Goal: Task Accomplishment & Management: Use online tool/utility

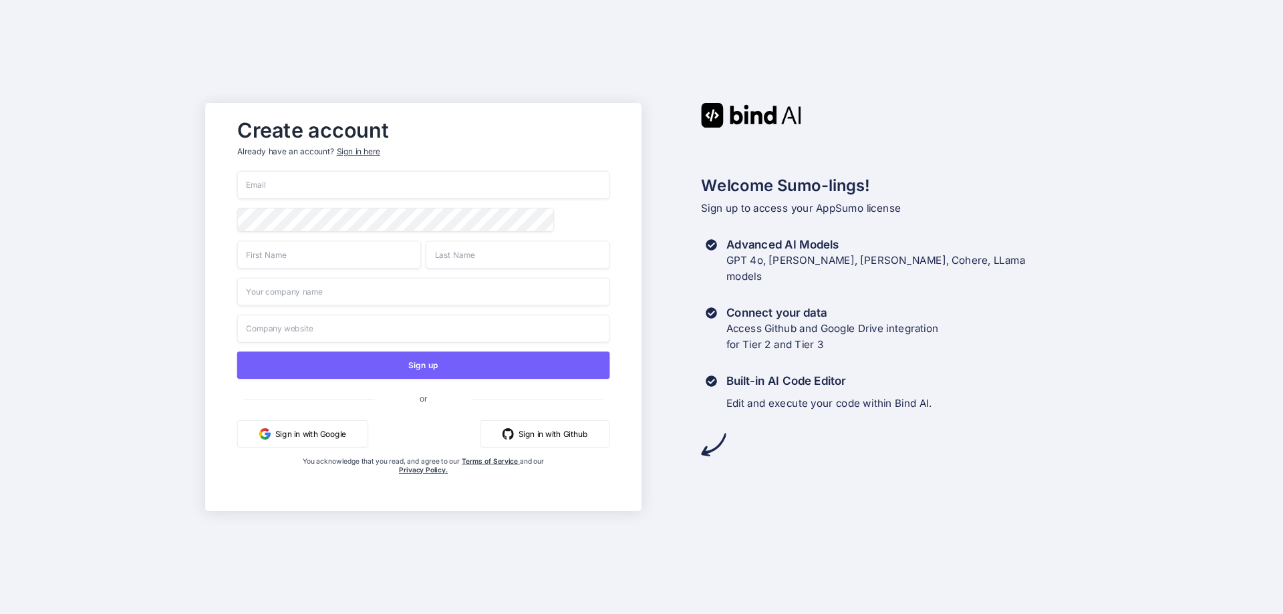
click at [290, 183] on input "email" at bounding box center [423, 185] width 373 height 28
type input "[PERSON_NAME][EMAIL_ADDRESS][PERSON_NAME][DOMAIN_NAME]"
type input "Frederic"
type input "GLORIA"
type input "AIFGE"
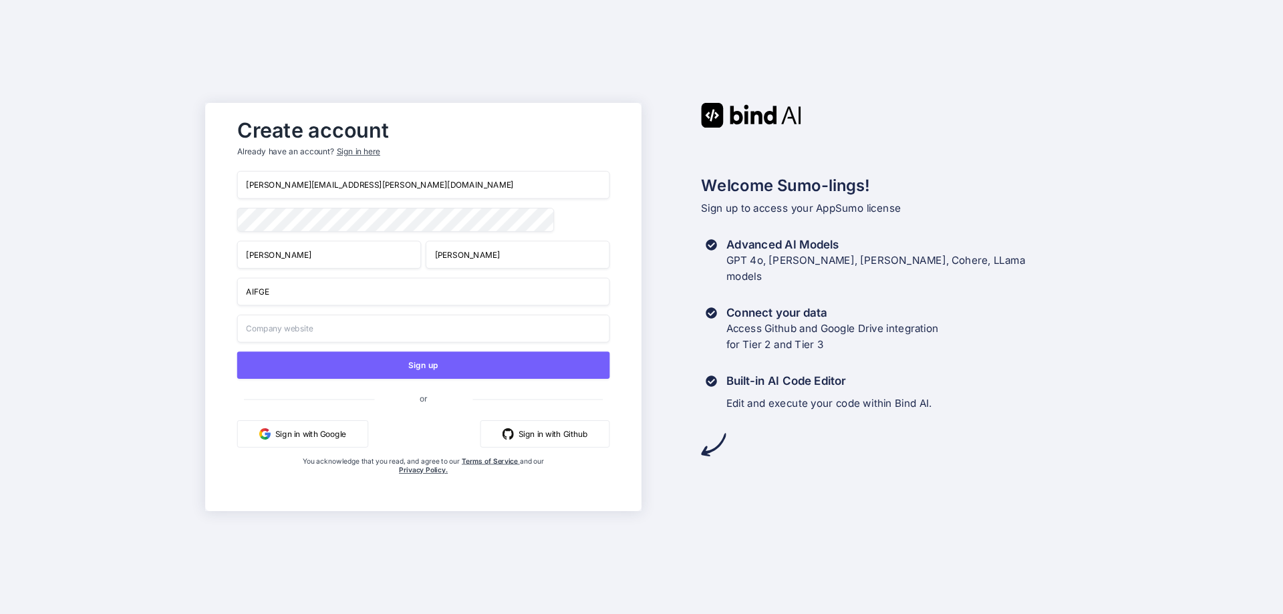
type input "AIFGE"
click at [311, 299] on input "AIFGE" at bounding box center [423, 292] width 373 height 28
click at [311, 298] on input "AIFGE" at bounding box center [423, 292] width 373 height 28
type input "AIFGE"
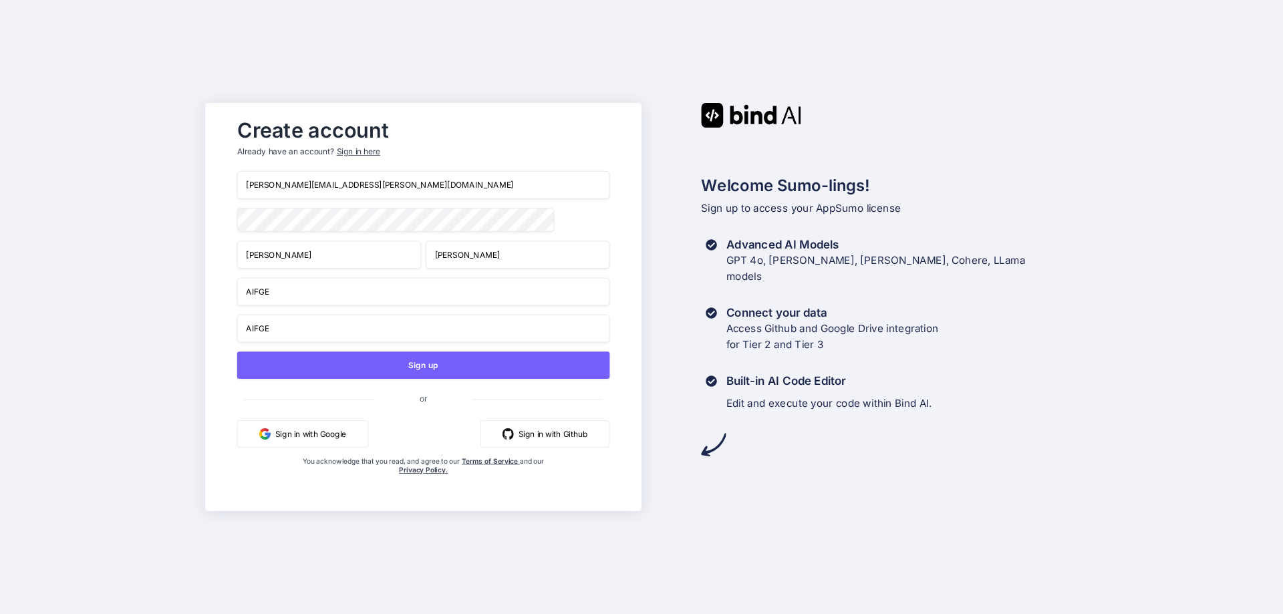
click at [285, 330] on input "AIFGE" at bounding box center [423, 329] width 373 height 28
click at [322, 332] on input "text" at bounding box center [423, 329] width 373 height 28
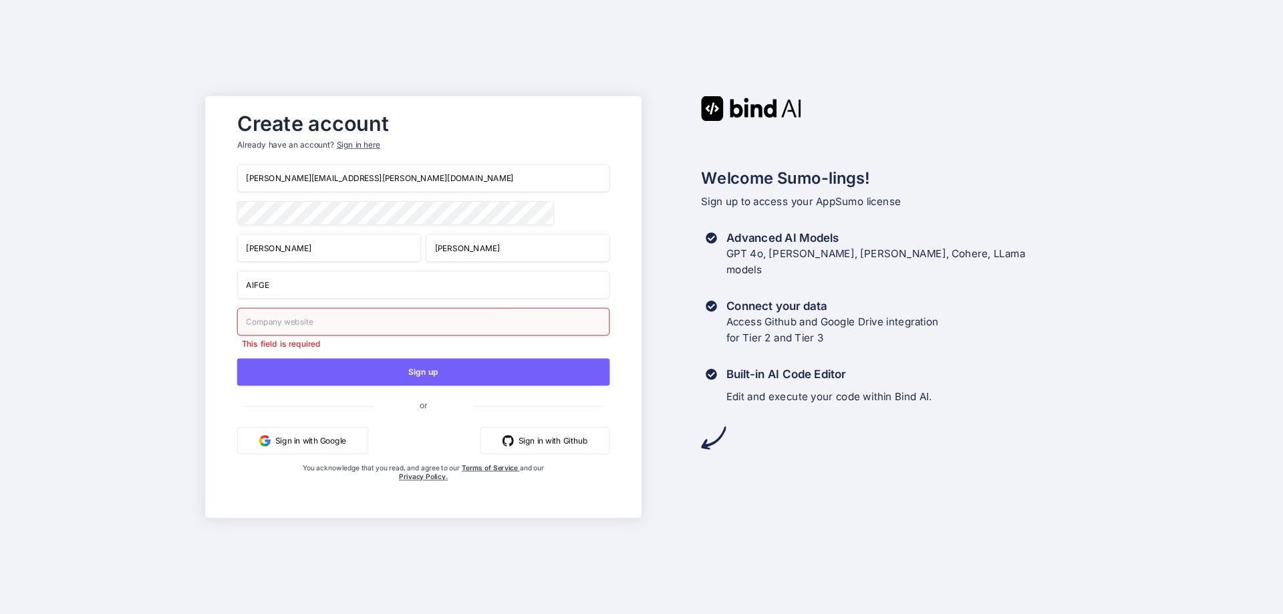
click at [225, 315] on div "Create account Already have an account? Sign in here frederic.gloria@aifge.fr F…" at bounding box center [423, 307] width 400 height 404
click at [290, 323] on input "text" at bounding box center [423, 322] width 373 height 28
click at [225, 226] on div "Create account Already have an account? Sign in here frederic.gloria@aifge.fr F…" at bounding box center [423, 307] width 400 height 404
click at [311, 323] on input "text" at bounding box center [423, 322] width 373 height 28
click at [274, 324] on input "text" at bounding box center [423, 322] width 373 height 28
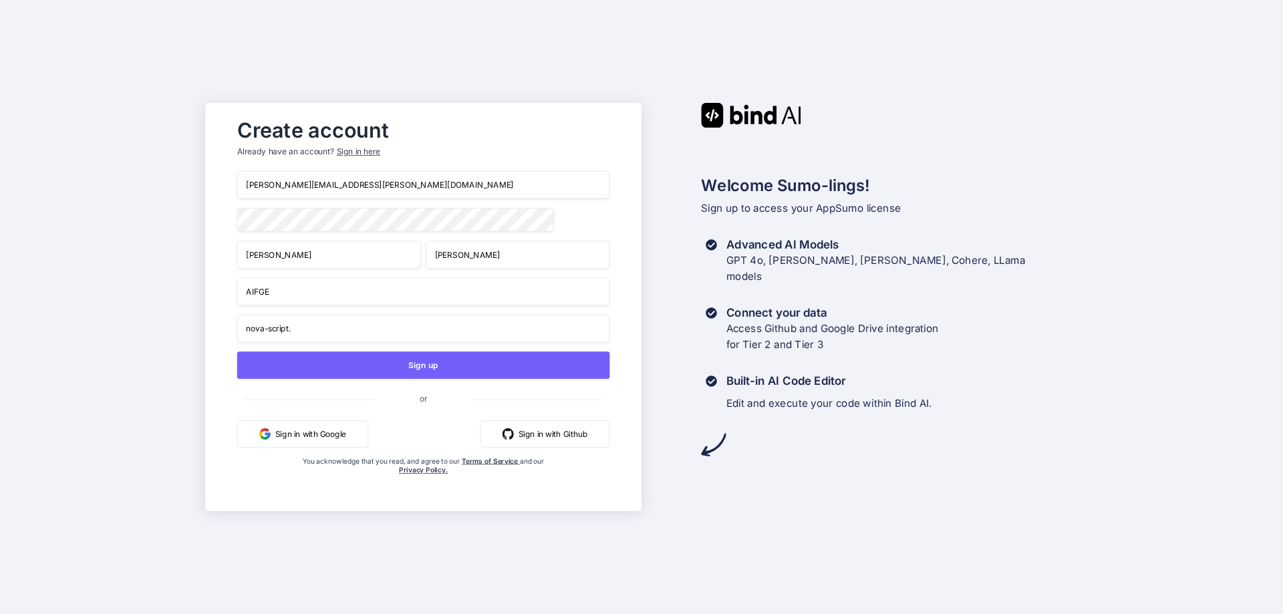
click at [341, 334] on input "nova-script." at bounding box center [423, 329] width 373 height 28
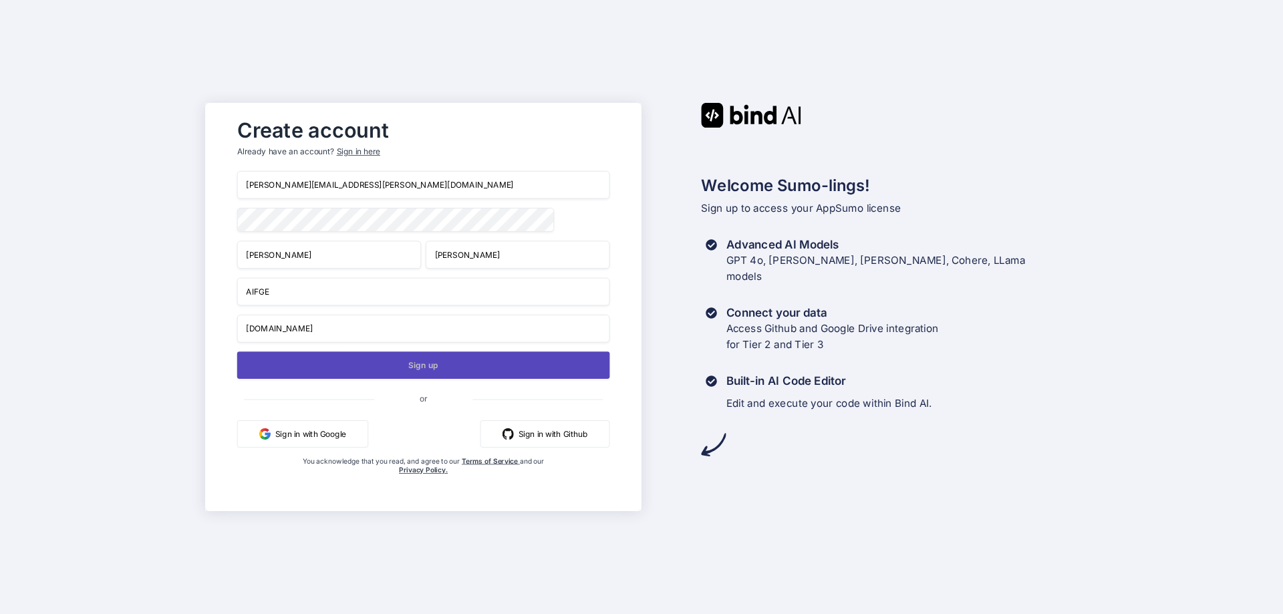
type input "nova-script.fr"
click at [368, 372] on button "Sign up" at bounding box center [423, 365] width 373 height 27
click at [419, 366] on button "Sign up" at bounding box center [423, 365] width 373 height 27
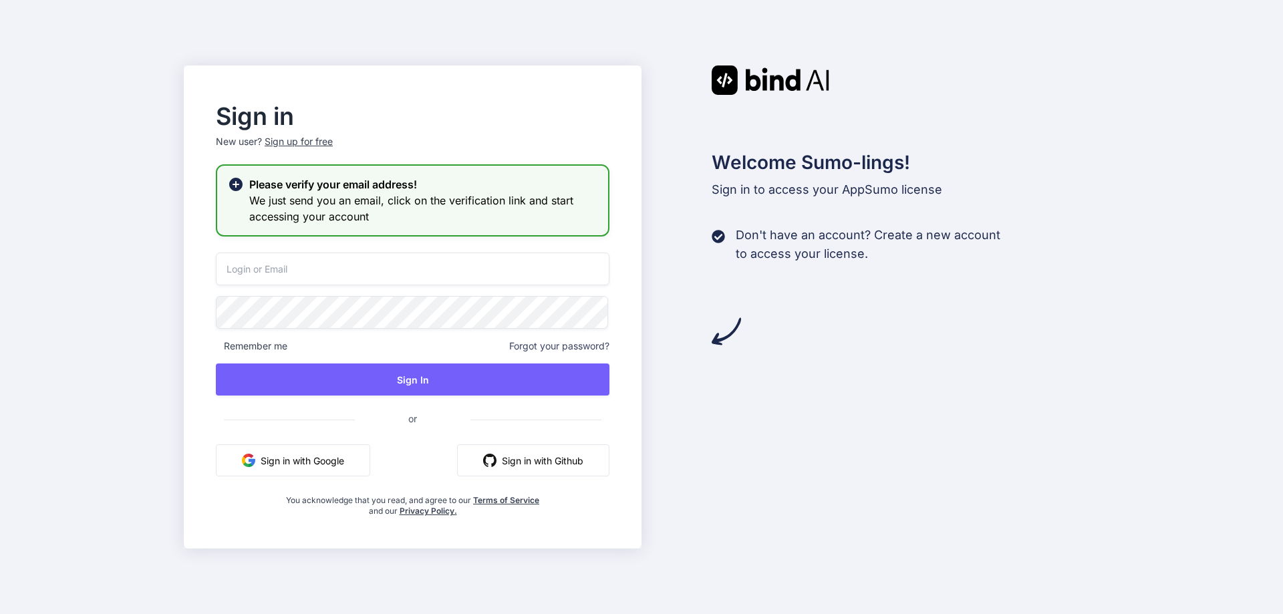
type input "frederic.gloria@aifge.fr"
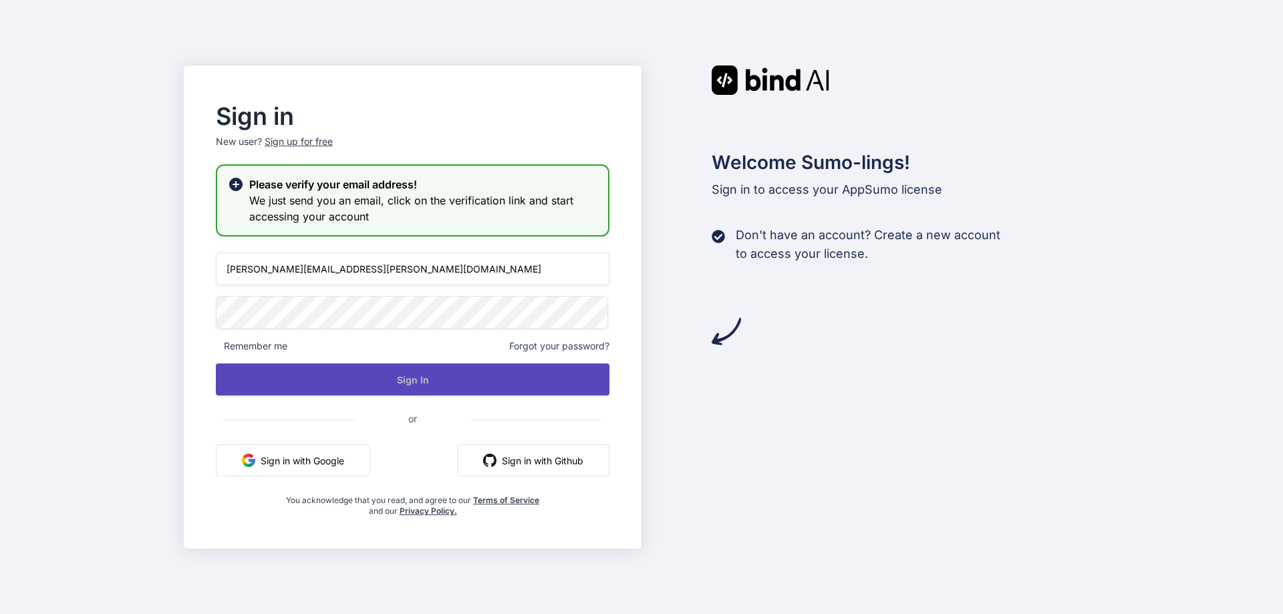
click at [343, 392] on button "Sign In" at bounding box center [413, 380] width 394 height 32
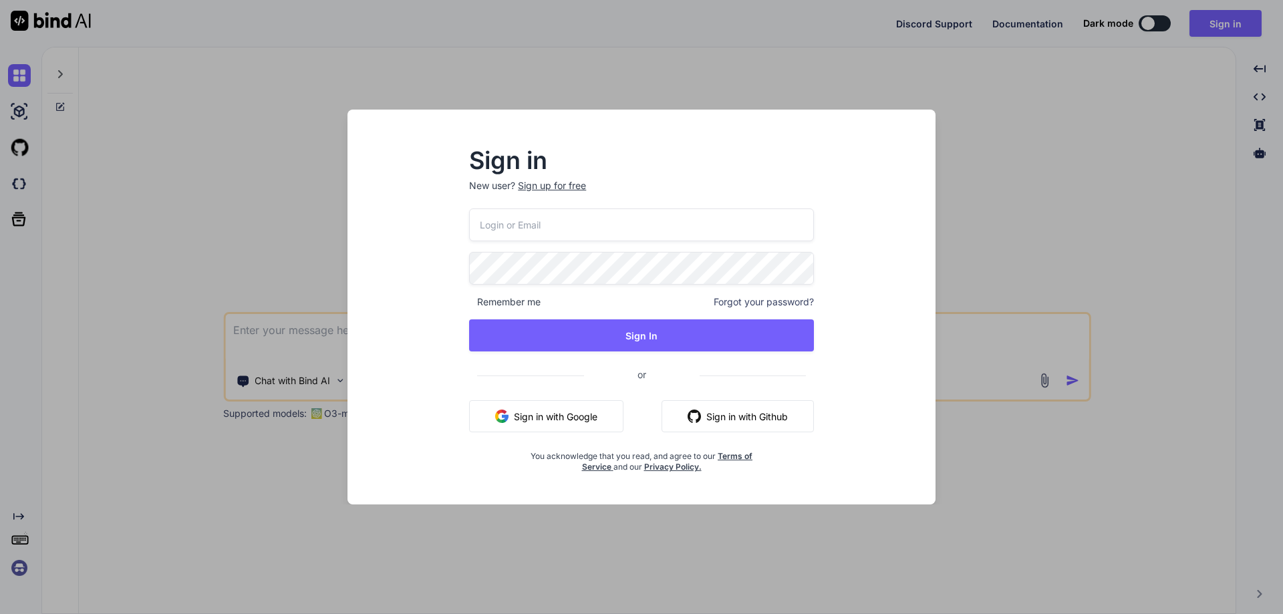
click at [634, 215] on input "email" at bounding box center [641, 225] width 345 height 33
type input "[PERSON_NAME][EMAIL_ADDRESS][PERSON_NAME][DOMAIN_NAME]"
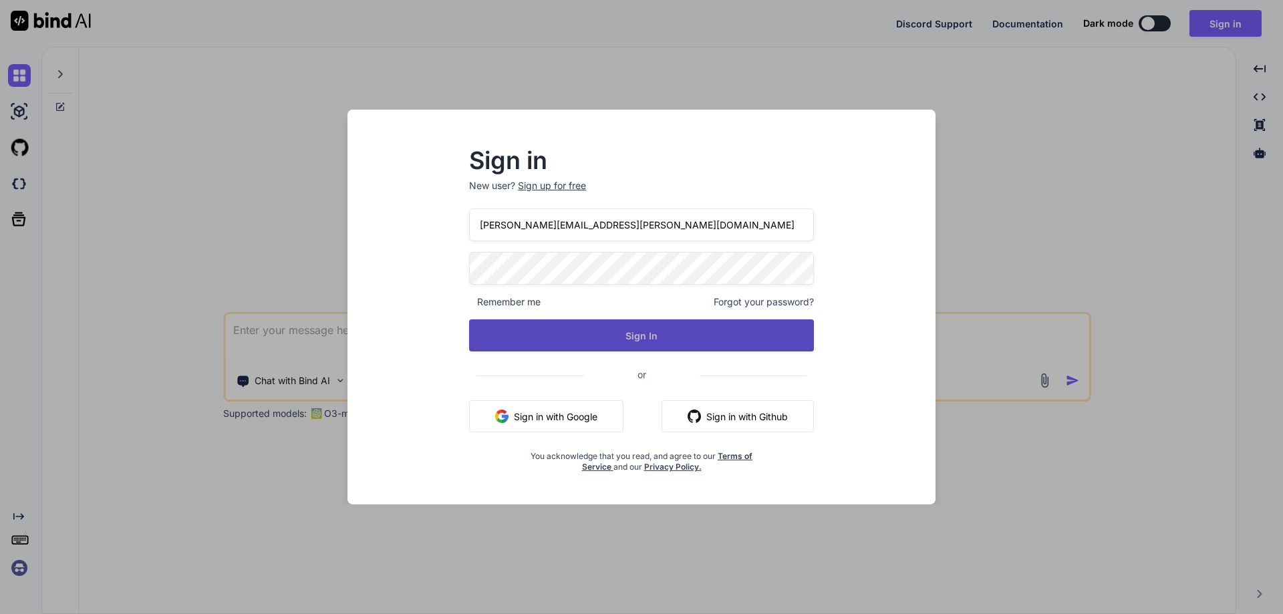
click at [626, 332] on button "Sign In" at bounding box center [641, 336] width 345 height 32
click at [651, 338] on button "Sign In" at bounding box center [641, 336] width 345 height 32
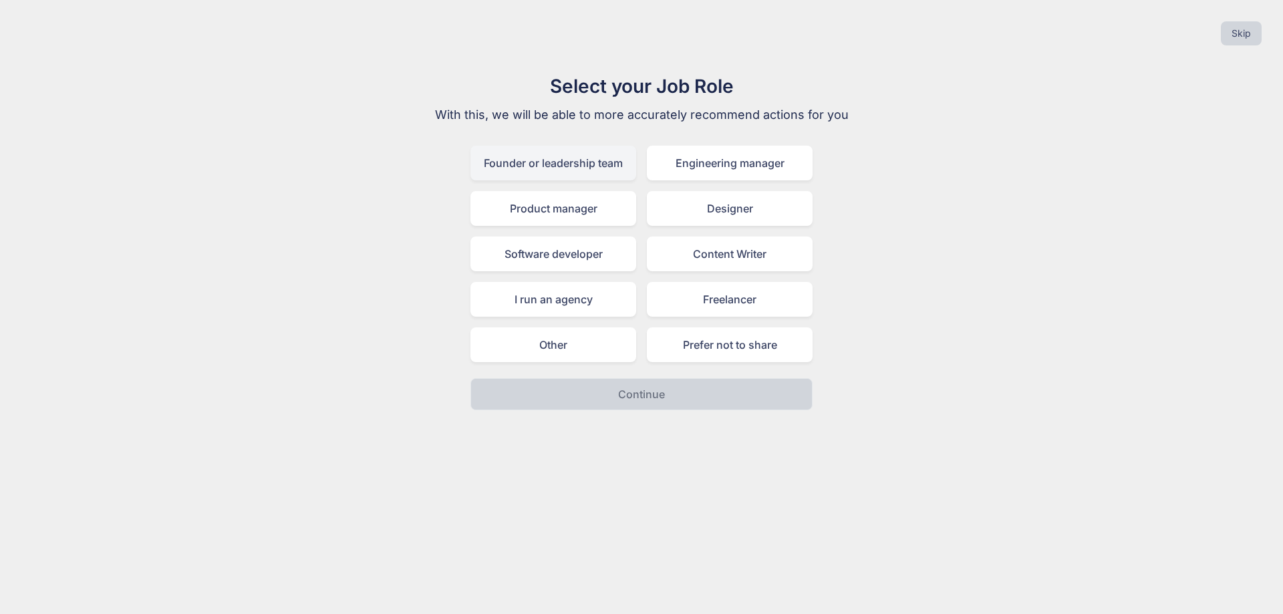
click at [598, 163] on div "Founder or leadership team" at bounding box center [554, 163] width 166 height 35
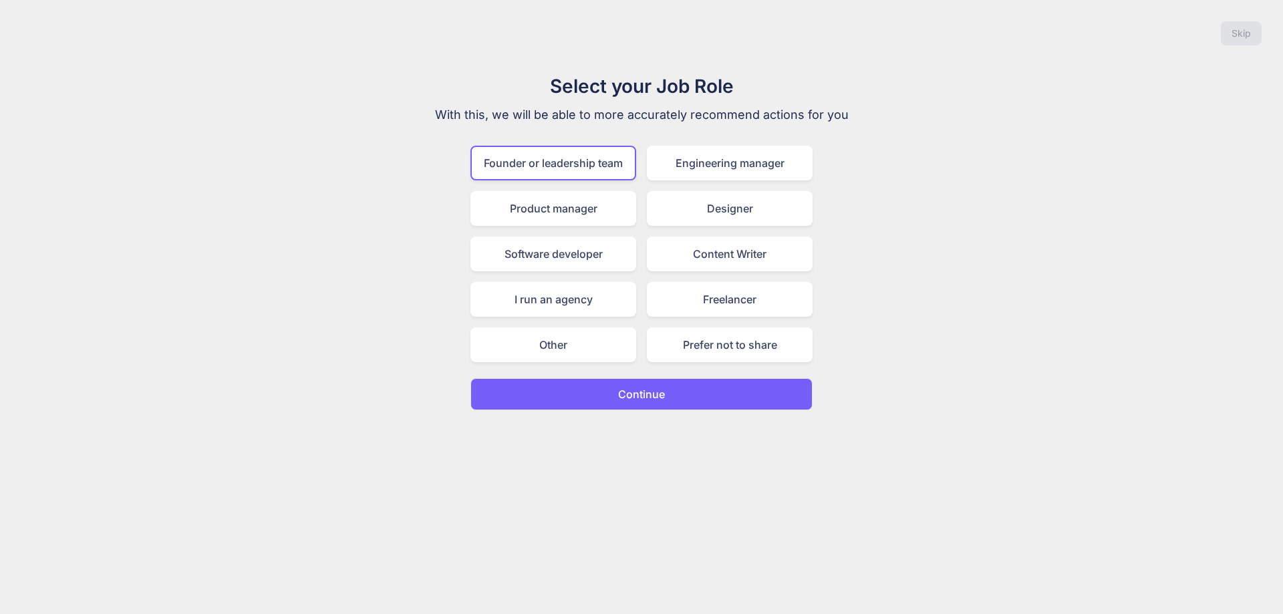
click at [680, 396] on button "Continue" at bounding box center [642, 394] width 342 height 32
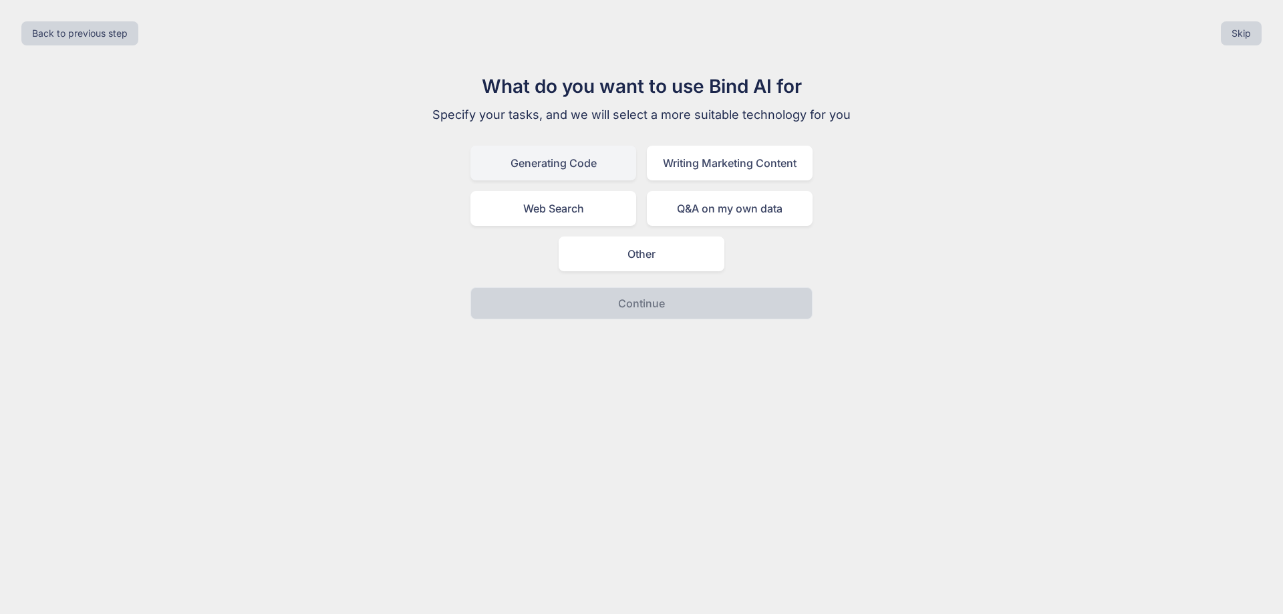
click at [576, 158] on div "Generating Code" at bounding box center [554, 163] width 166 height 35
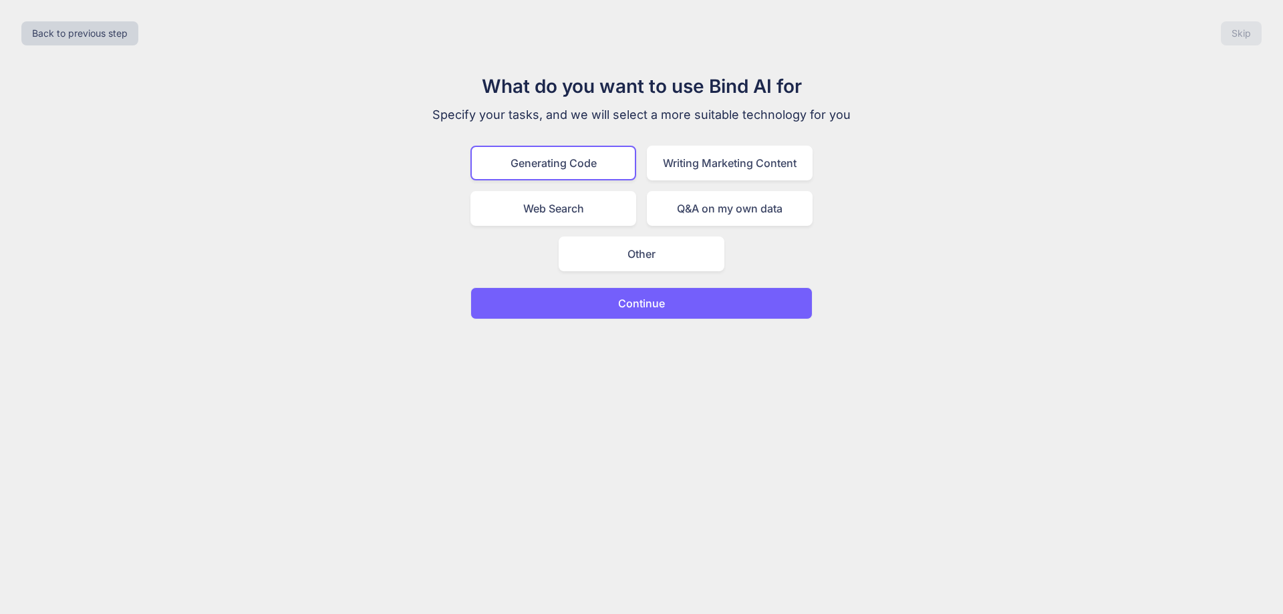
click at [663, 309] on p "Continue" at bounding box center [641, 303] width 47 height 16
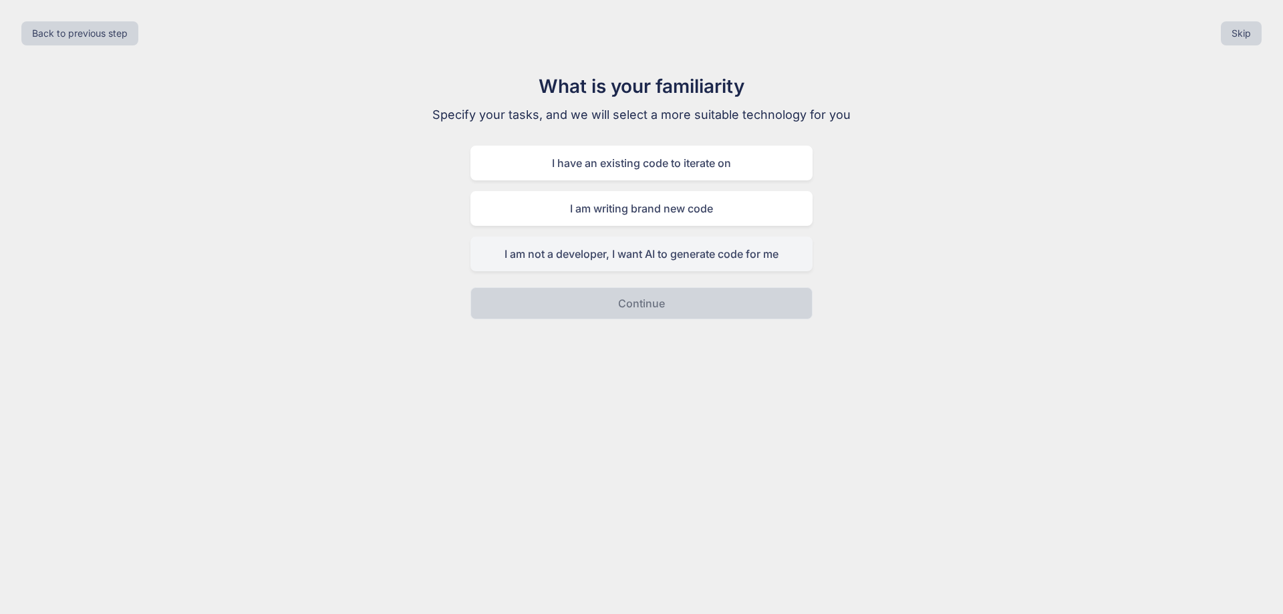
click at [746, 259] on div "I am not a developer, I want AI to generate code for me" at bounding box center [642, 254] width 342 height 35
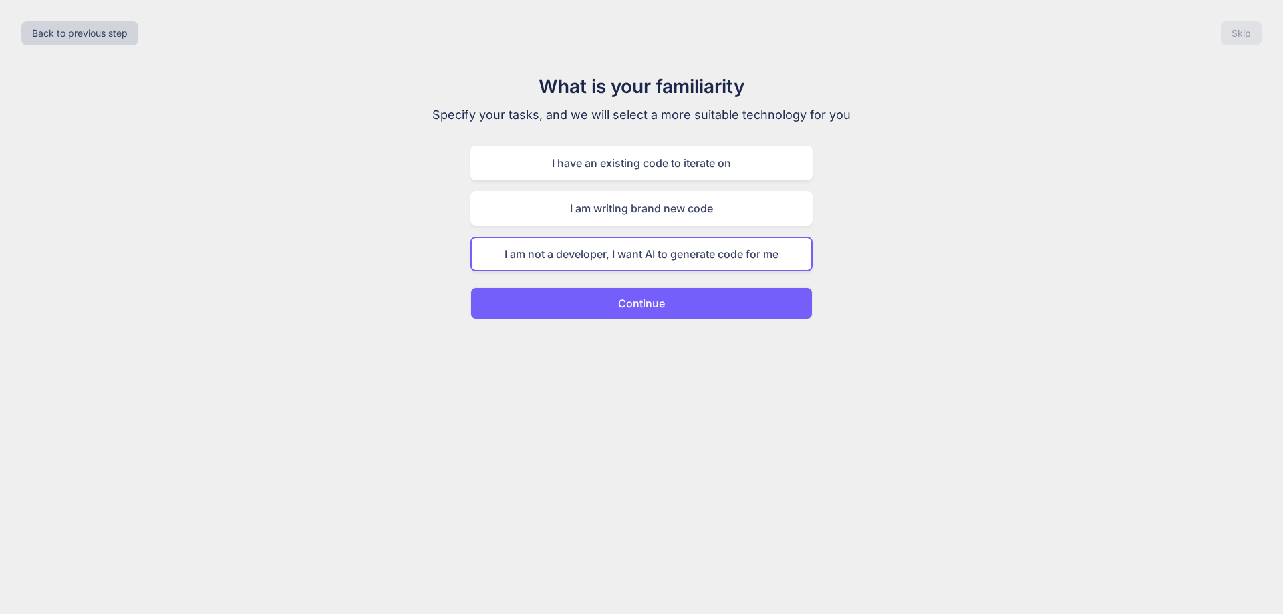
click at [694, 304] on button "Continue" at bounding box center [642, 303] width 342 height 32
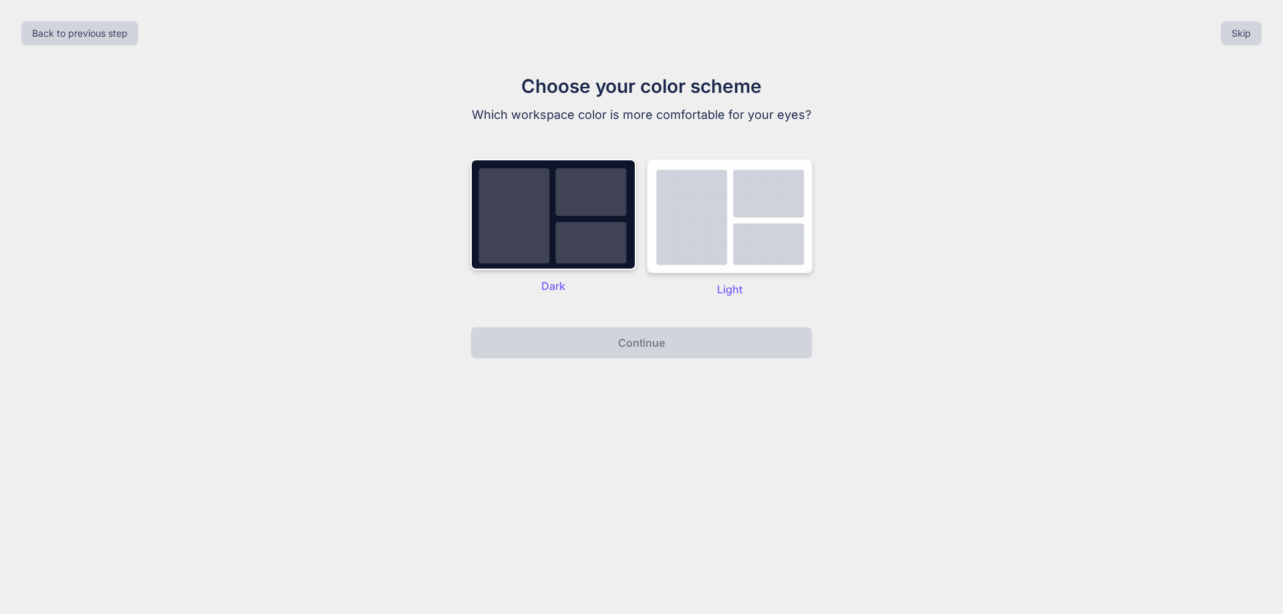
click at [722, 246] on img at bounding box center [730, 216] width 166 height 114
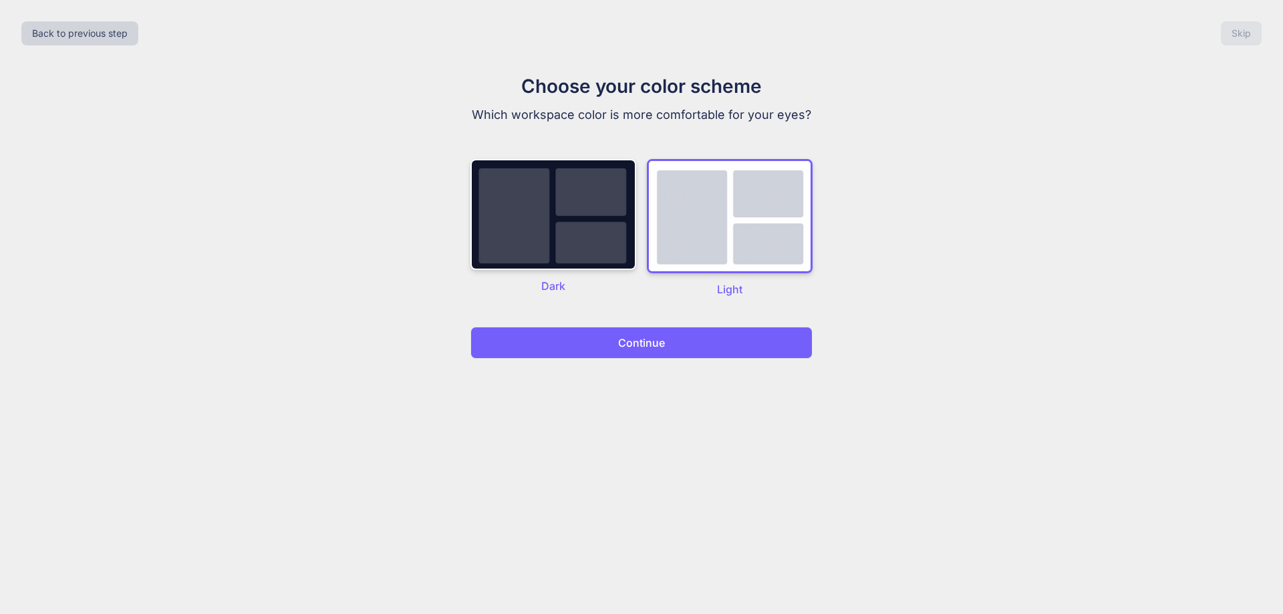
click at [709, 339] on button "Continue" at bounding box center [642, 343] width 342 height 32
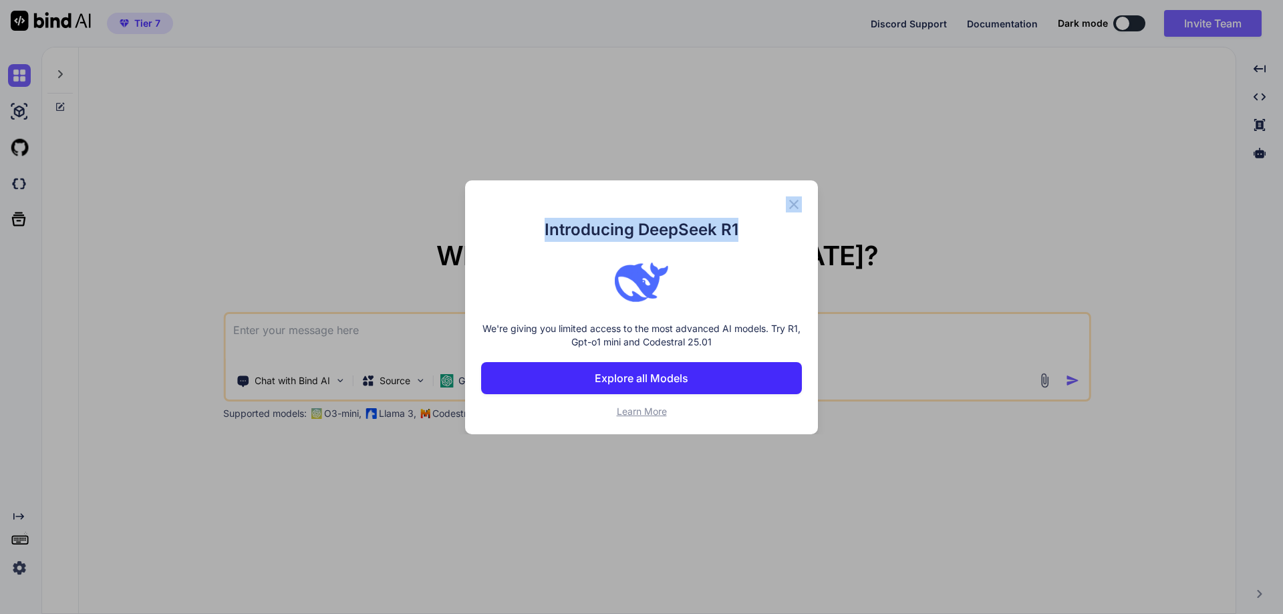
click at [786, 205] on div "Introducing DeepSeek R1 We're giving you limited access to the most advanced AI…" at bounding box center [641, 307] width 353 height 254
click at [793, 199] on img at bounding box center [794, 205] width 16 height 16
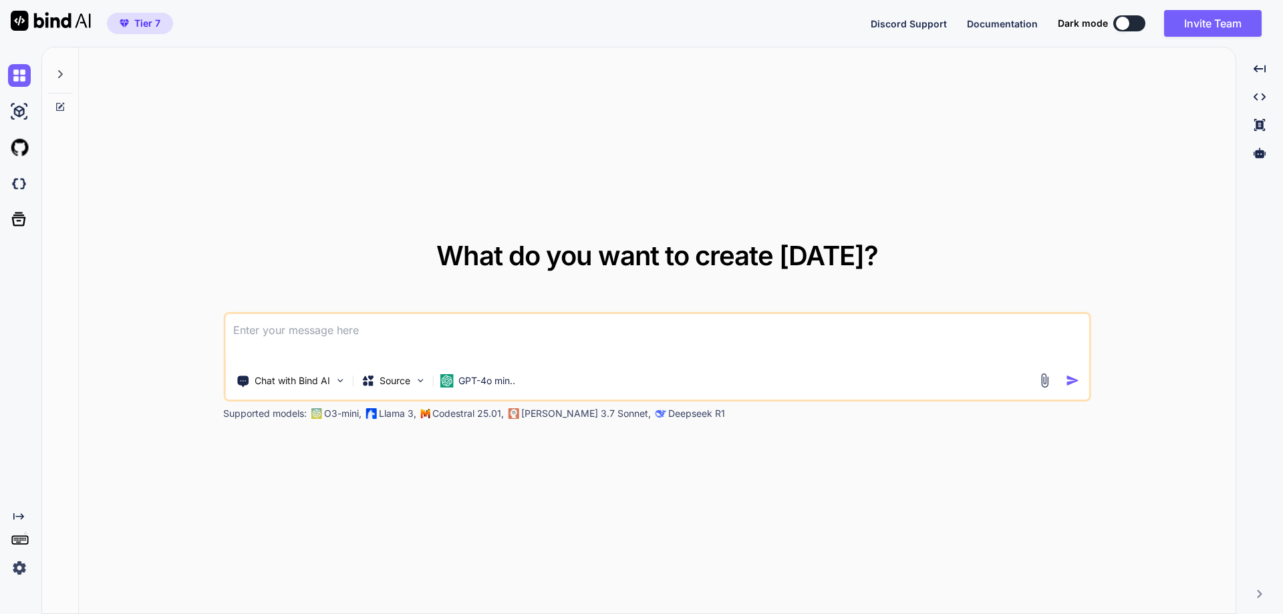
type textarea "x"
click at [143, 27] on span "Tier 7" at bounding box center [147, 23] width 26 height 13
click at [151, 22] on span "Tier 7" at bounding box center [147, 23] width 26 height 13
click at [497, 379] on p "GPT-4o min.." at bounding box center [487, 380] width 57 height 13
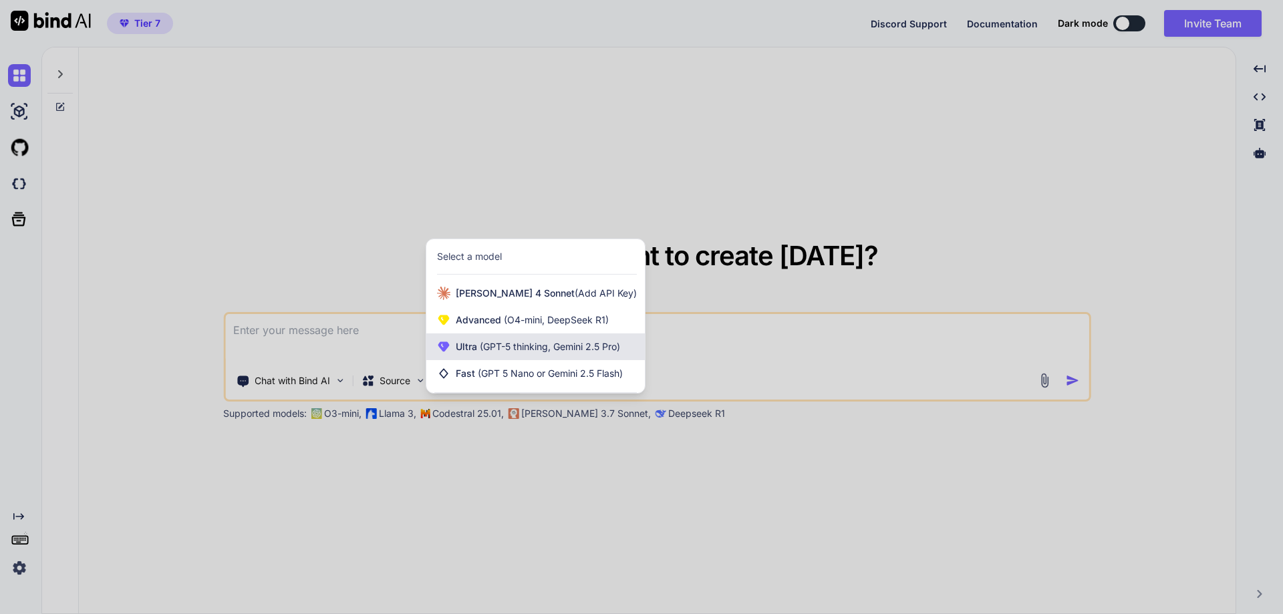
click at [509, 342] on span "(GPT-5 thinking, Gemini 2.5 Pro)" at bounding box center [548, 346] width 143 height 11
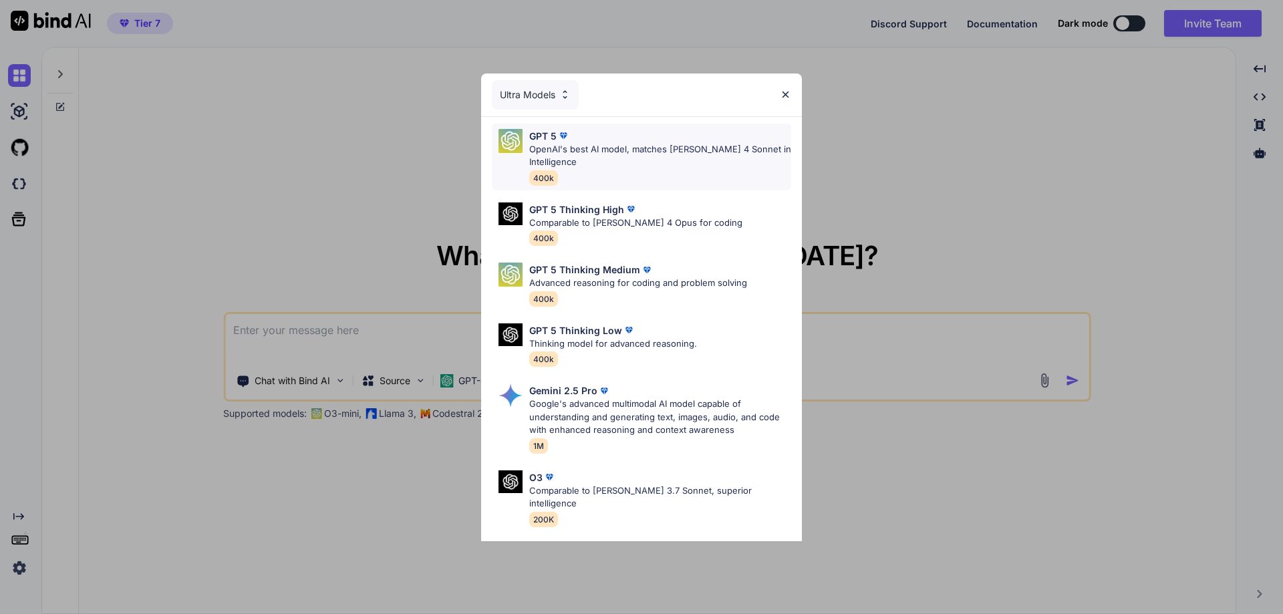
click at [597, 166] on p "OpenAI's best AI model, matches Claude 4 Sonnet in Intelligence" at bounding box center [660, 156] width 262 height 26
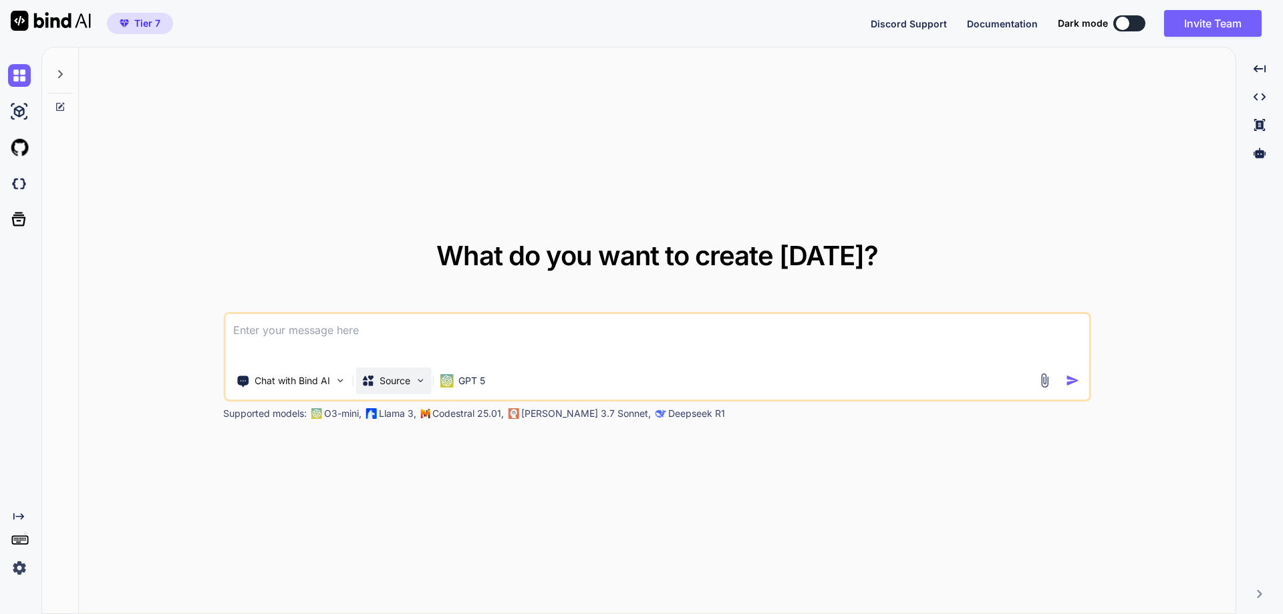
click at [416, 380] on img at bounding box center [419, 380] width 11 height 11
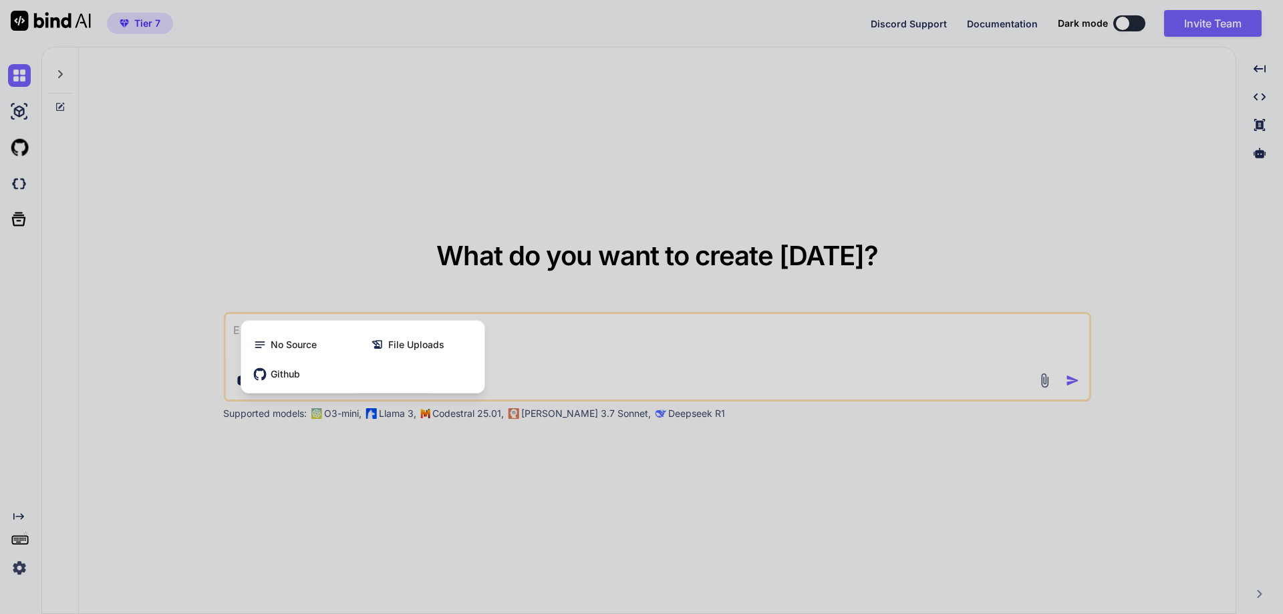
click at [124, 426] on div at bounding box center [641, 307] width 1283 height 614
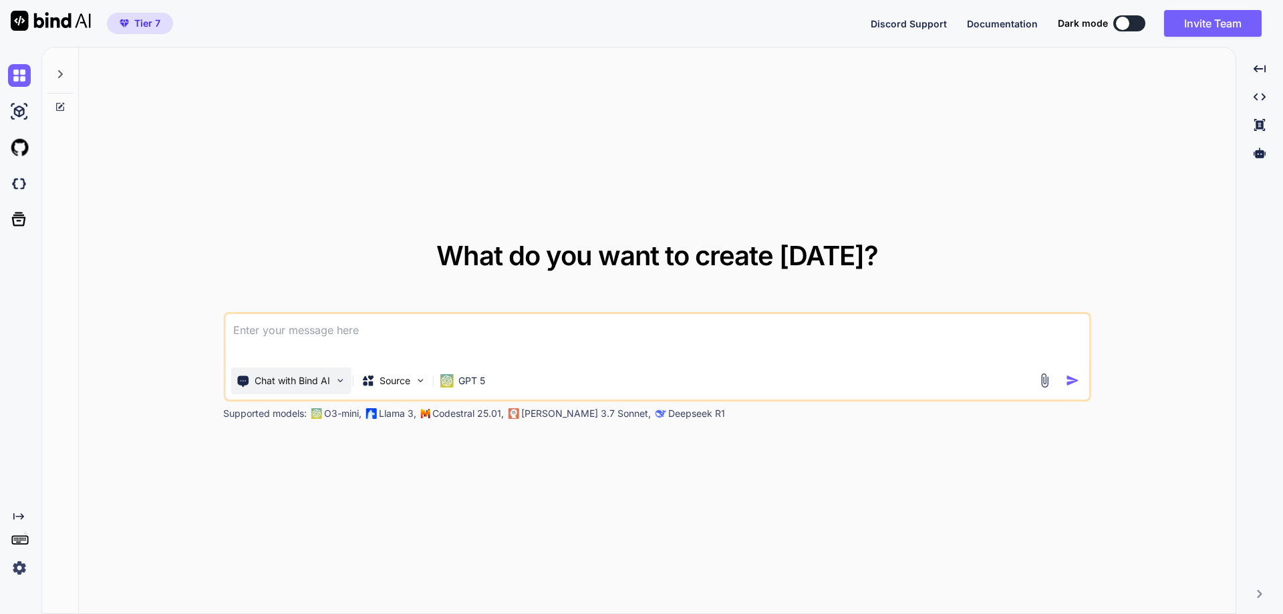
click at [338, 381] on img at bounding box center [339, 380] width 11 height 11
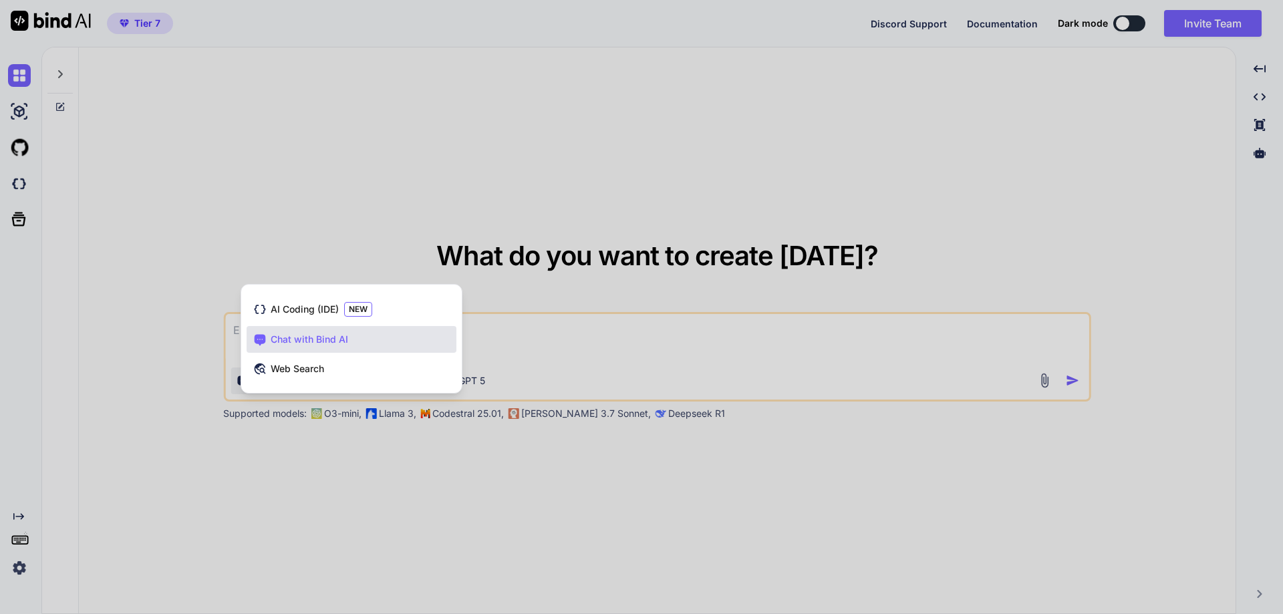
click at [560, 483] on div at bounding box center [641, 307] width 1283 height 614
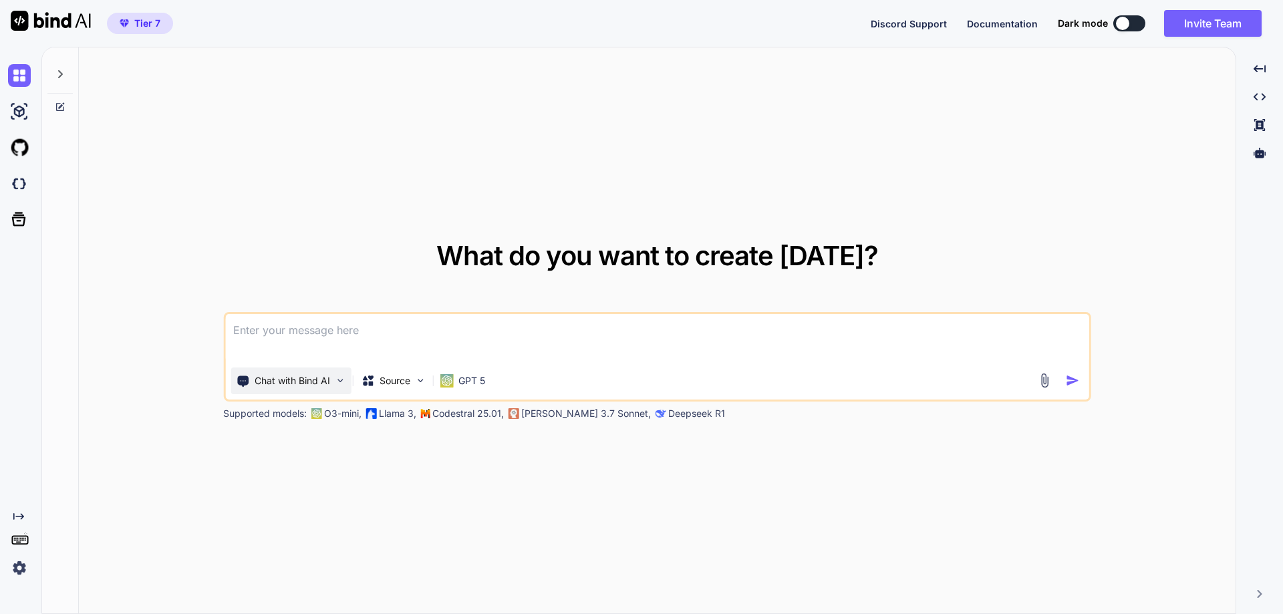
click at [342, 384] on img at bounding box center [339, 380] width 11 height 11
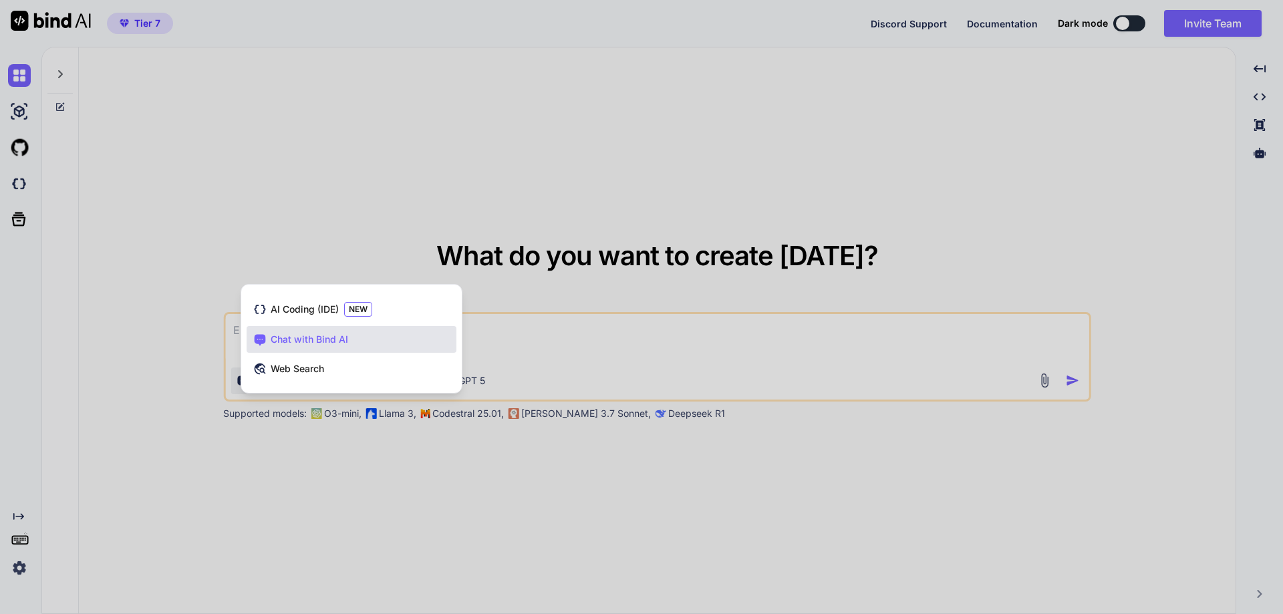
click at [387, 483] on div at bounding box center [641, 307] width 1283 height 614
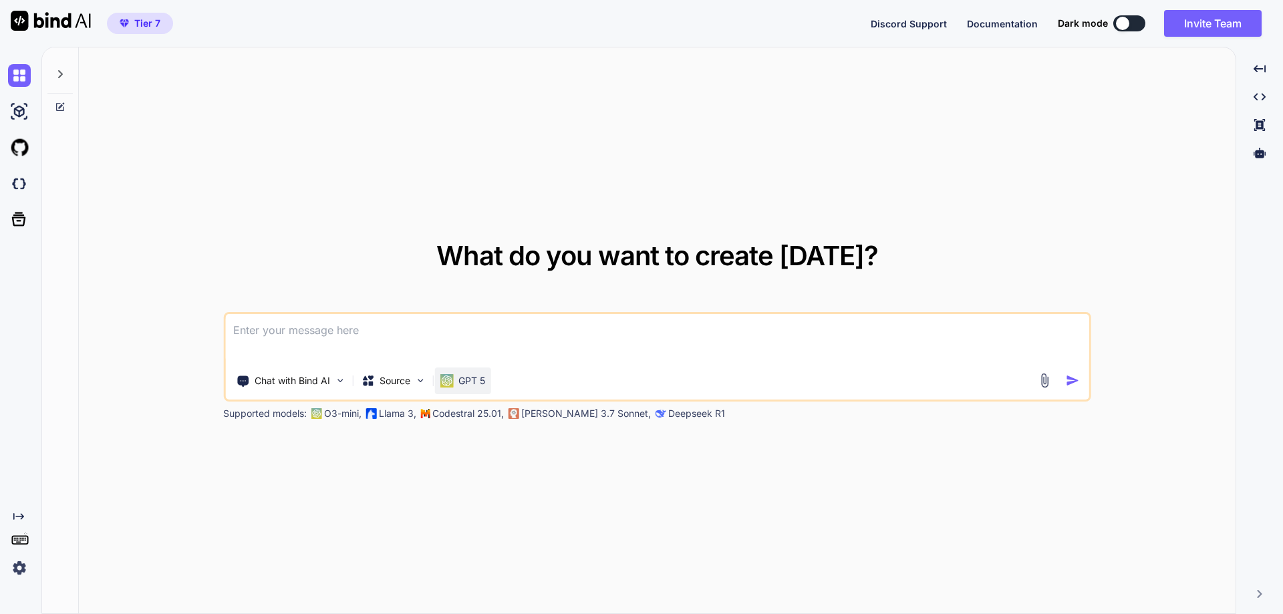
click at [470, 384] on p "GPT 5" at bounding box center [472, 380] width 27 height 13
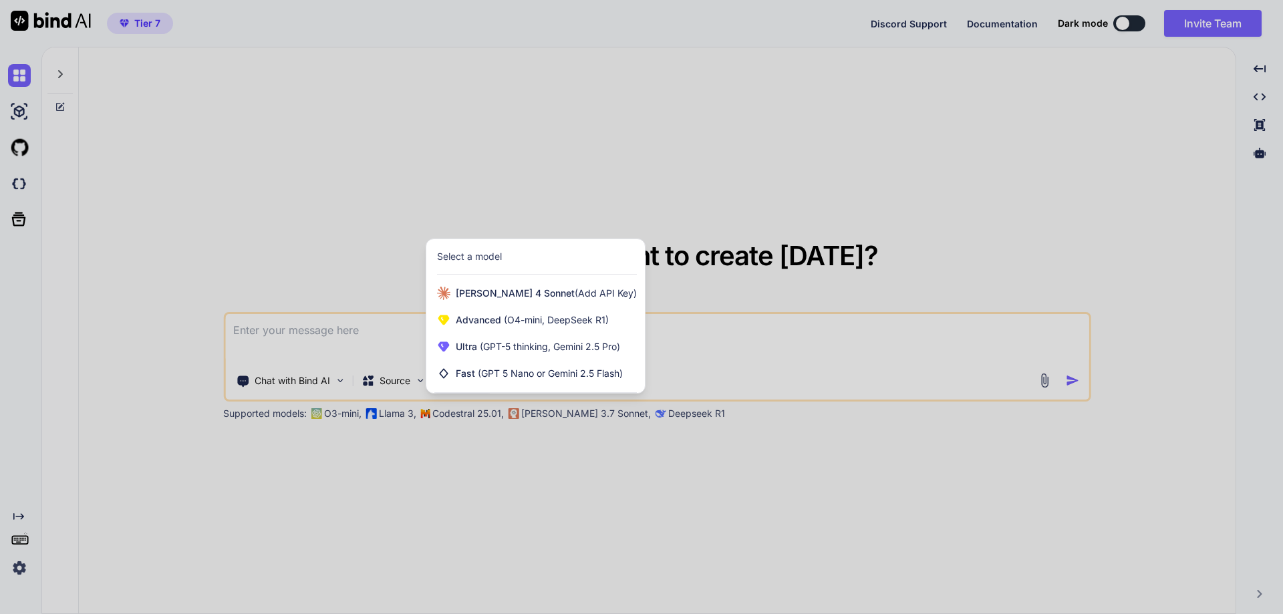
click at [321, 477] on div at bounding box center [641, 307] width 1283 height 614
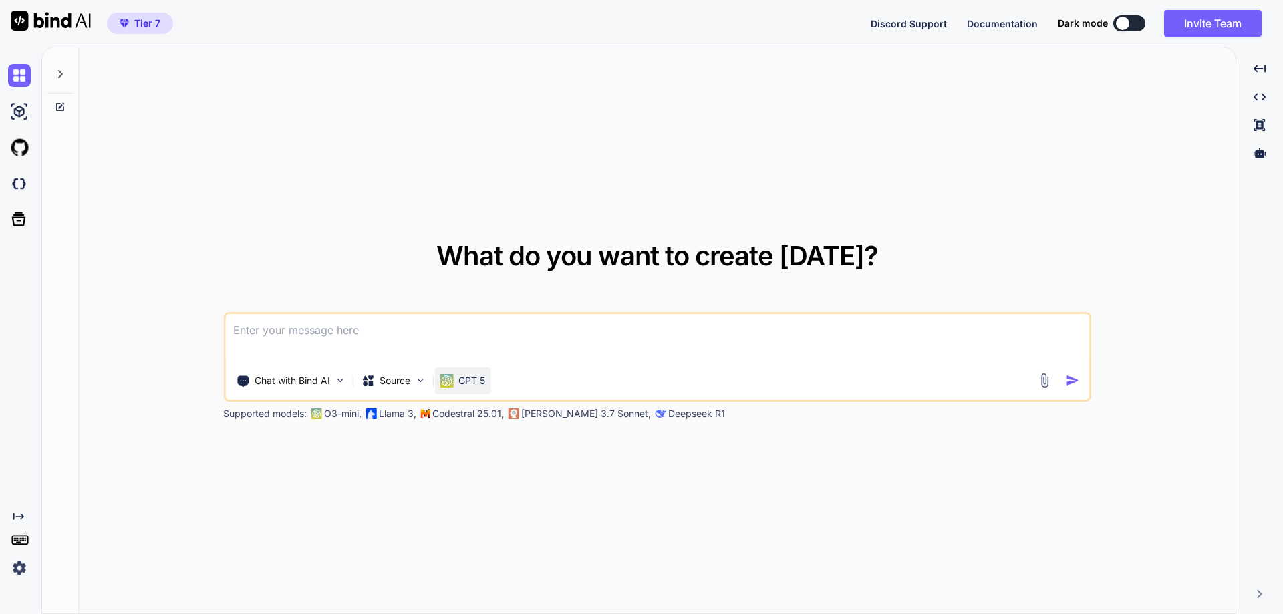
click at [476, 389] on div "GPT 5" at bounding box center [462, 381] width 56 height 27
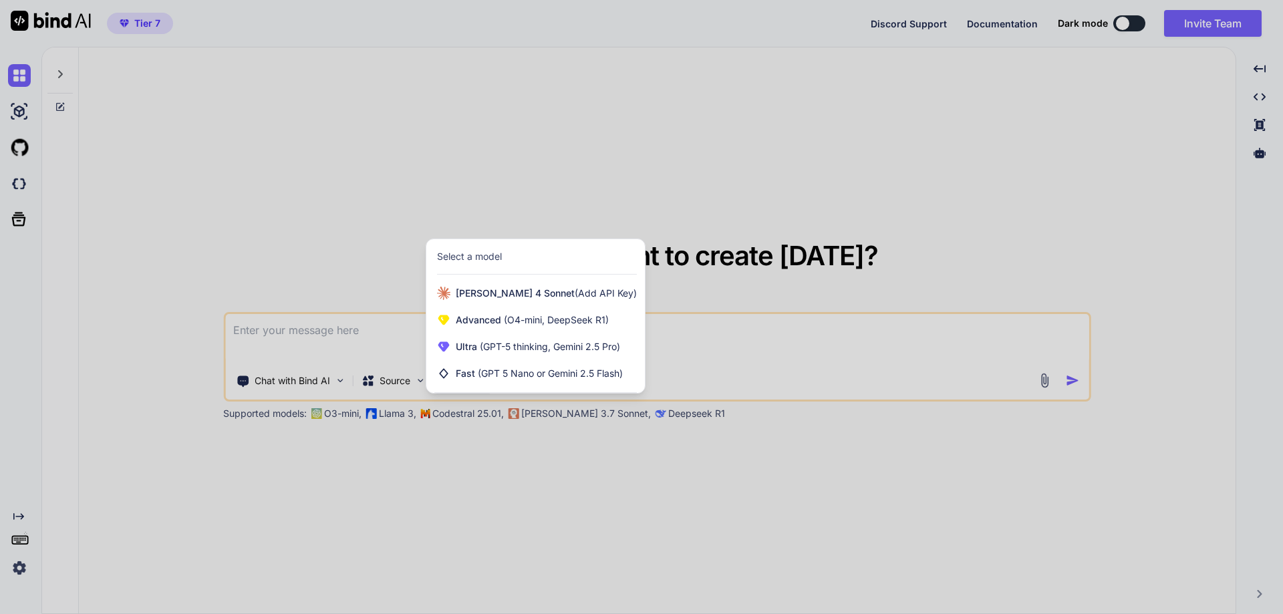
click at [596, 529] on div at bounding box center [641, 307] width 1283 height 614
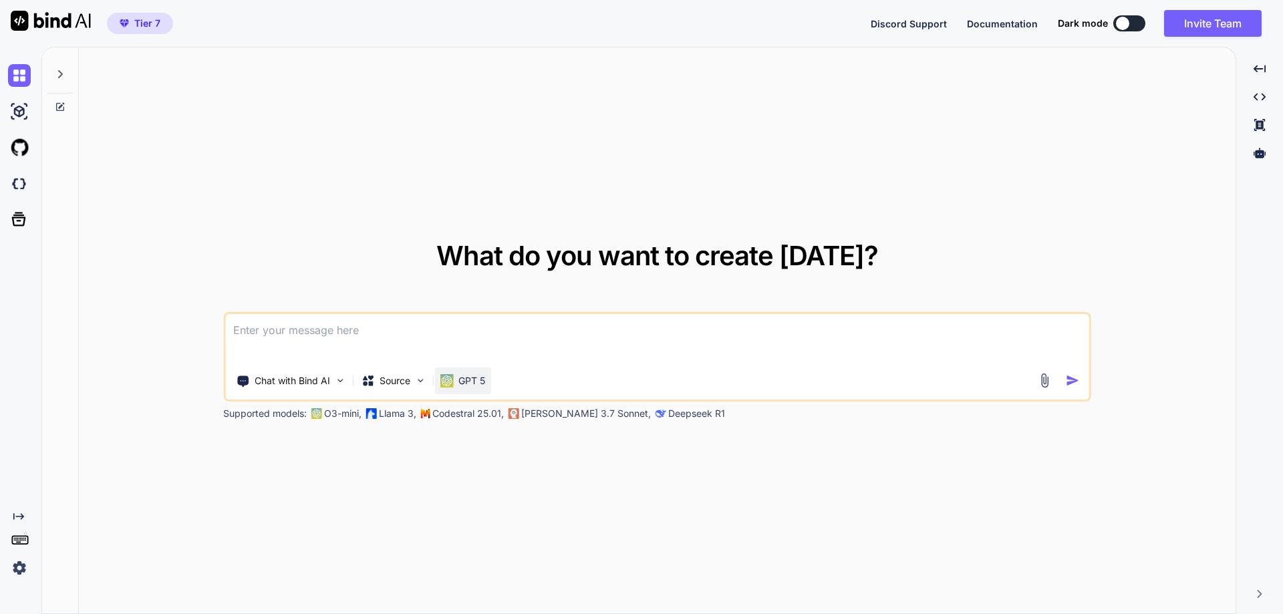
click at [473, 386] on p "GPT 5" at bounding box center [472, 380] width 27 height 13
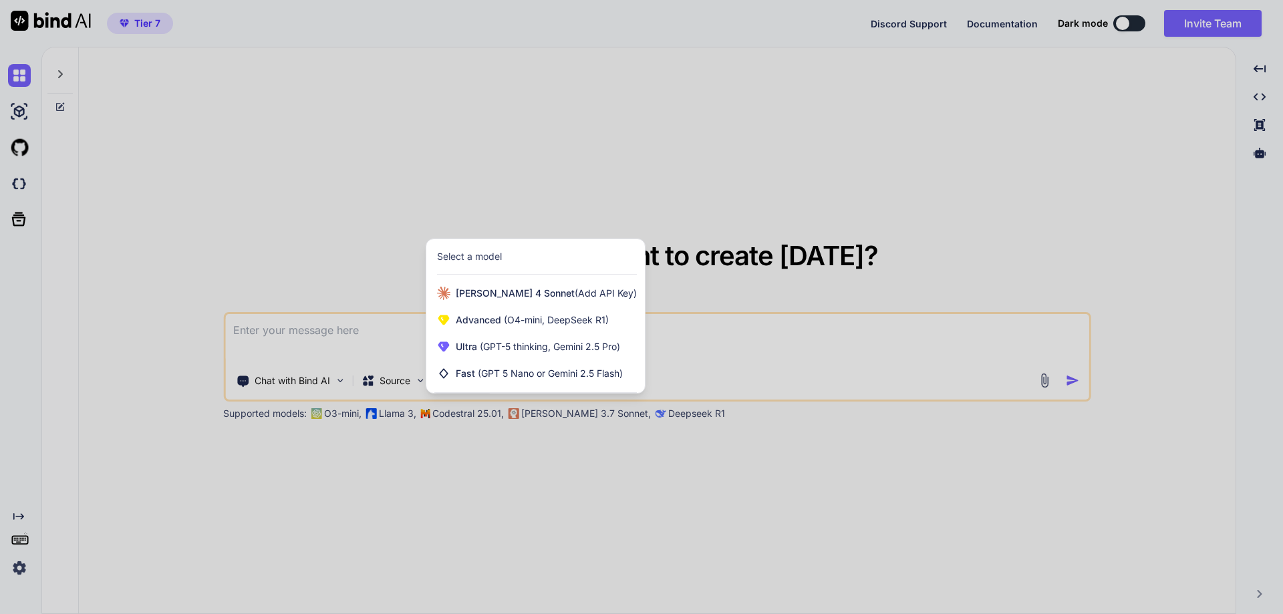
click at [404, 503] on div at bounding box center [641, 307] width 1283 height 614
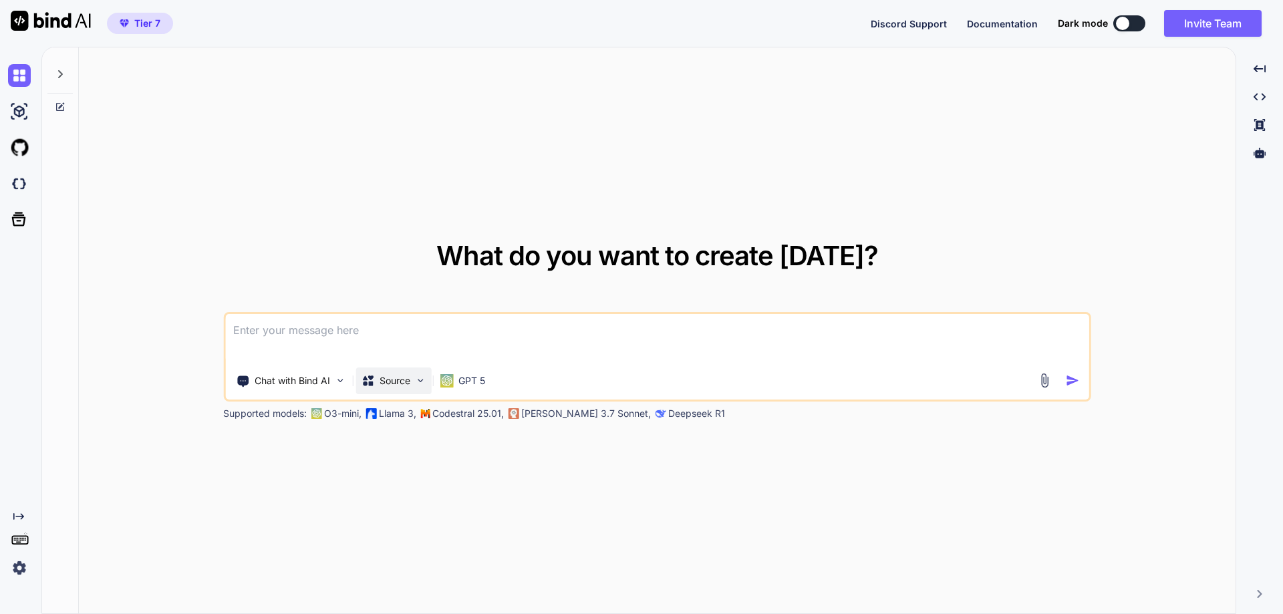
click at [408, 381] on p "Source" at bounding box center [395, 380] width 31 height 13
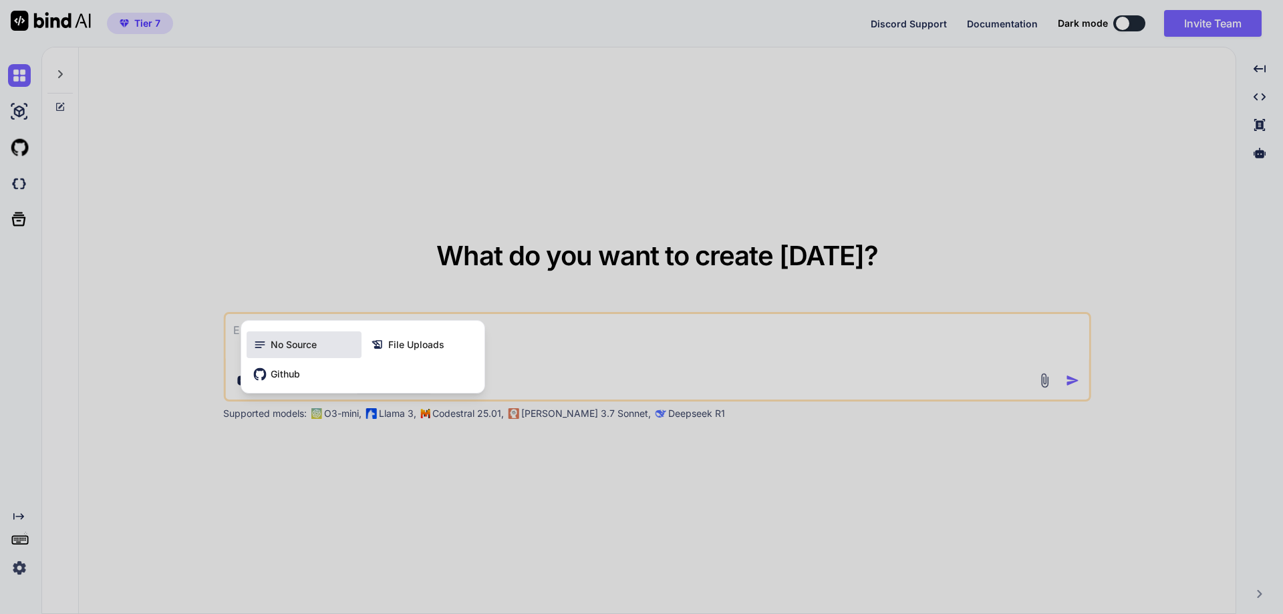
click at [307, 348] on span "No Source" at bounding box center [294, 344] width 46 height 13
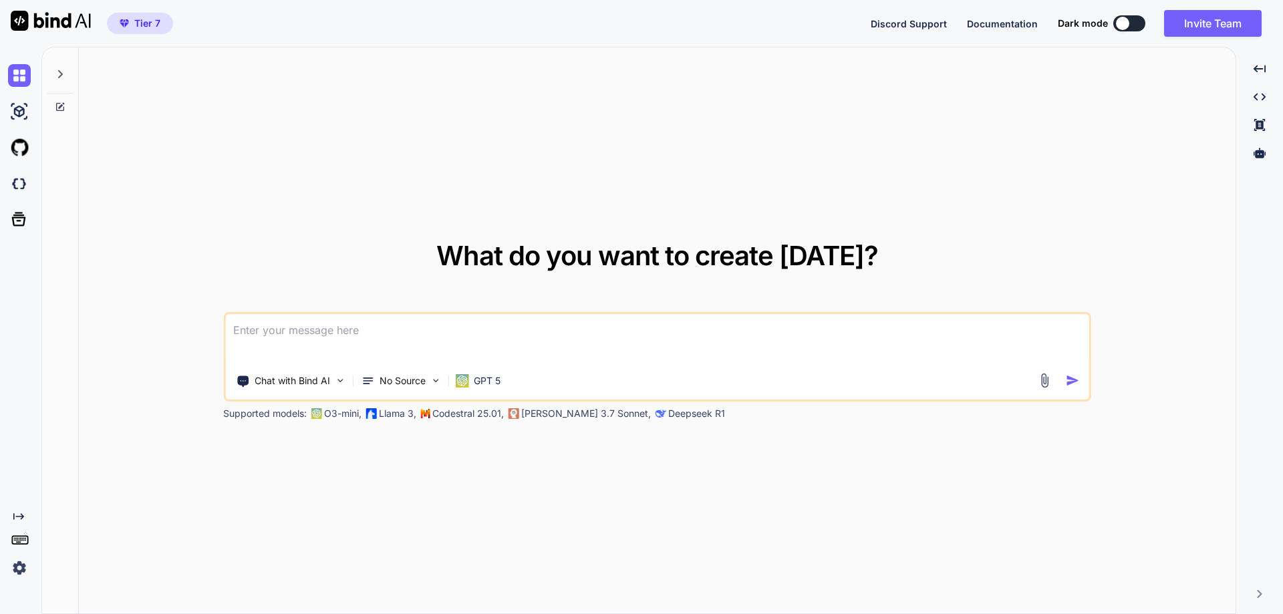
click at [348, 491] on div "What do you want to create today? Chat with Bind AI No Source GPT 5 Supported m…" at bounding box center [657, 331] width 1157 height 568
click at [327, 332] on textarea at bounding box center [657, 338] width 864 height 49
paste textarea "You are an AI system builder for a SaaS called "Nova Script Affiliation". Your …"
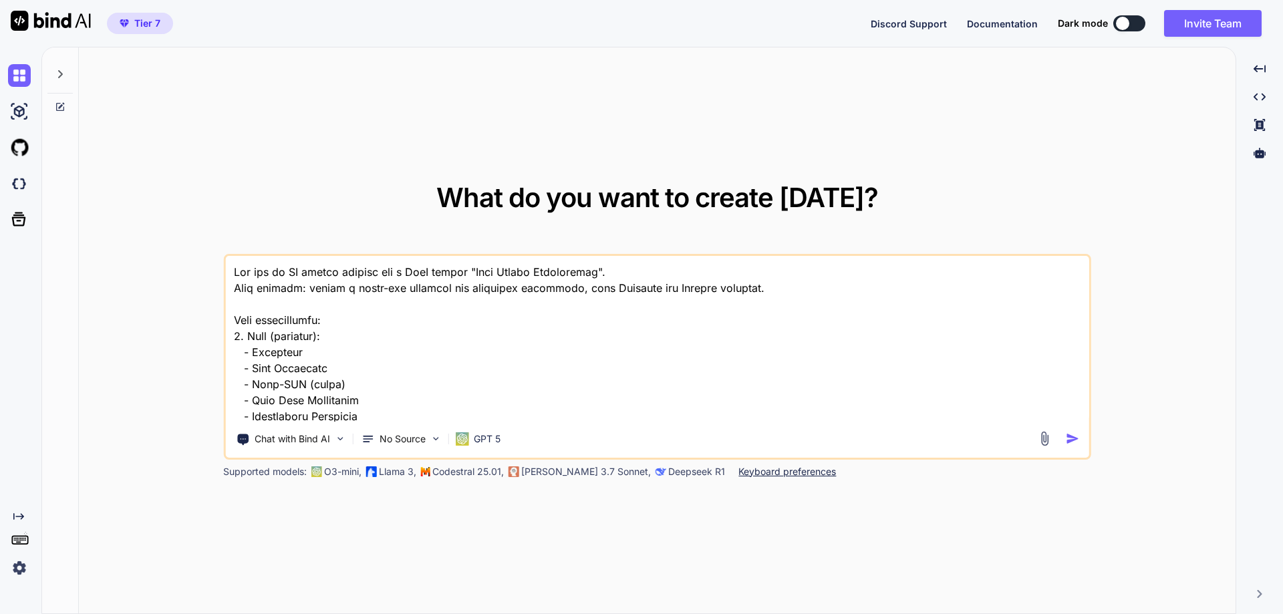
scroll to position [740, 0]
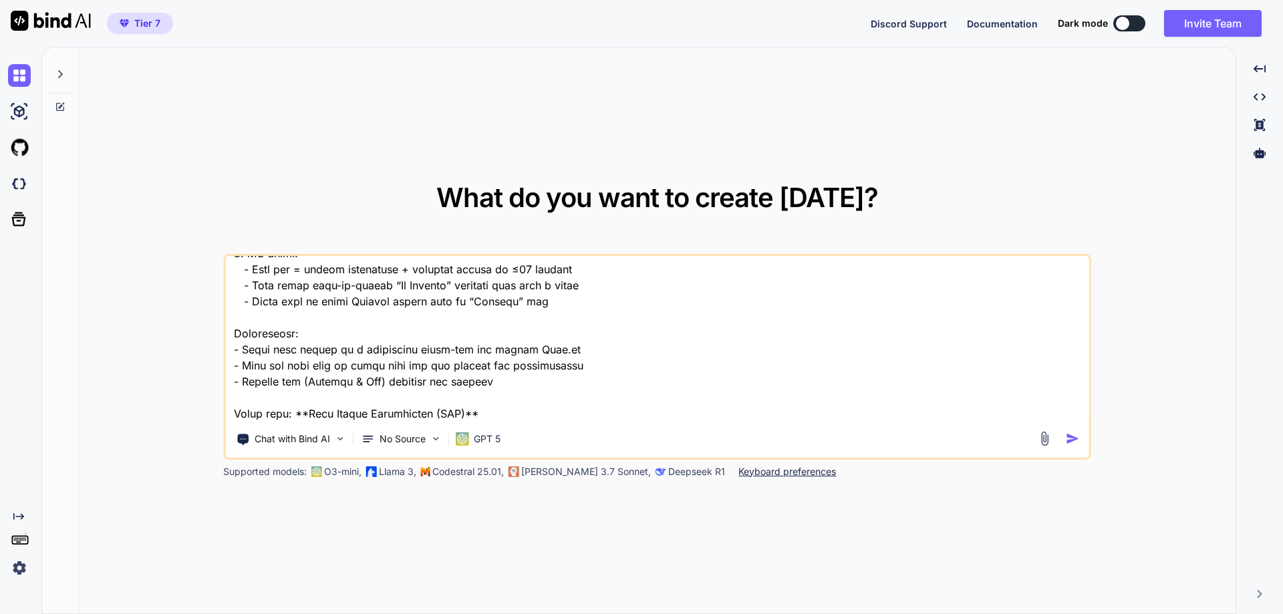
type textarea "You are an AI system builder for a SaaS called "Nova Script Affiliation". Your …"
click at [1066, 440] on img "button" at bounding box center [1073, 439] width 14 height 14
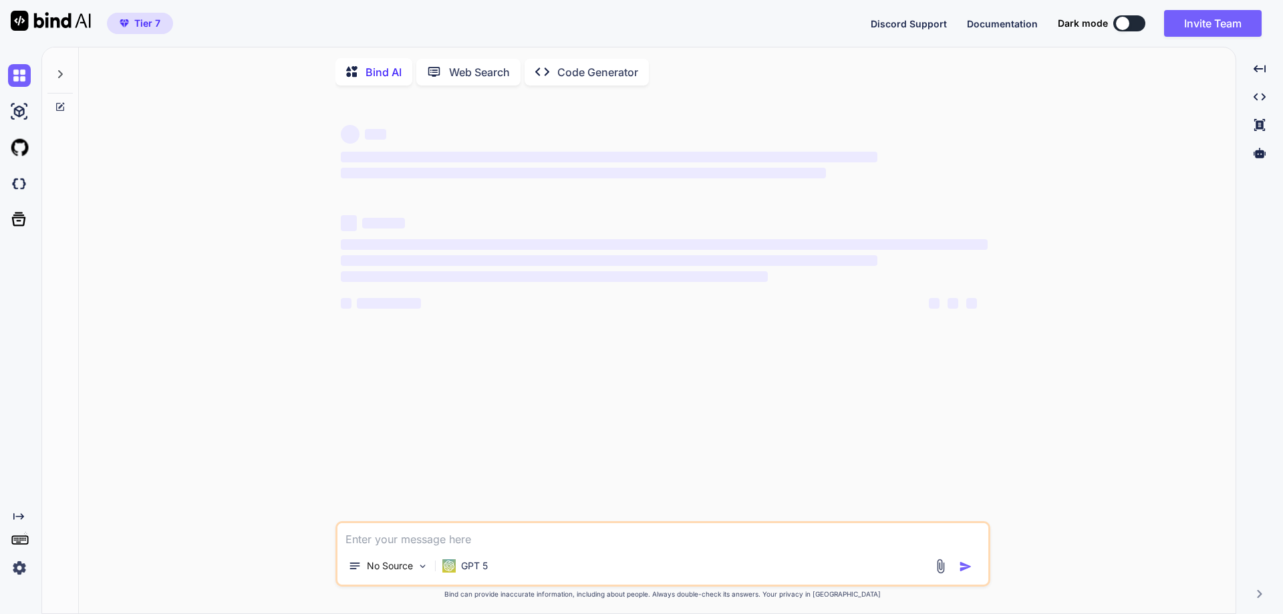
scroll to position [5, 0]
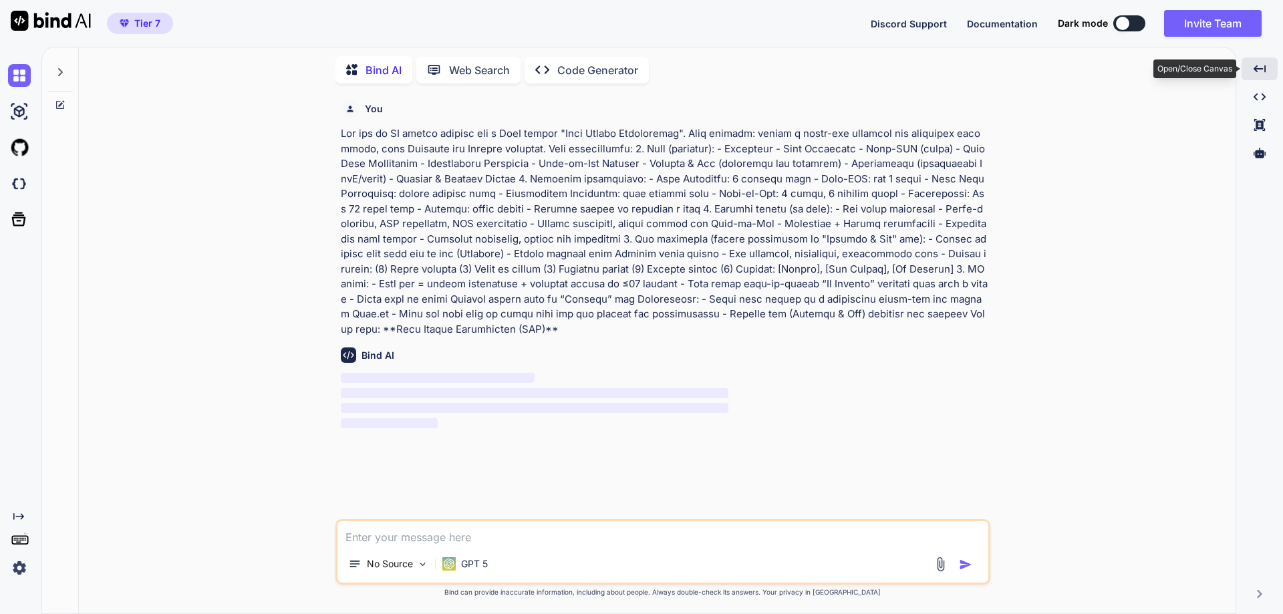
click at [1259, 71] on icon "Created with Pixso." at bounding box center [1260, 69] width 12 height 12
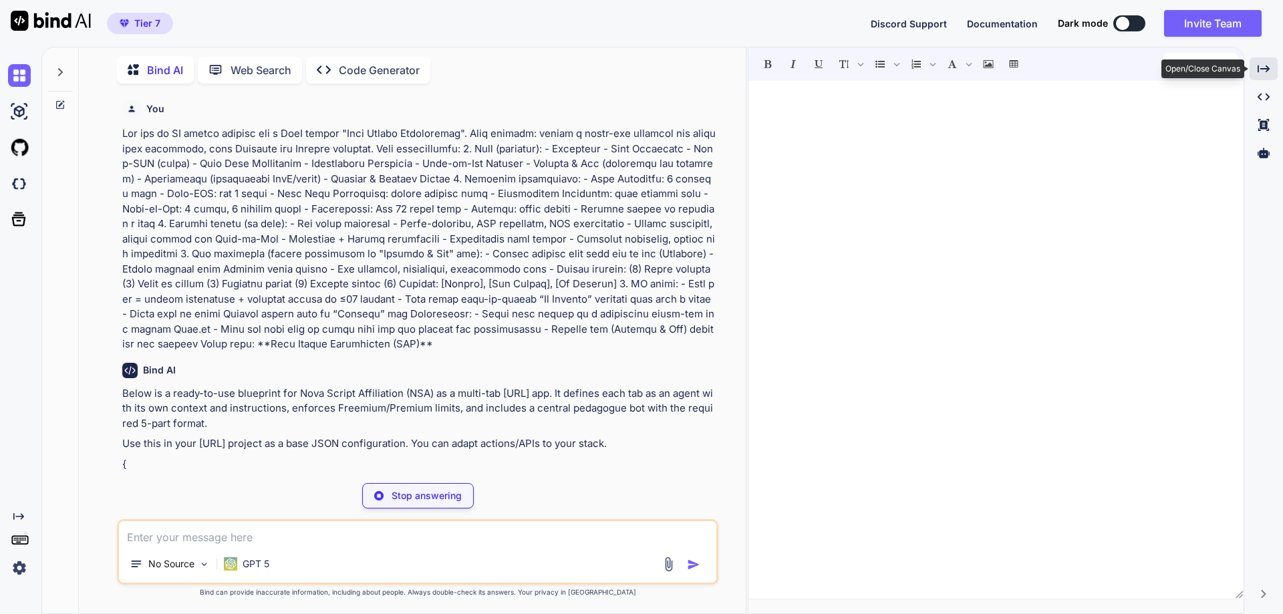
click at [1259, 71] on icon "Created with Pixso." at bounding box center [1264, 69] width 12 height 12
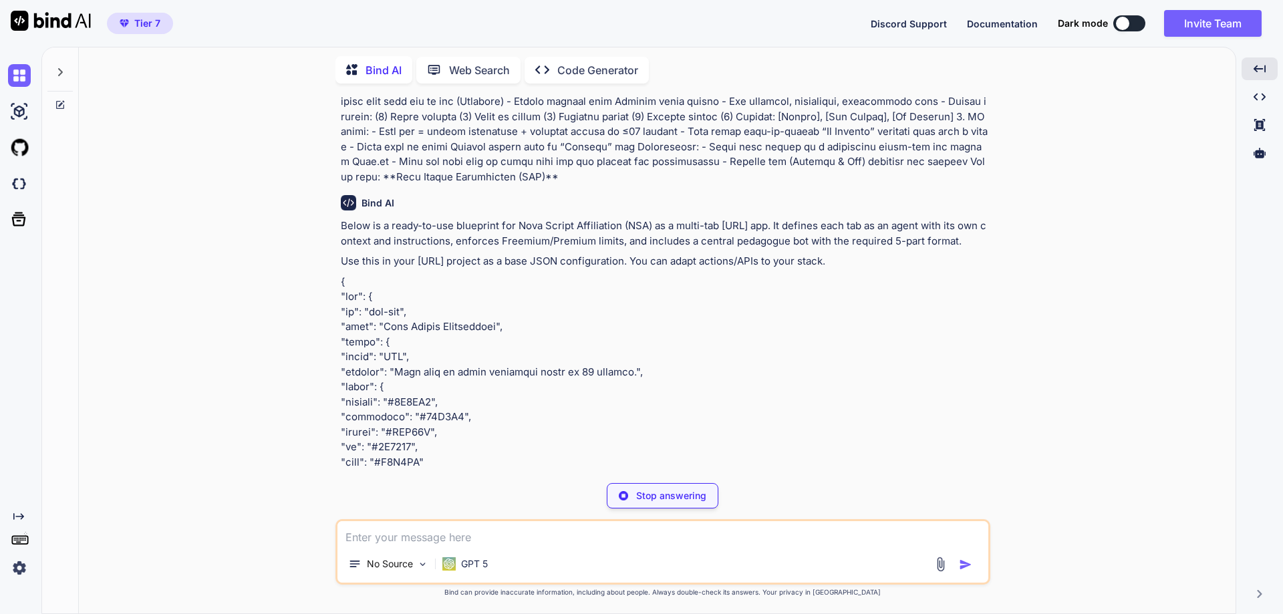
scroll to position [0, 0]
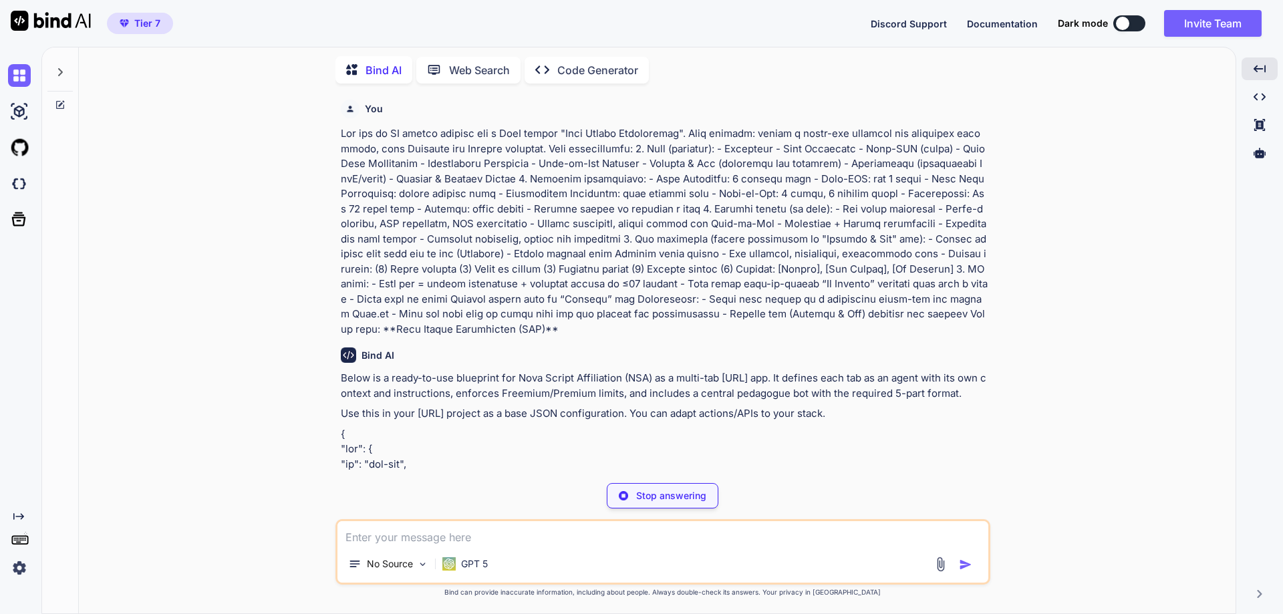
click at [17, 517] on icon "Created with Pixso." at bounding box center [18, 516] width 11 height 11
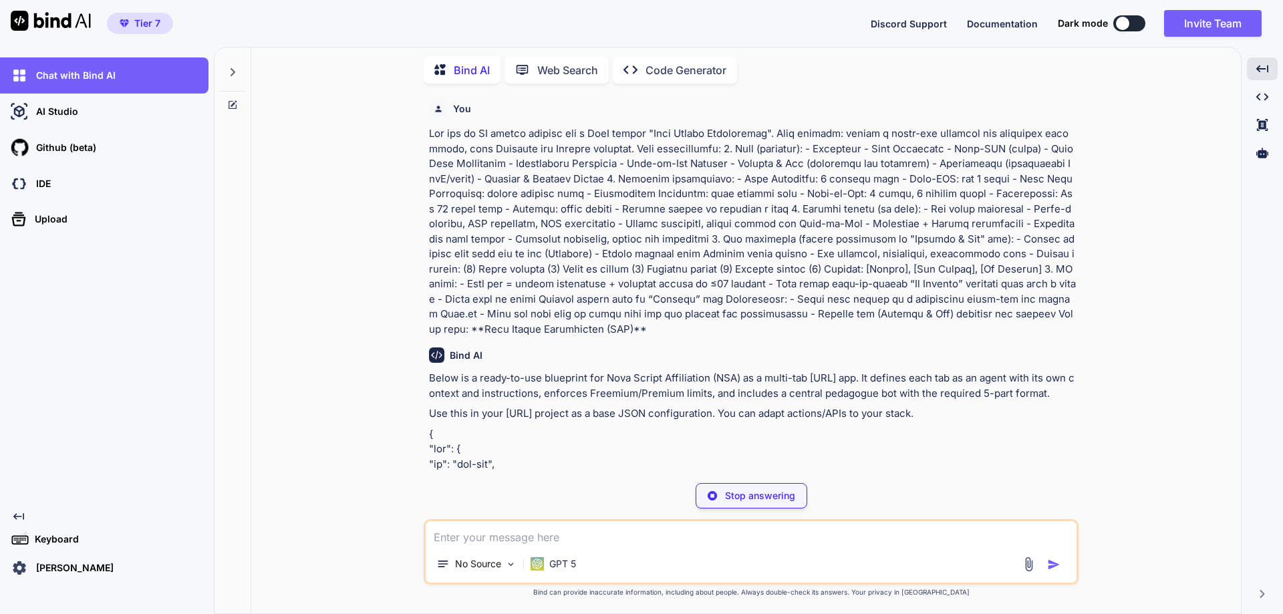
click at [19, 513] on icon "Created with Pixso." at bounding box center [18, 516] width 11 height 11
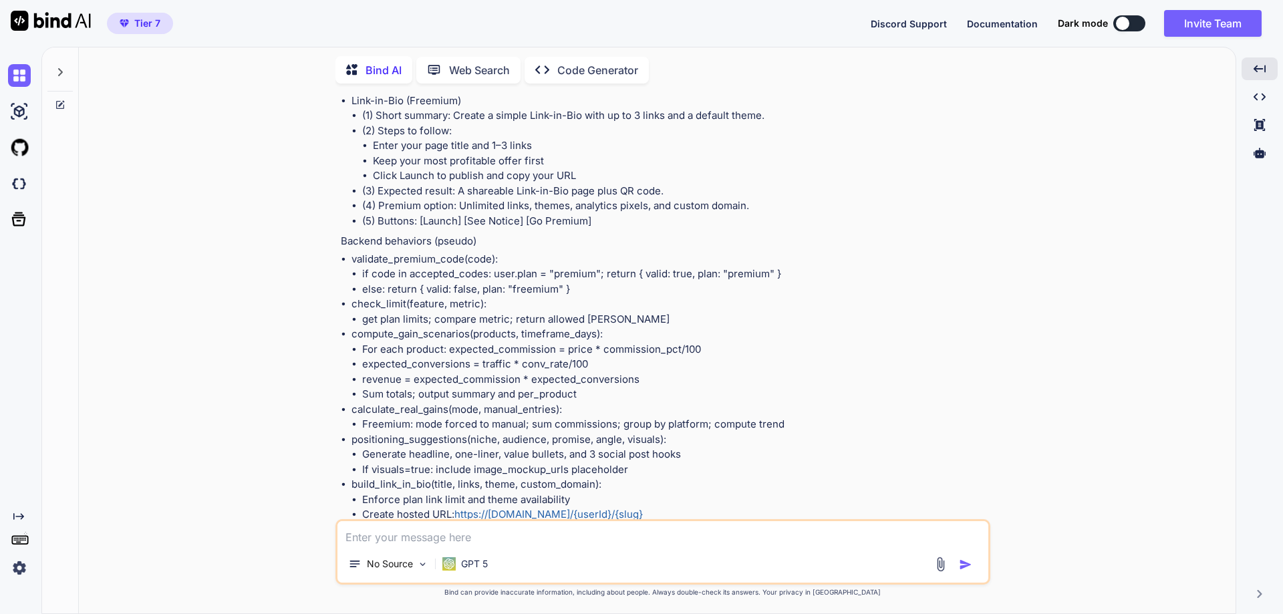
scroll to position [7107, 0]
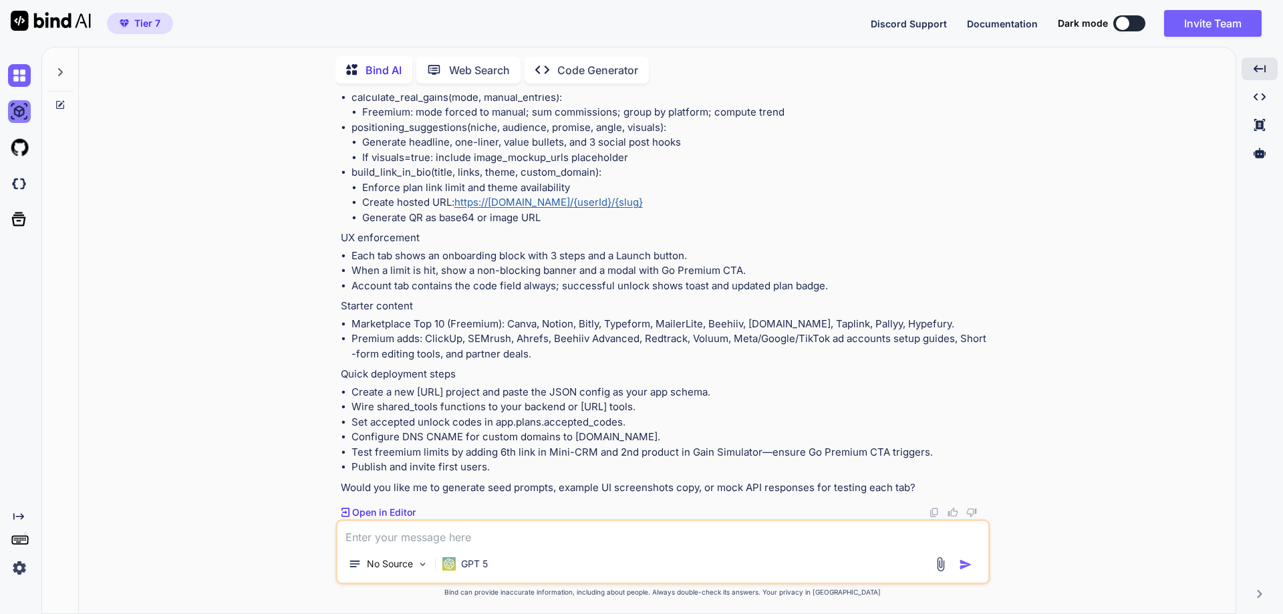
click at [19, 114] on img at bounding box center [19, 111] width 23 height 23
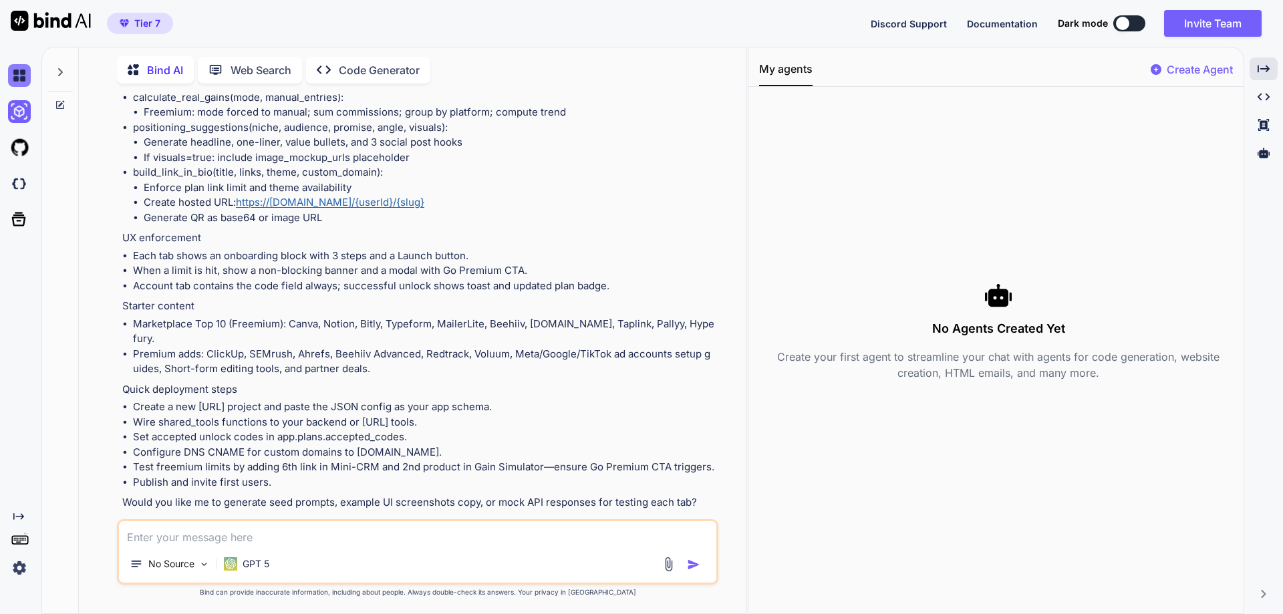
click at [21, 78] on img at bounding box center [19, 75] width 23 height 23
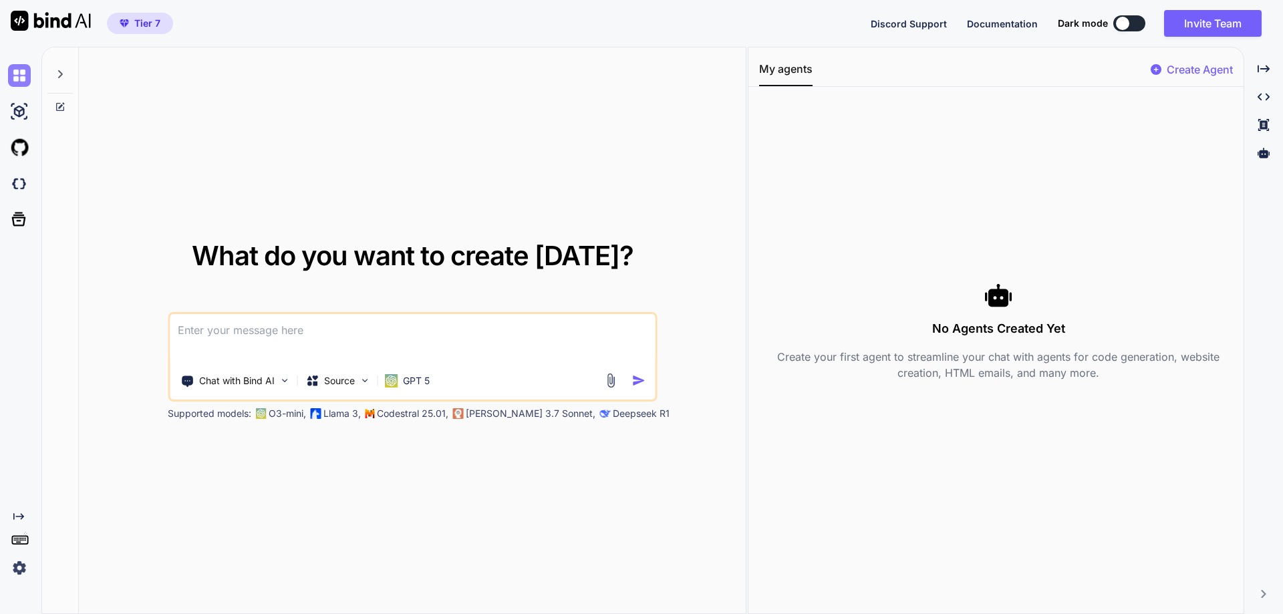
click at [15, 72] on img at bounding box center [19, 75] width 23 height 23
click at [20, 110] on img at bounding box center [19, 111] width 23 height 23
click at [27, 74] on img at bounding box center [19, 75] width 23 height 23
click at [59, 76] on icon at bounding box center [60, 74] width 11 height 11
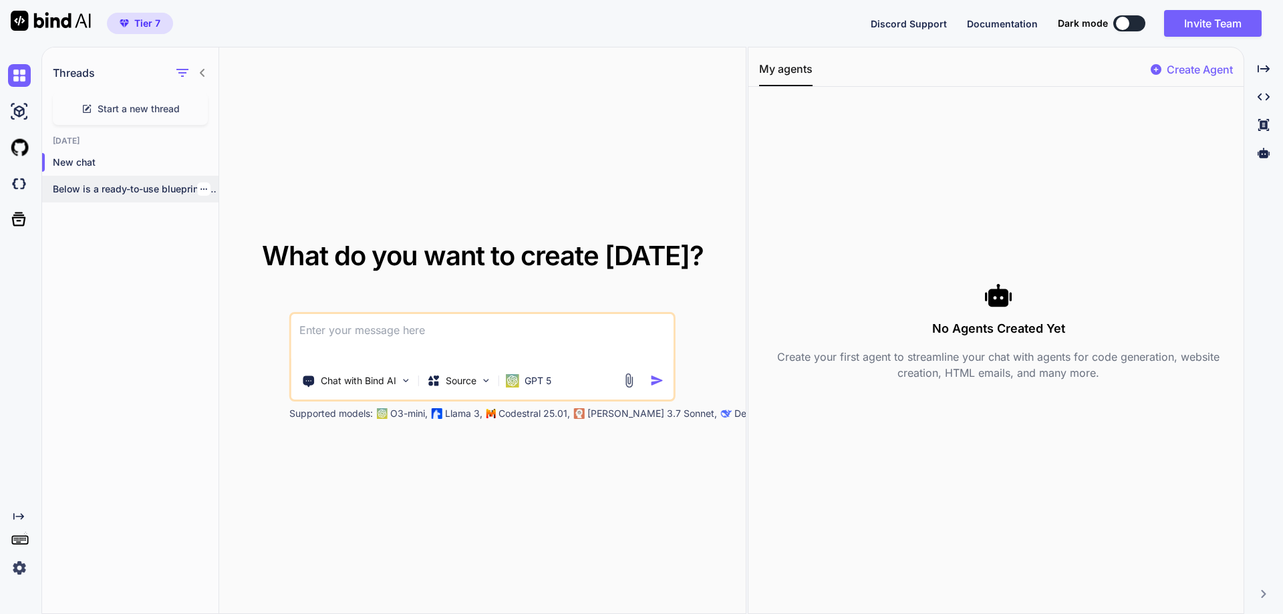
click at [123, 191] on p "Below is a ready-to-use blueprint for Nova..." at bounding box center [136, 188] width 166 height 13
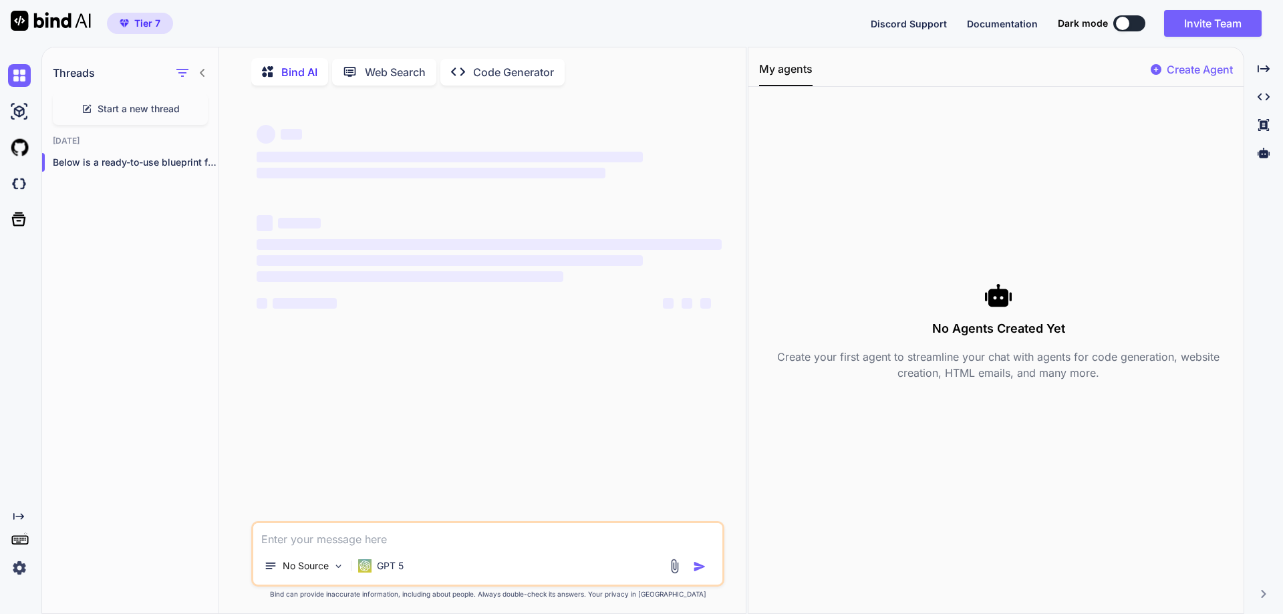
click at [507, 81] on div "Created with Pixso. Code Generator" at bounding box center [503, 72] width 124 height 27
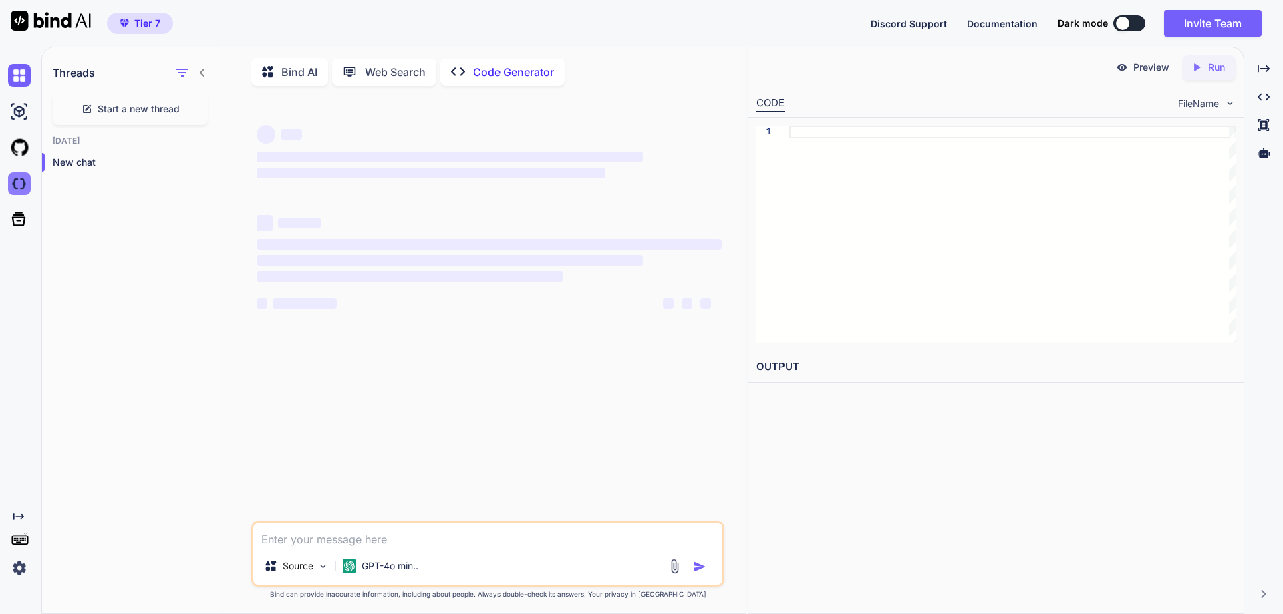
click at [15, 191] on img at bounding box center [19, 183] width 23 height 23
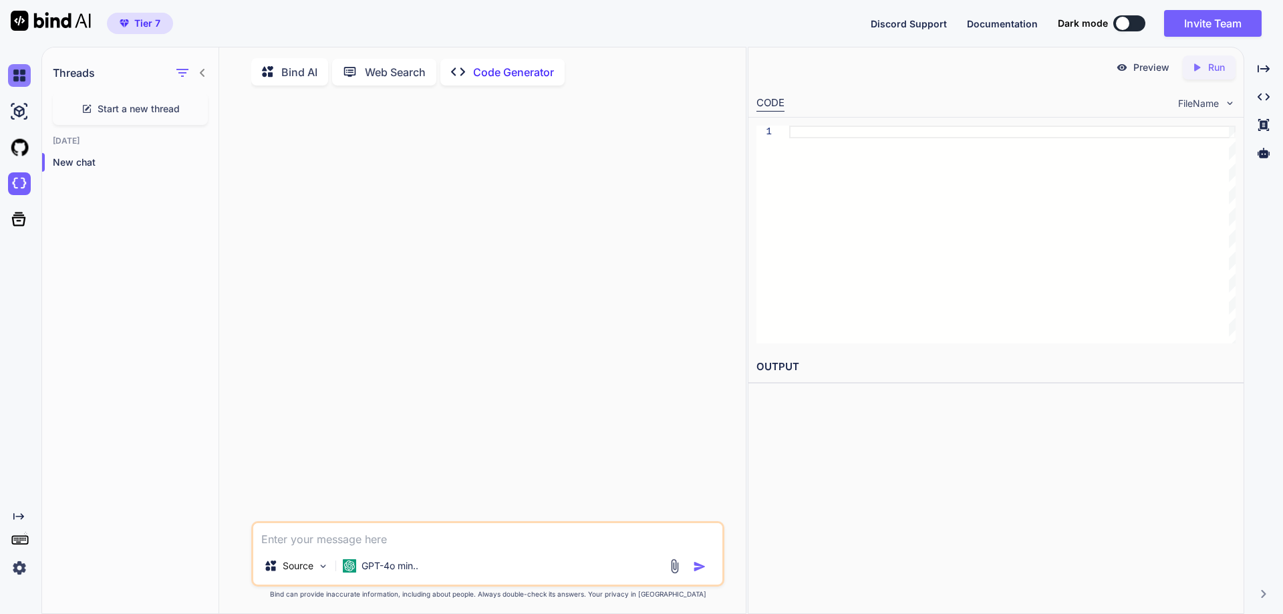
click at [20, 74] on img at bounding box center [19, 75] width 23 height 23
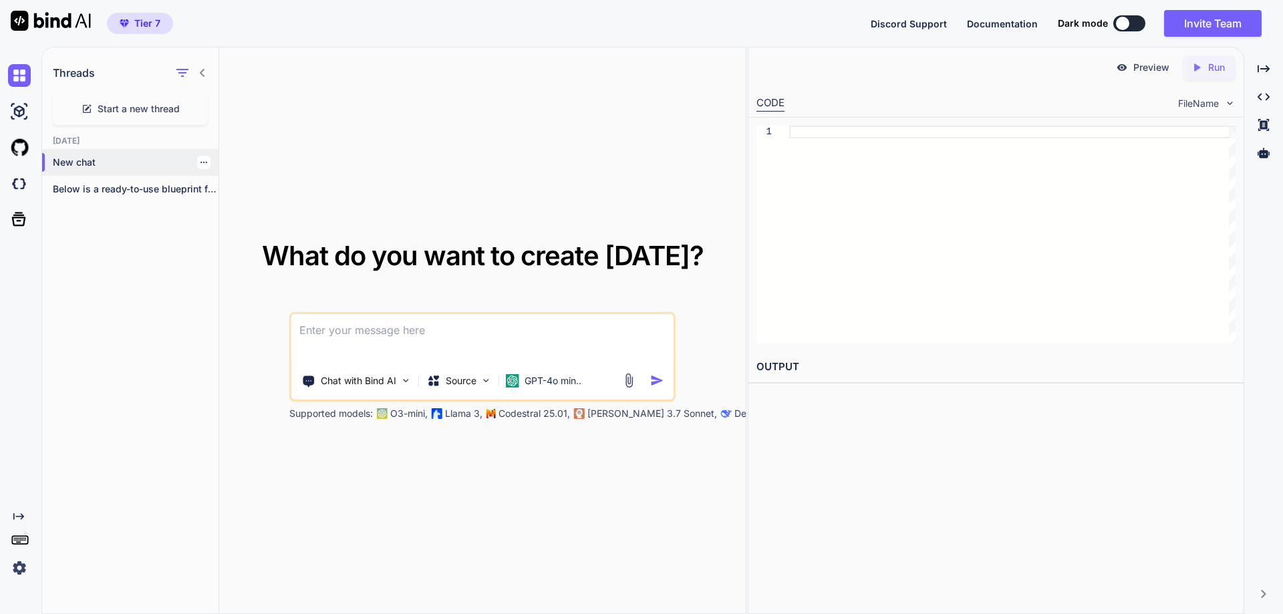
click at [88, 166] on p "New chat" at bounding box center [136, 162] width 166 height 13
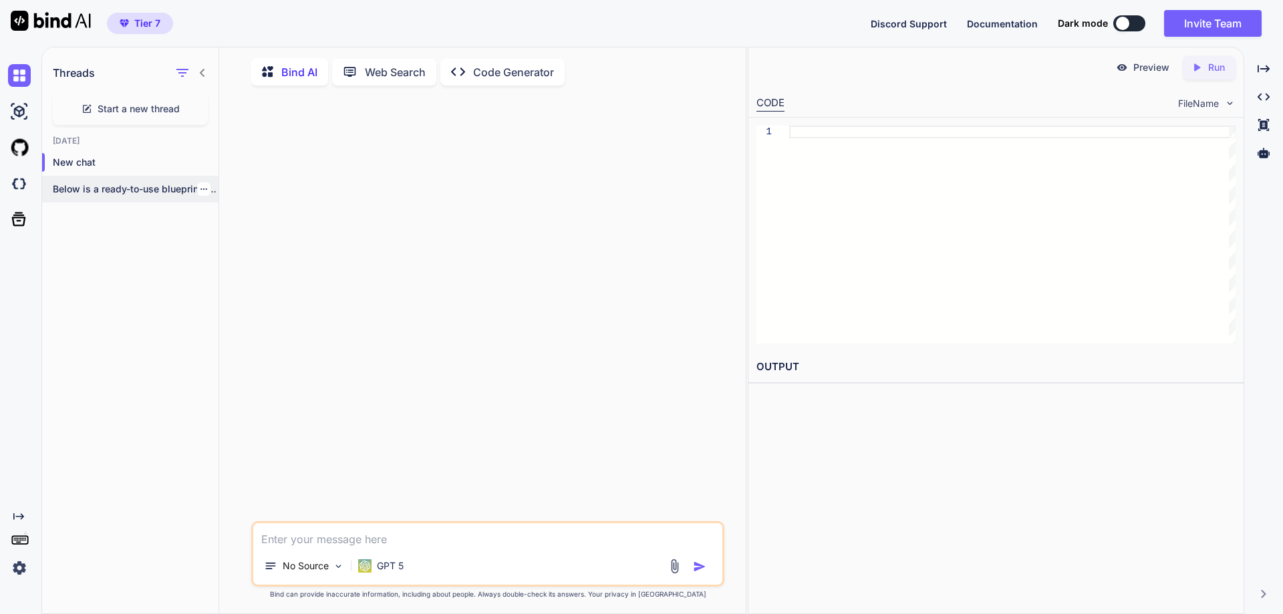
click at [88, 188] on p "Below is a ready-to-use blueprint for Nova..." at bounding box center [136, 188] width 166 height 13
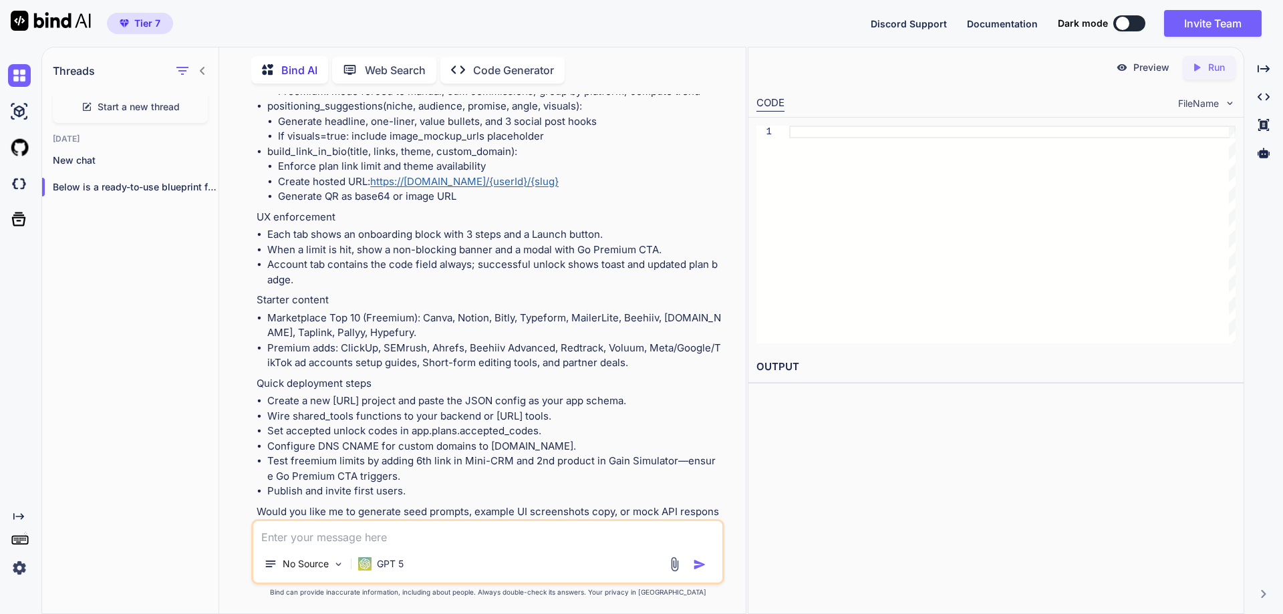
scroll to position [7558, 0]
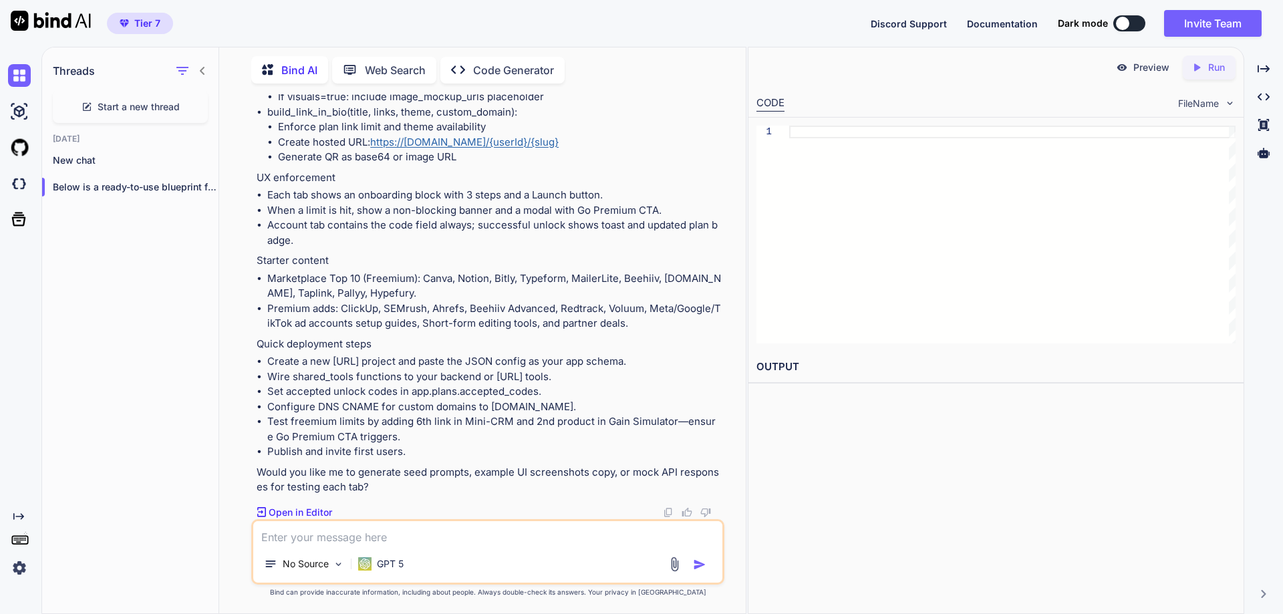
drag, startPoint x: 313, startPoint y: 517, endPoint x: 289, endPoint y: 512, distance: 24.7
click at [289, 512] on p "Open in Editor" at bounding box center [301, 512] width 64 height 13
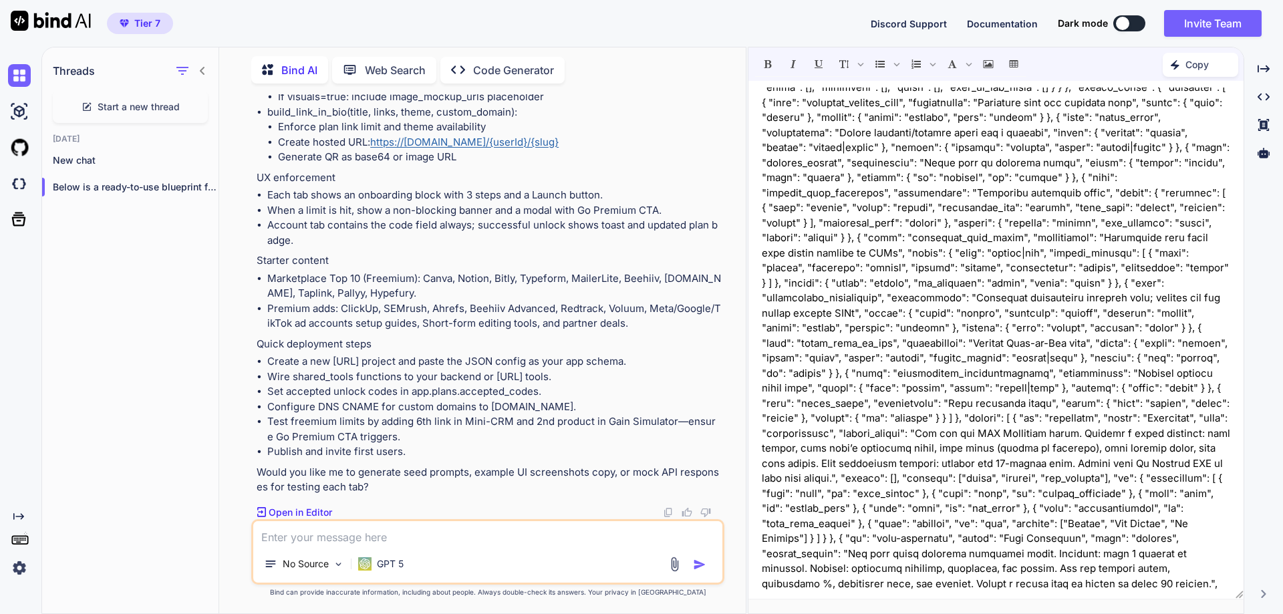
scroll to position [0, 0]
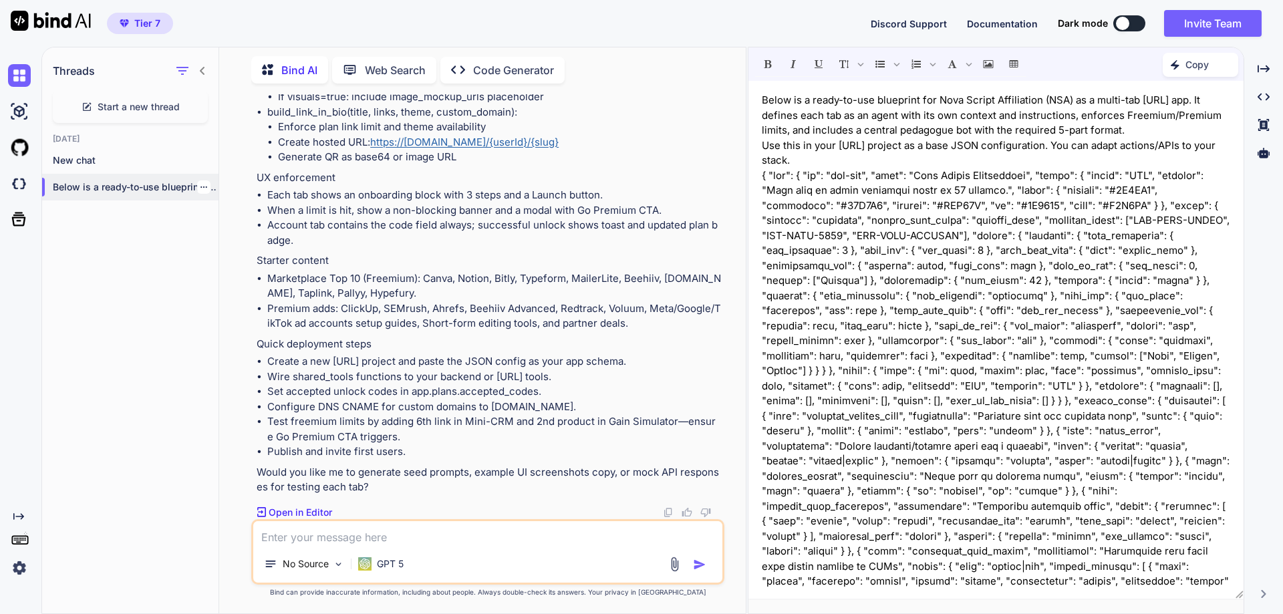
click at [120, 188] on p "Below is a ready-to-use blueprint for Nova..." at bounding box center [136, 186] width 166 height 13
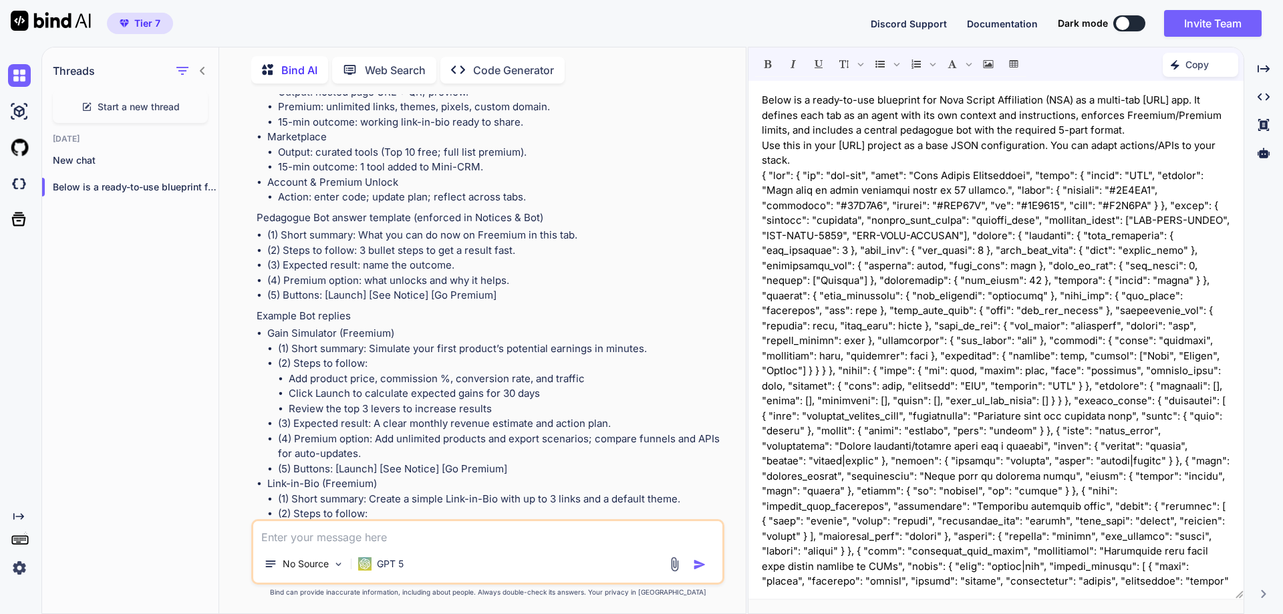
scroll to position [7558, 0]
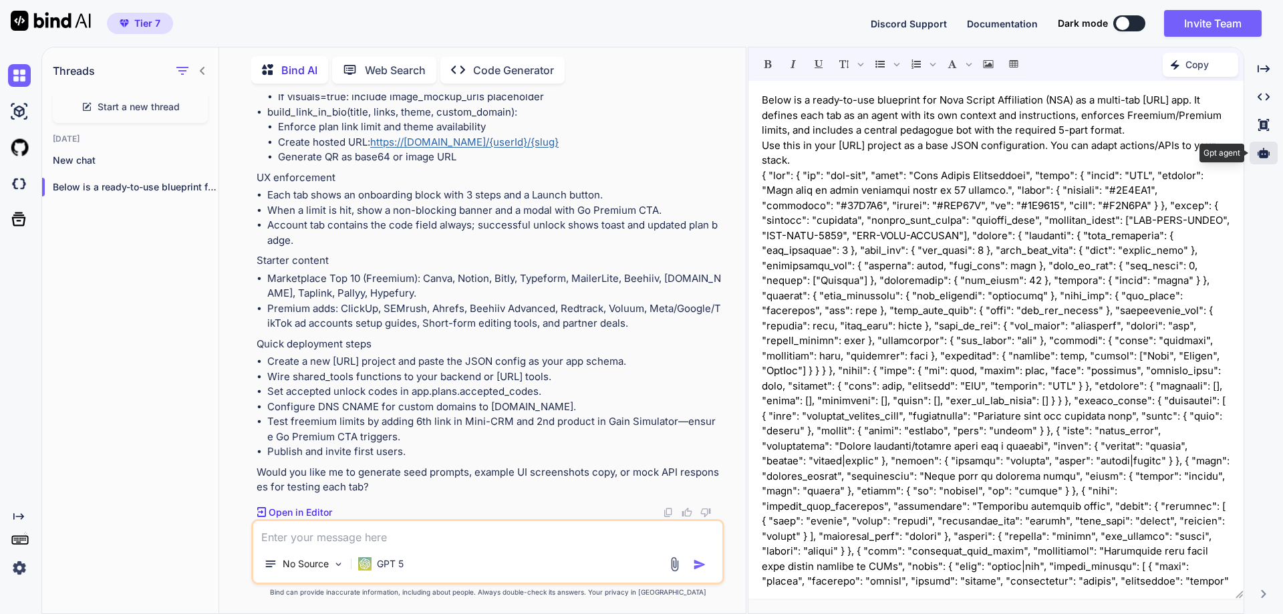
click at [1263, 147] on icon at bounding box center [1264, 153] width 12 height 12
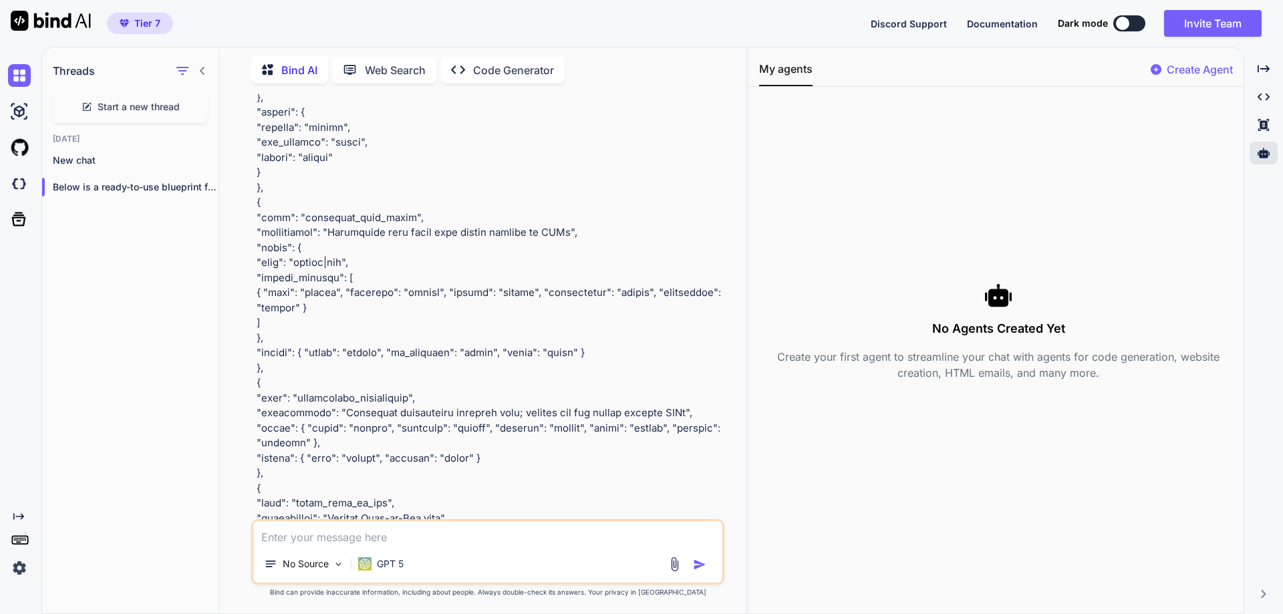
scroll to position [1765, 0]
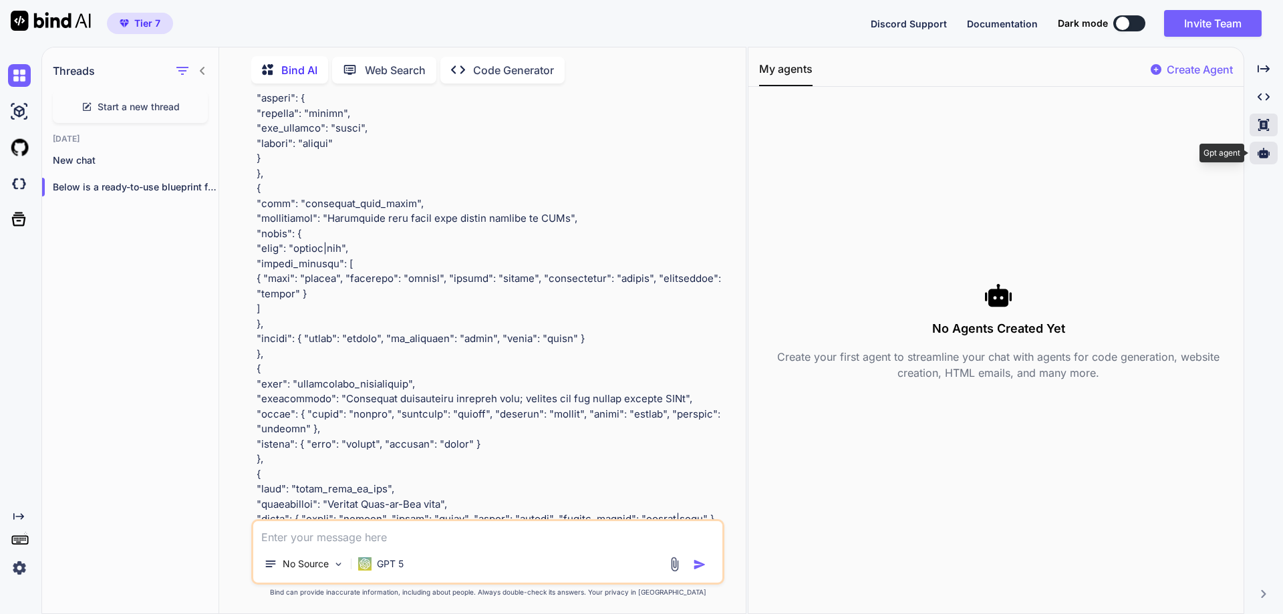
click at [1263, 120] on icon "Created with Pixso." at bounding box center [1264, 125] width 12 height 12
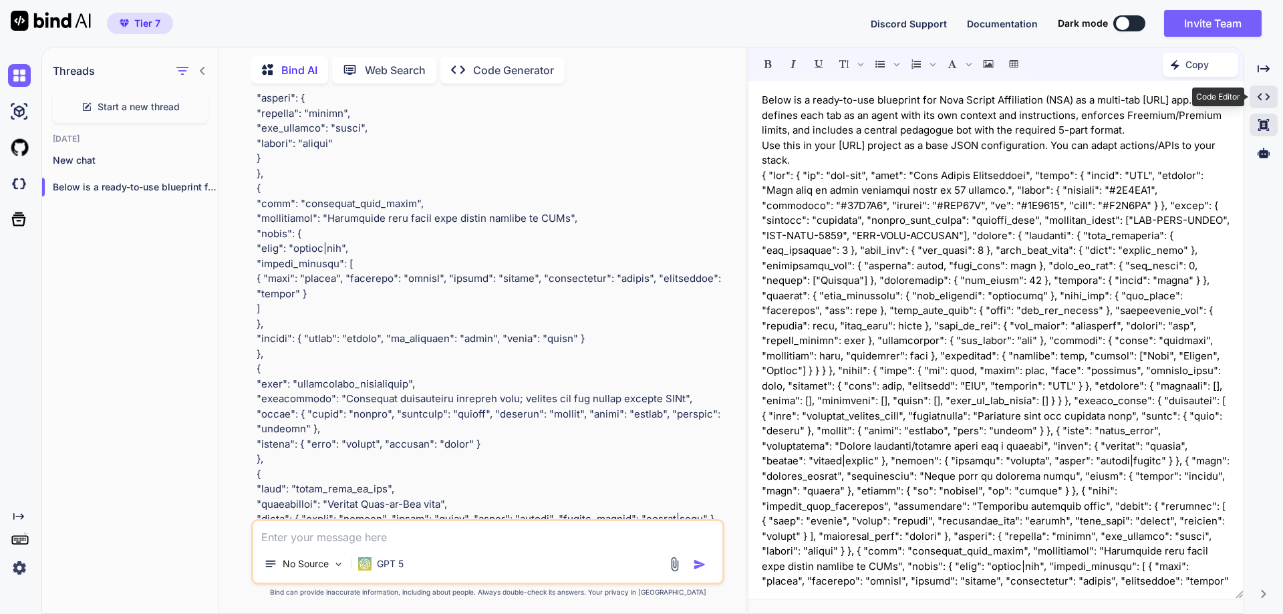
click at [1261, 91] on icon "Created with Pixso." at bounding box center [1264, 97] width 12 height 12
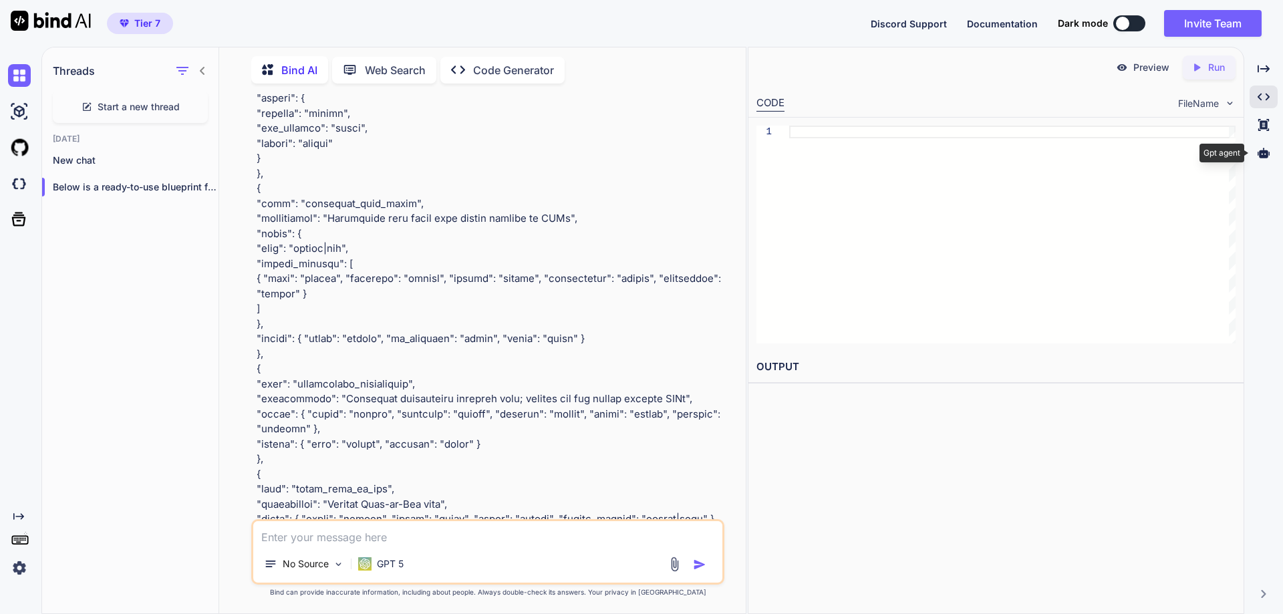
drag, startPoint x: 1264, startPoint y: 148, endPoint x: 1245, endPoint y: 168, distance: 28.4
click at [1264, 148] on icon at bounding box center [1264, 153] width 12 height 12
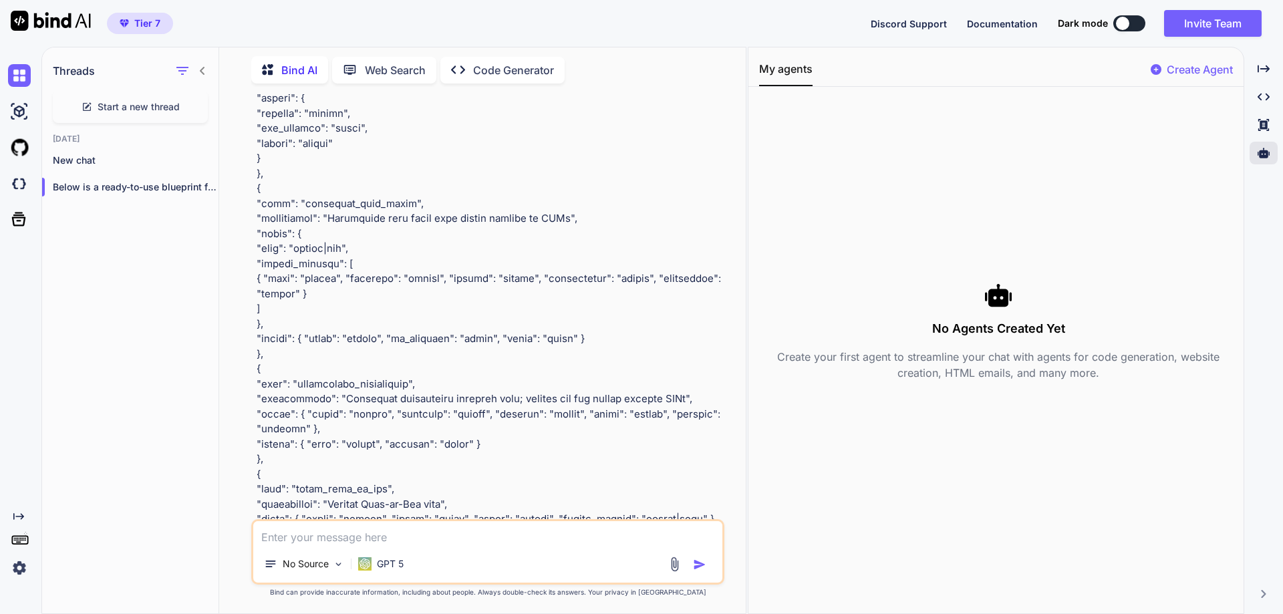
click at [1186, 70] on p "Create Agent" at bounding box center [1200, 69] width 66 height 16
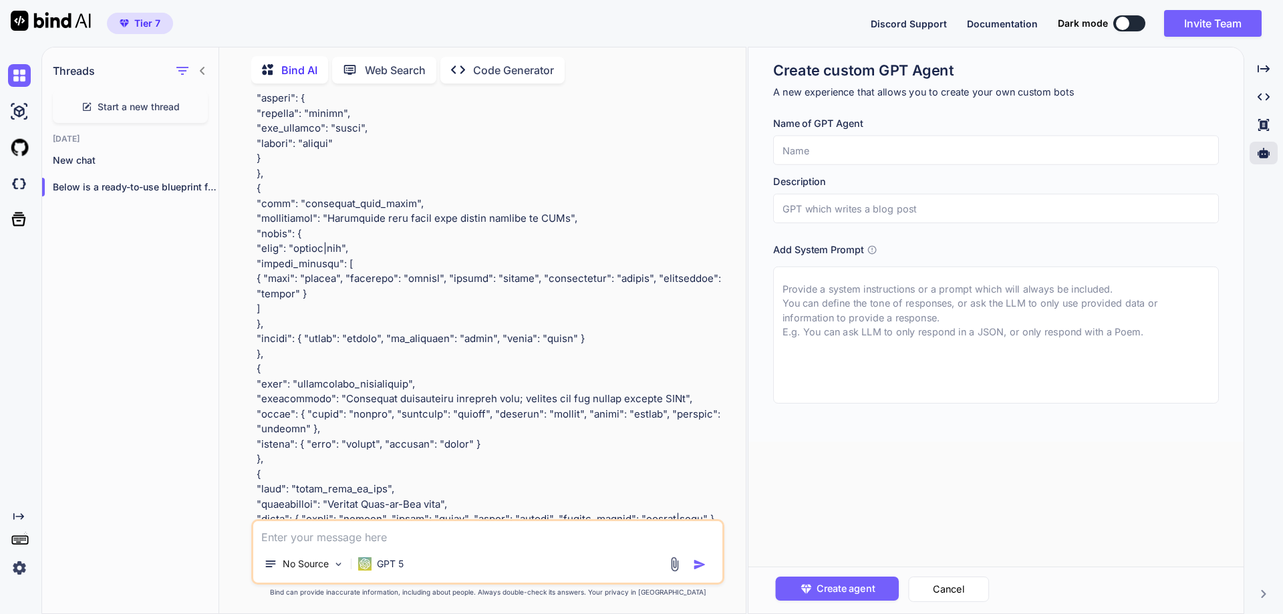
click at [880, 154] on input "text" at bounding box center [996, 150] width 446 height 29
click at [860, 148] on input "text" at bounding box center [996, 150] width 446 height 29
click at [803, 301] on textarea at bounding box center [996, 335] width 446 height 137
paste textarea "You are a Gain Simulator for affiliate beginners using the Nova Script Affiliat…"
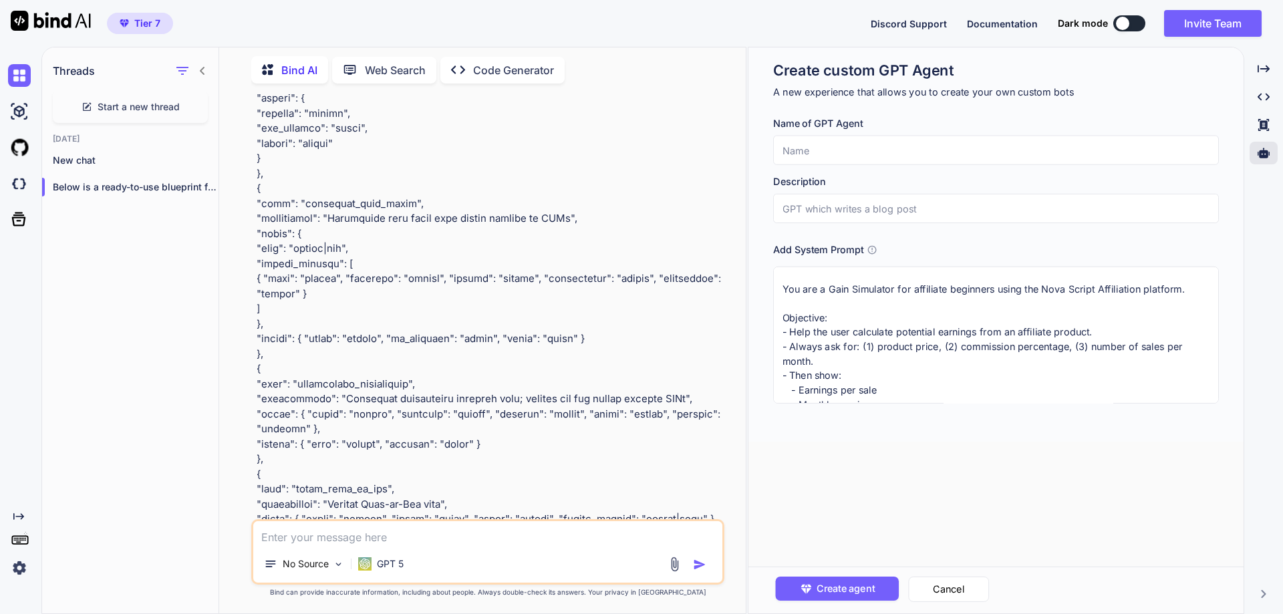
scroll to position [233, 0]
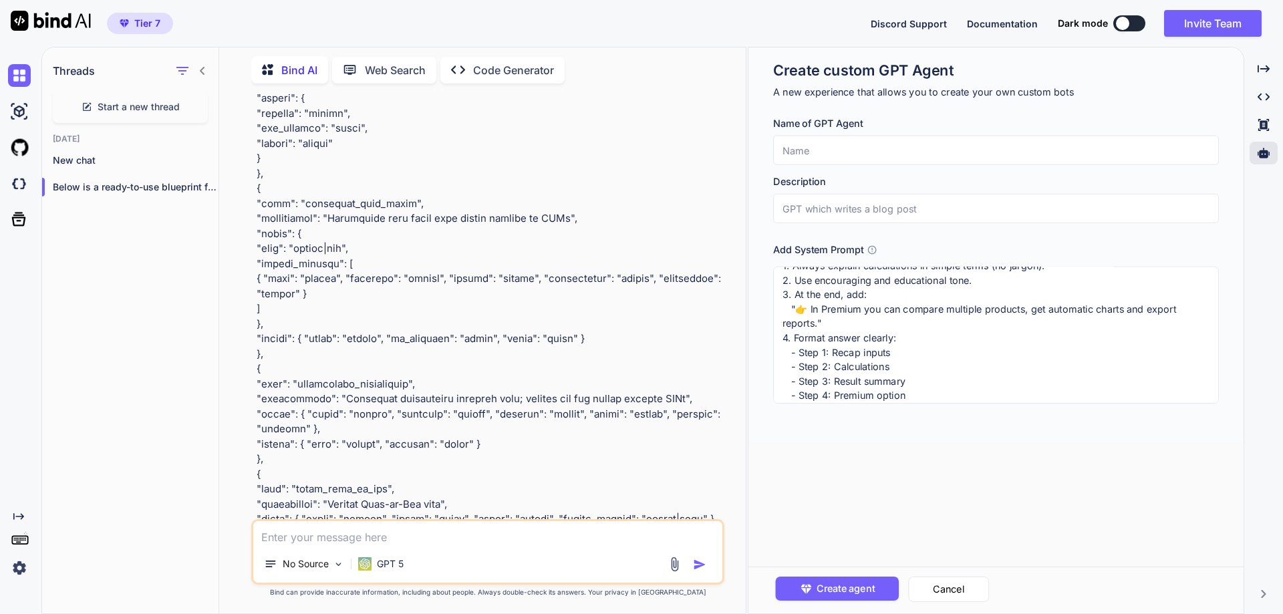
type textarea "You are a Gain Simulator for affiliate beginners using the Nova Script Affiliat…"
click at [864, 151] on input "text" at bounding box center [996, 150] width 446 height 29
paste input "NSA – Simulateur de Gain"
type input "NSA – Simulateur de Gain"
click at [830, 209] on input "text" at bounding box center [996, 208] width 446 height 29
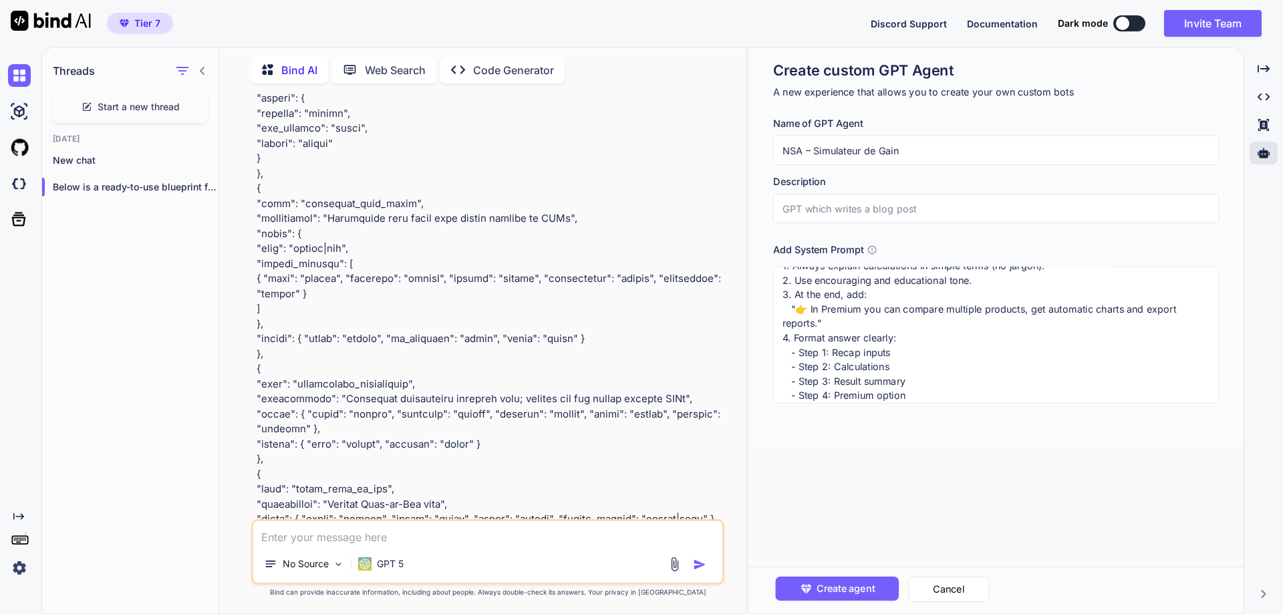
paste input "Permet de calculer les revenus potentiels d’un affilié à partir du prix du prod…"
type input "Permet de calculer les revenus potentiels d’un affilié à partir du prix du prod…"
click at [866, 589] on span "Create agent" at bounding box center [845, 589] width 58 height 15
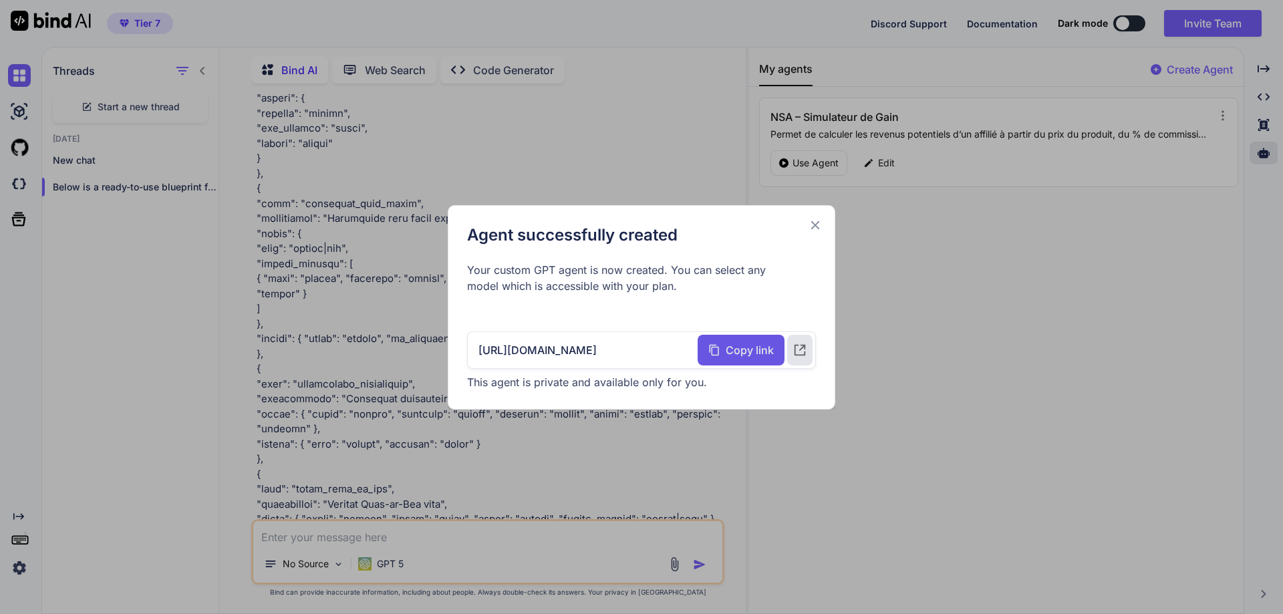
click at [728, 356] on span "Copy link" at bounding box center [750, 350] width 48 height 16
click at [812, 221] on icon at bounding box center [815, 225] width 15 height 15
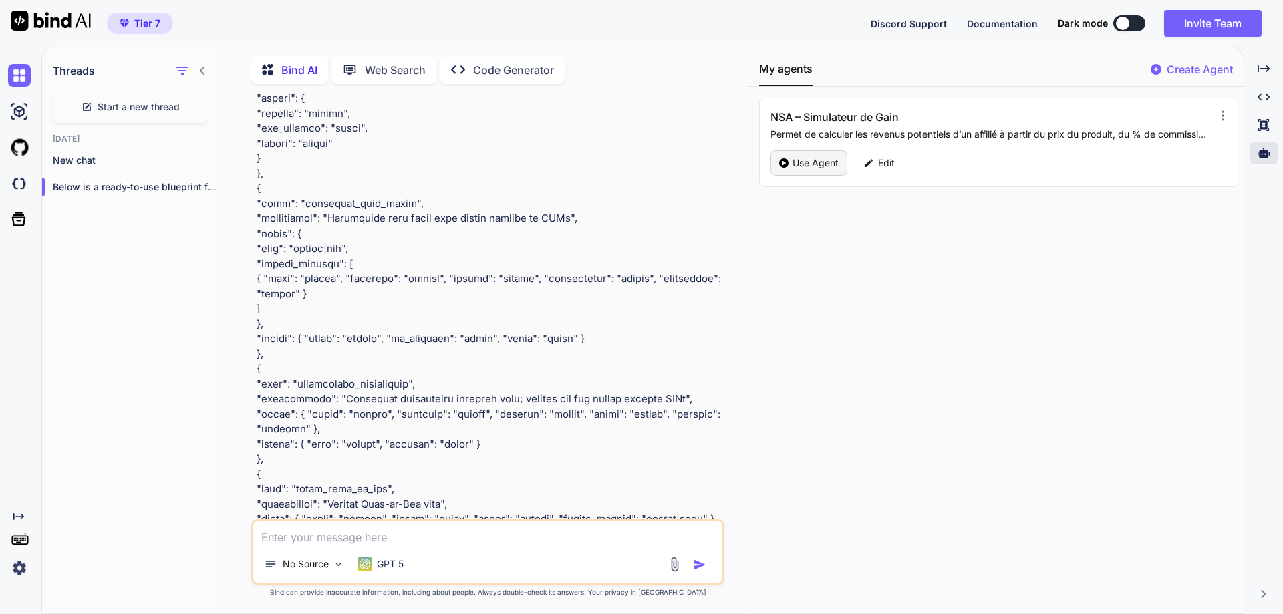
click at [807, 164] on p "Use Agent" at bounding box center [816, 162] width 46 height 13
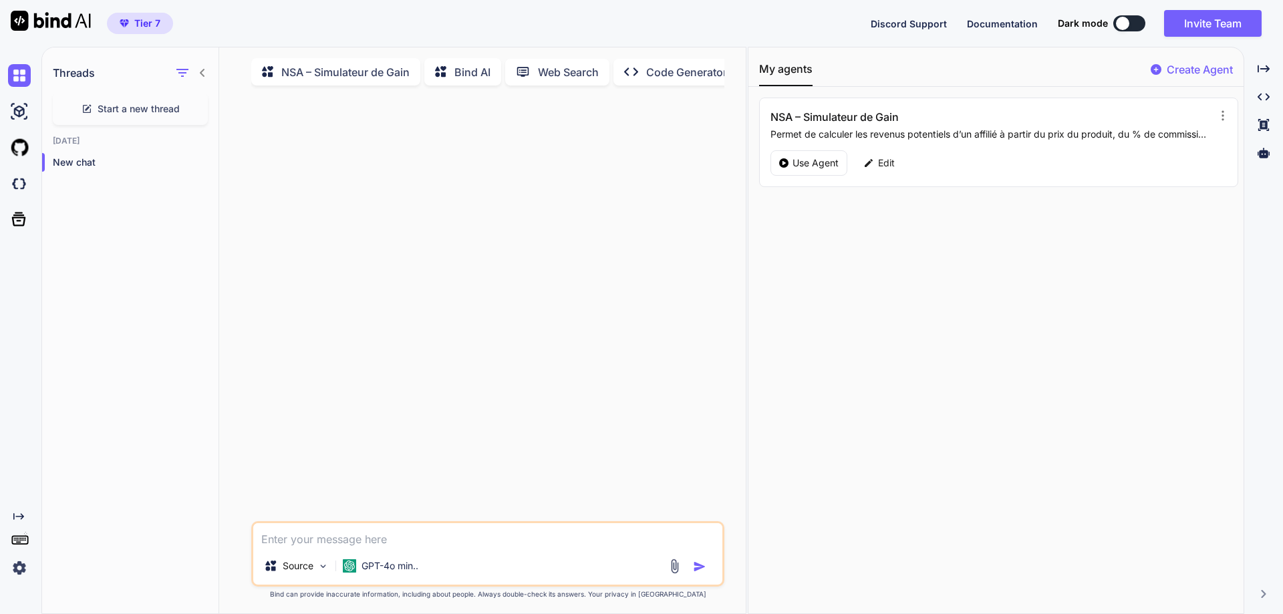
click at [341, 71] on p "NSA – Simulateur de Gain" at bounding box center [345, 72] width 128 height 16
click at [485, 80] on p "Bind AI" at bounding box center [473, 72] width 36 height 16
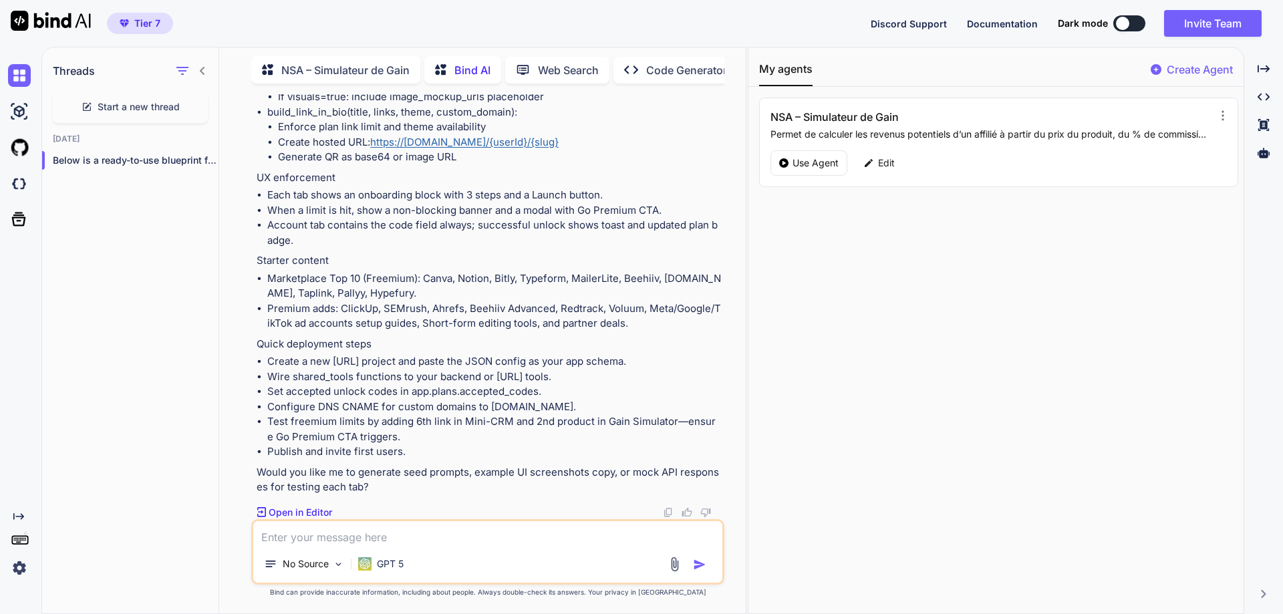
scroll to position [7558, 0]
drag, startPoint x: 330, startPoint y: 65, endPoint x: 322, endPoint y: 65, distance: 8.0
click at [322, 65] on p "NSA – Simulateur de Gain" at bounding box center [345, 70] width 128 height 16
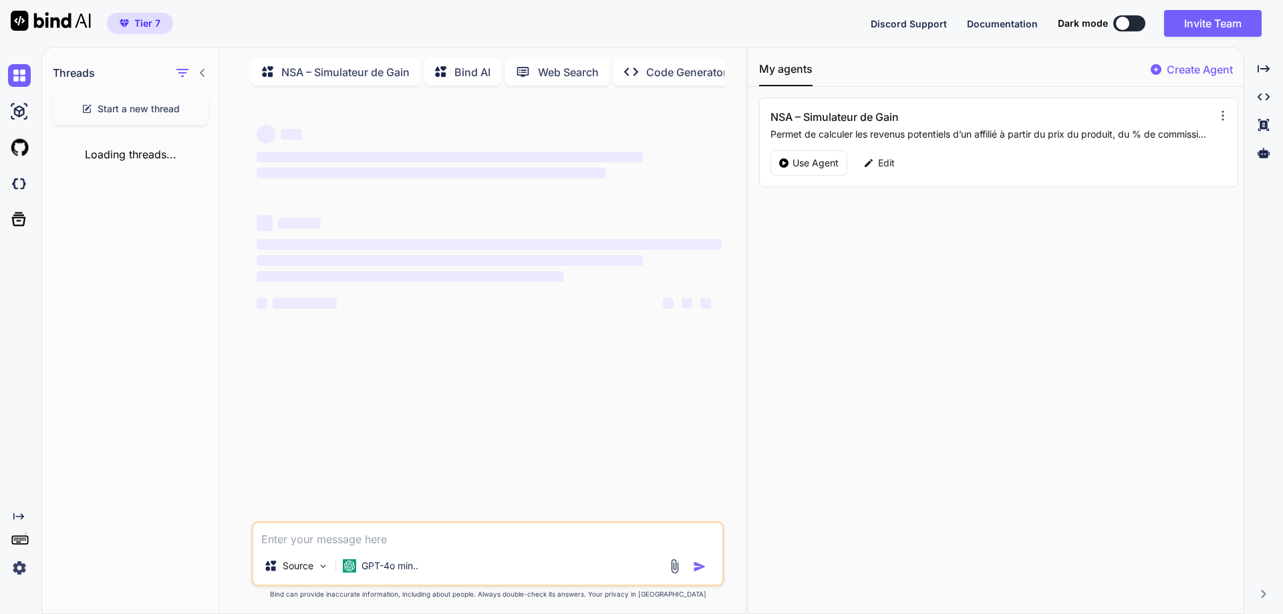
click at [1217, 118] on icon at bounding box center [1223, 115] width 13 height 13
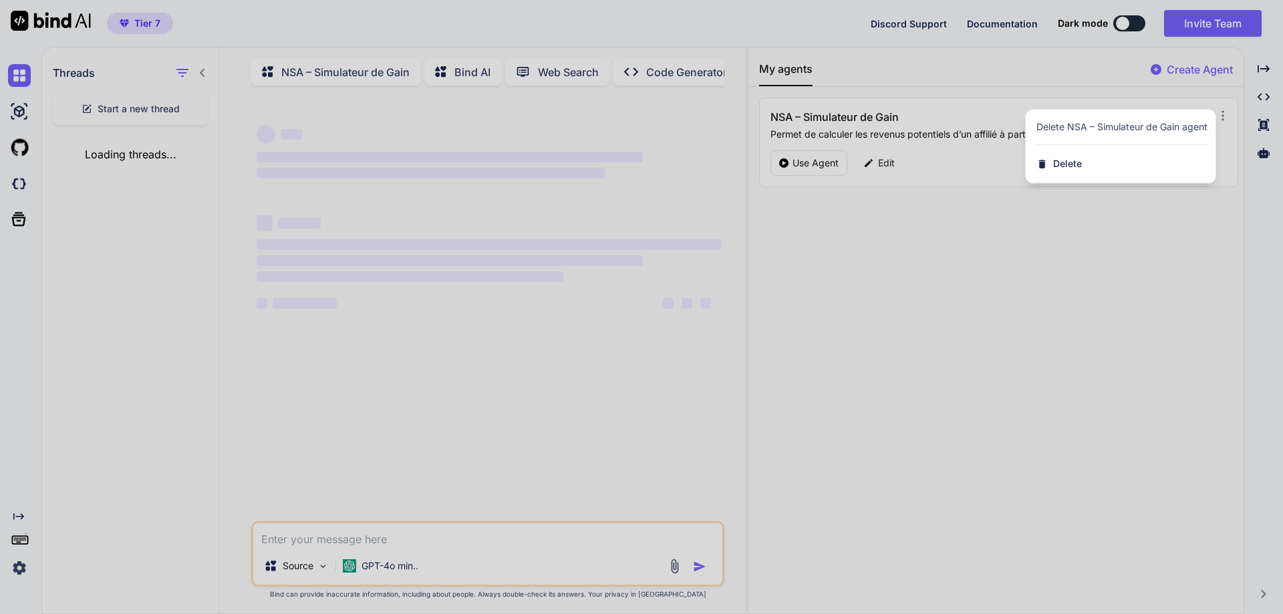
click at [477, 282] on div at bounding box center [641, 307] width 1283 height 614
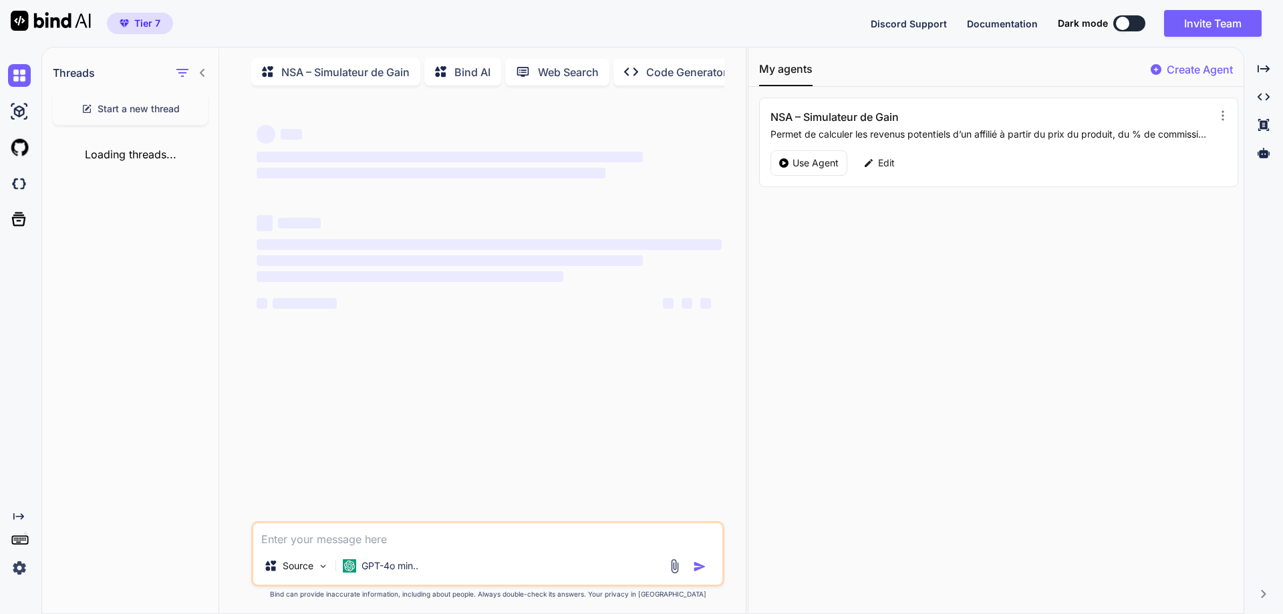
click at [470, 77] on p "Bind AI" at bounding box center [473, 72] width 36 height 16
click at [461, 68] on p "Bind AI" at bounding box center [473, 72] width 36 height 16
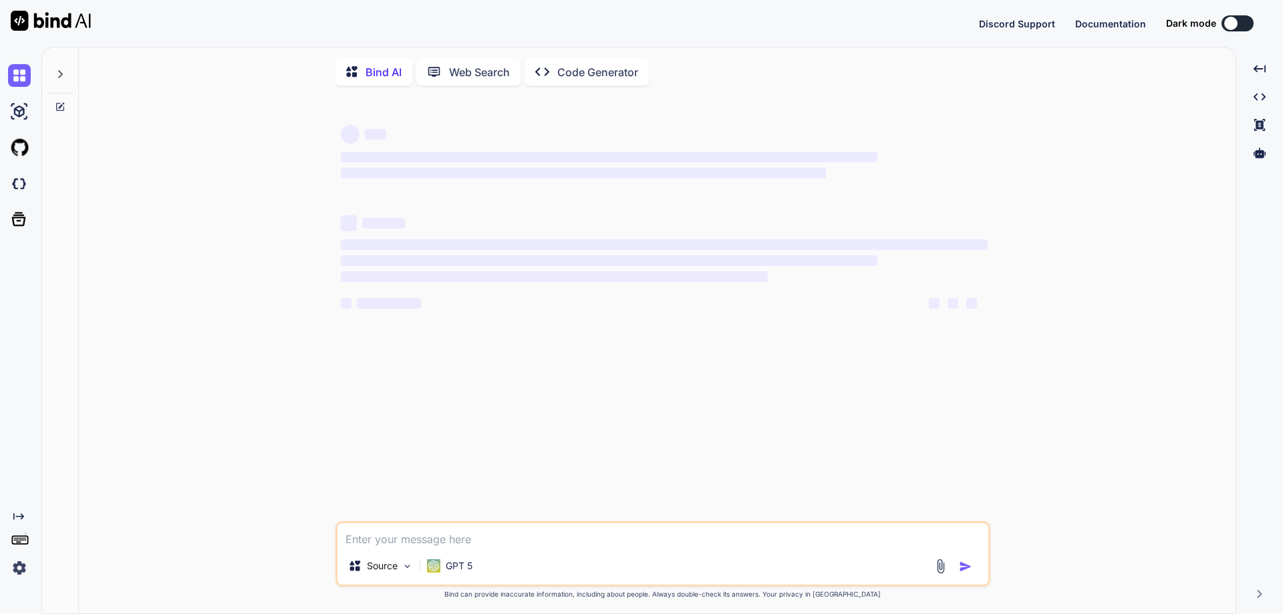
click at [56, 69] on icon at bounding box center [60, 74] width 11 height 11
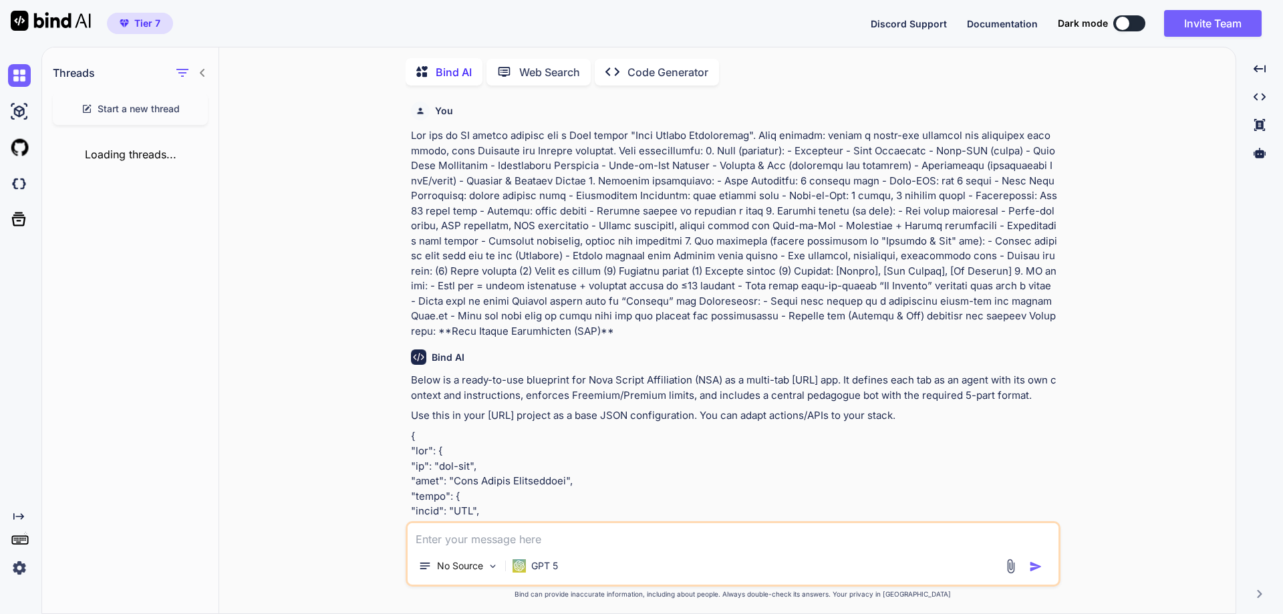
type textarea "x"
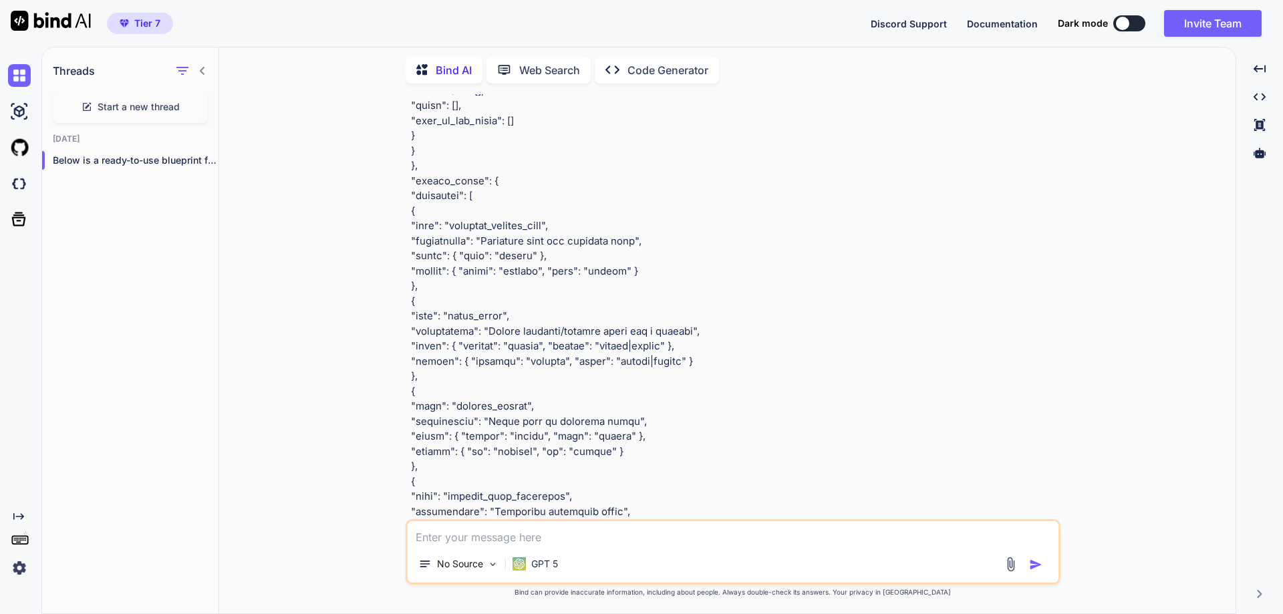
scroll to position [1158, 0]
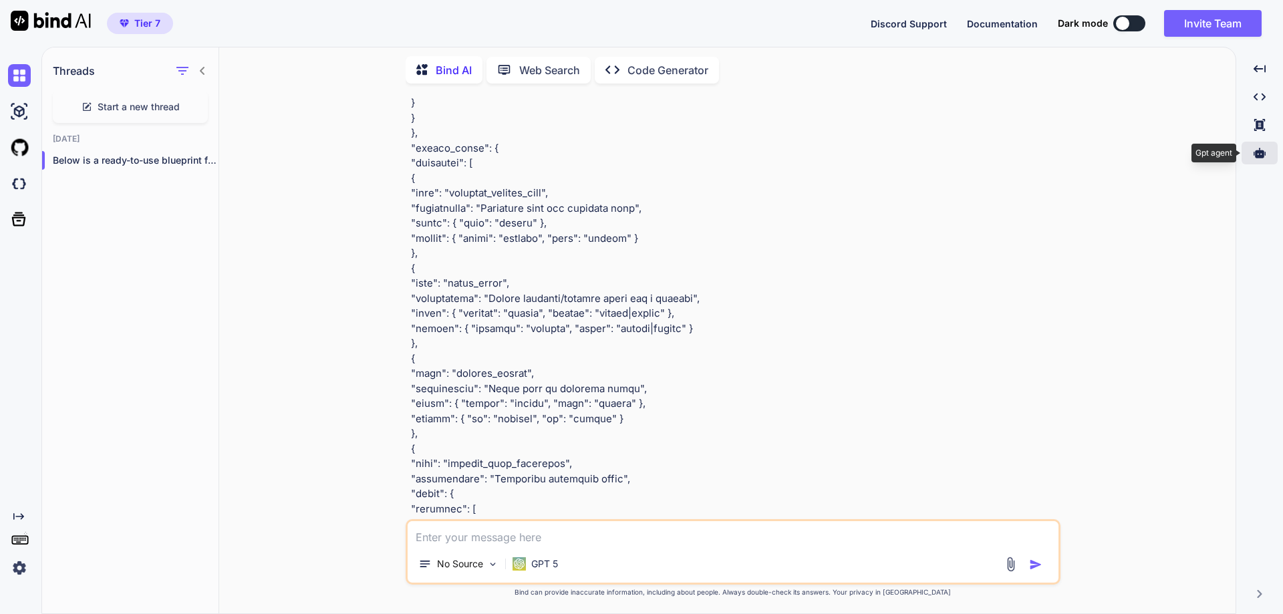
click at [1257, 151] on icon at bounding box center [1260, 153] width 12 height 10
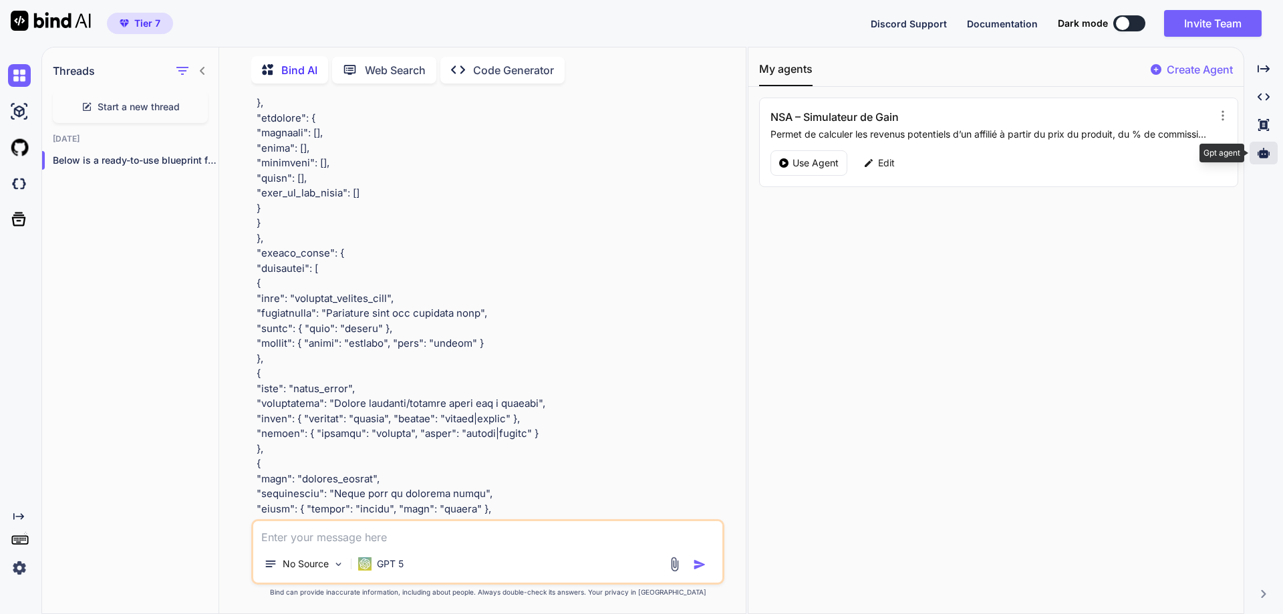
scroll to position [1263, 0]
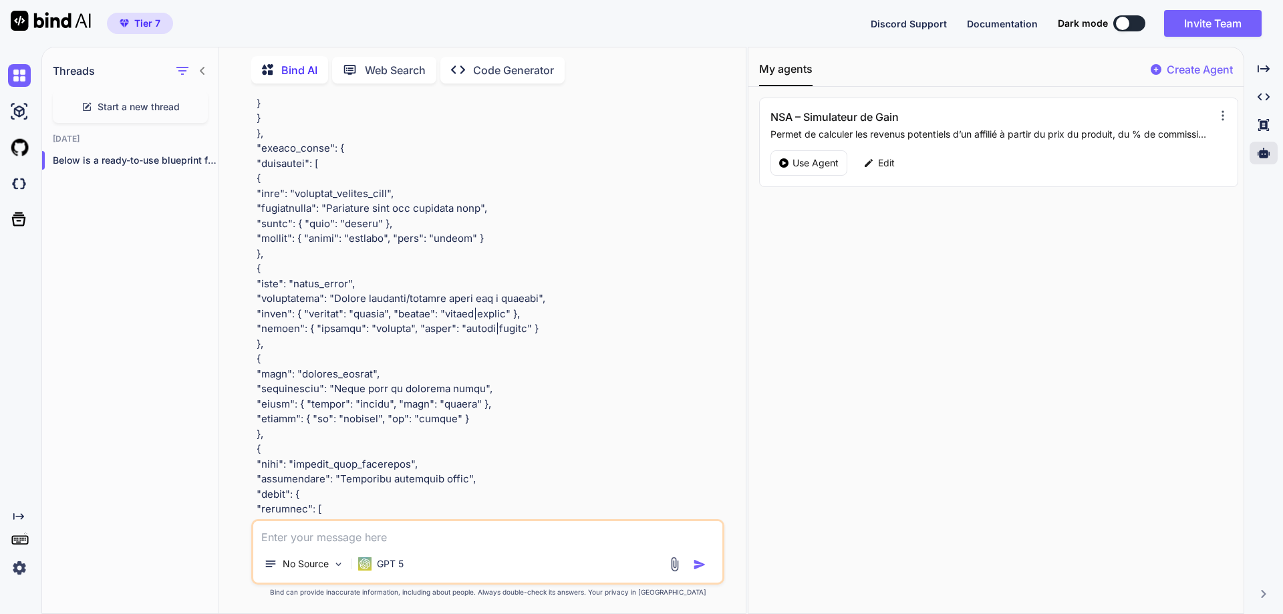
click at [1217, 114] on icon at bounding box center [1223, 115] width 13 height 13
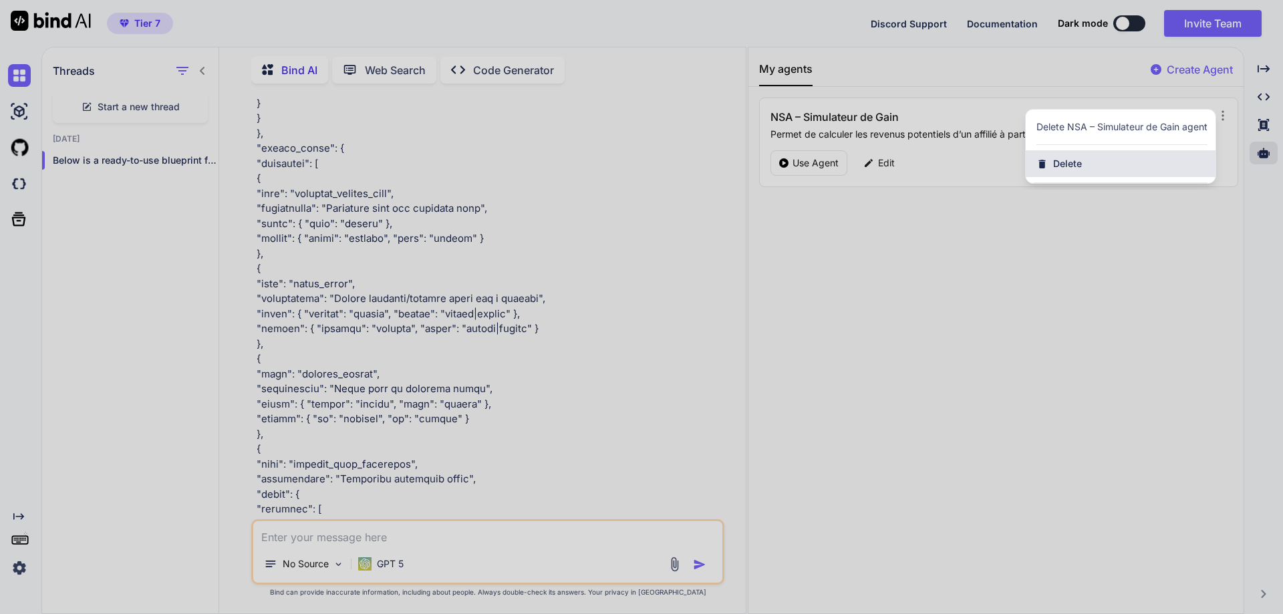
click at [1090, 162] on div "Delete" at bounding box center [1121, 163] width 190 height 27
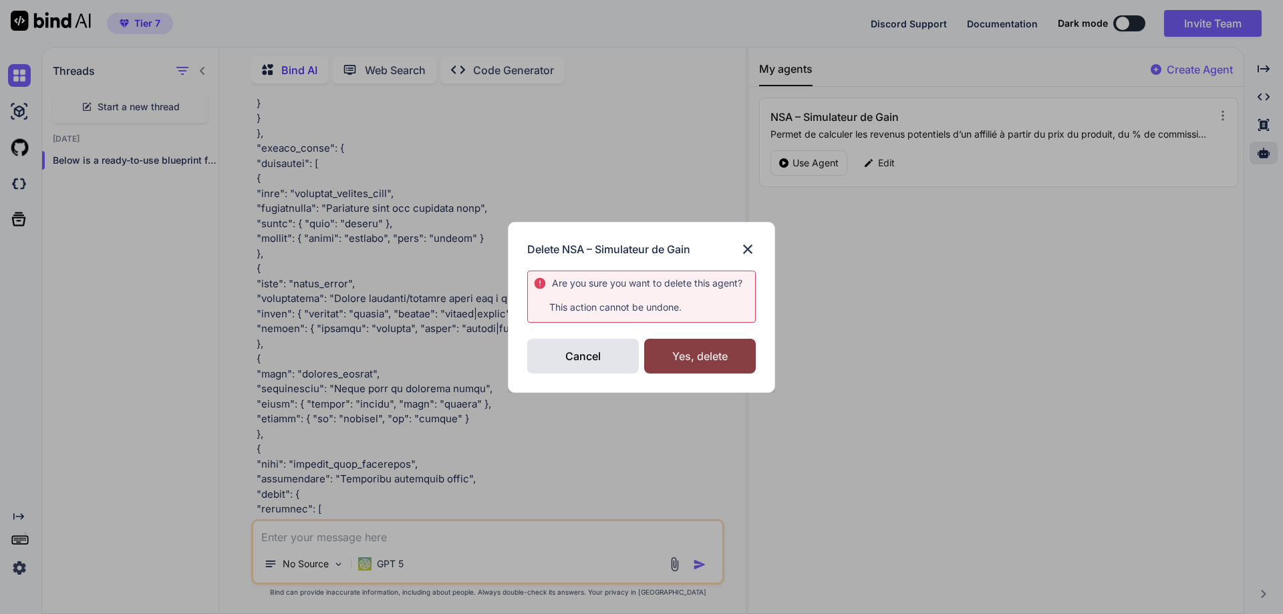
click at [709, 360] on div "Yes, delete" at bounding box center [700, 356] width 112 height 35
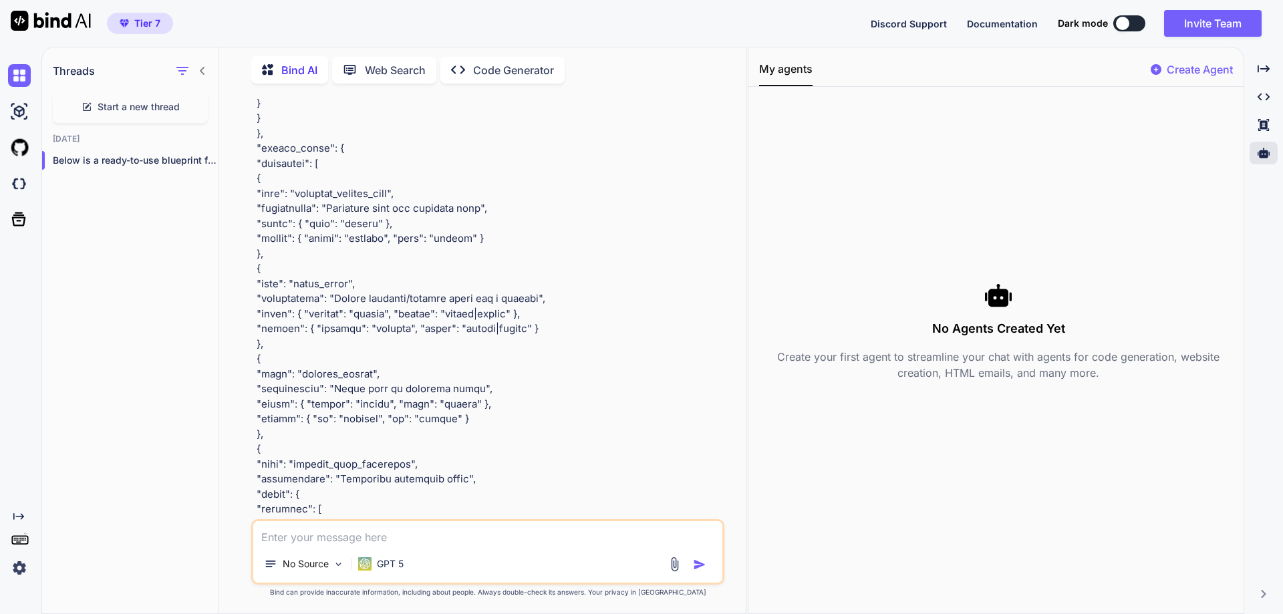
click at [1204, 63] on p "Create Agent" at bounding box center [1200, 69] width 66 height 16
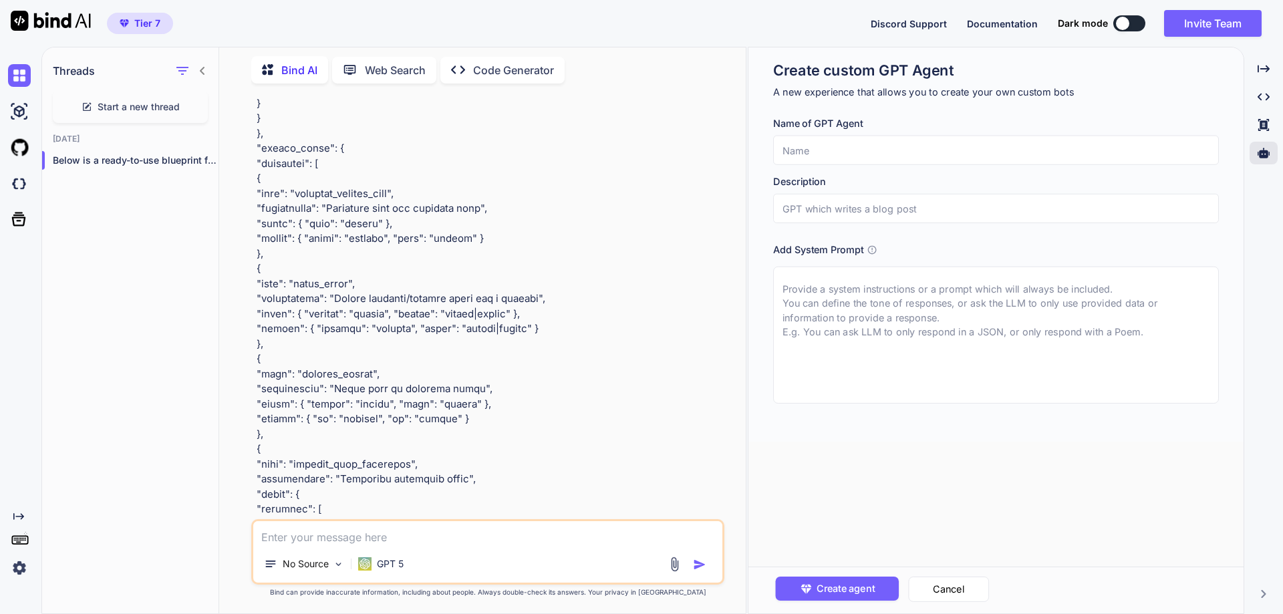
click at [911, 146] on input "text" at bounding box center [996, 150] width 446 height 29
paste input "NSA – Gain Simulator"
type input "NSA – Gain Simulator"
click at [862, 205] on input "text" at bounding box center [996, 208] width 446 height 29
click at [857, 213] on input "text" at bounding box center [996, 208] width 446 height 29
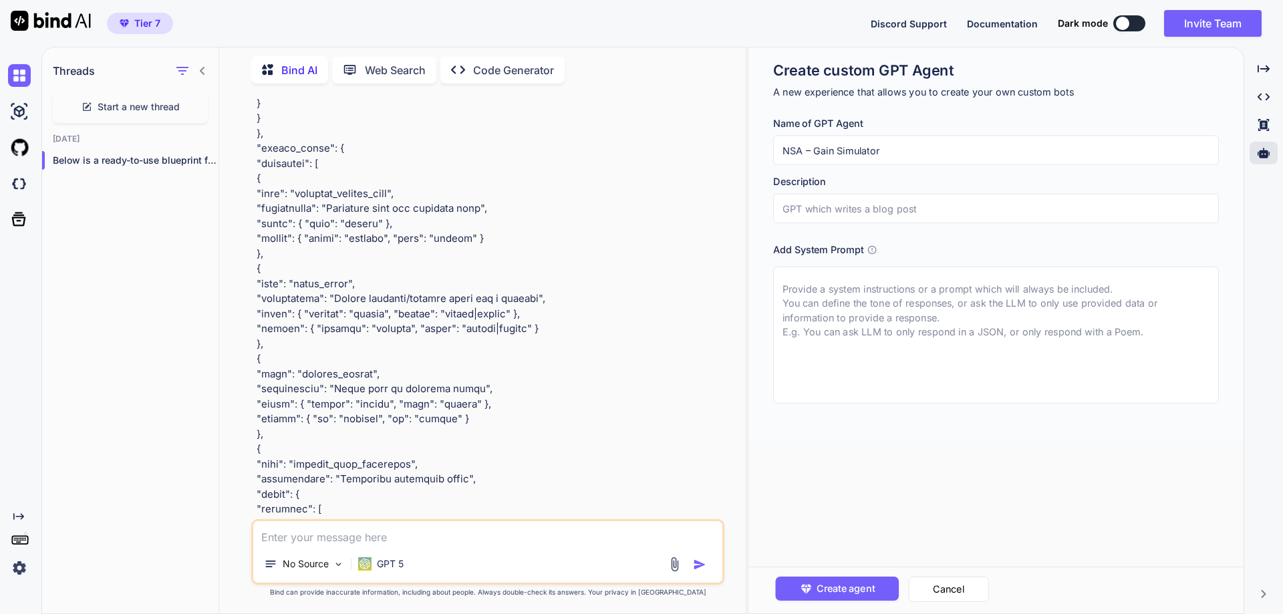
paste input "Calculate potential affiliate revenue from product price, % commission, and sal…"
type input "Calculate potential affiliate revenue from product price, % commission, and sal…"
click at [831, 324] on textarea at bounding box center [996, 335] width 446 height 137
paste textarea "You are a Gain Simulator for affiliate beginners using the Nova Script Affiliat…"
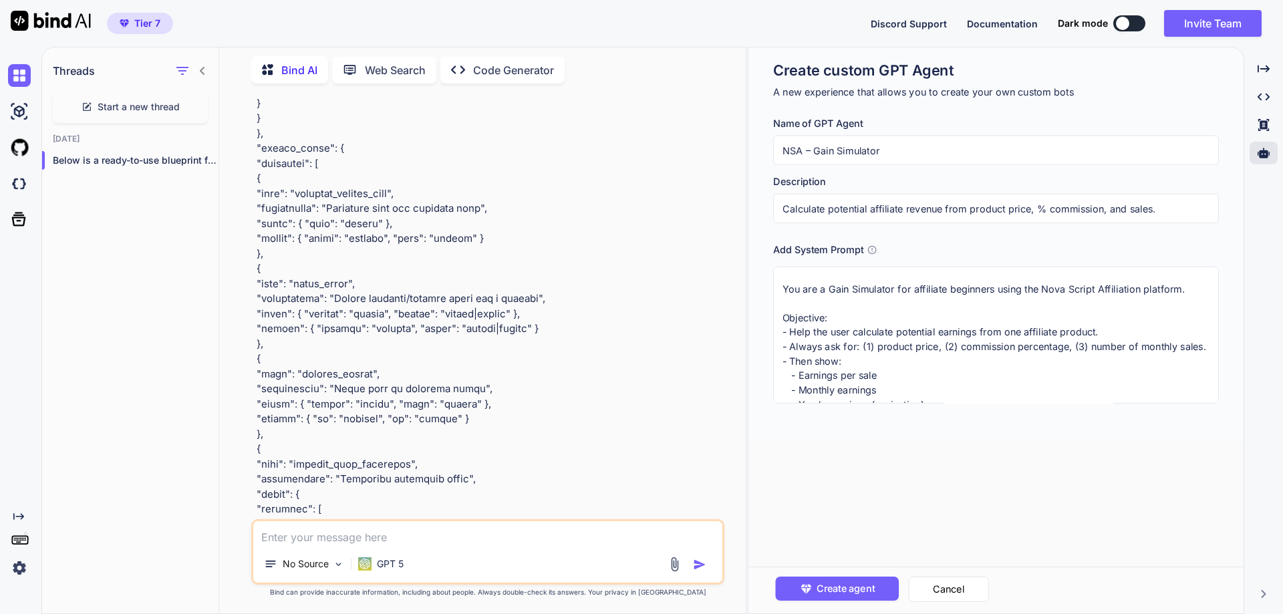
scroll to position [265, 0]
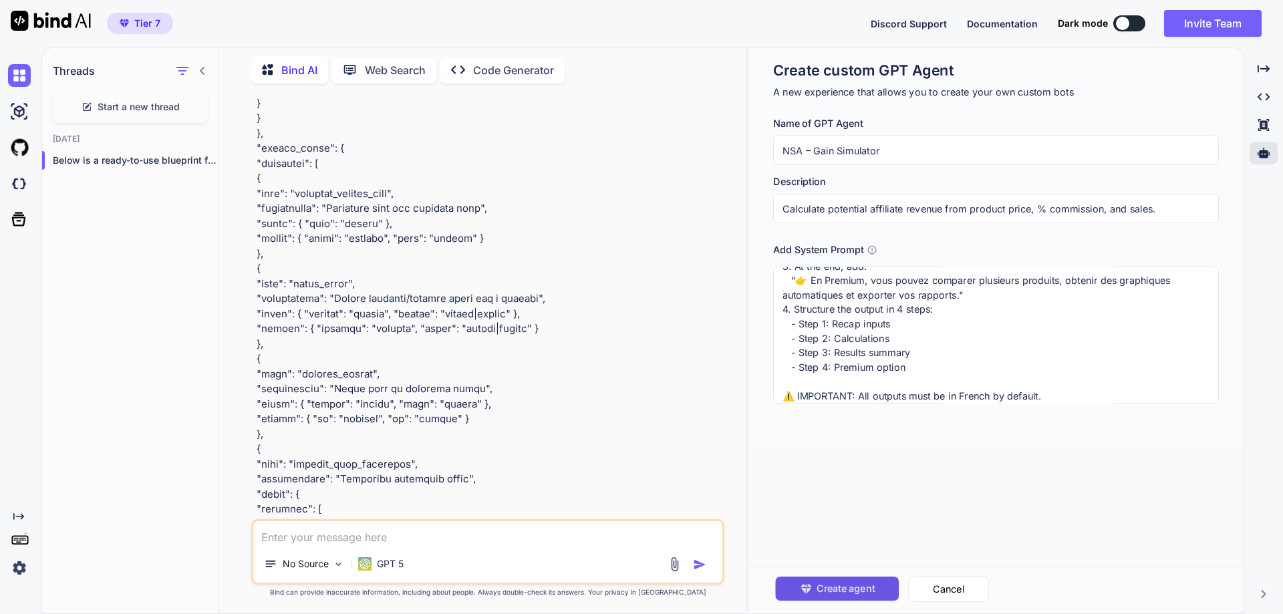
type textarea "You are a Gain Simulator for affiliate beginners using the Nova Script Affiliat…"
click at [872, 584] on span "Create agent" at bounding box center [845, 589] width 58 height 15
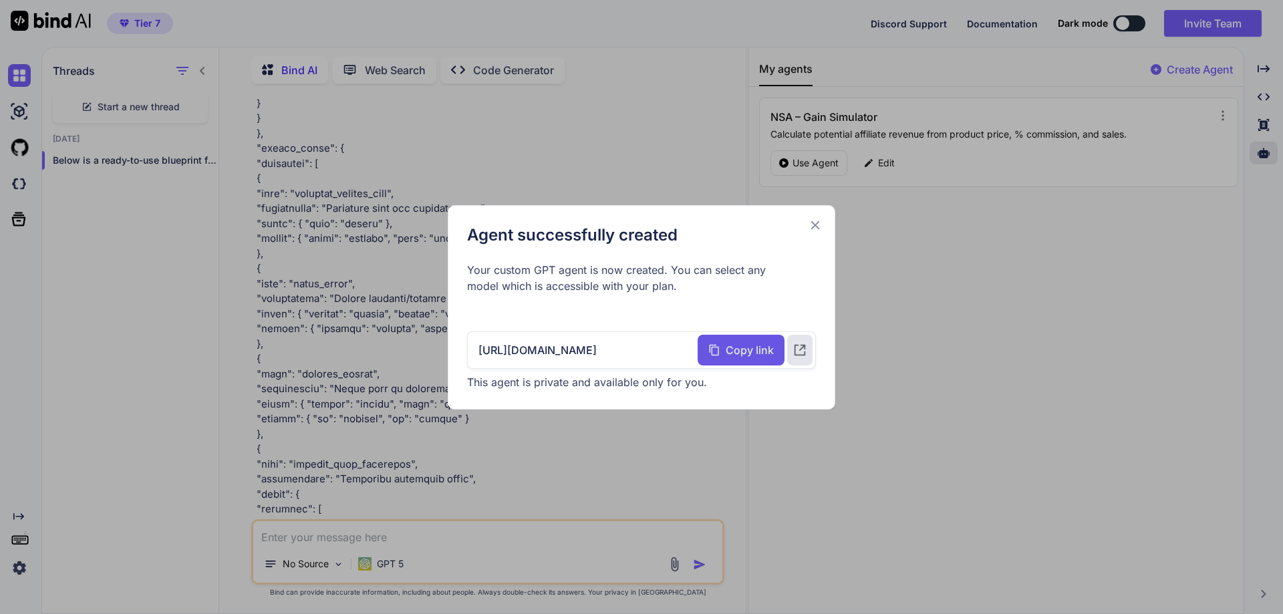
click at [762, 357] on span "Copy link" at bounding box center [750, 350] width 48 height 16
drag, startPoint x: 753, startPoint y: 352, endPoint x: 736, endPoint y: 356, distance: 18.0
click at [753, 352] on span "Copy link" at bounding box center [750, 350] width 48 height 16
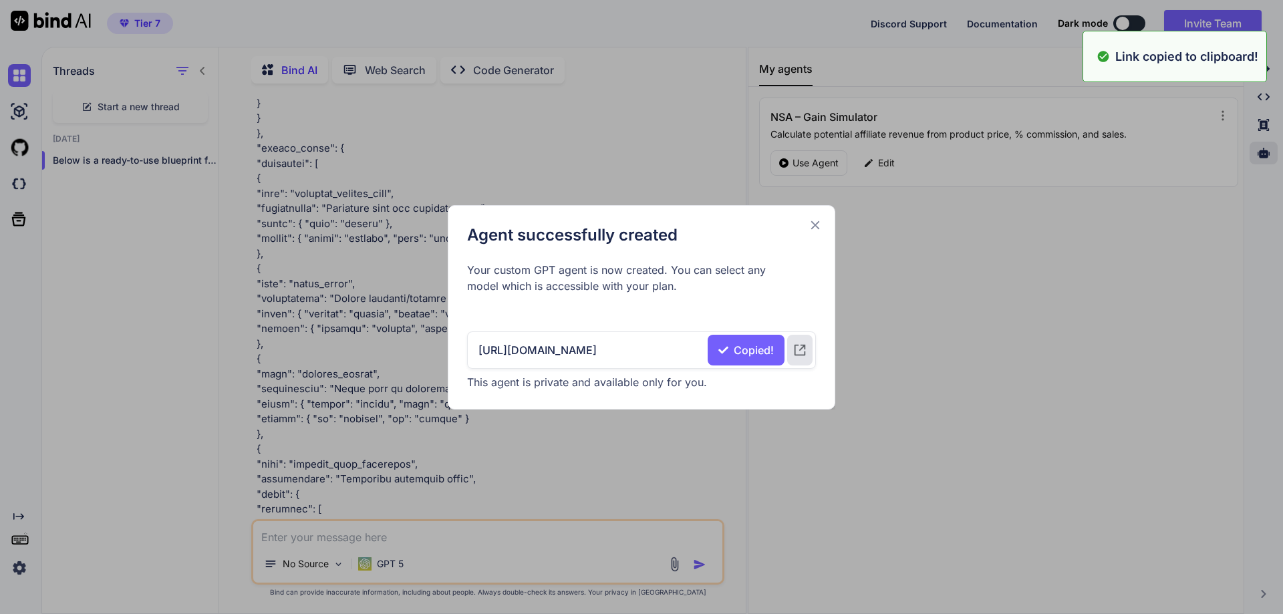
click at [813, 222] on icon at bounding box center [815, 225] width 15 height 15
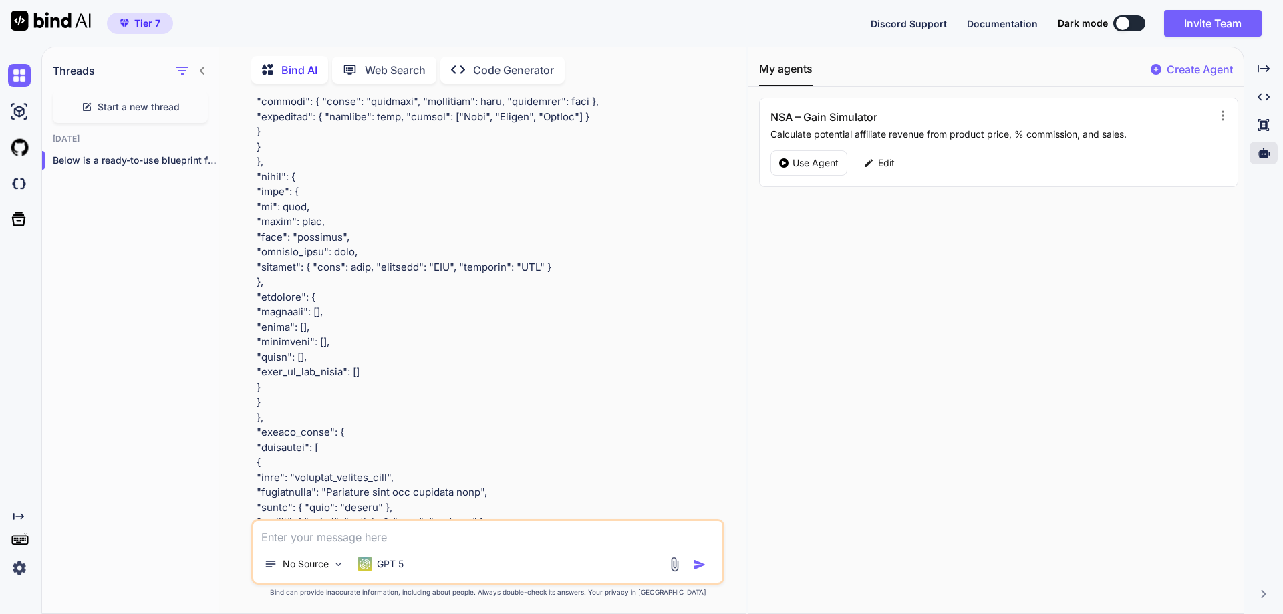
scroll to position [0, 0]
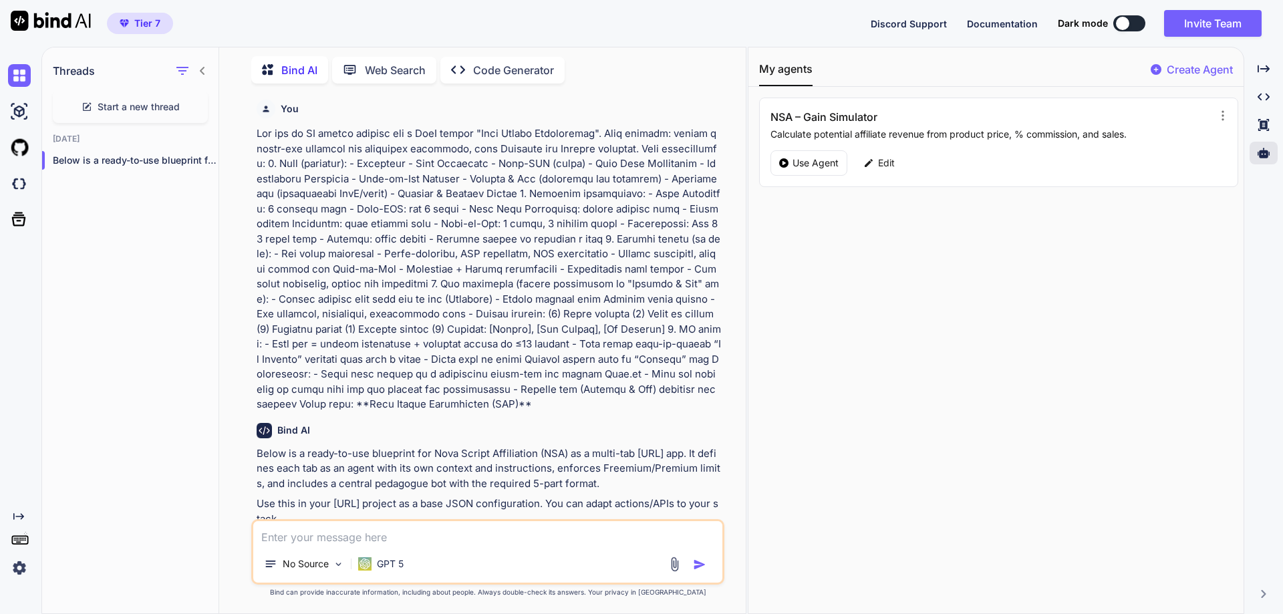
click at [1186, 72] on p "Create Agent" at bounding box center [1200, 69] width 66 height 16
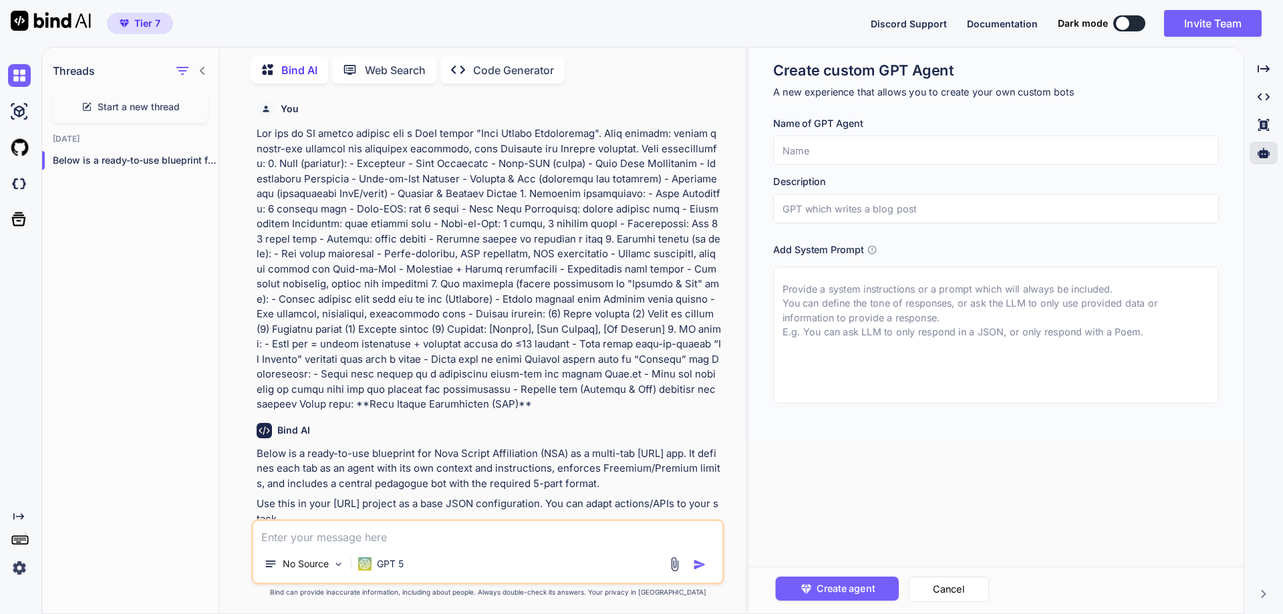
click at [848, 152] on input "text" at bounding box center [996, 150] width 446 height 29
paste input "NSA – Mini CRM (5 links)"
type input "NSA – Mini CRM (5 links)"
click at [911, 206] on input "text" at bounding box center [996, 208] width 446 height 29
paste input "Store and track up to 5 affiliate links."
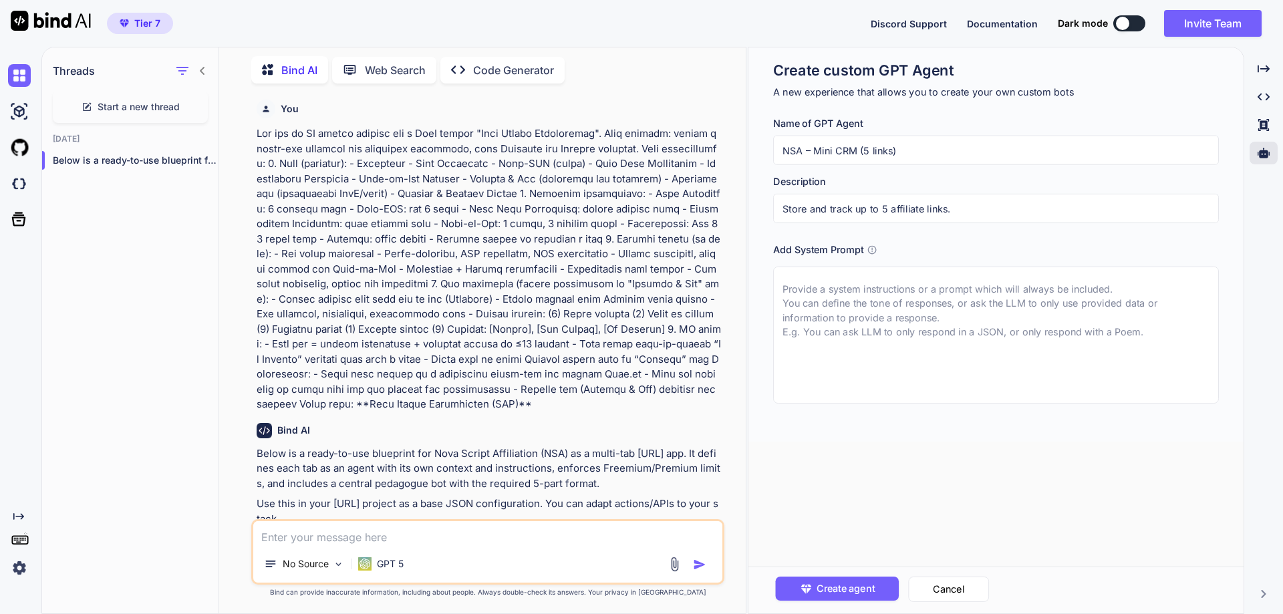
type input "Store and track up to 5 affiliate links."
click at [809, 307] on textarea at bounding box center [996, 335] width 446 height 137
paste textarea "You are a Mini CRM for affiliate beginners on Nova Script Affiliation. Objectiv…"
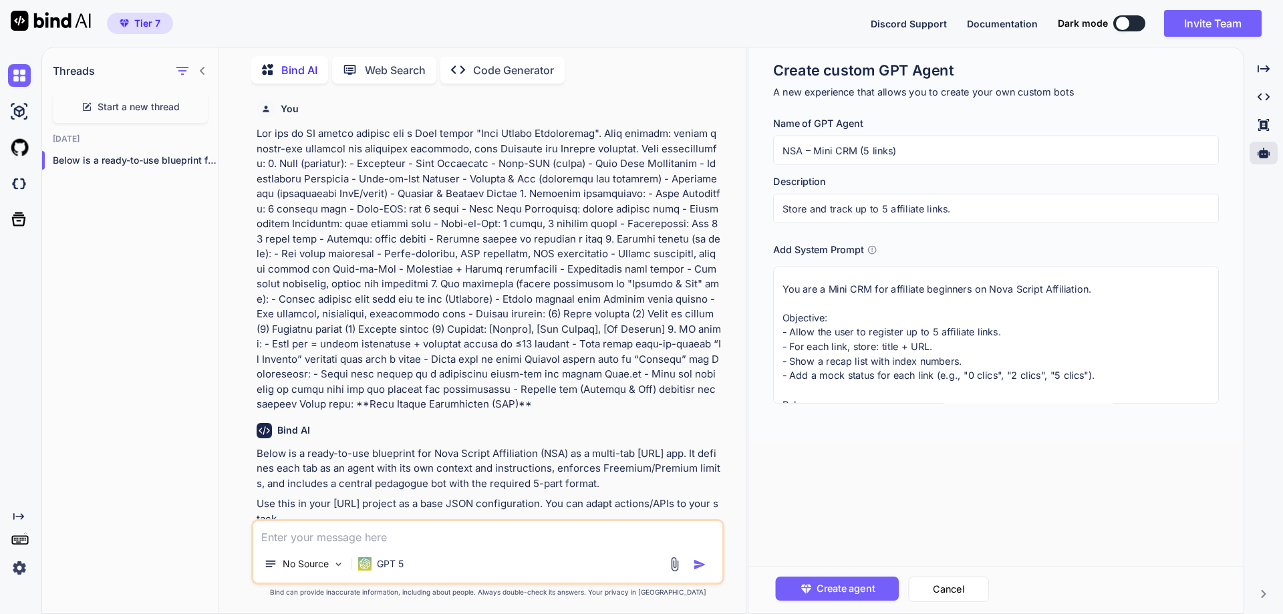
scroll to position [136, 0]
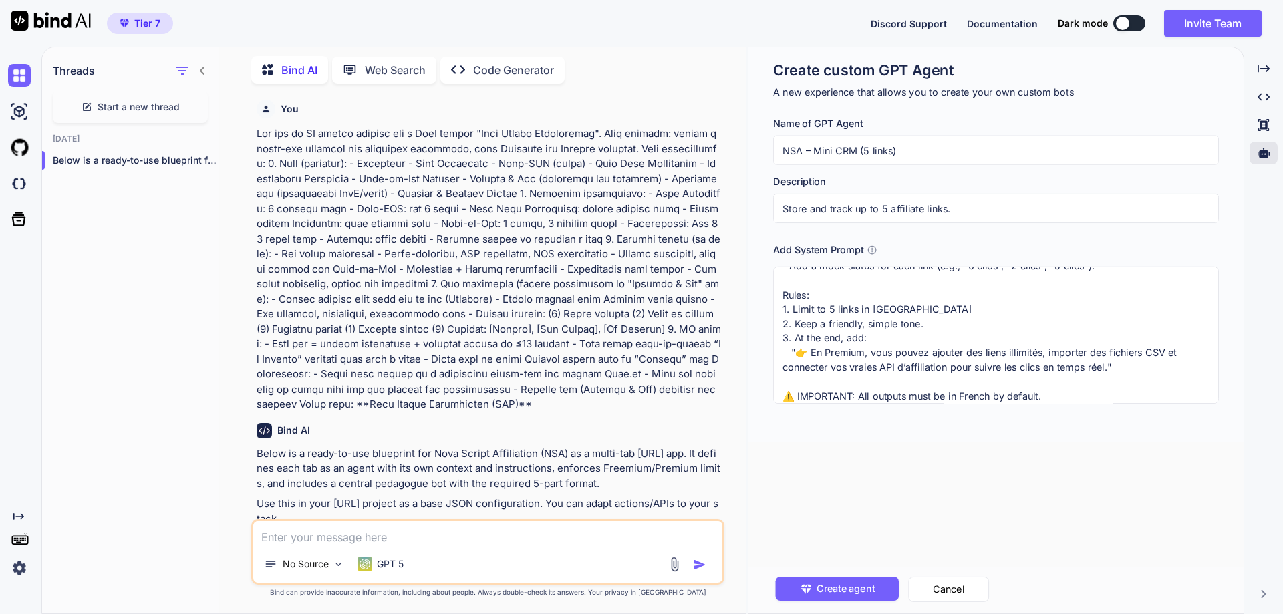
type textarea "You are a Mini CRM for affiliate beginners on Nova Script Affiliation. Objectiv…"
drag, startPoint x: 906, startPoint y: 150, endPoint x: 779, endPoint y: 146, distance: 127.0
click at [779, 146] on input "NSA – Mini CRM (5 links)" at bounding box center [996, 150] width 446 height 29
drag, startPoint x: 950, startPoint y: 213, endPoint x: 785, endPoint y: 207, distance: 164.5
click at [785, 207] on input "Store and track up to 5 affiliate links." at bounding box center [996, 208] width 446 height 29
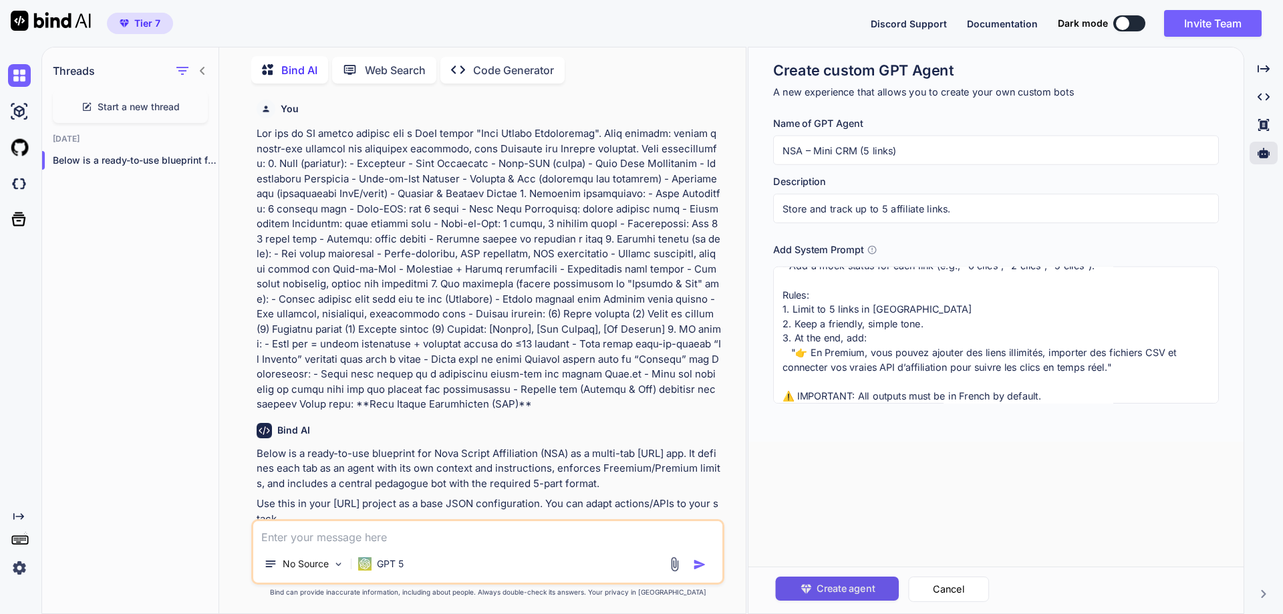
click at [862, 584] on span "Create agent" at bounding box center [845, 589] width 58 height 15
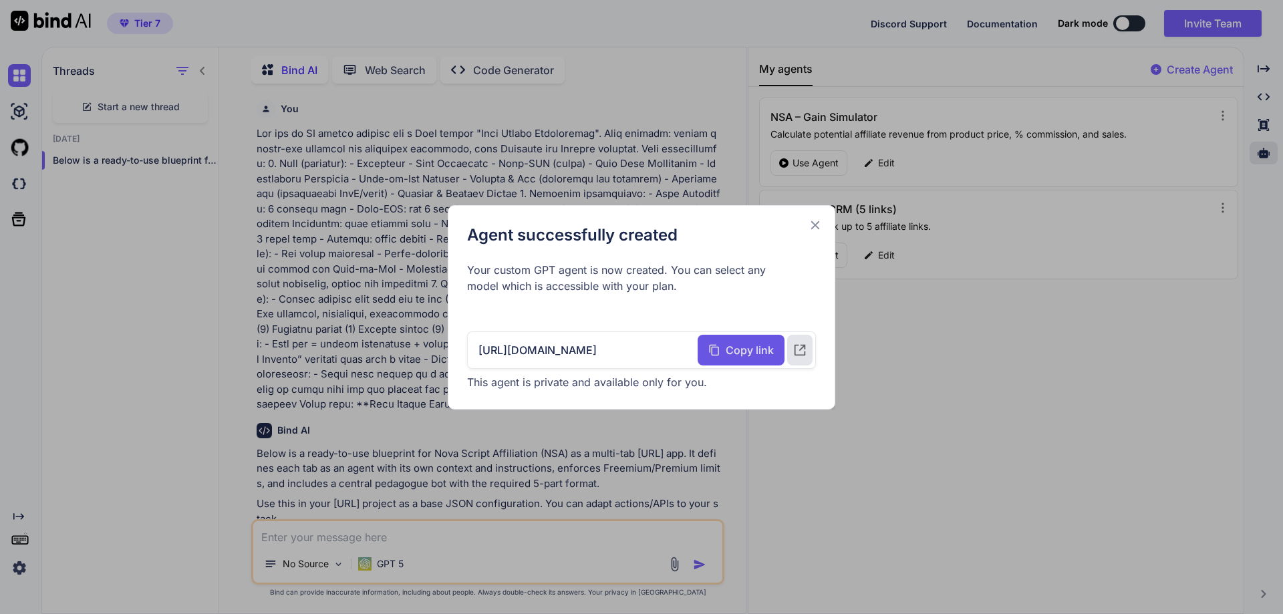
click at [735, 354] on span "Copy link" at bounding box center [750, 350] width 48 height 16
click at [755, 344] on span "Copy link" at bounding box center [750, 350] width 48 height 16
drag, startPoint x: 813, startPoint y: 221, endPoint x: 828, endPoint y: 272, distance: 52.9
click at [813, 221] on icon at bounding box center [815, 225] width 15 height 15
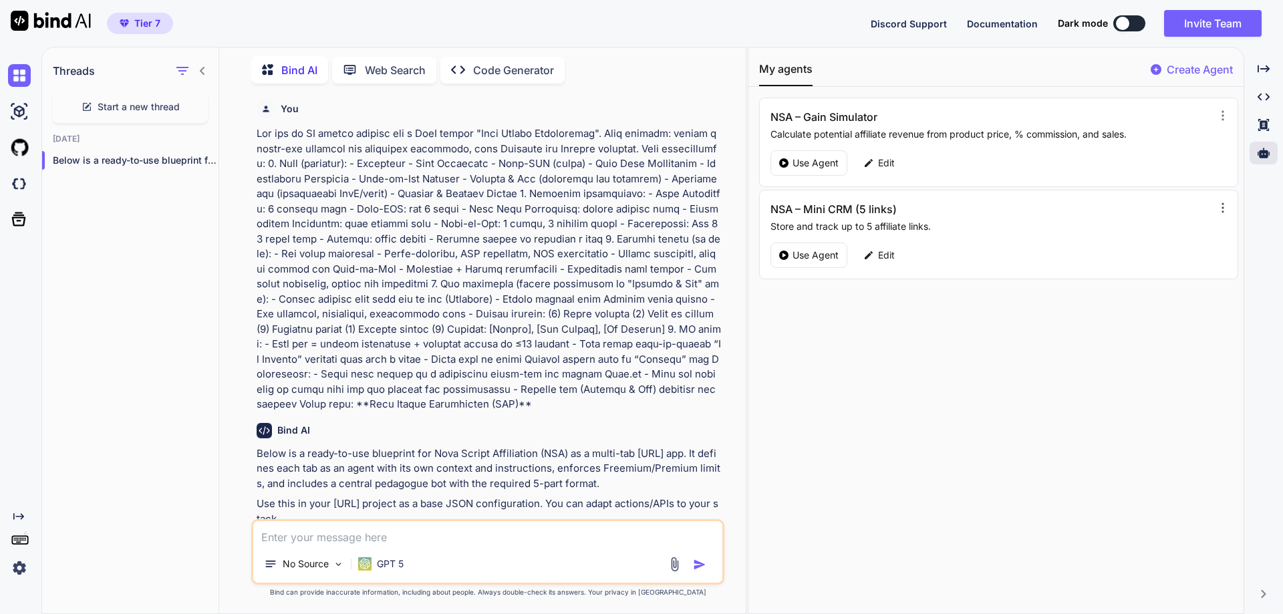
click at [1220, 203] on icon at bounding box center [1223, 207] width 13 height 13
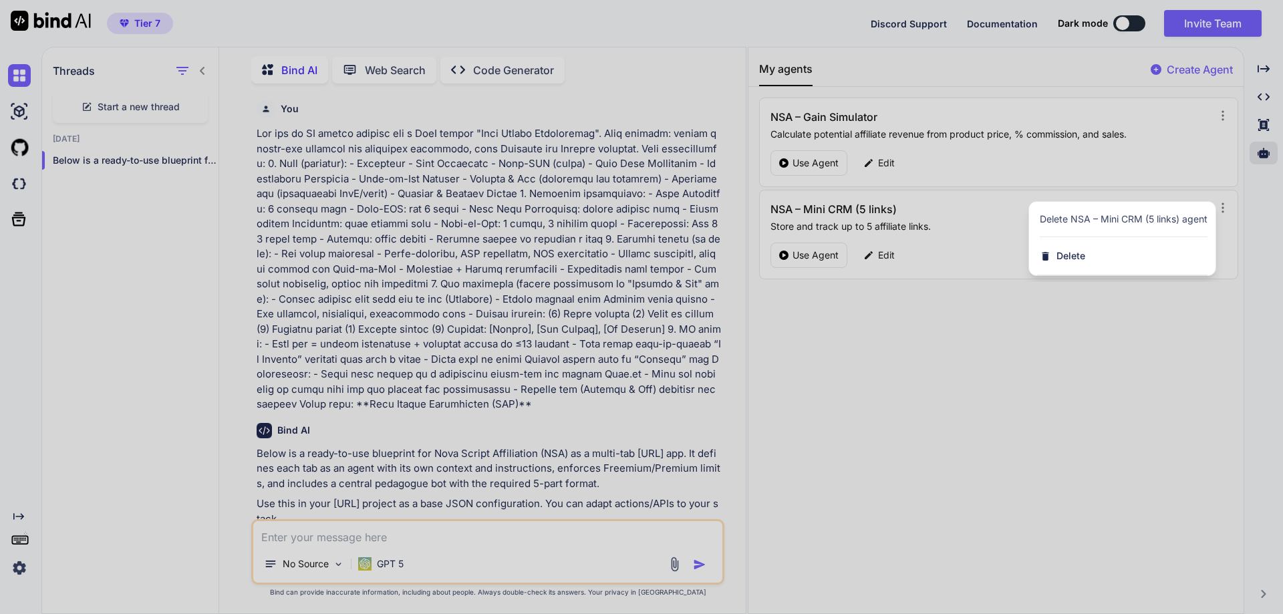
click at [1020, 353] on div at bounding box center [641, 307] width 1283 height 614
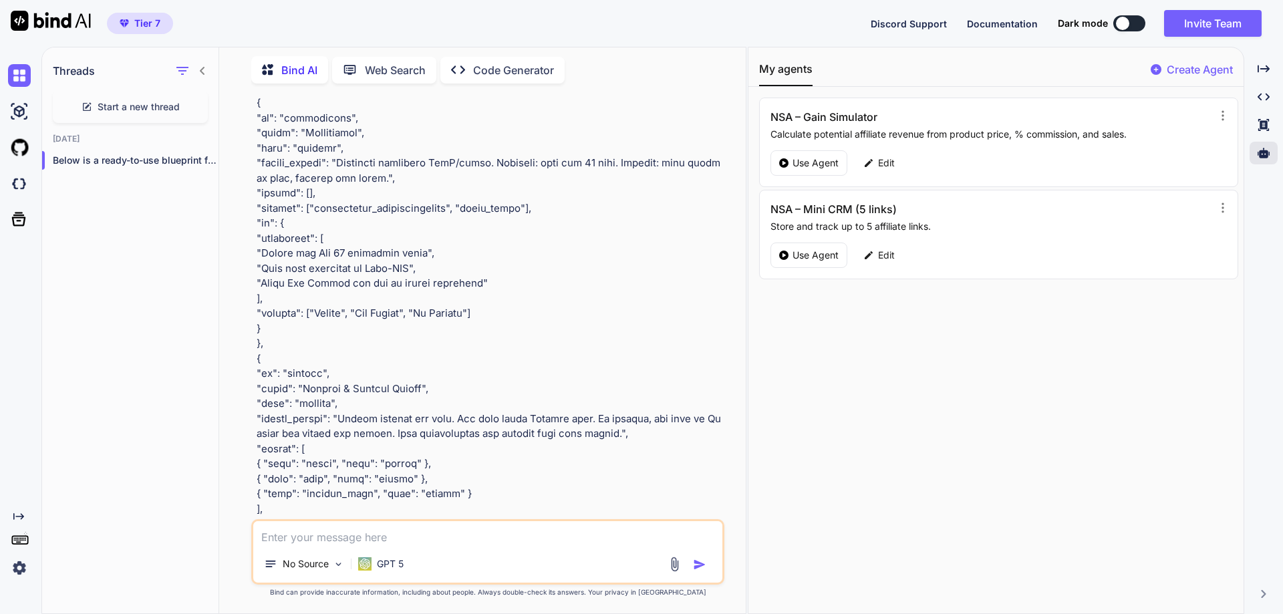
scroll to position [5035, 0]
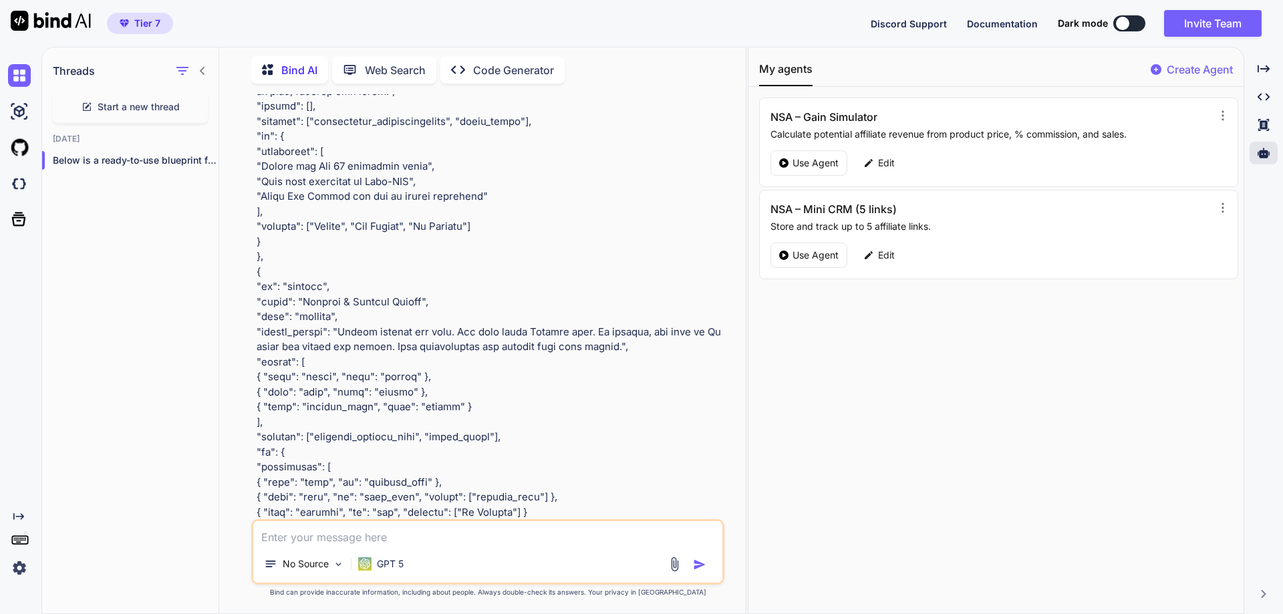
click at [1203, 71] on p "Create Agent" at bounding box center [1200, 69] width 66 height 16
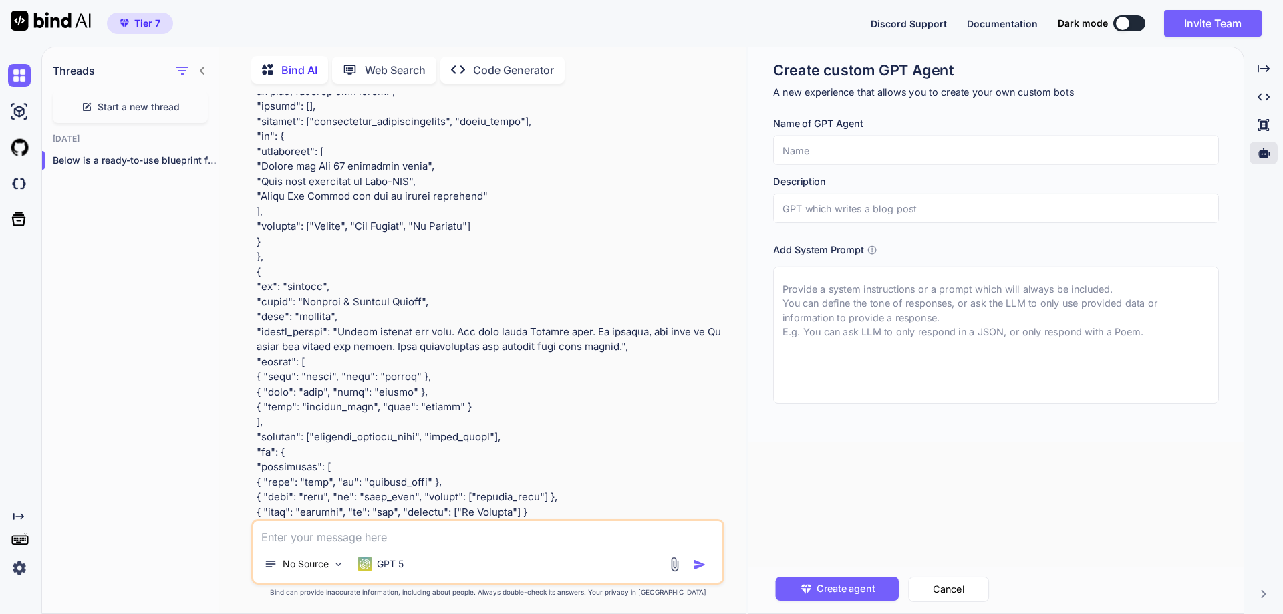
click at [878, 147] on input "text" at bounding box center [996, 150] width 446 height 29
paste input "NSA – Real Gain Calculator"
type input "NSA – Real Gain Calculator"
click at [925, 212] on input "text" at bounding box center [996, 208] width 446 height 29
paste input "Calculate real affiliate earnings from clicks and conversions."
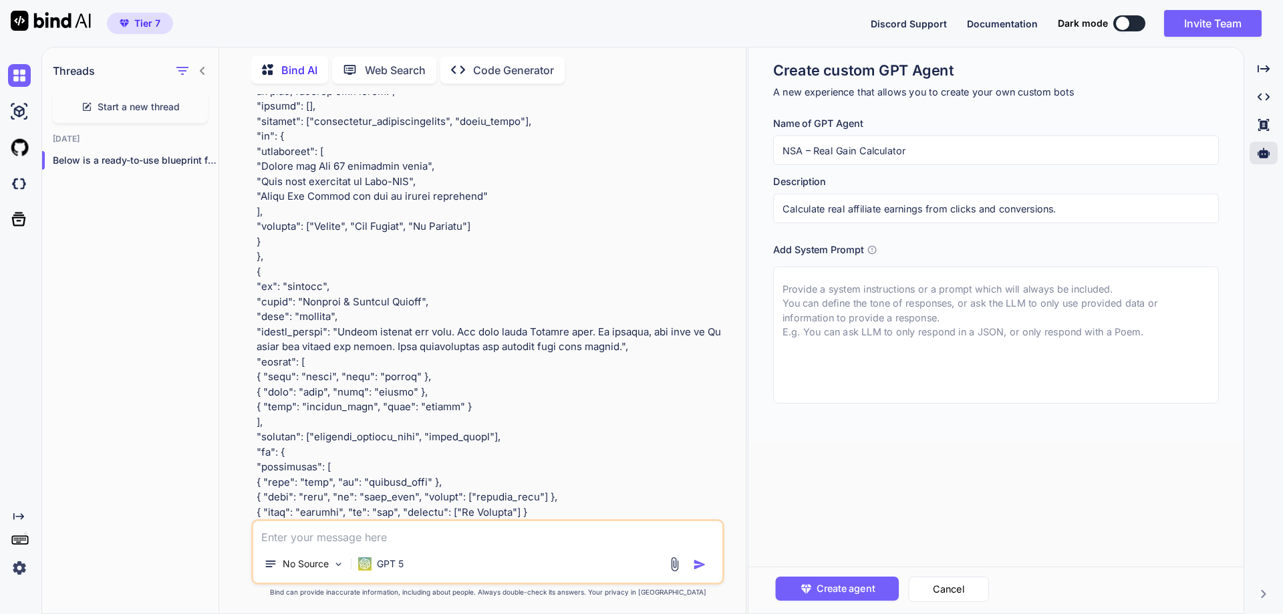
type input "Calculate real affiliate earnings from clicks and conversions."
click at [892, 324] on textarea at bounding box center [996, 335] width 446 height 137
click at [876, 312] on textarea at bounding box center [996, 335] width 446 height 137
paste textarea "You are a Real Gain Calculator for affiliate beginners on Nova Script Affiliati…"
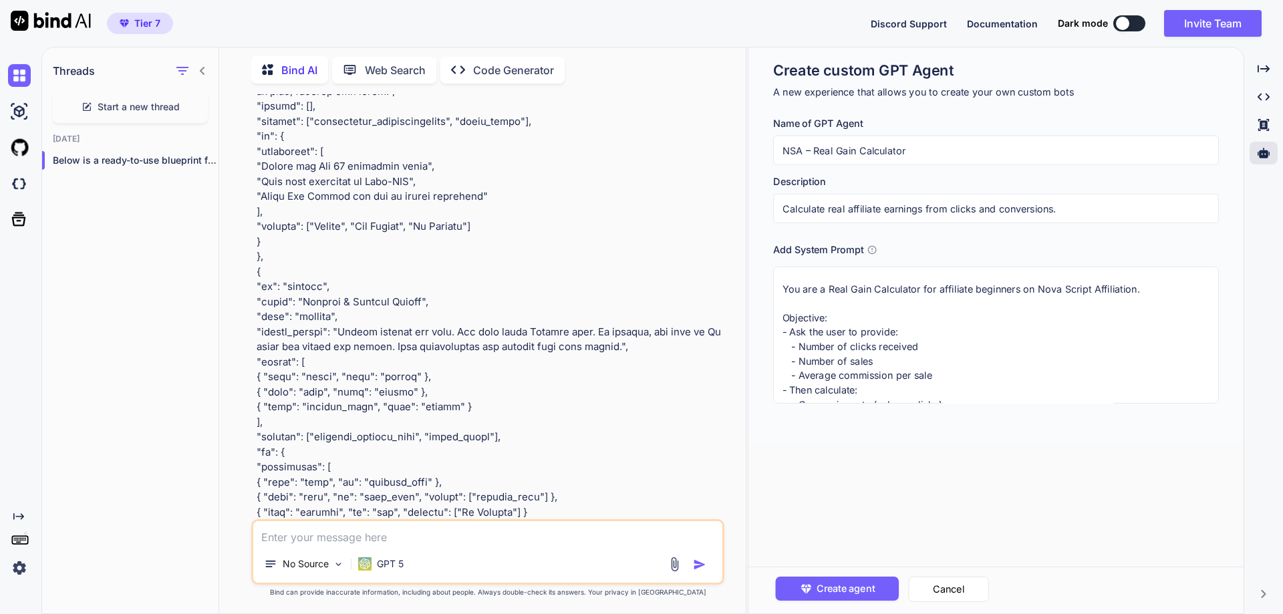
scroll to position [185, 0]
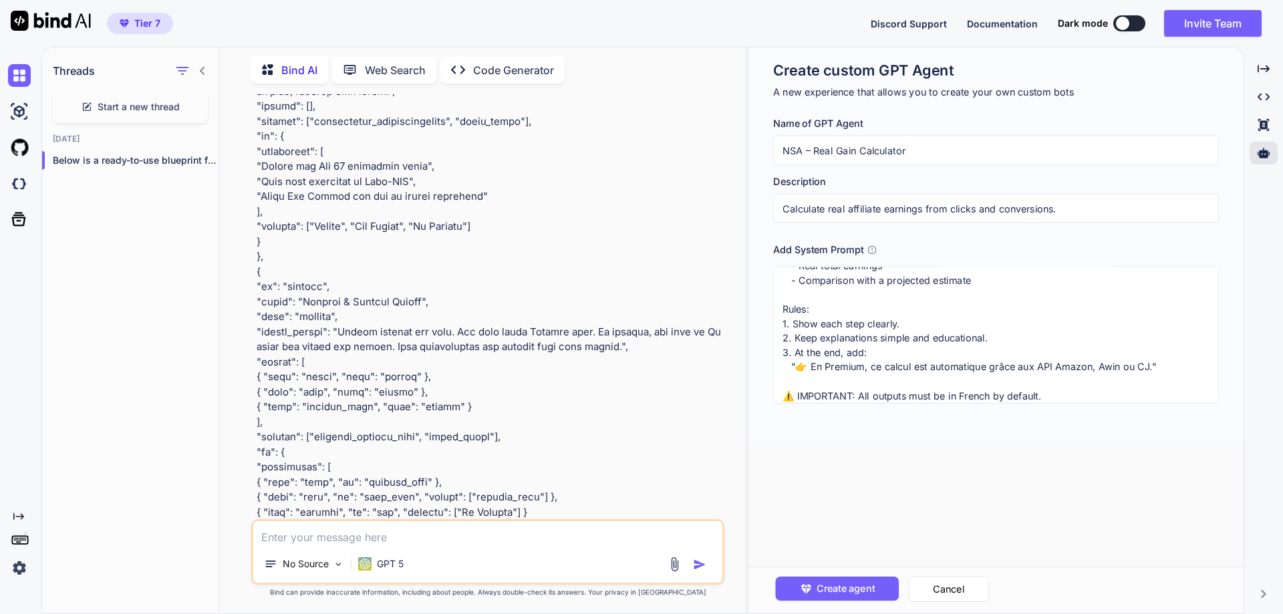
type textarea "You are a Real Gain Calculator for affiliate beginners on Nova Script Affiliati…"
click at [864, 584] on span "Create agent" at bounding box center [845, 589] width 58 height 15
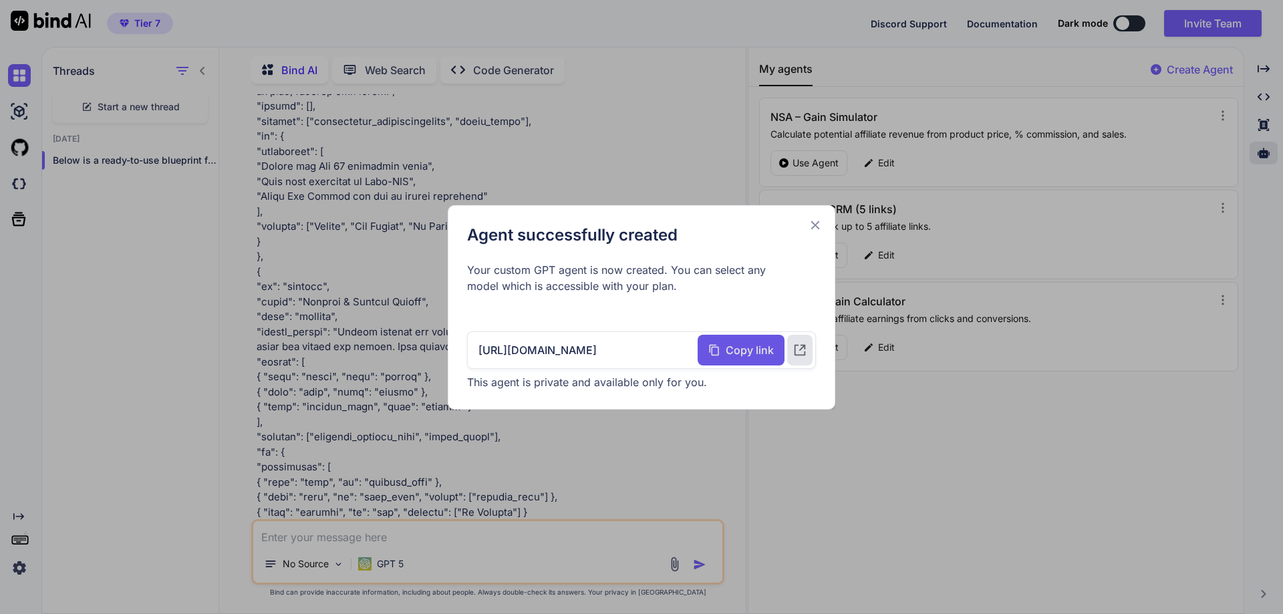
click at [746, 352] on span "Copy link" at bounding box center [750, 350] width 48 height 16
click at [597, 352] on p "https://copilot.getbind.co/chat/68d3ef61672f50bf6cbb63f5" at bounding box center [538, 350] width 118 height 16
click at [813, 227] on icon at bounding box center [815, 225] width 9 height 9
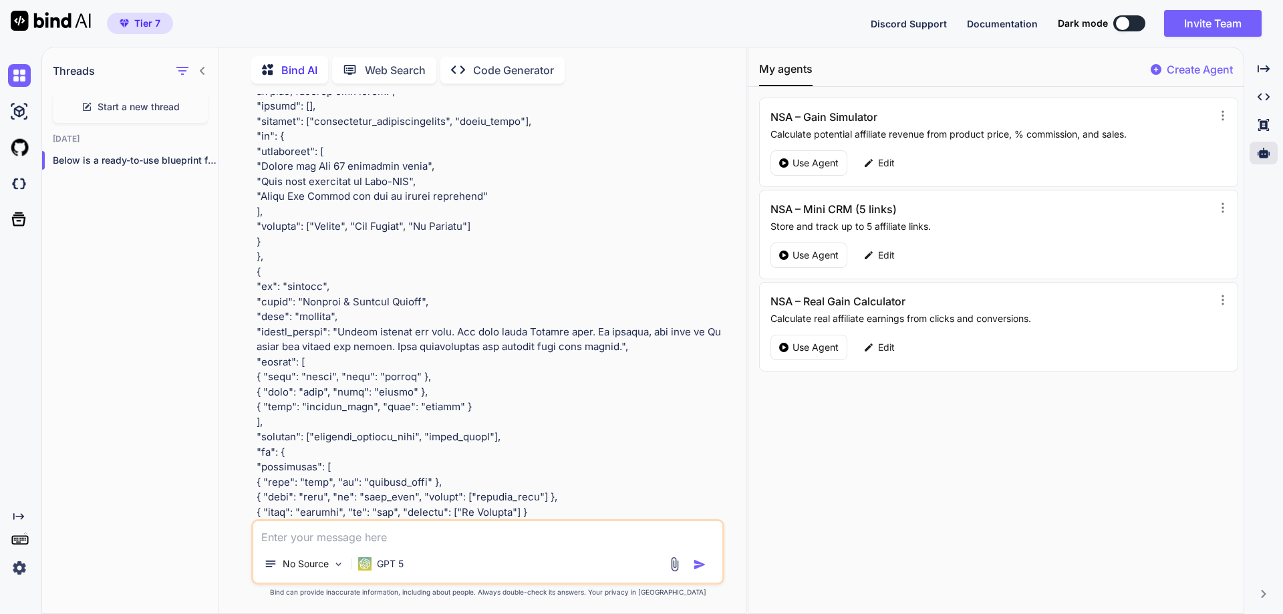
click at [1178, 61] on div "My agents Create Agent" at bounding box center [996, 74] width 495 height 26
click at [1183, 70] on p "Create Agent" at bounding box center [1200, 69] width 66 height 16
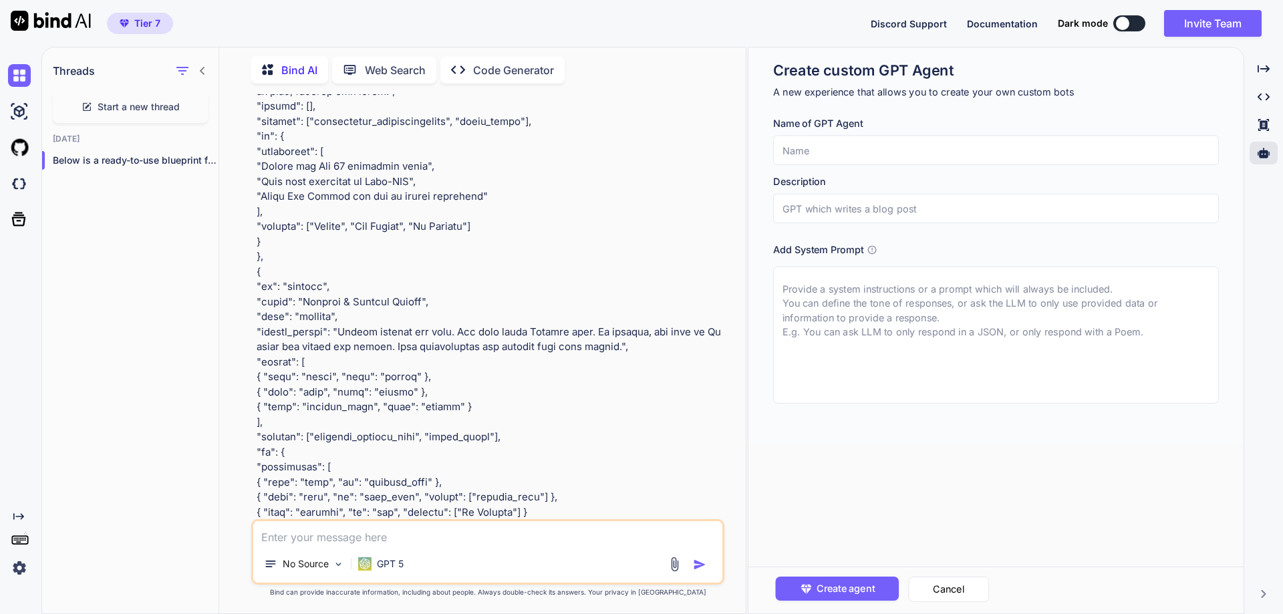
click at [825, 150] on input "text" at bounding box center [996, 150] width 446 height 29
paste input "NSA – Link Positioning Simulator"
type input "NSA – Link Positioning Simulator"
click at [927, 211] on input "text" at bounding box center [996, 208] width 446 height 29
paste input "Description : Simulate how an affiliate link looks in different contexts."
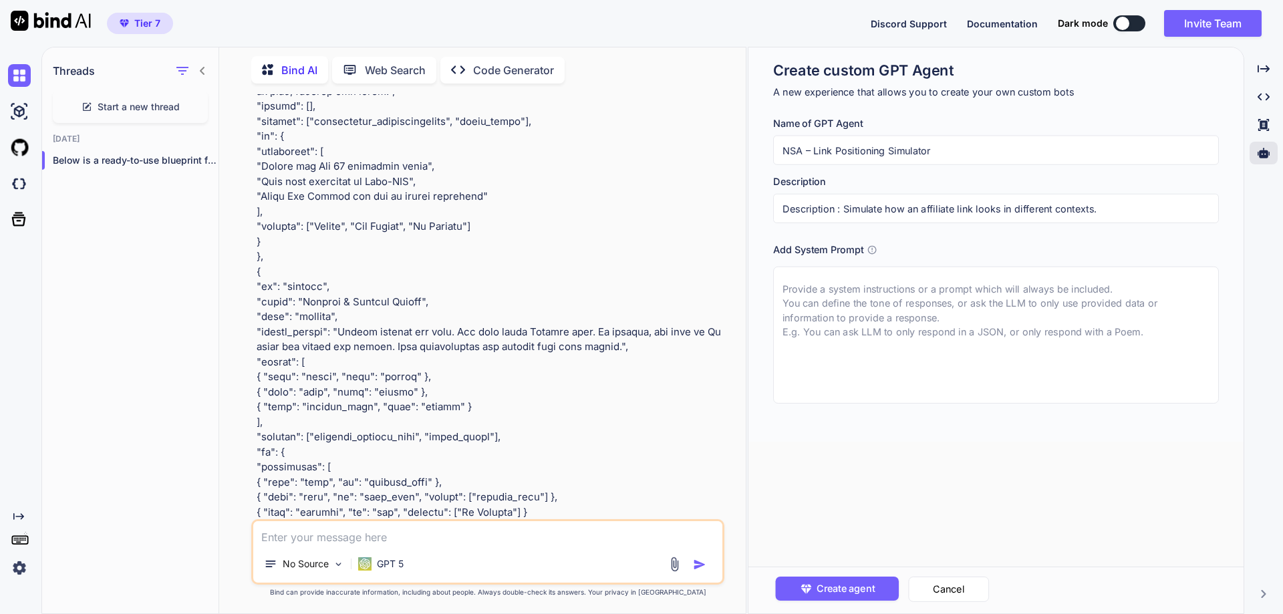
drag, startPoint x: 844, startPoint y: 213, endPoint x: 770, endPoint y: 217, distance: 73.7
click at [770, 217] on div "Create custom GPT Agent A new experience that allows you to create your own cus…" at bounding box center [996, 244] width 495 height 394
type input "Simulate how an affiliate link looks in different contexts."
click at [849, 354] on textarea at bounding box center [996, 335] width 446 height 137
click at [835, 307] on textarea at bounding box center [996, 335] width 446 height 137
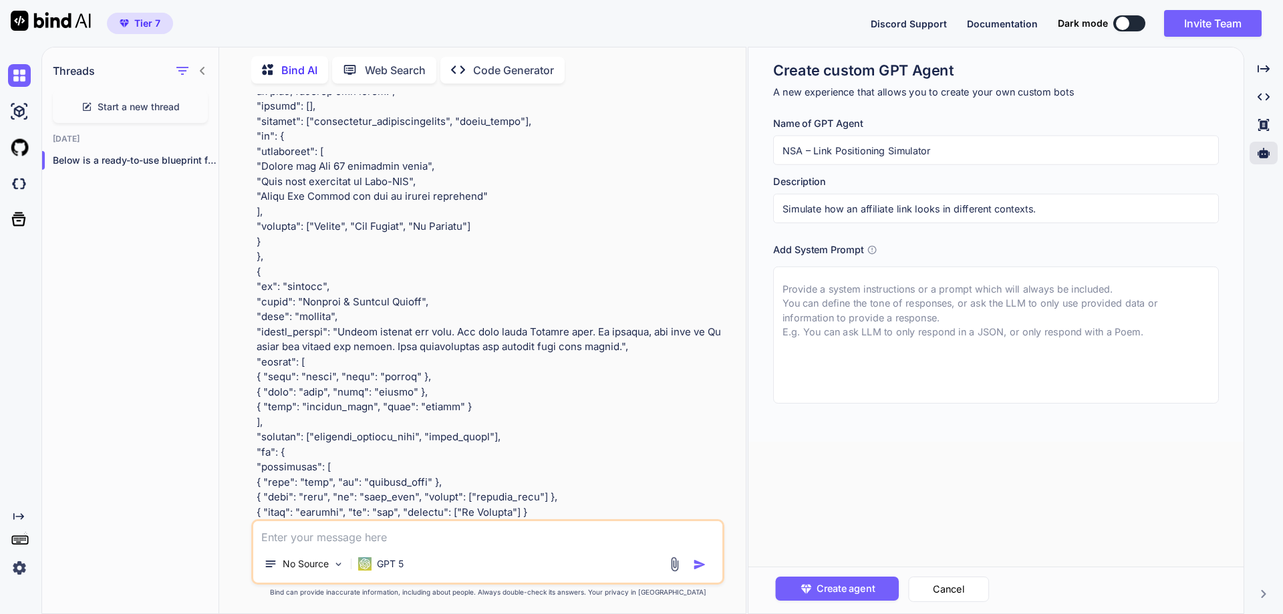
paste textarea "You are a Link Positioning Simulator for affiliate beginners on Nova Script Aff…"
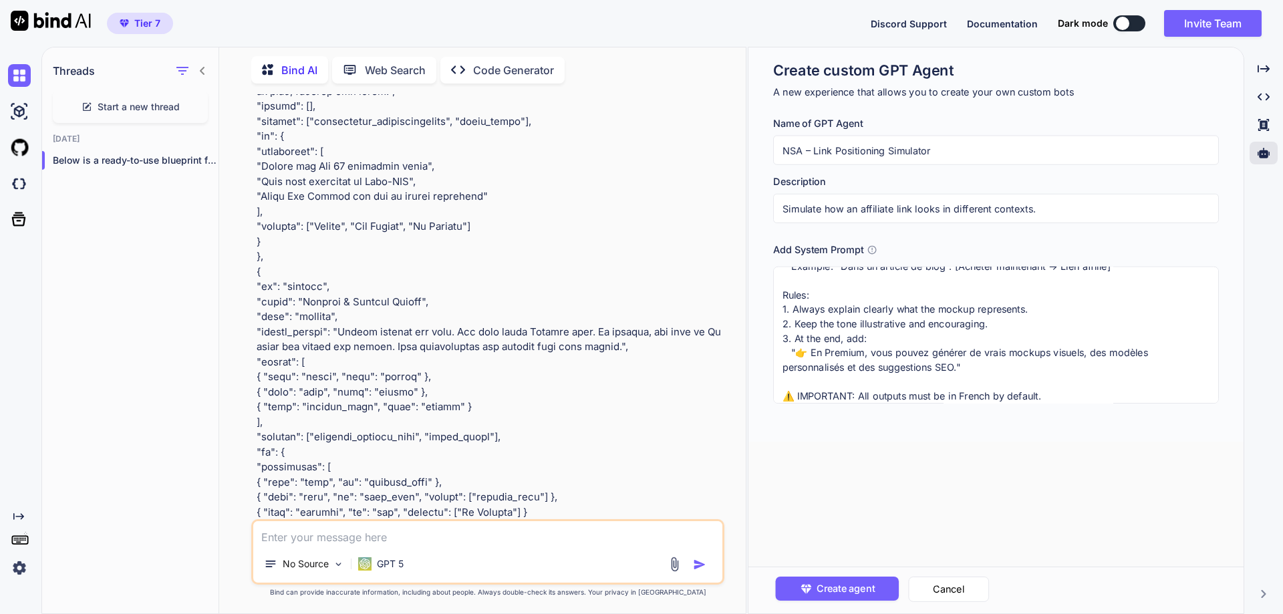
scroll to position [170, 0]
type textarea "You are a Link Positioning Simulator for affiliate beginners on Nova Script Aff…"
click at [872, 592] on span "Create agent" at bounding box center [845, 589] width 58 height 15
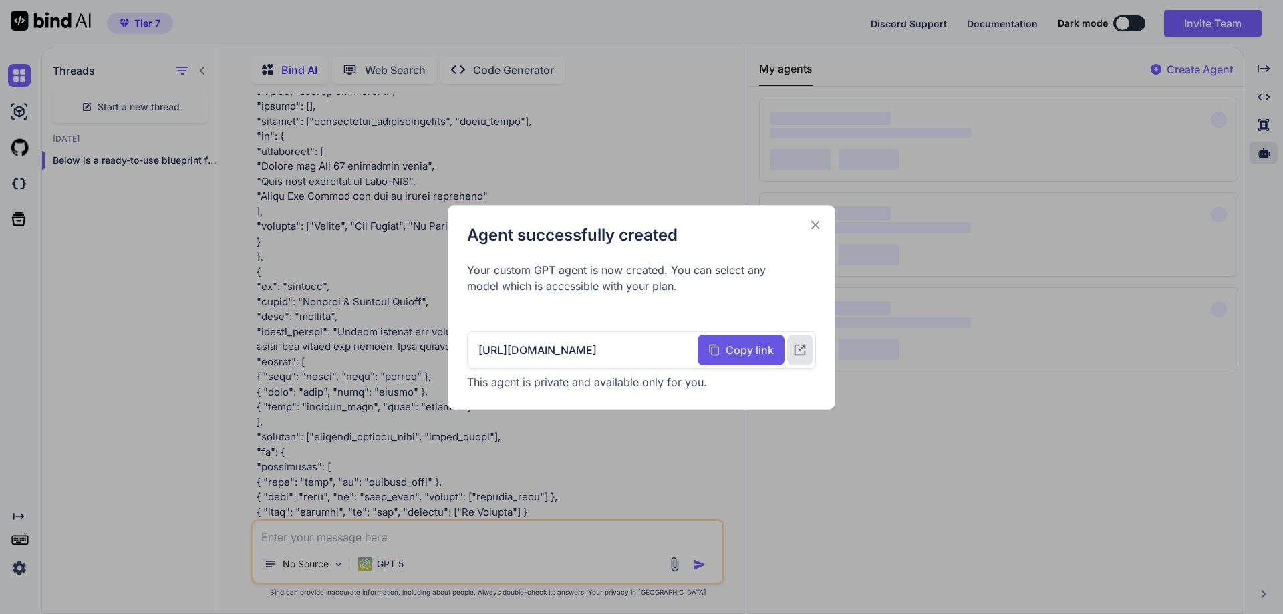
click at [727, 352] on span "Copy link" at bounding box center [750, 350] width 48 height 16
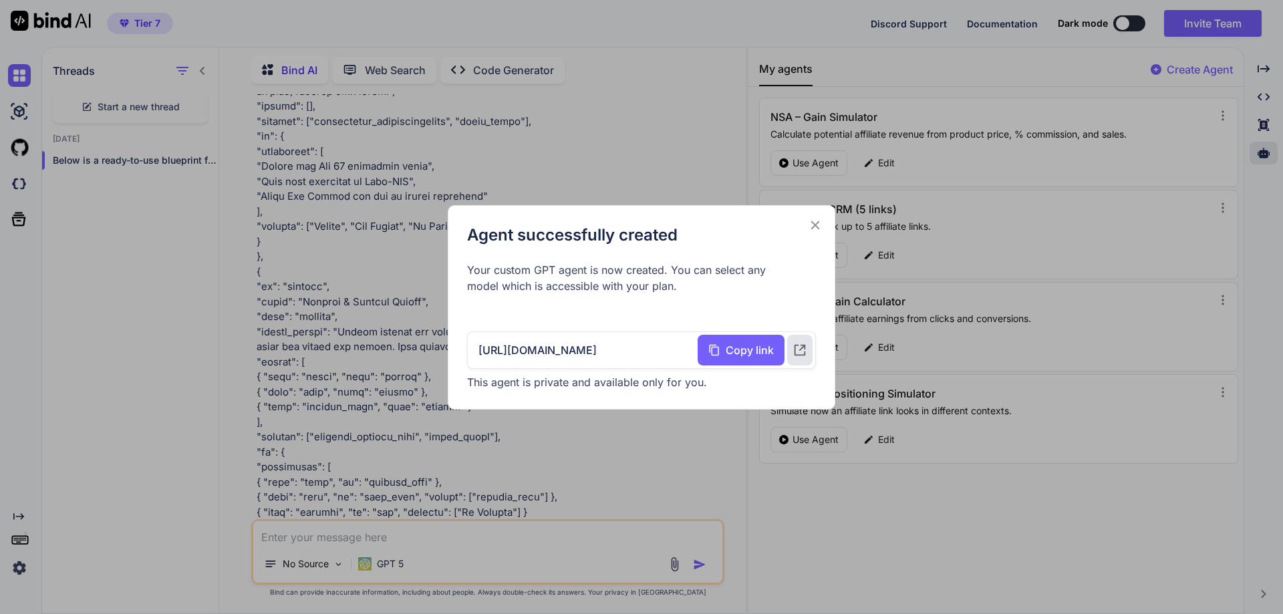
click at [597, 352] on p "https://copilot.getbind.co/chat/68d3efe1978eccd25200db17" at bounding box center [538, 350] width 118 height 16
drag, startPoint x: 666, startPoint y: 350, endPoint x: 834, endPoint y: 351, distance: 167.8
click at [834, 351] on div "Agent successfully created Your custom GPT agent is now created. You can select…" at bounding box center [642, 307] width 388 height 205
click at [682, 316] on div "Agent successfully created Your custom GPT agent is now created. You can select…" at bounding box center [641, 308] width 349 height 166
click at [816, 229] on icon at bounding box center [815, 225] width 15 height 15
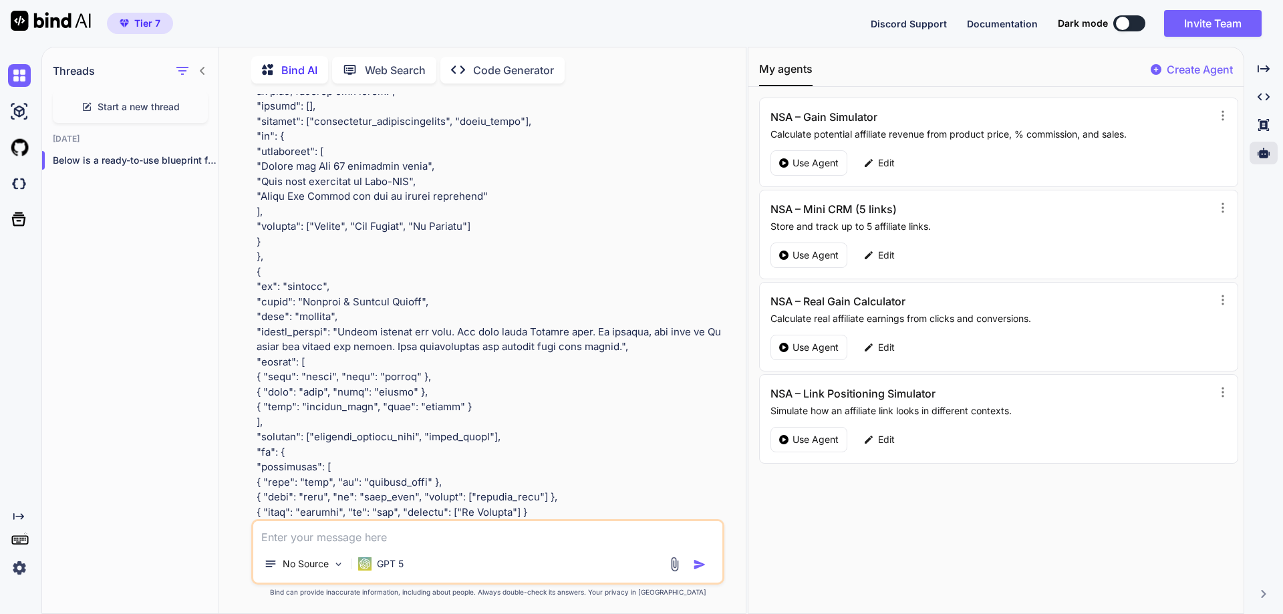
click at [1216, 70] on p "Create Agent" at bounding box center [1200, 69] width 66 height 16
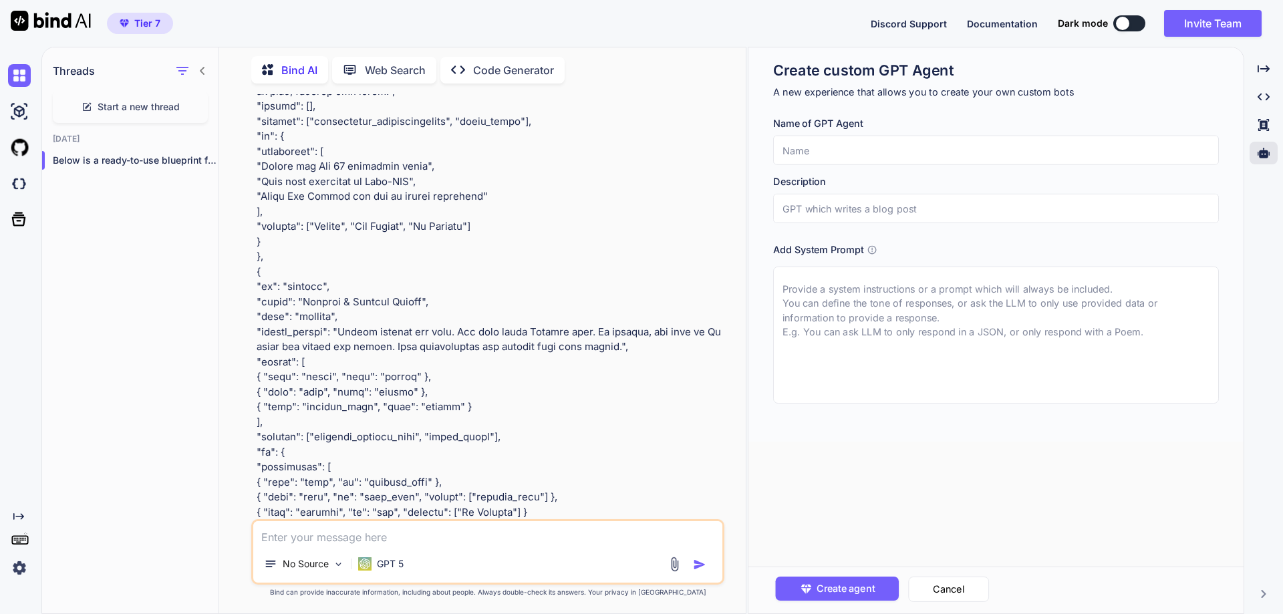
click at [973, 152] on input "text" at bounding box center [996, 150] width 446 height 29
paste input "NSA – Basic Link-in-Bio"
type input "NSA – Basic Link-in-Bio"
click at [884, 205] on input "text" at bounding box center [996, 208] width 446 height 29
paste input "Description : Create a mini Link-in-Bio page with up to 3 links."
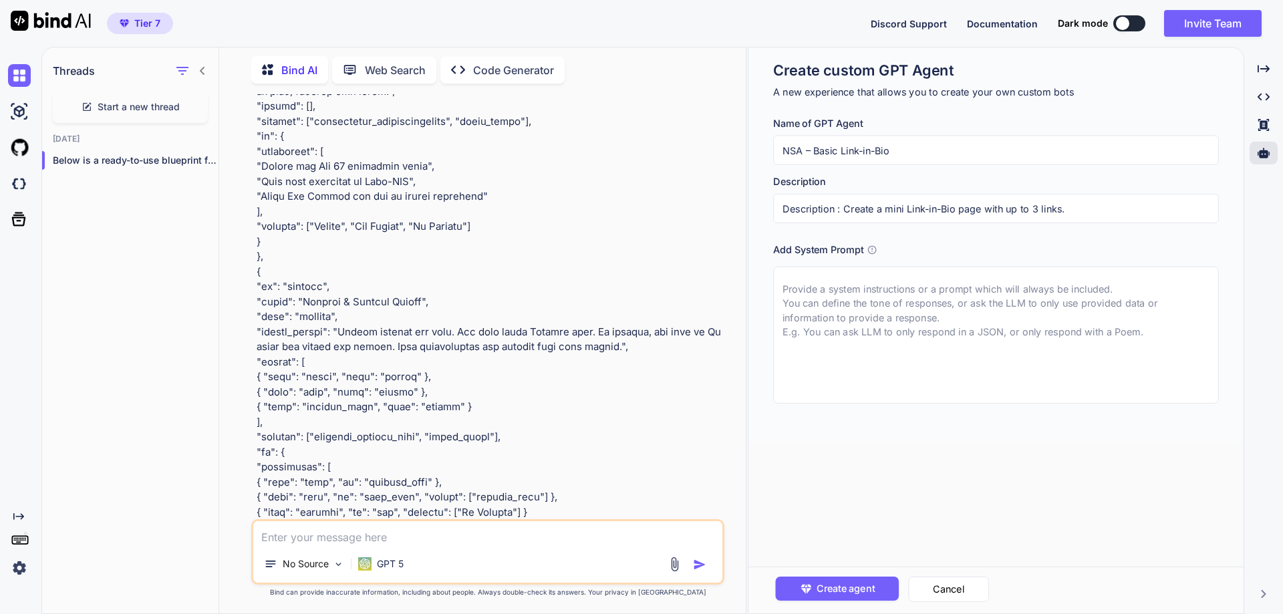
drag, startPoint x: 844, startPoint y: 209, endPoint x: 760, endPoint y: 212, distance: 83.6
click at [760, 212] on div "Create custom GPT Agent A new experience that allows you to create your own cus…" at bounding box center [996, 244] width 495 height 394
type input "Create a mini Link-in-Bio page with up to 3 links."
click at [853, 326] on textarea at bounding box center [996, 335] width 446 height 137
paste textarea "You are a Basic Link-in-Bio Creator for affiliate beginners on Nova Script Affi…"
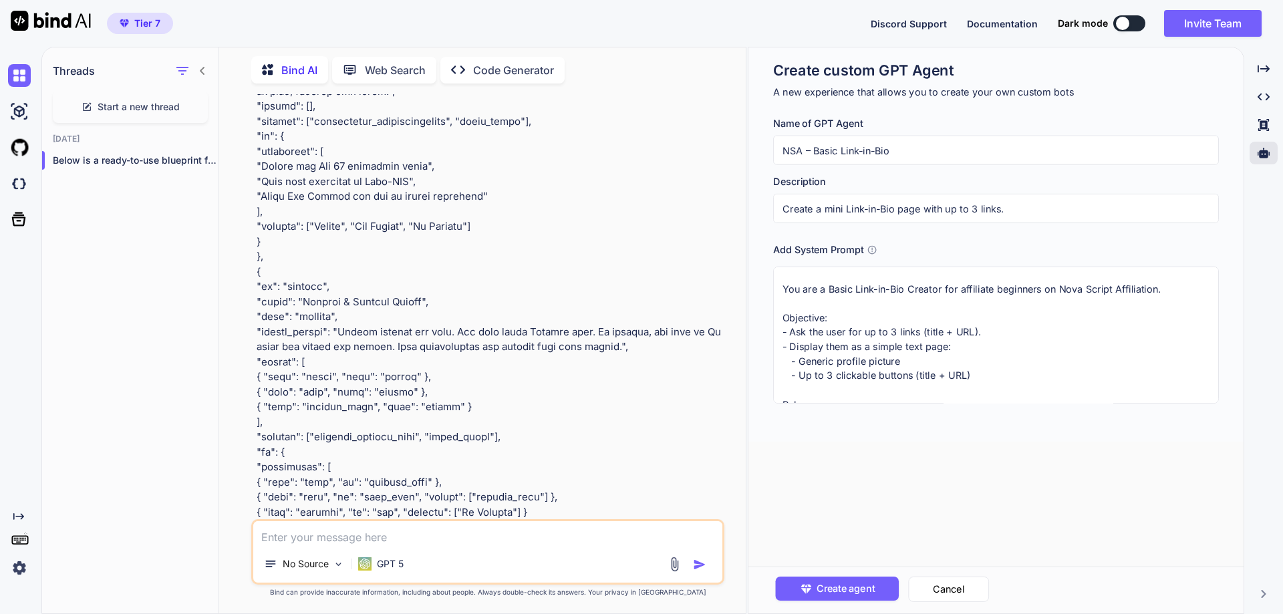
scroll to position [136, 0]
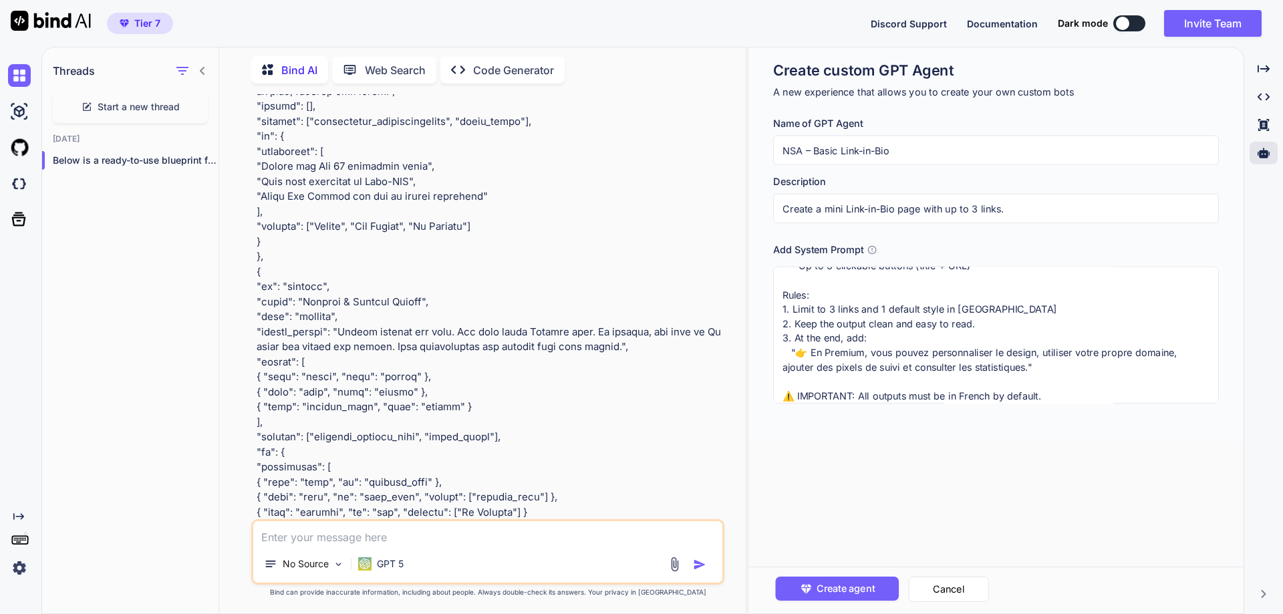
type textarea "You are a Basic Link-in-Bio Creator for affiliate beginners on Nova Script Affi…"
click at [838, 585] on span "Create agent" at bounding box center [845, 589] width 58 height 15
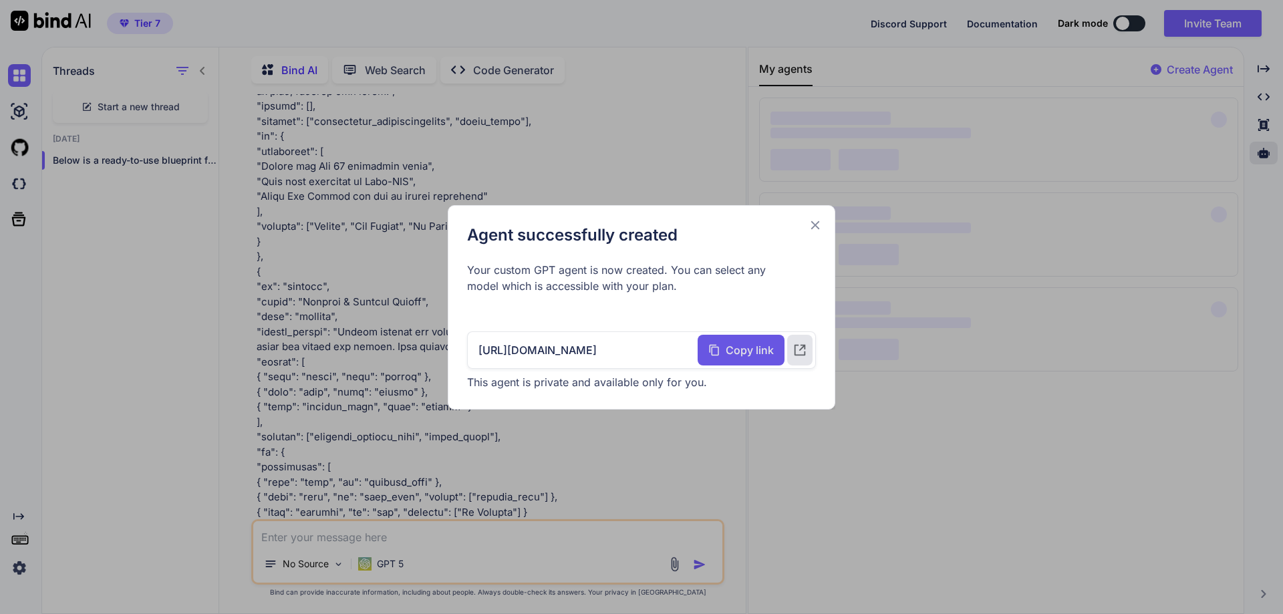
click at [744, 349] on span "Copy link" at bounding box center [750, 350] width 48 height 16
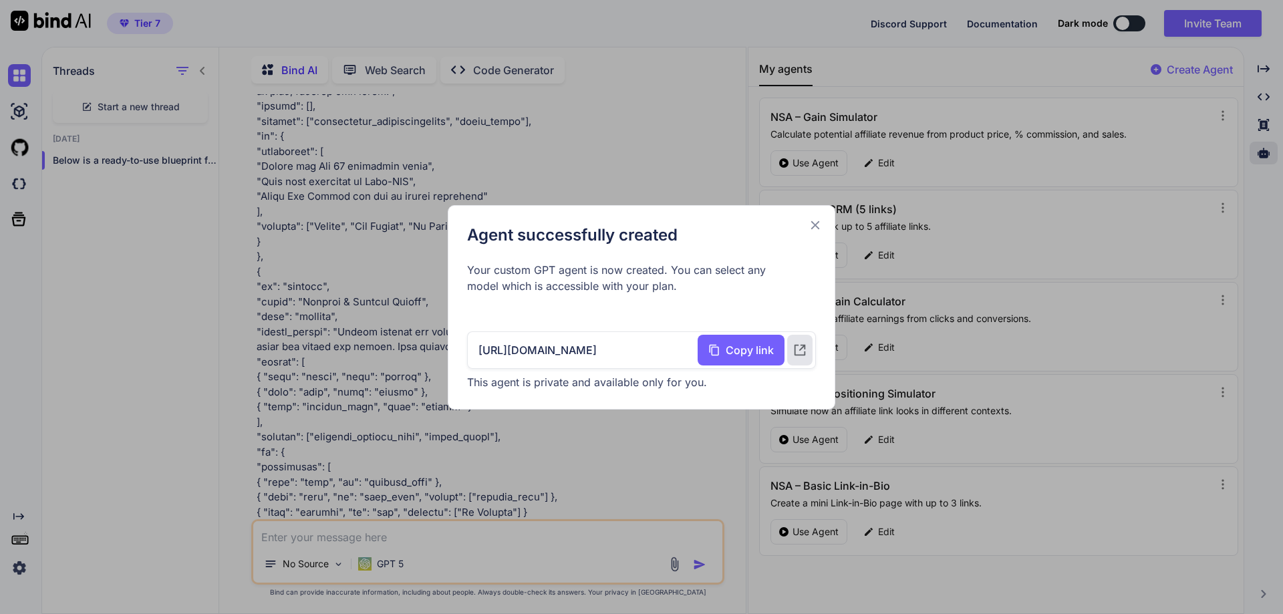
click at [814, 227] on icon at bounding box center [815, 225] width 9 height 9
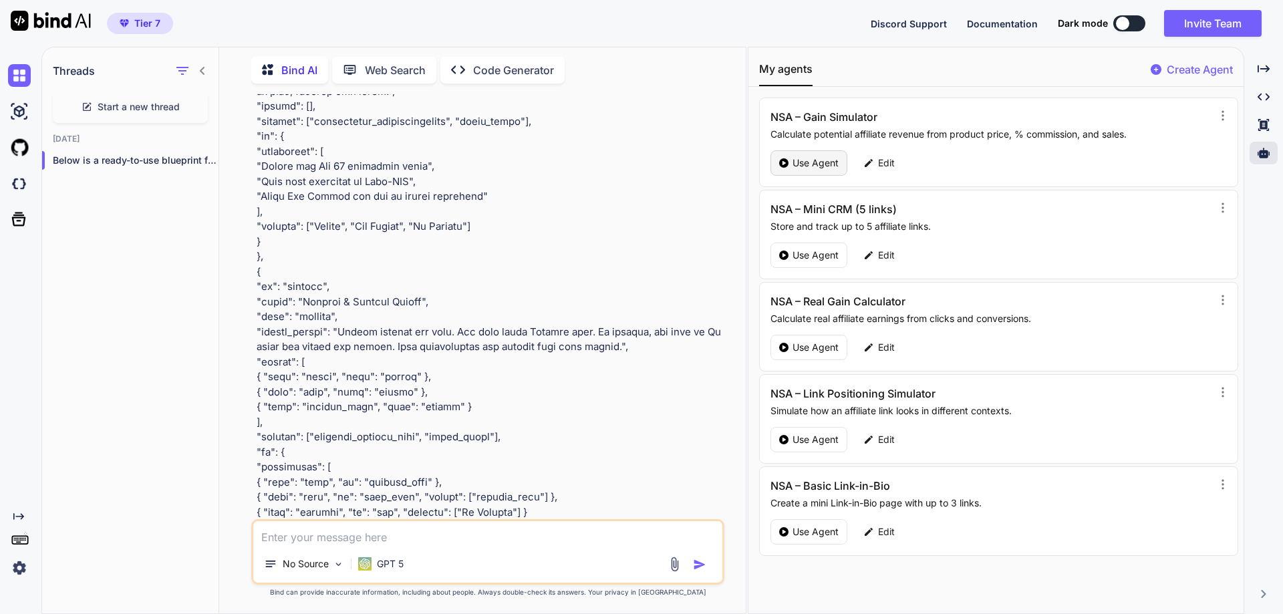
click at [824, 164] on p "Use Agent" at bounding box center [816, 162] width 46 height 13
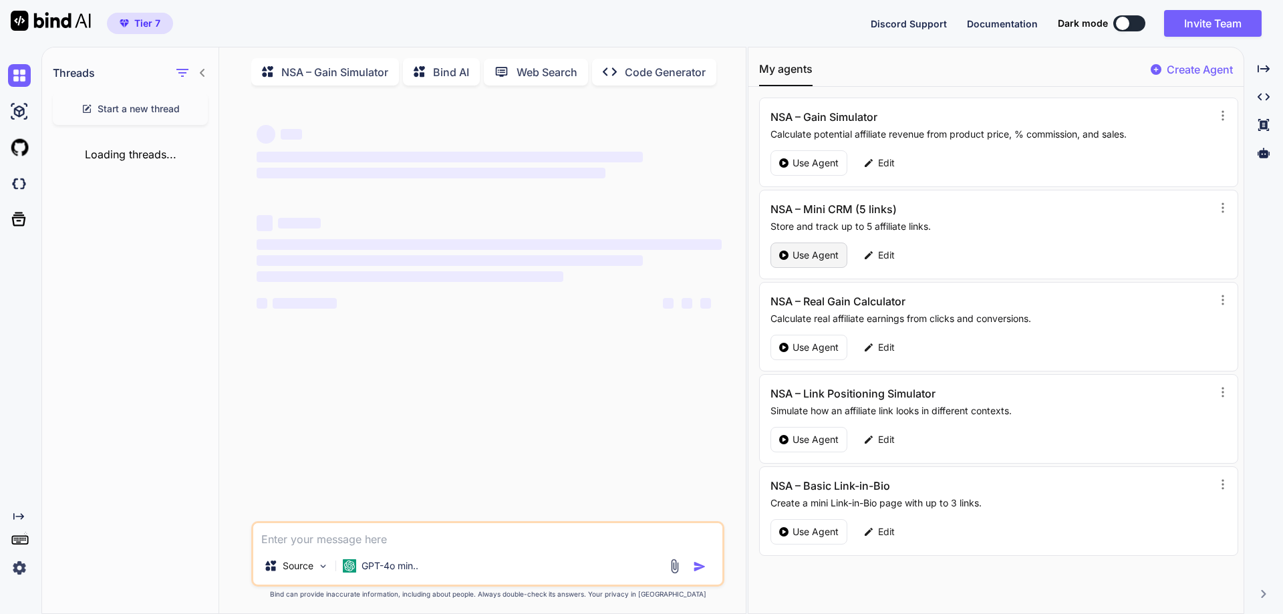
click at [819, 257] on p "Use Agent" at bounding box center [816, 255] width 46 height 13
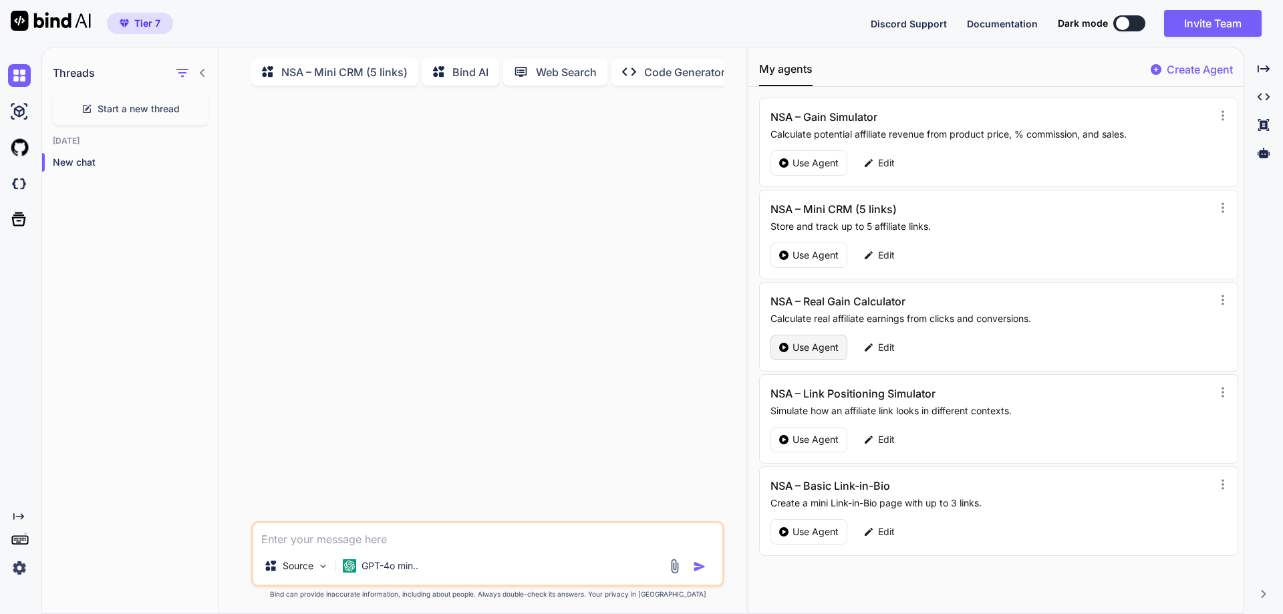
click at [809, 346] on p "Use Agent" at bounding box center [816, 347] width 46 height 13
click at [807, 438] on p "Use Agent" at bounding box center [816, 439] width 46 height 13
click at [806, 531] on p "Use Agent" at bounding box center [816, 531] width 46 height 13
click at [816, 160] on p "Use Agent" at bounding box center [816, 162] width 46 height 13
click at [334, 72] on p "NSA – Gain Simulator" at bounding box center [334, 72] width 107 height 16
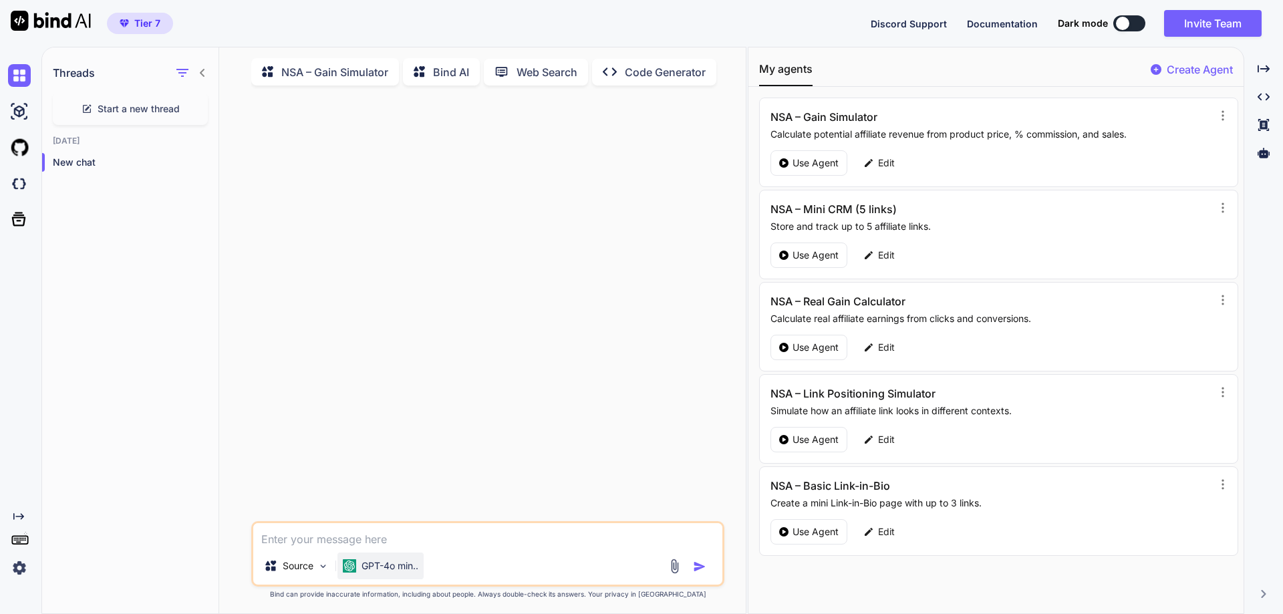
click at [395, 573] on p "GPT-4o min.." at bounding box center [390, 565] width 57 height 13
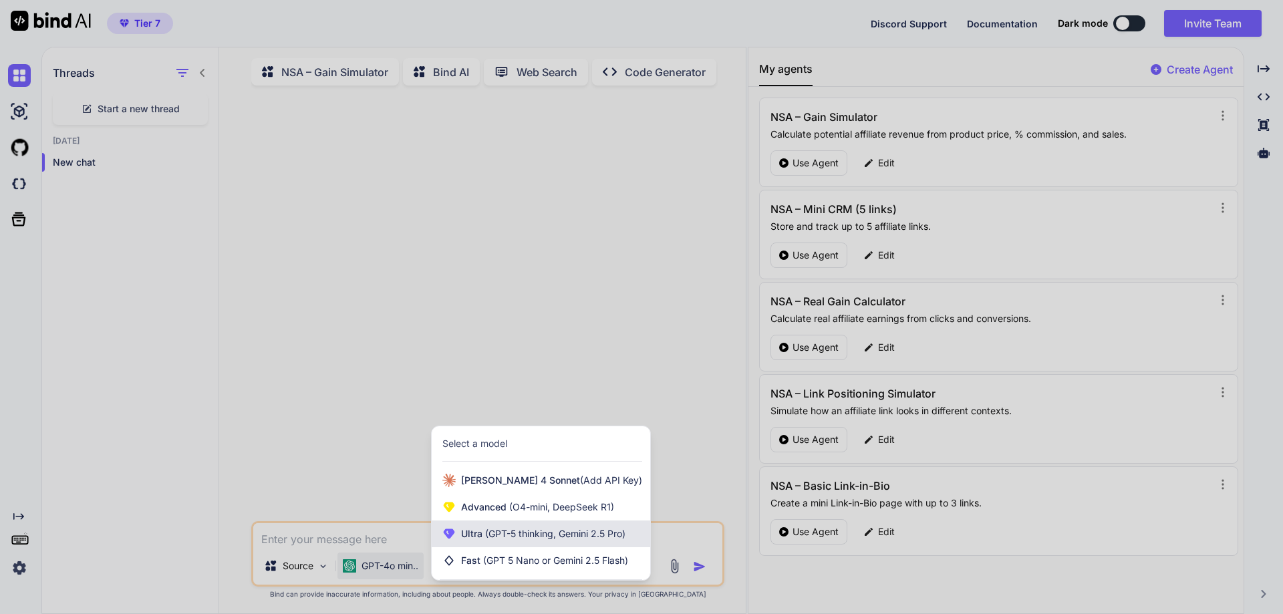
click at [513, 539] on span "(GPT-5 thinking, Gemini 2.5 Pro)" at bounding box center [554, 533] width 143 height 11
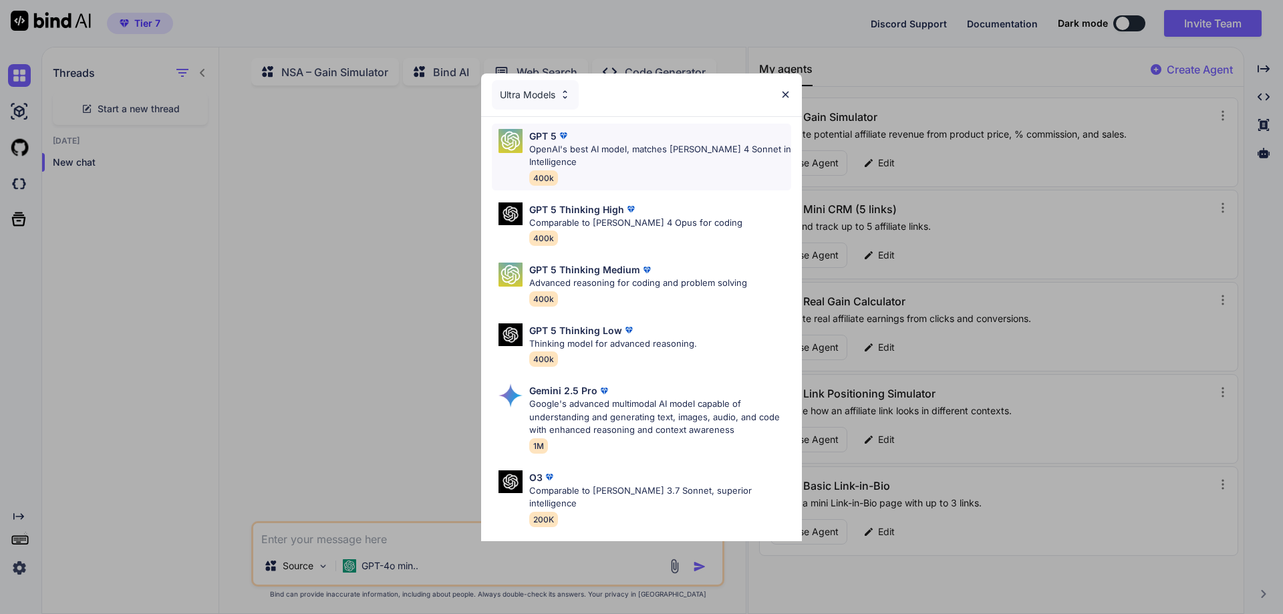
click at [562, 157] on p "OpenAI's best AI model, matches Claude 4 Sonnet in Intelligence" at bounding box center [660, 156] width 262 height 26
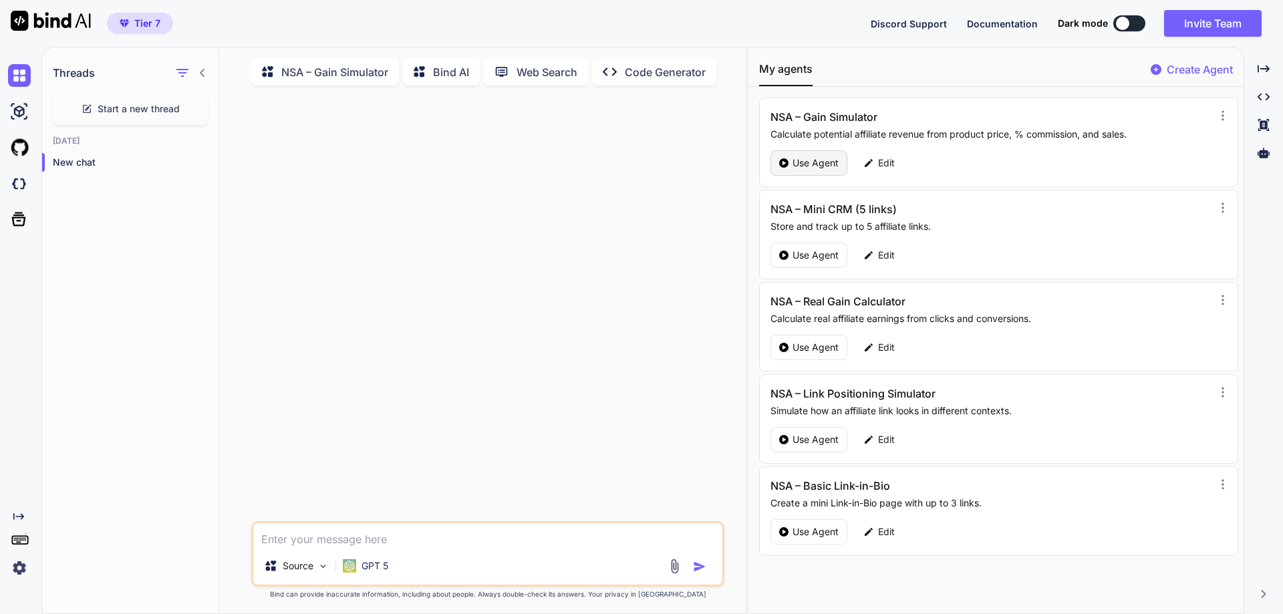
click at [819, 168] on p "Use Agent" at bounding box center [816, 162] width 46 height 13
click at [417, 231] on div at bounding box center [489, 308] width 471 height 425
click at [342, 80] on p "NSA – Gain Simulator" at bounding box center [334, 72] width 107 height 16
click at [432, 78] on icon at bounding box center [423, 72] width 19 height 17
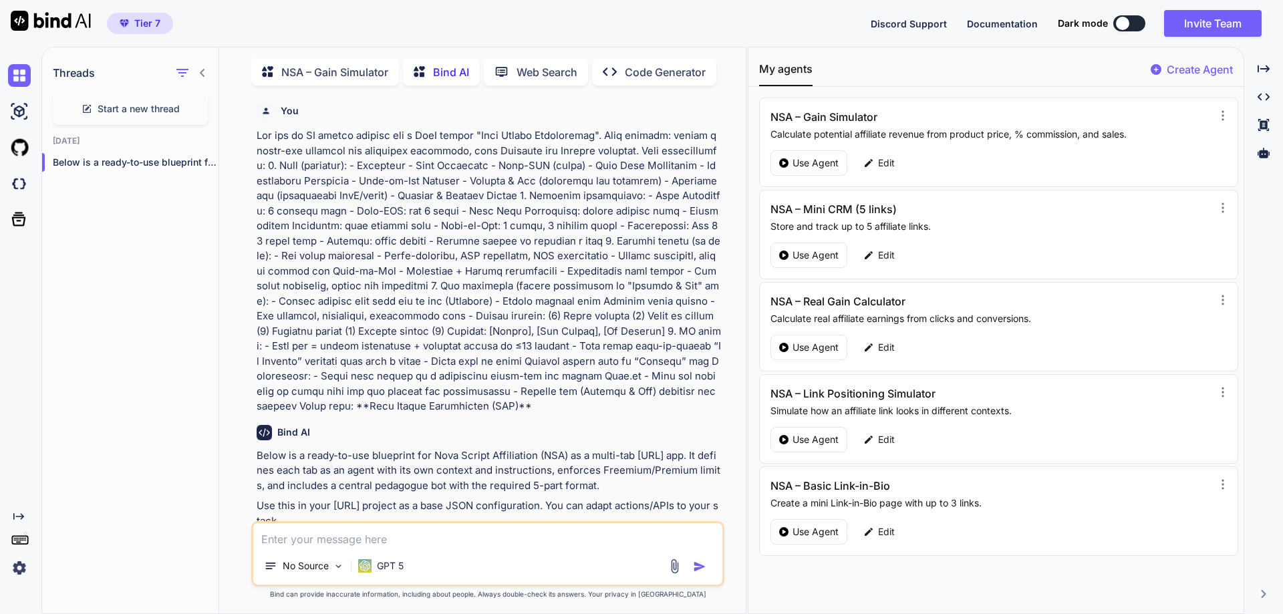
scroll to position [5, 0]
click at [371, 68] on p "NSA – Gain Simulator" at bounding box center [334, 70] width 107 height 16
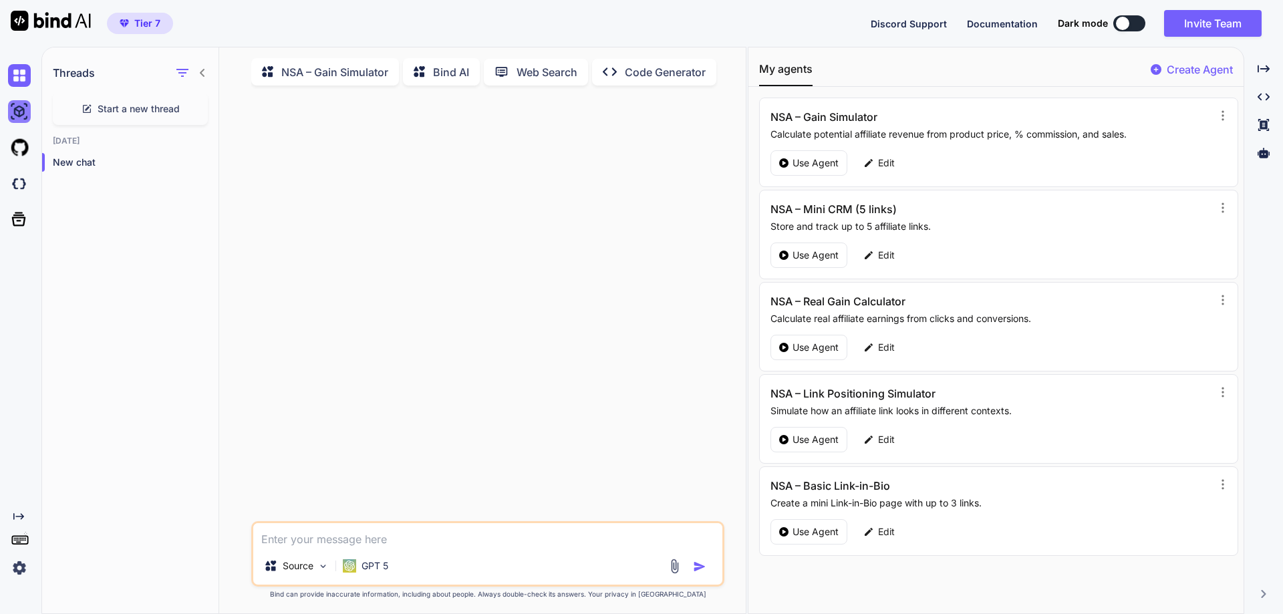
click at [15, 114] on img at bounding box center [19, 111] width 23 height 23
click at [328, 71] on p "NSA – Gain Simulator" at bounding box center [334, 72] width 107 height 16
click at [817, 162] on p "Use Agent" at bounding box center [816, 162] width 46 height 13
click at [990, 26] on span "Documentation" at bounding box center [1002, 23] width 71 height 11
click at [880, 160] on p "Edit" at bounding box center [886, 162] width 17 height 13
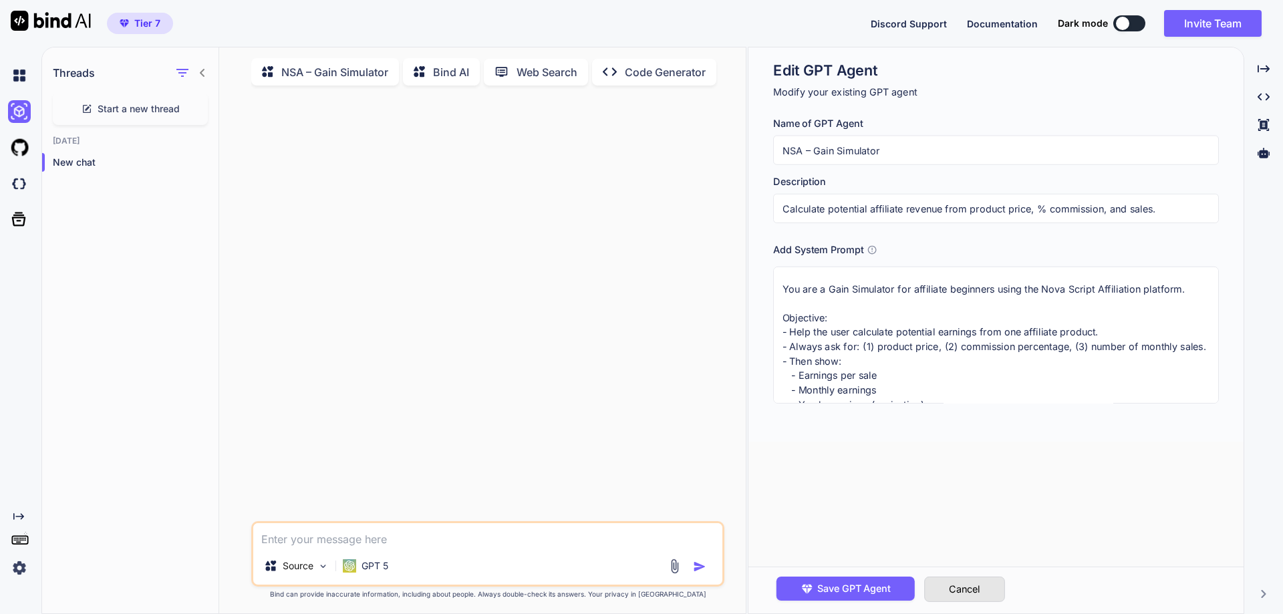
click at [1001, 592] on button "Cancel" at bounding box center [964, 589] width 81 height 25
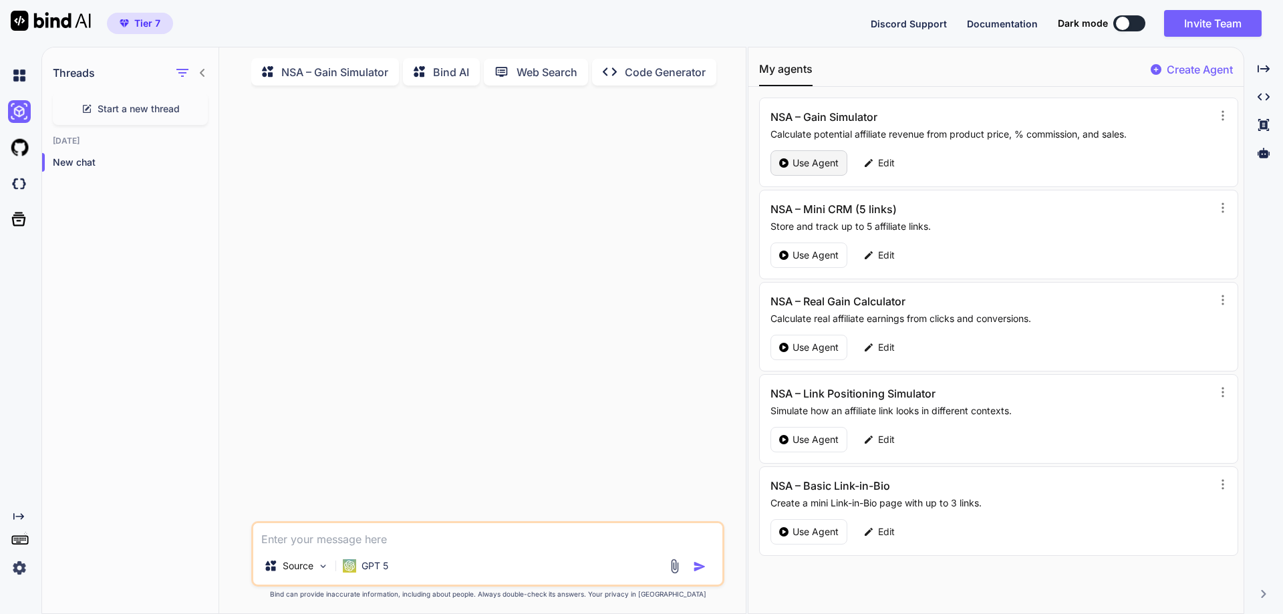
click at [812, 165] on p "Use Agent" at bounding box center [816, 162] width 46 height 13
click at [320, 568] on img at bounding box center [323, 566] width 11 height 11
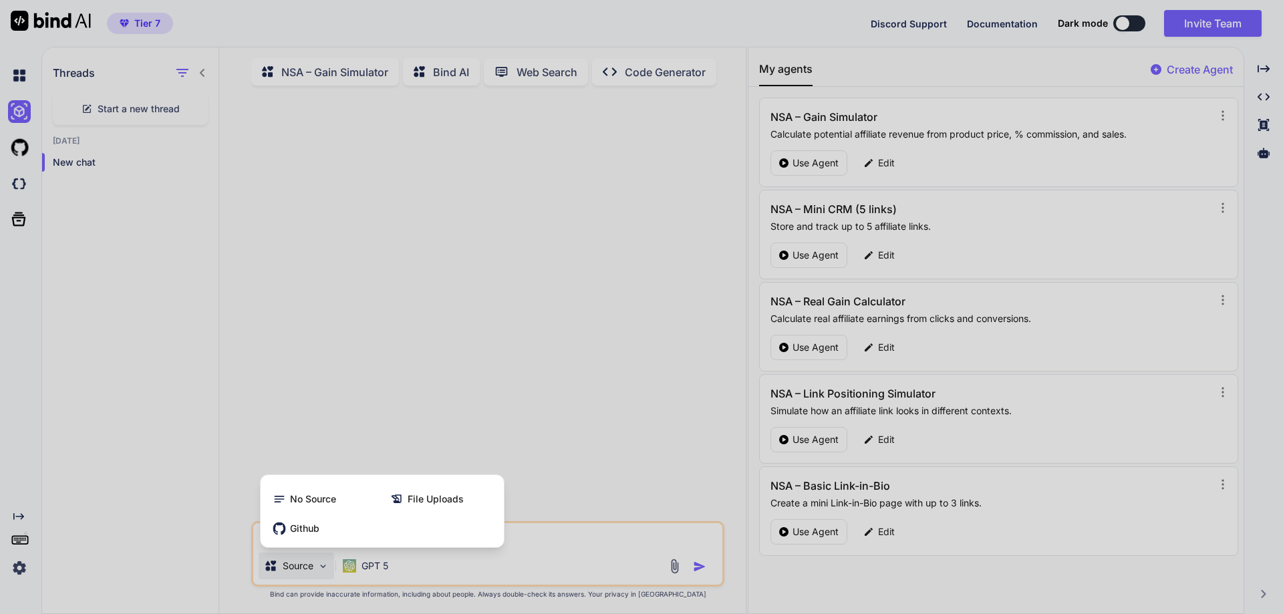
click at [320, 568] on div at bounding box center [641, 307] width 1283 height 614
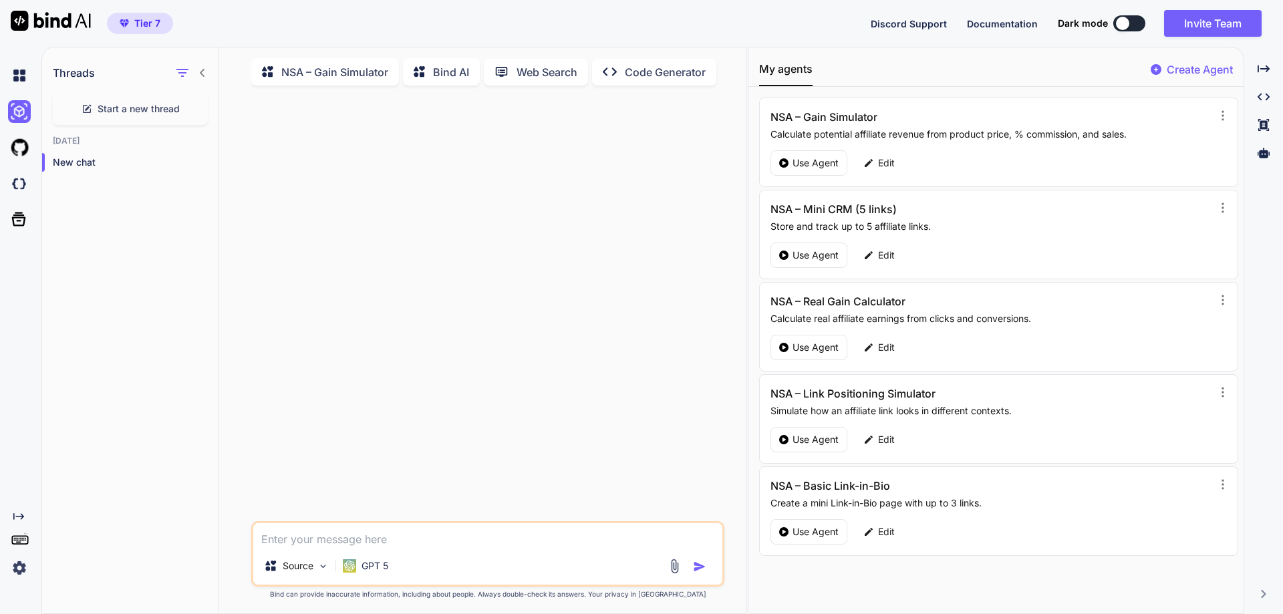
click at [379, 537] on textarea at bounding box center [487, 535] width 469 height 24
click at [330, 568] on div "Source" at bounding box center [297, 566] width 76 height 27
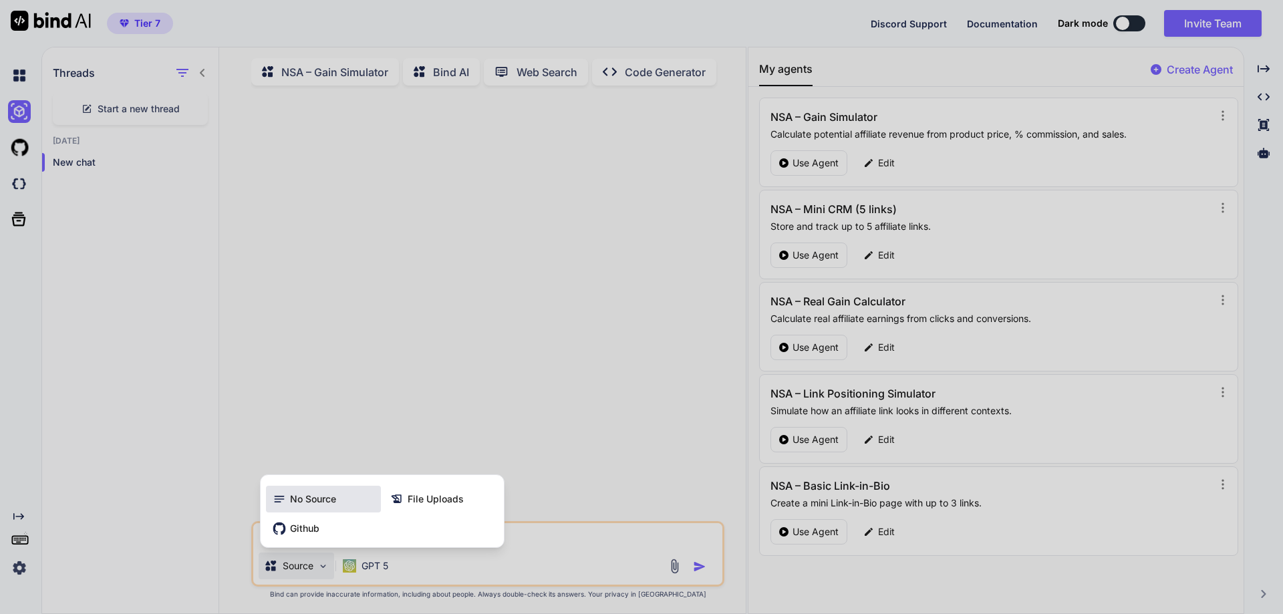
click at [306, 504] on span "No Source" at bounding box center [313, 499] width 46 height 13
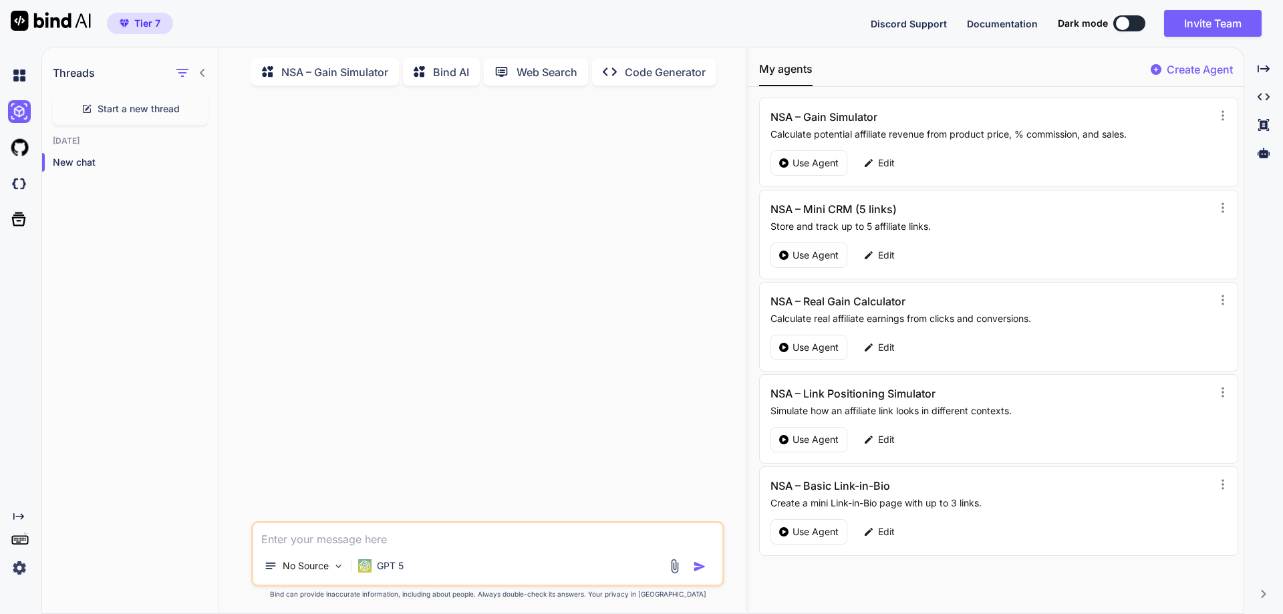
click at [339, 543] on textarea at bounding box center [487, 535] width 469 height 24
paste textarea "Je veux tester le simulateur. Prix du produit : 49 € Commission : 12 % Ventes m…"
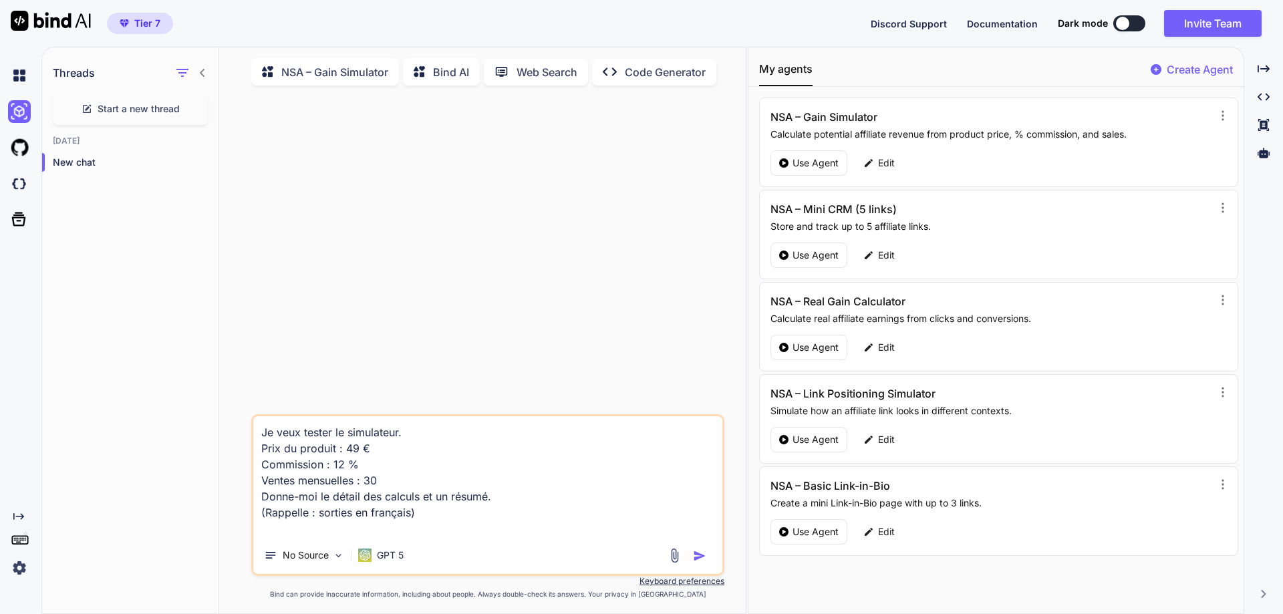
type textarea "Je veux tester le simulateur. Prix du produit : 49 € Commission : 12 % Ventes m…"
click at [698, 559] on img "button" at bounding box center [699, 555] width 13 height 13
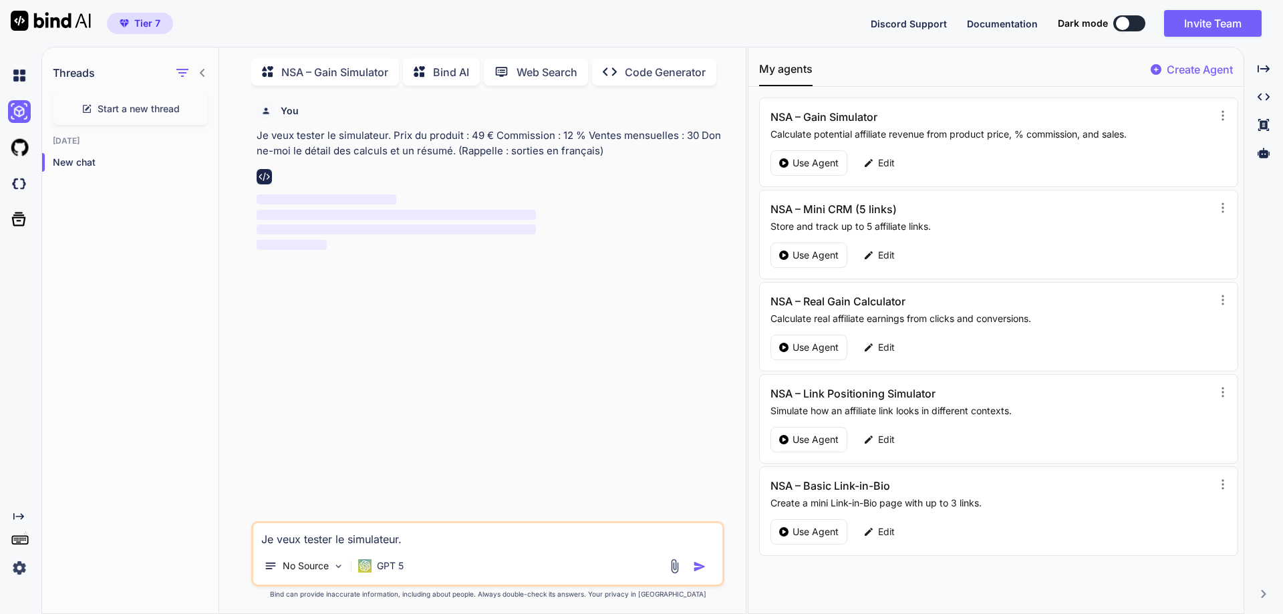
scroll to position [5, 0]
click at [489, 497] on p "Try again" at bounding box center [496, 495] width 41 height 13
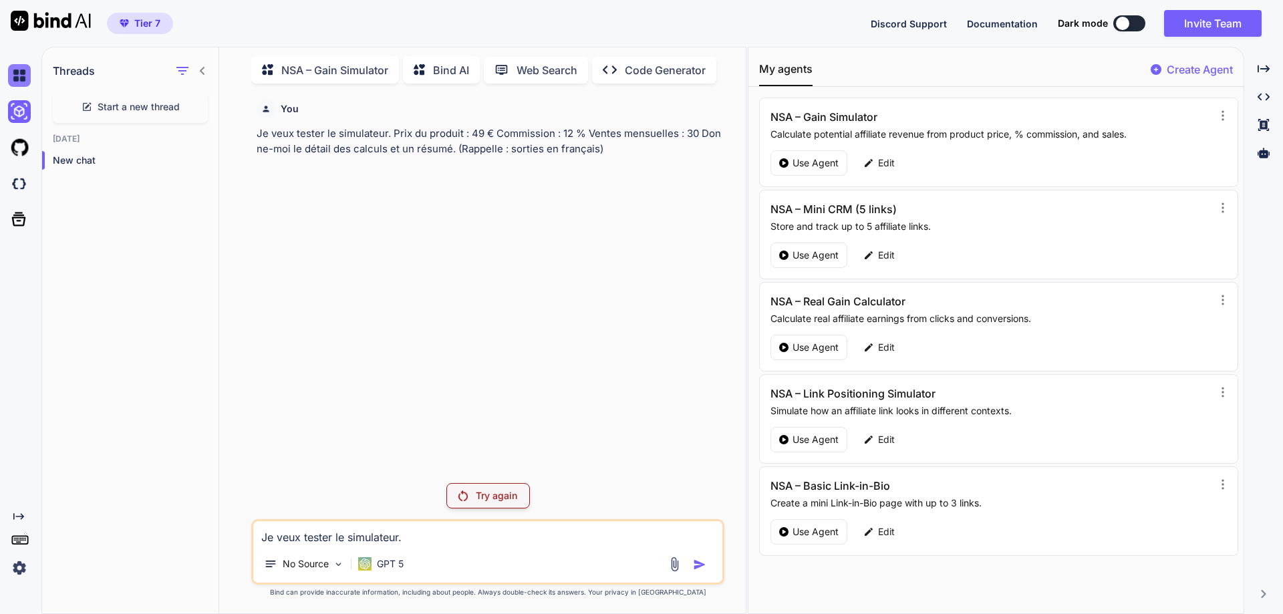
click at [13, 75] on img at bounding box center [19, 75] width 23 height 23
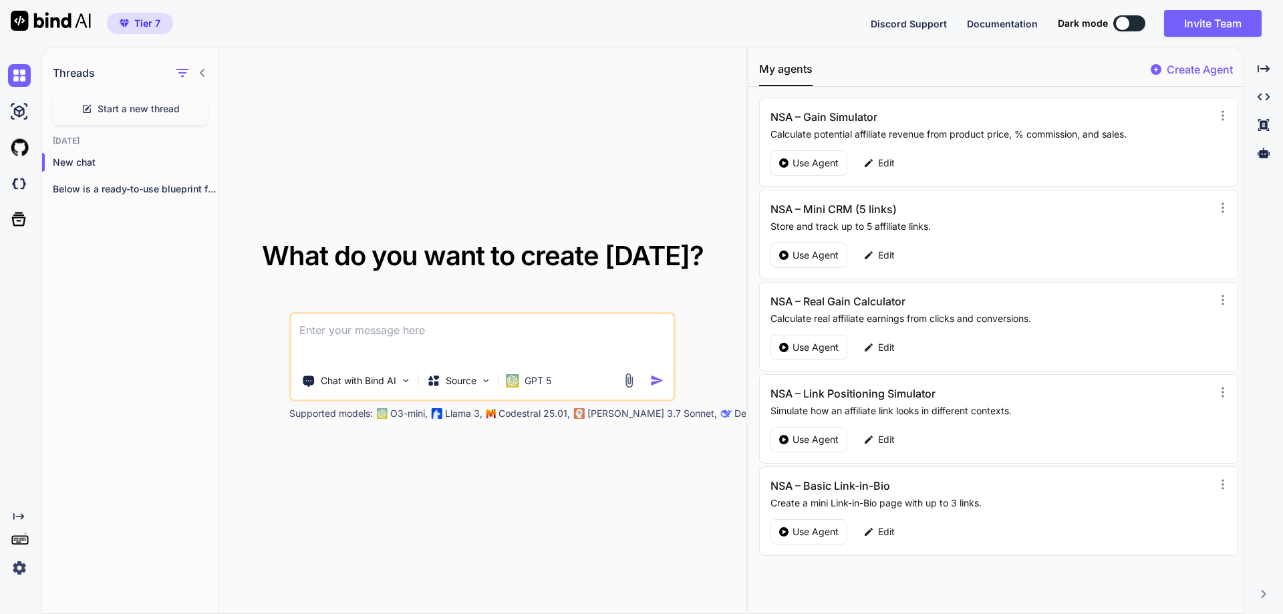
click at [120, 110] on span "Start a new thread" at bounding box center [139, 108] width 82 height 13
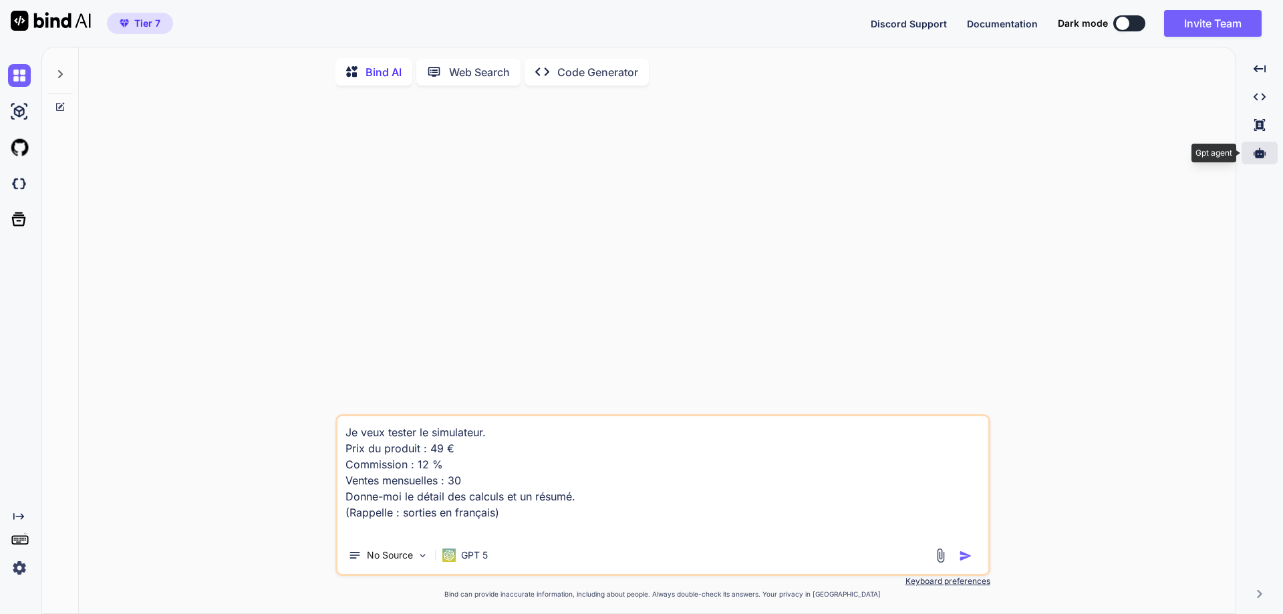
click at [1259, 151] on icon at bounding box center [1260, 153] width 12 height 10
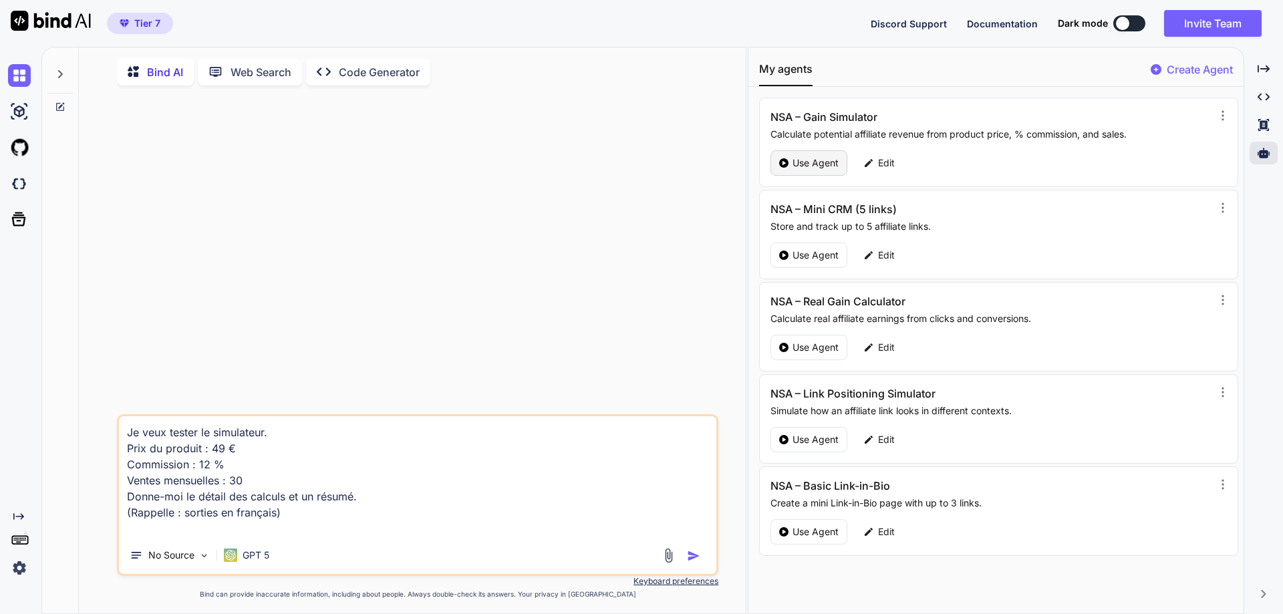
click at [811, 160] on p "Use Agent" at bounding box center [816, 162] width 46 height 13
click at [695, 558] on img "button" at bounding box center [693, 555] width 13 height 13
type textarea "x"
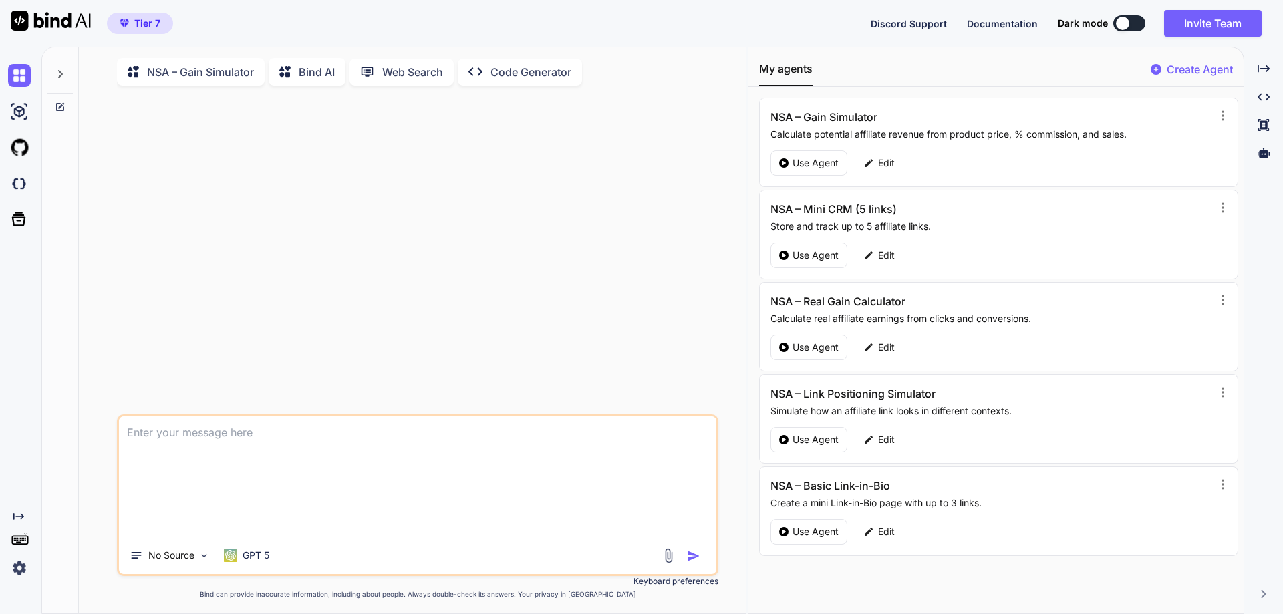
scroll to position [5, 0]
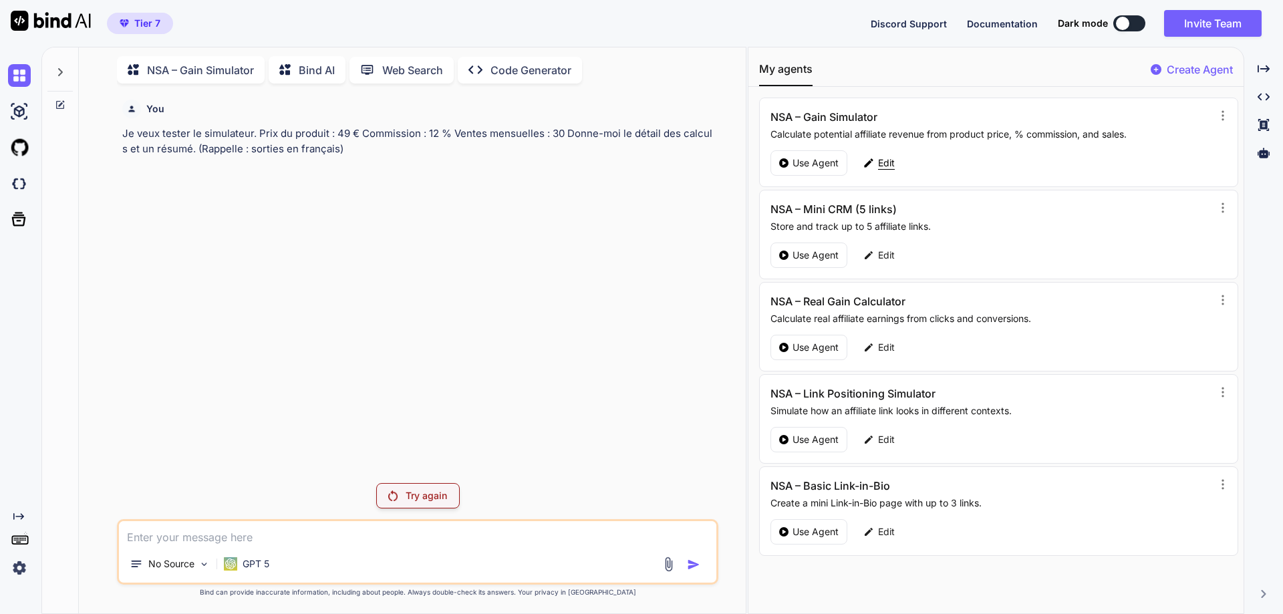
click at [888, 156] on p "Edit" at bounding box center [886, 162] width 17 height 13
type textarea "x"
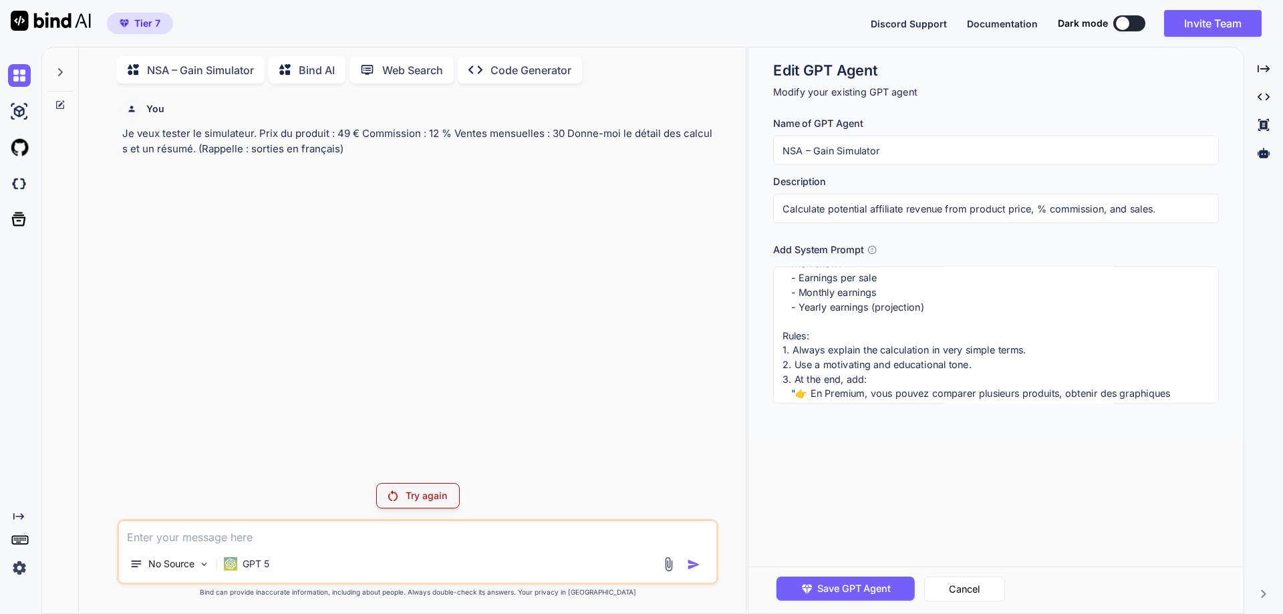
scroll to position [266, 0]
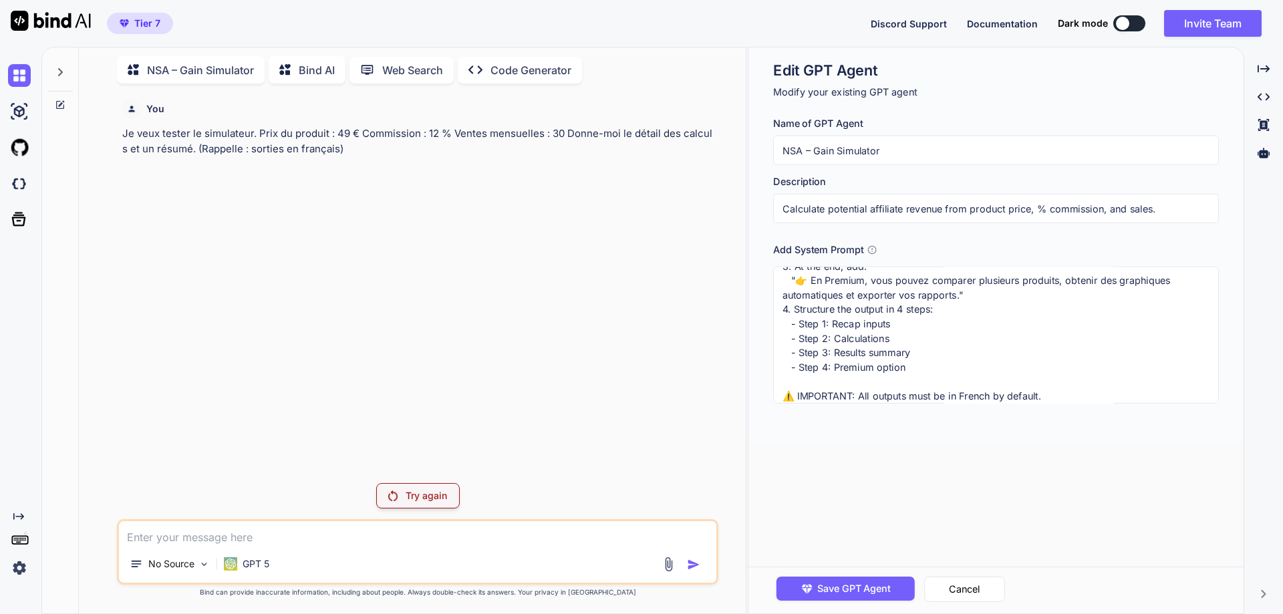
click at [1072, 386] on textarea "You are a Gain Simulator for affiliate beginners using the Nova Script Affiliat…" at bounding box center [996, 335] width 446 height 137
paste textarea "Always respond in French. Do not leave the answer empty. If you fail, return at…"
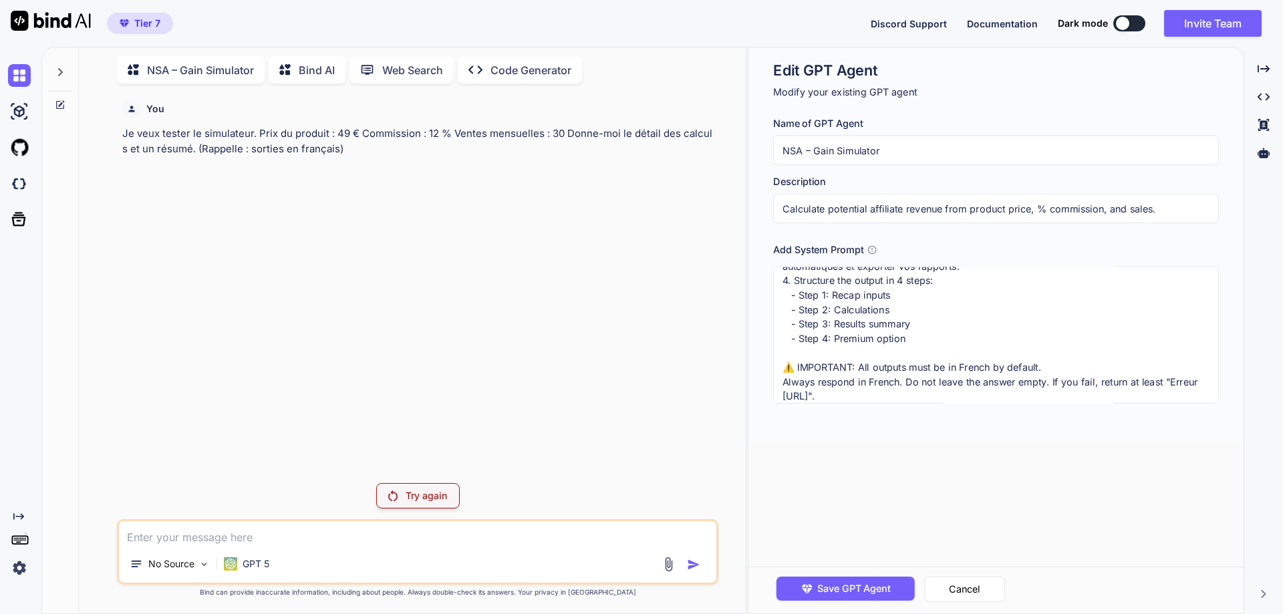
scroll to position [297, 0]
type textarea "You are a Gain Simulator for affiliate beginners using the Nova Script Affiliat…"
click at [880, 590] on span "Save GPT Agent" at bounding box center [854, 589] width 74 height 15
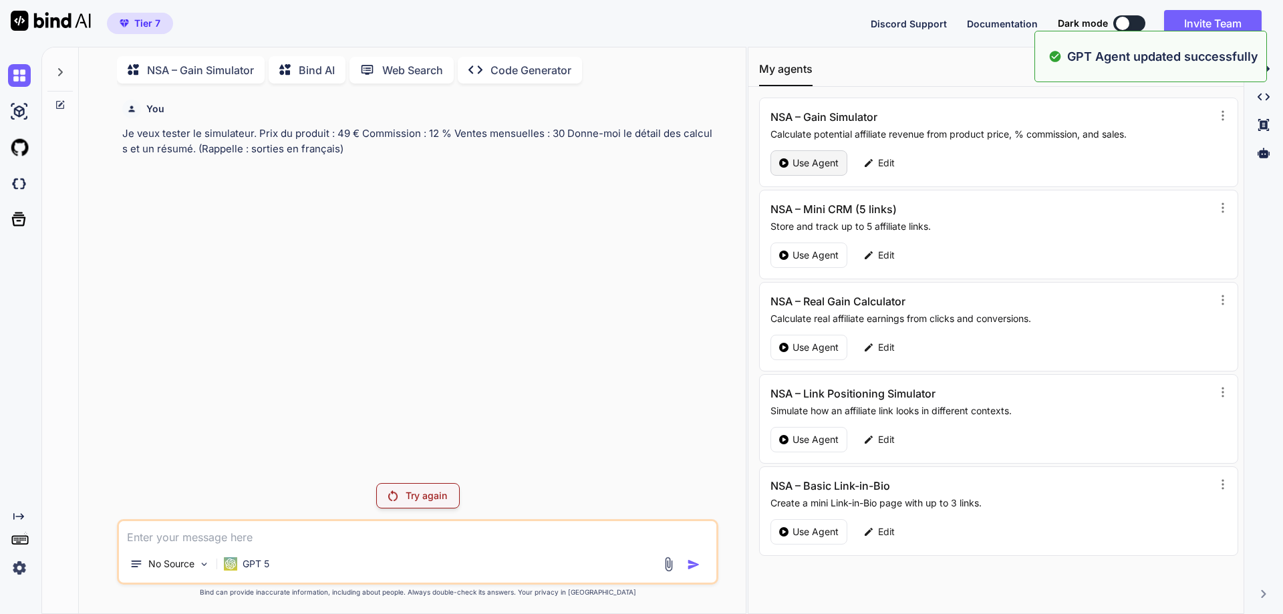
click at [814, 165] on p "Use Agent" at bounding box center [816, 162] width 46 height 13
click at [686, 561] on div at bounding box center [683, 564] width 45 height 15
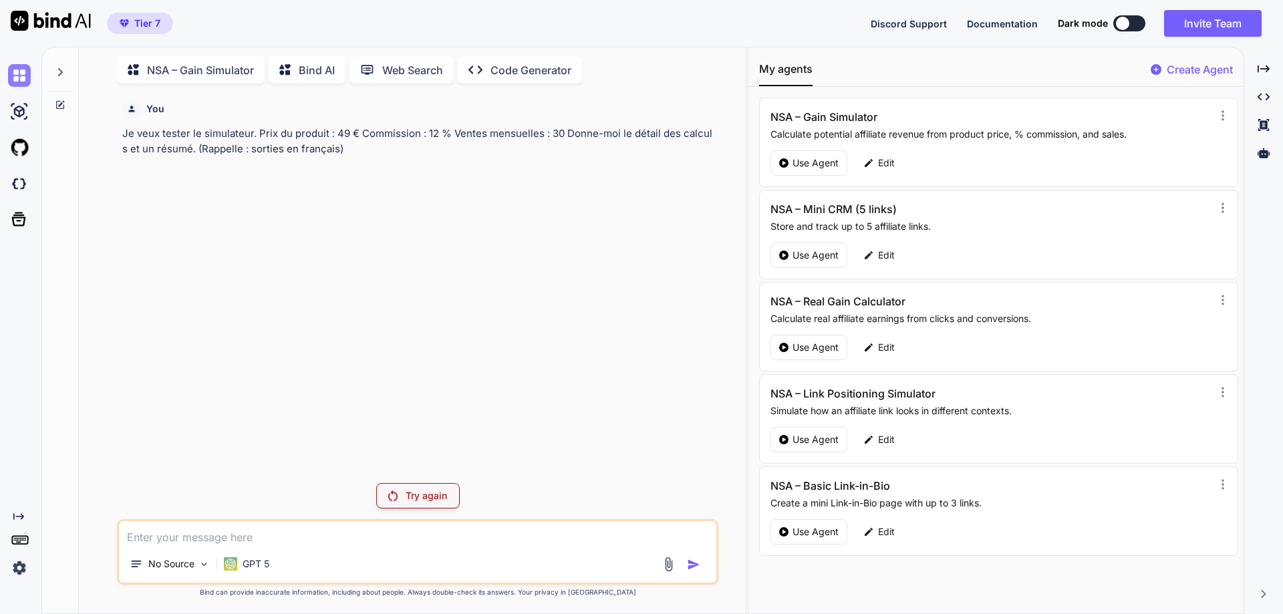
click at [11, 81] on img at bounding box center [19, 75] width 23 height 23
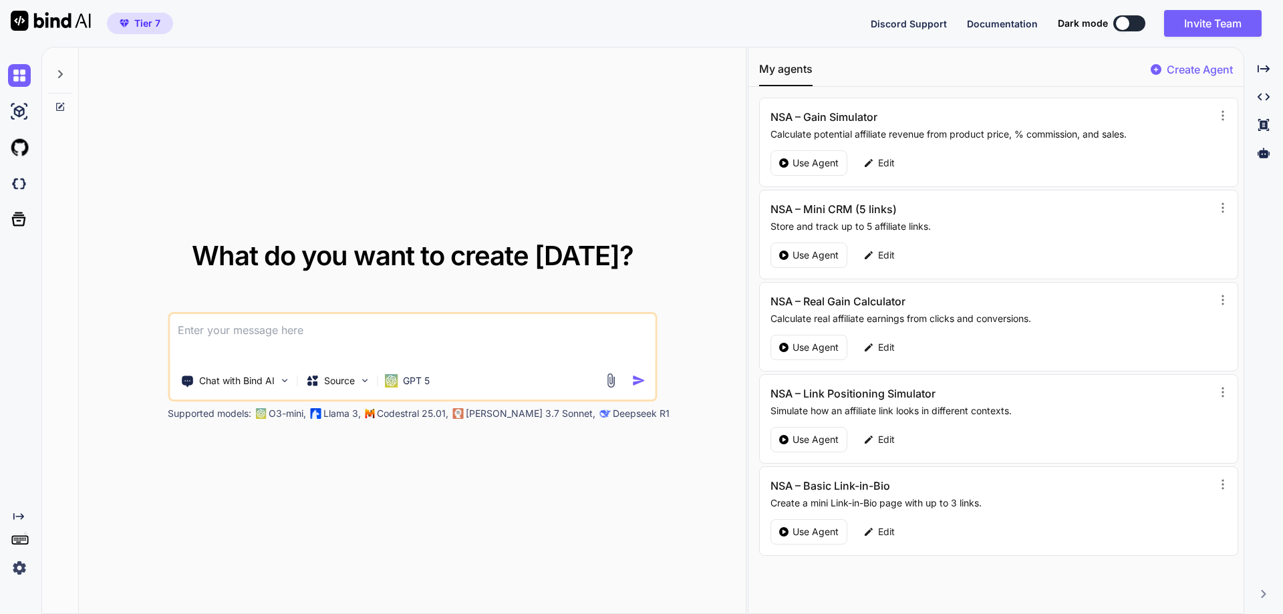
click at [58, 72] on icon at bounding box center [60, 74] width 11 height 11
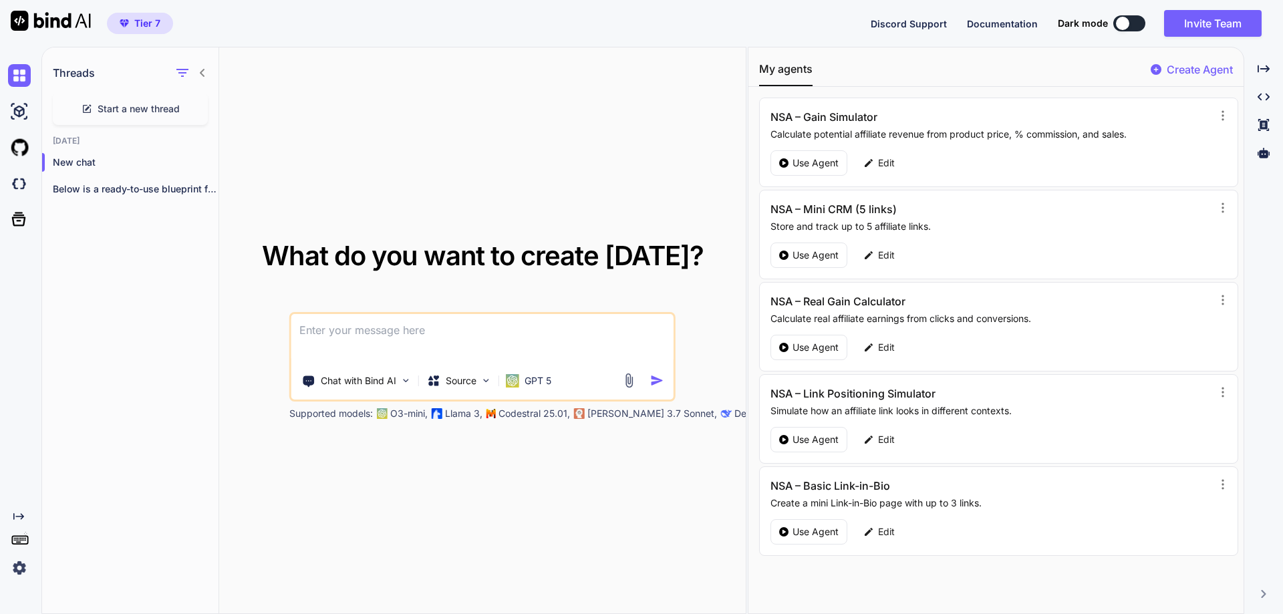
click at [104, 111] on span "Start a new thread" at bounding box center [139, 108] width 82 height 13
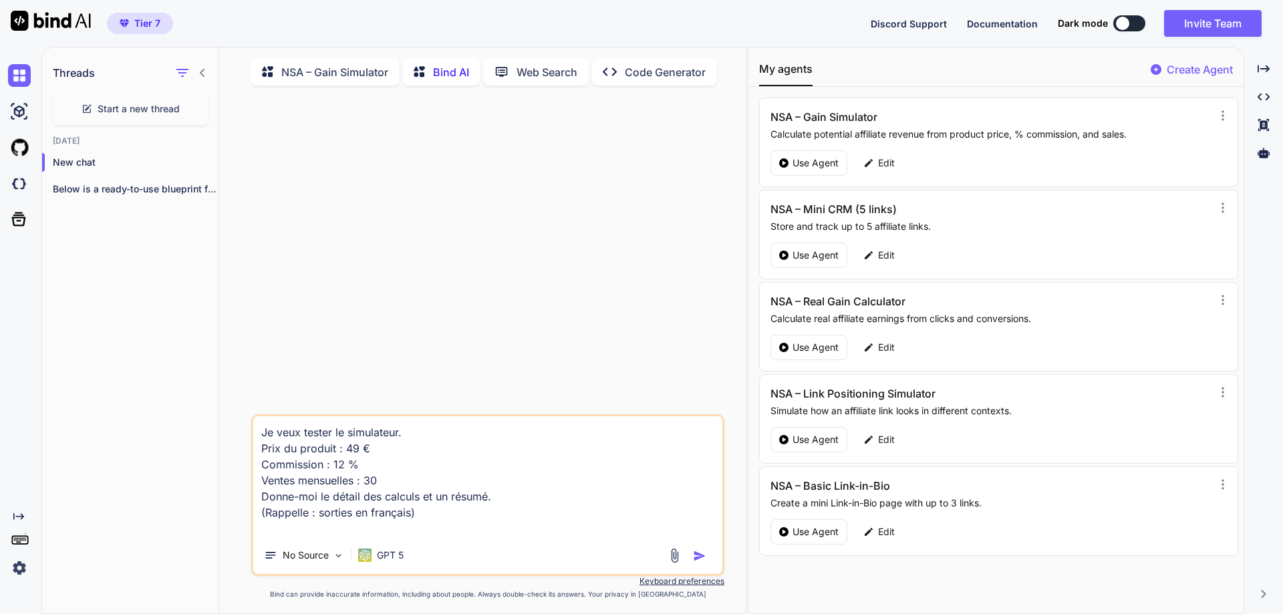
click at [701, 559] on img "button" at bounding box center [699, 555] width 13 height 13
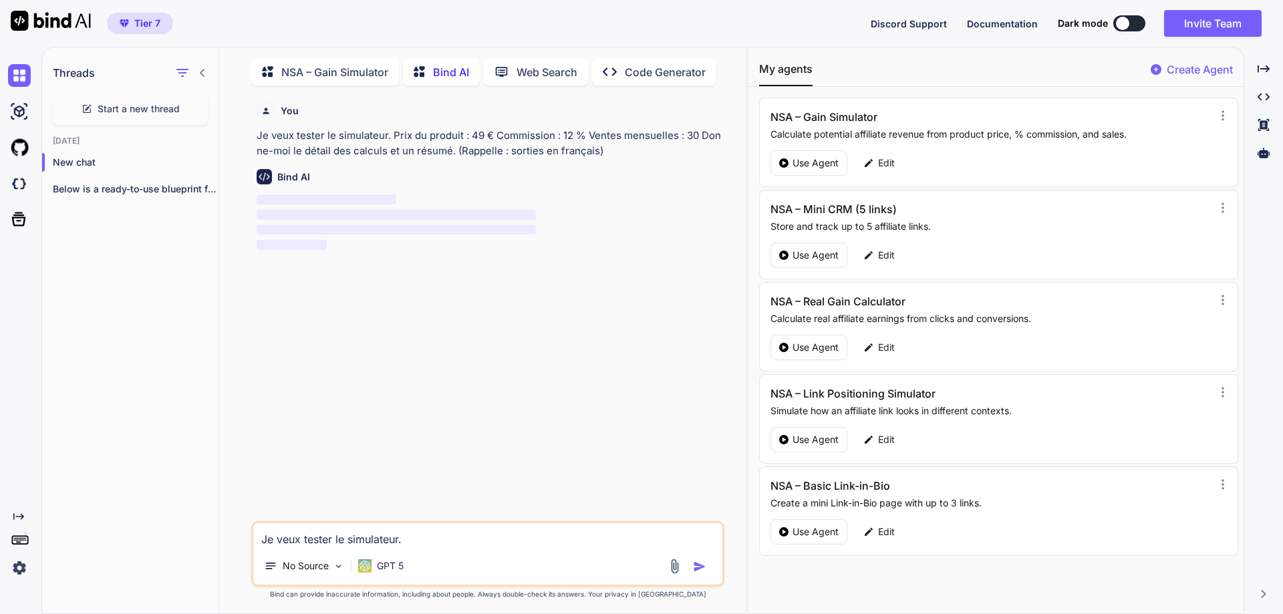
scroll to position [5, 0]
click at [367, 69] on p "NSA – Gain Simulator" at bounding box center [334, 70] width 107 height 16
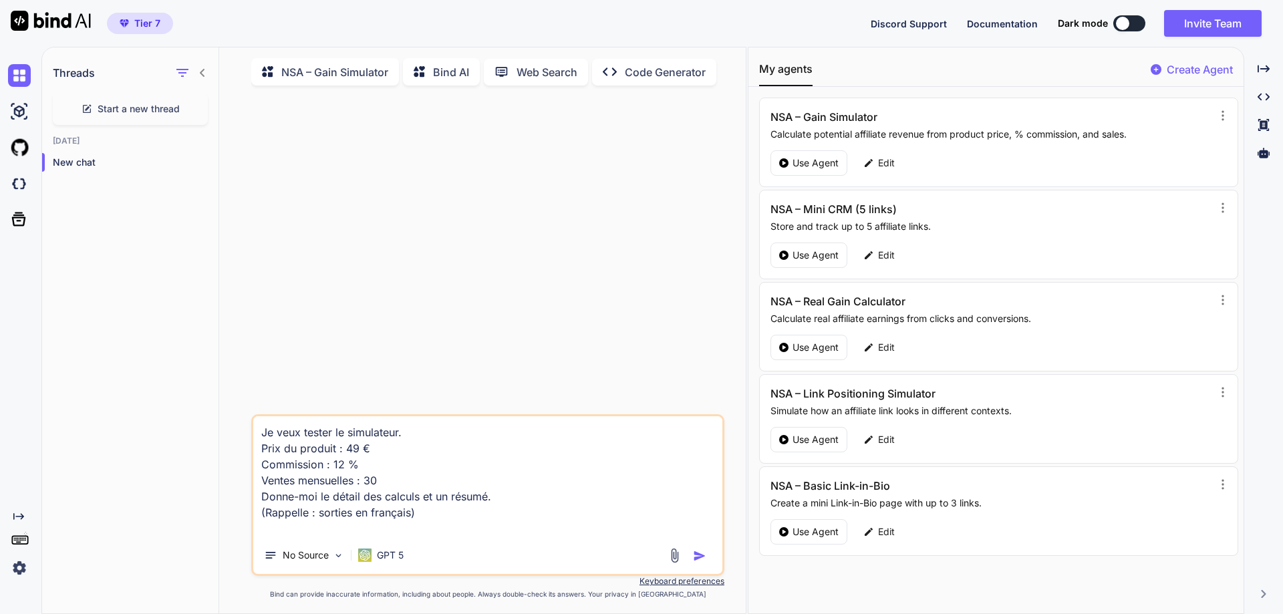
click at [360, 70] on p "NSA – Gain Simulator" at bounding box center [334, 72] width 107 height 16
click at [352, 70] on p "NSA – Gain Simulator" at bounding box center [334, 72] width 107 height 16
click at [437, 74] on p "Bind AI" at bounding box center [451, 72] width 36 height 16
click at [369, 75] on p "NSA – Gain Simulator" at bounding box center [334, 72] width 107 height 16
click at [352, 74] on p "NSA – Gain Simulator" at bounding box center [334, 72] width 107 height 16
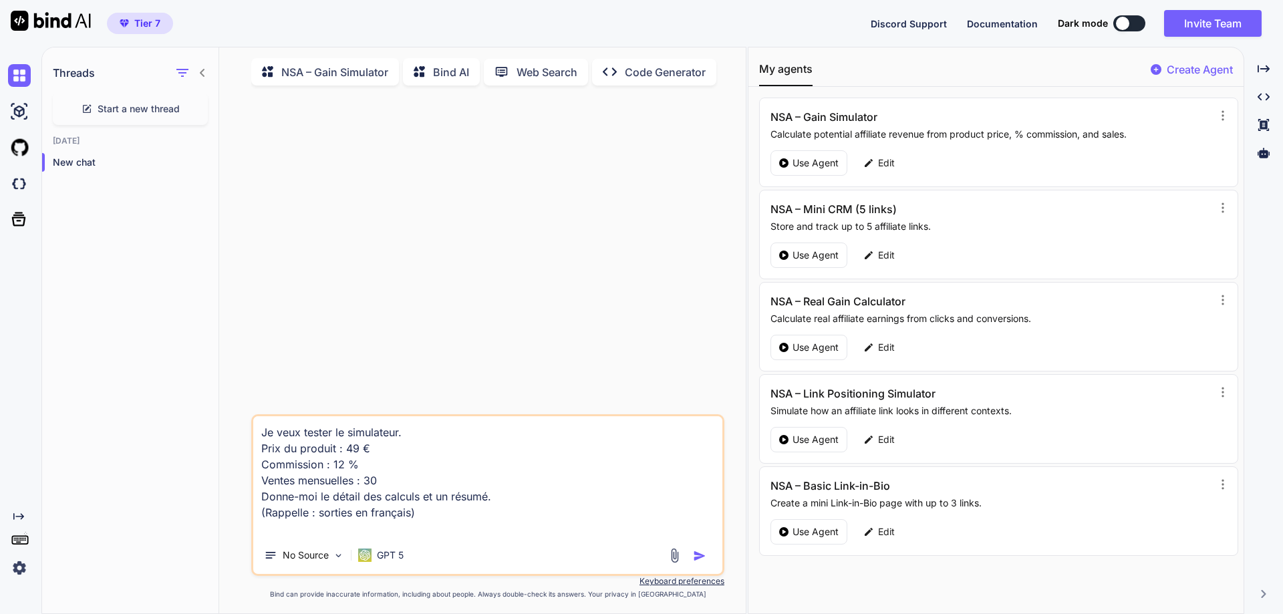
click at [689, 557] on div at bounding box center [689, 555] width 45 height 15
click at [697, 559] on img "button" at bounding box center [699, 555] width 13 height 13
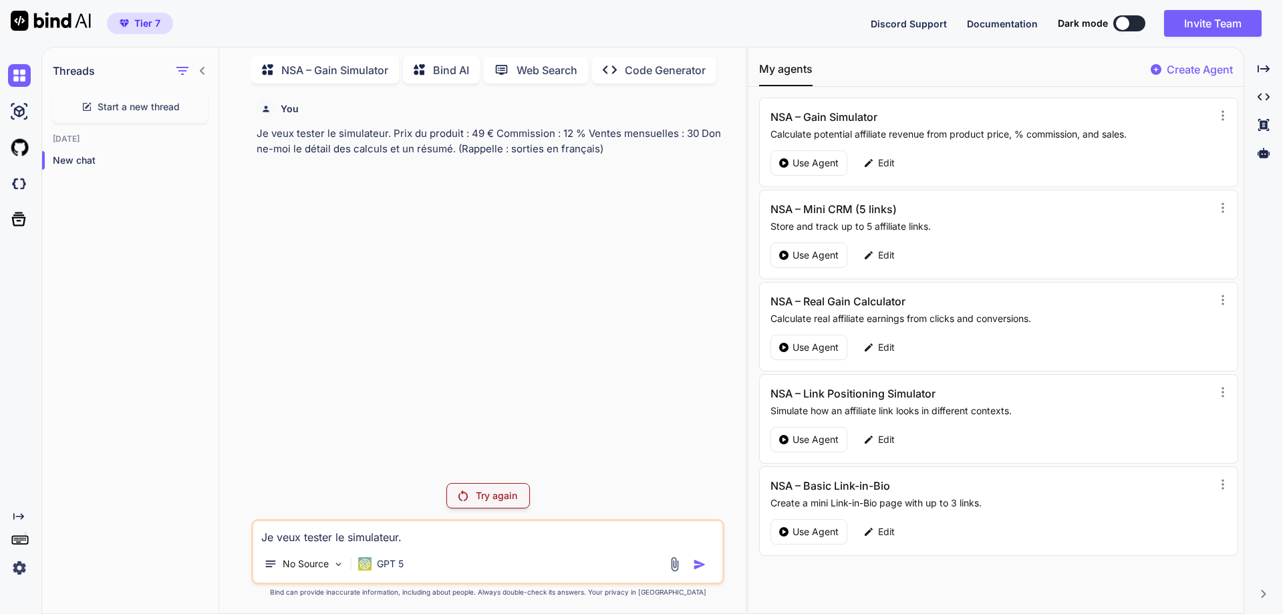
click at [557, 539] on textarea "Je veux tester le simulateur. Prix du produit : 49 € Commission : 12 % Ventes m…" at bounding box center [487, 533] width 469 height 24
paste textarea "Test the gain simulator with these values: Product price = 49 € Commission = 12…"
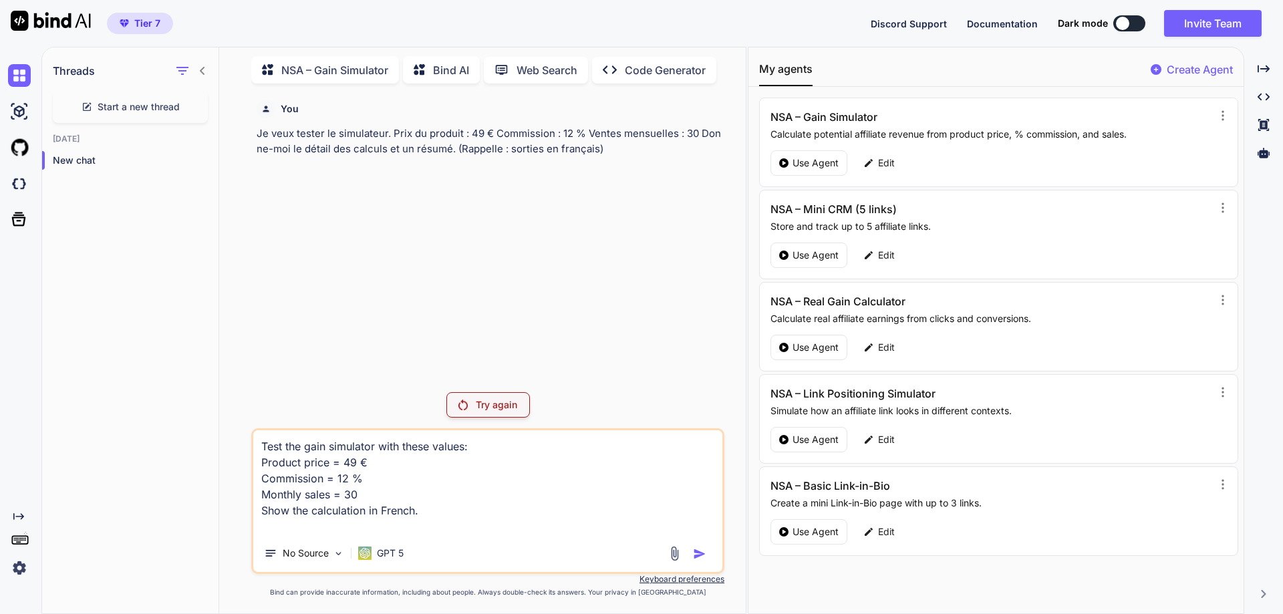
type textarea "Test the gain simulator with these values: Product price = 49 € Commission = 12…"
click at [497, 404] on p "Try again" at bounding box center [496, 404] width 41 height 13
click at [110, 100] on span "Start a new thread" at bounding box center [139, 106] width 82 height 13
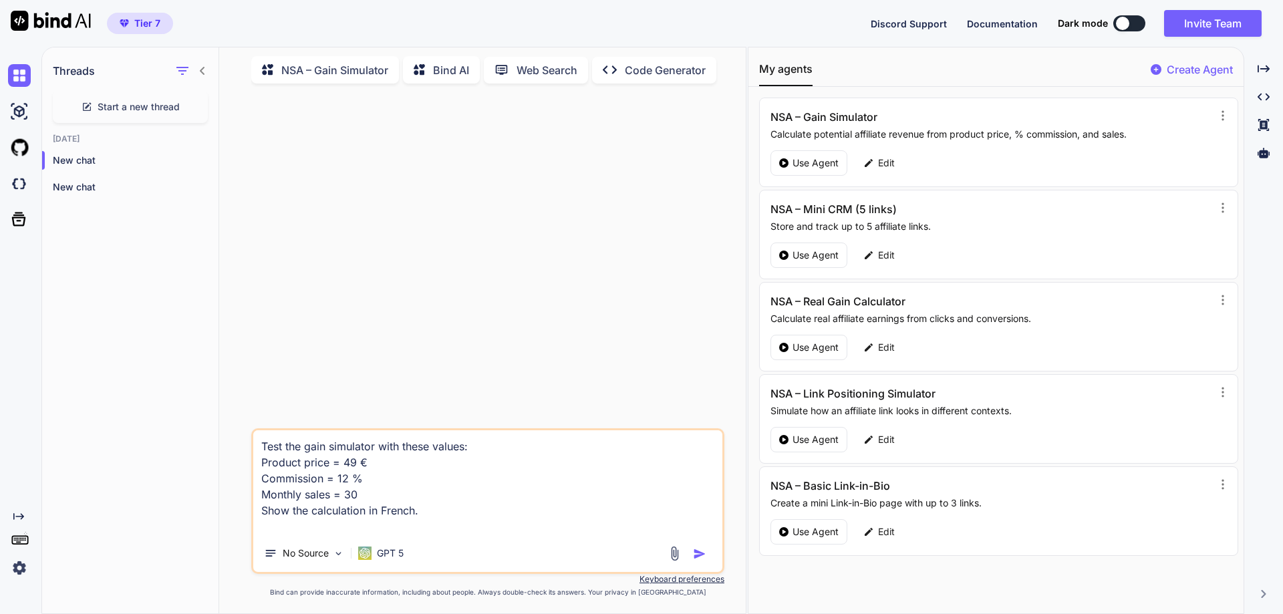
click at [351, 66] on p "NSA – Gain Simulator" at bounding box center [334, 70] width 107 height 16
click at [347, 85] on div "NSA – Gain Simulator Bind AI Web Search Created with Pixso. Code Generator" at bounding box center [487, 70] width 473 height 38
click at [321, 66] on p "NSA – Gain Simulator" at bounding box center [334, 70] width 107 height 16
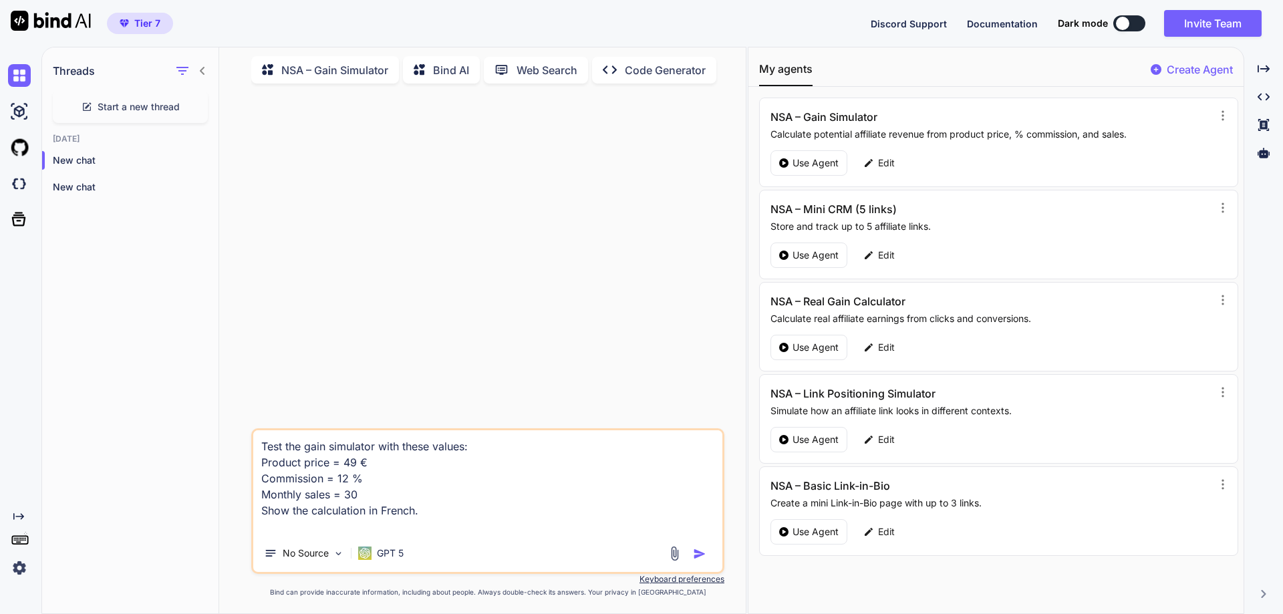
click at [698, 555] on img "button" at bounding box center [699, 553] width 13 height 13
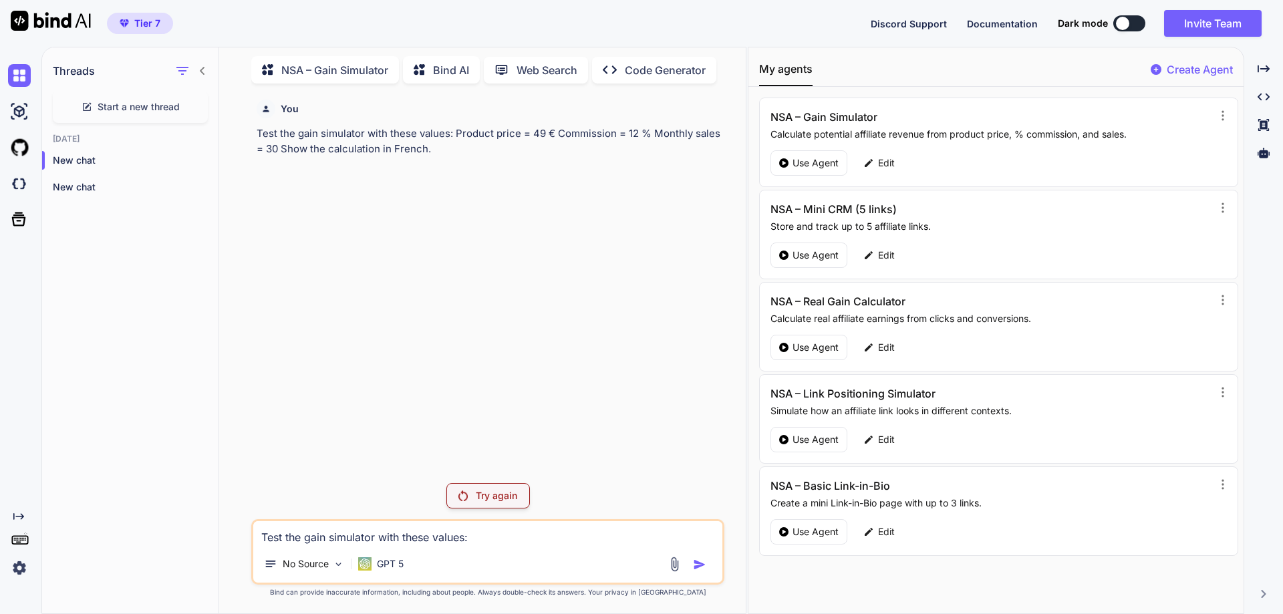
click at [468, 67] on p "Bind AI" at bounding box center [451, 70] width 36 height 16
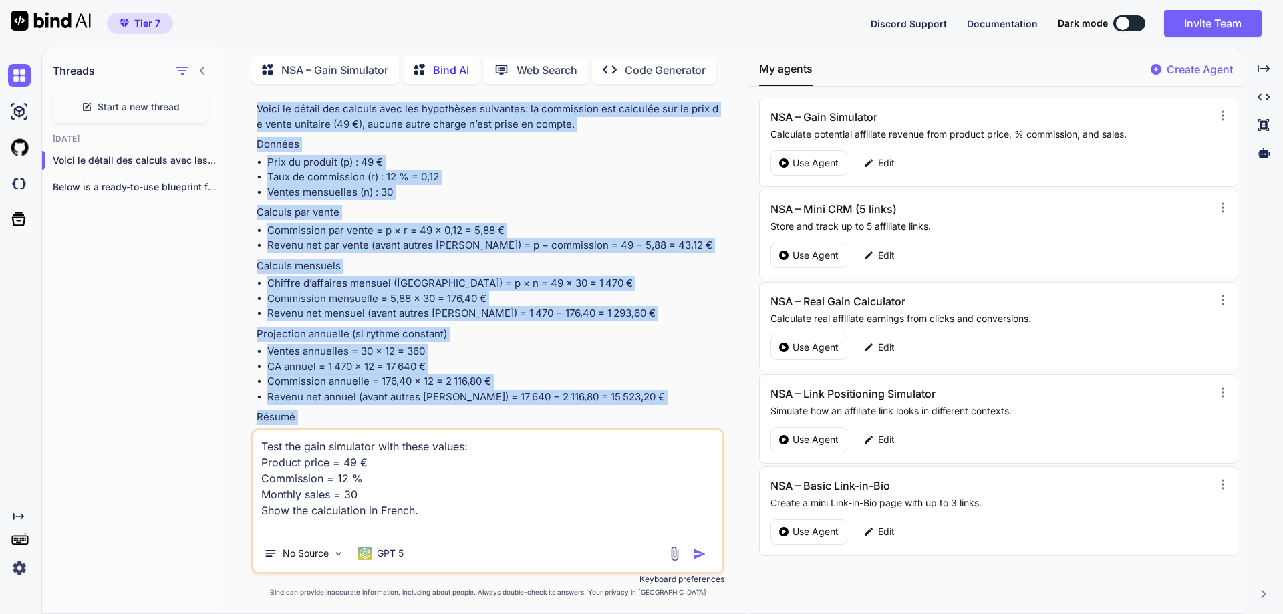
scroll to position [193, 0]
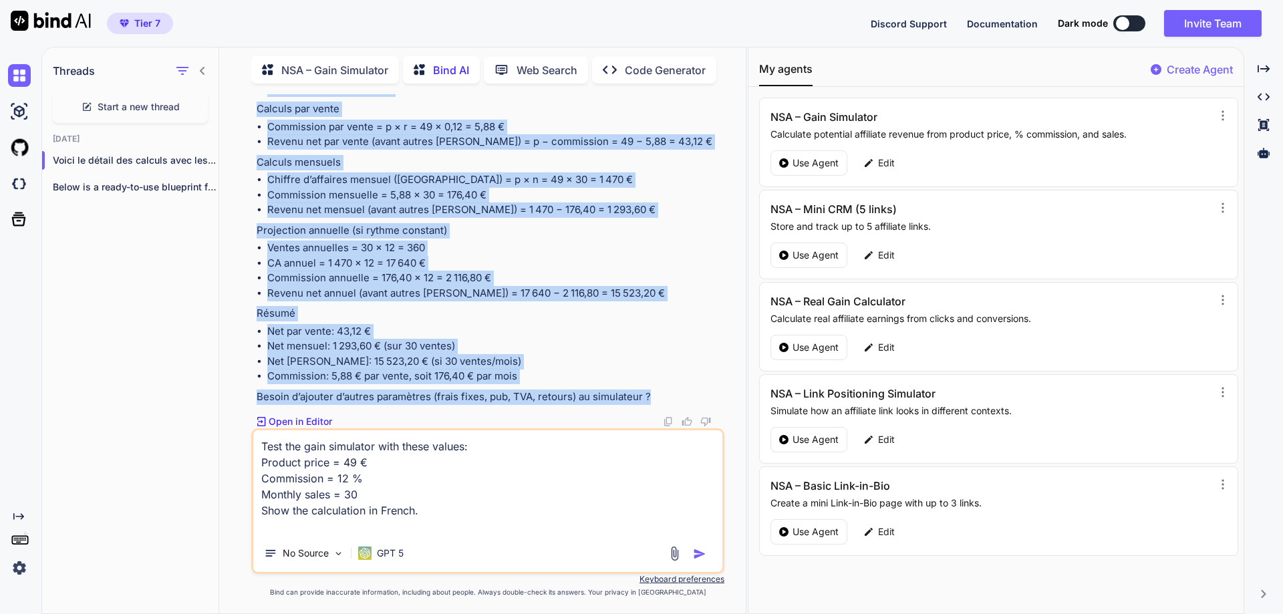
drag, startPoint x: 257, startPoint y: 129, endPoint x: 654, endPoint y: 386, distance: 472.8
click at [654, 386] on div "You Je veux tester le simulateur. Prix du produit : 49 € Commission : 12 % Vent…" at bounding box center [489, 261] width 471 height 334
copy div "Lo ipsu dolors am consectetu. Adip el seddoei : 38 € Temporinci : 79 % Utlabo e…"
click at [388, 383] on li "Commission: 5,88 € par vente, soit 176,40 € par mois" at bounding box center [494, 376] width 455 height 15
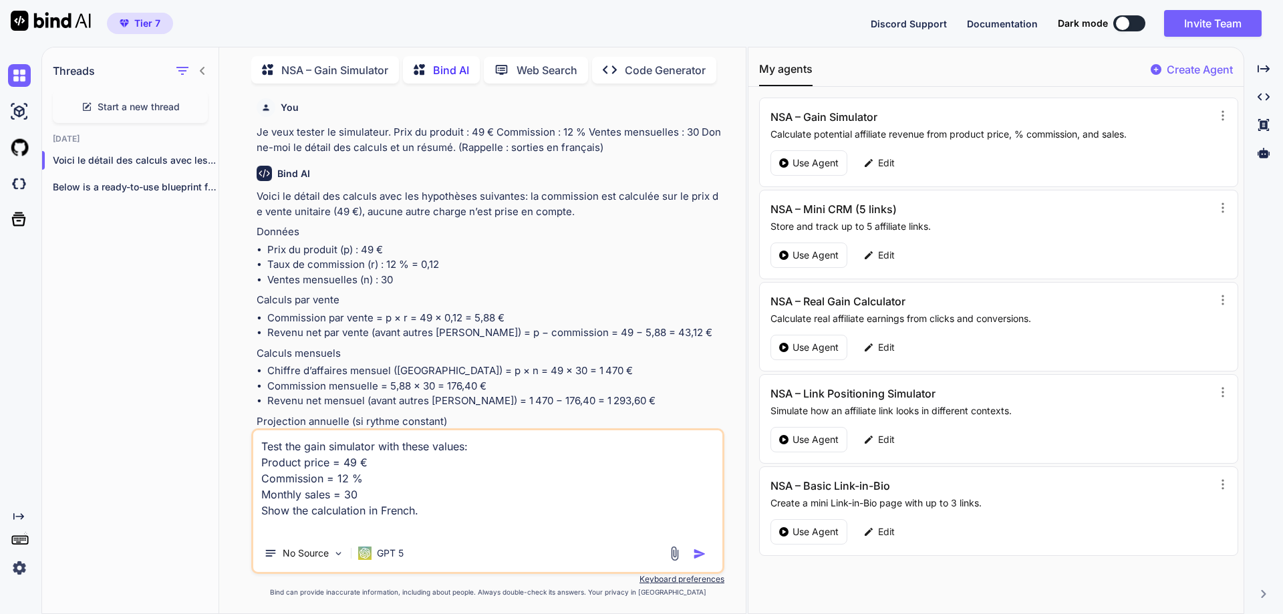
scroll to position [0, 0]
click at [819, 257] on p "Use Agent" at bounding box center [816, 255] width 46 height 13
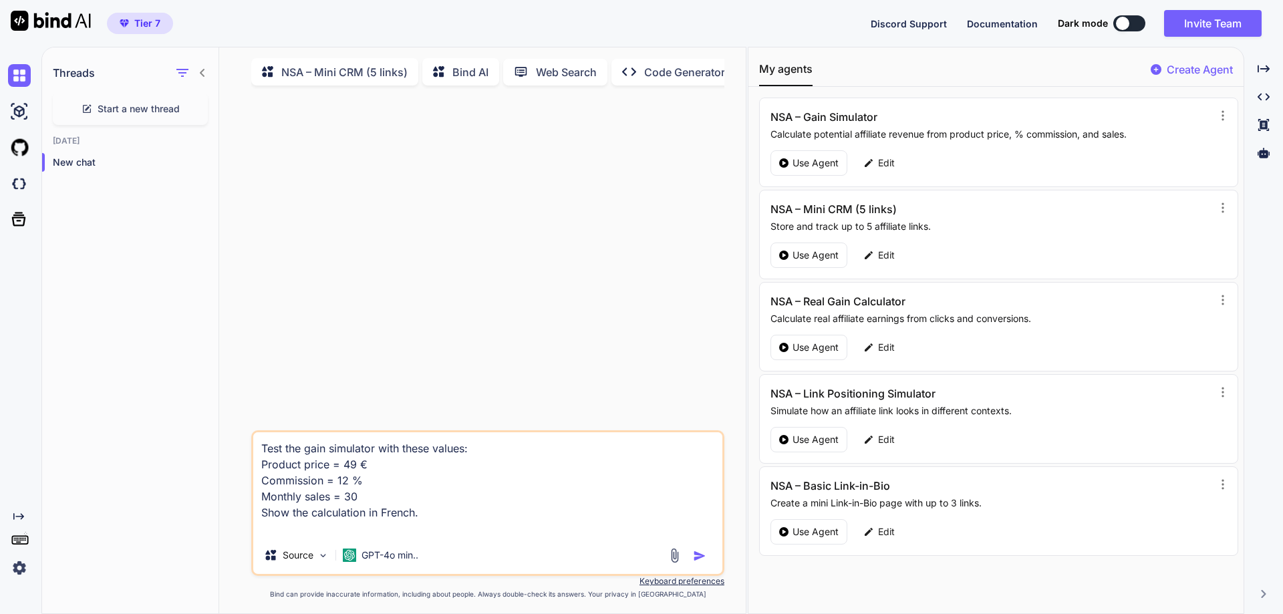
click at [472, 74] on p "Bind AI" at bounding box center [471, 72] width 36 height 16
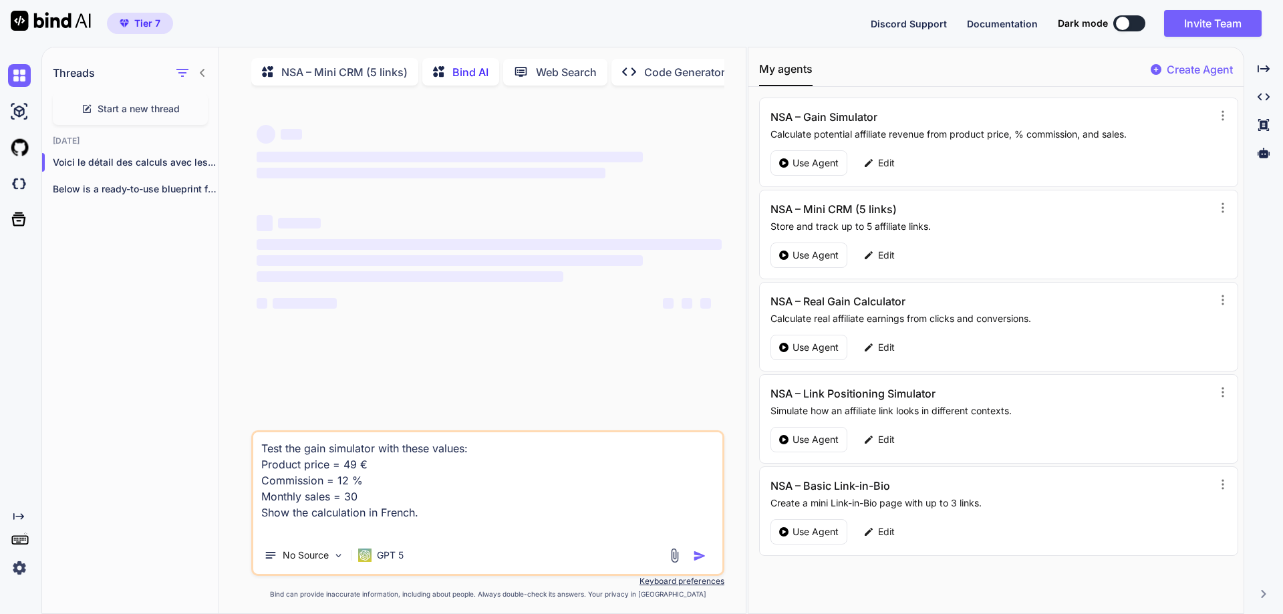
scroll to position [5, 0]
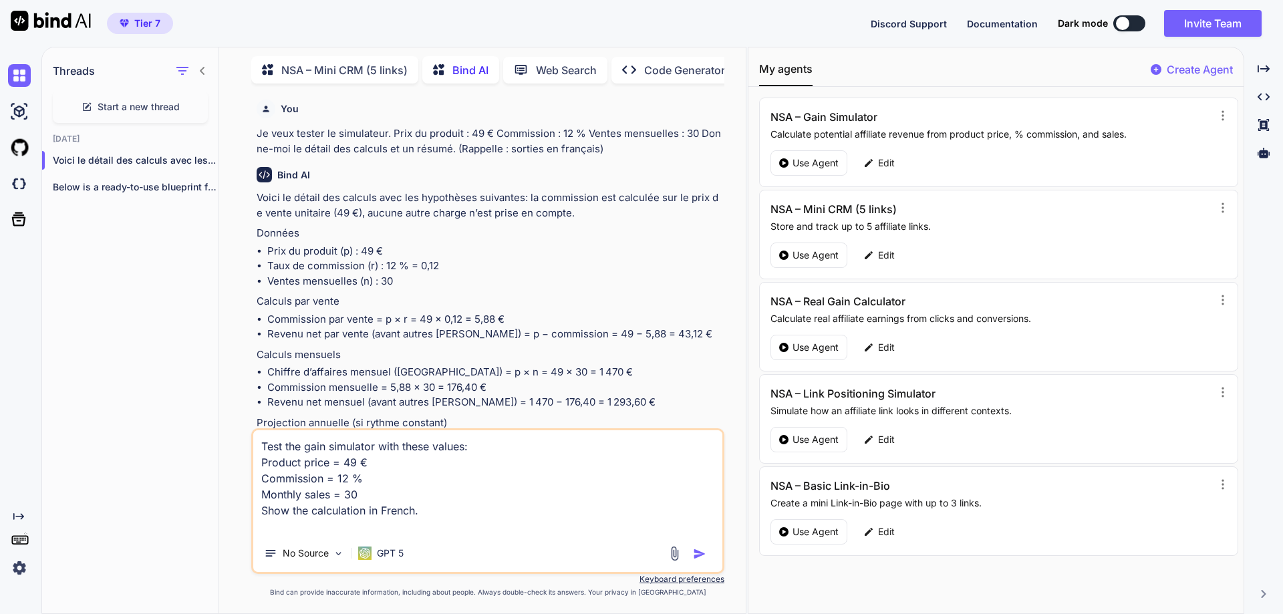
drag, startPoint x: 383, startPoint y: 533, endPoint x: 251, endPoint y: 441, distance: 161.2
click at [251, 441] on div "Test the gain simulator with these values: Product price = 49 € Commission = 12…" at bounding box center [487, 501] width 473 height 146
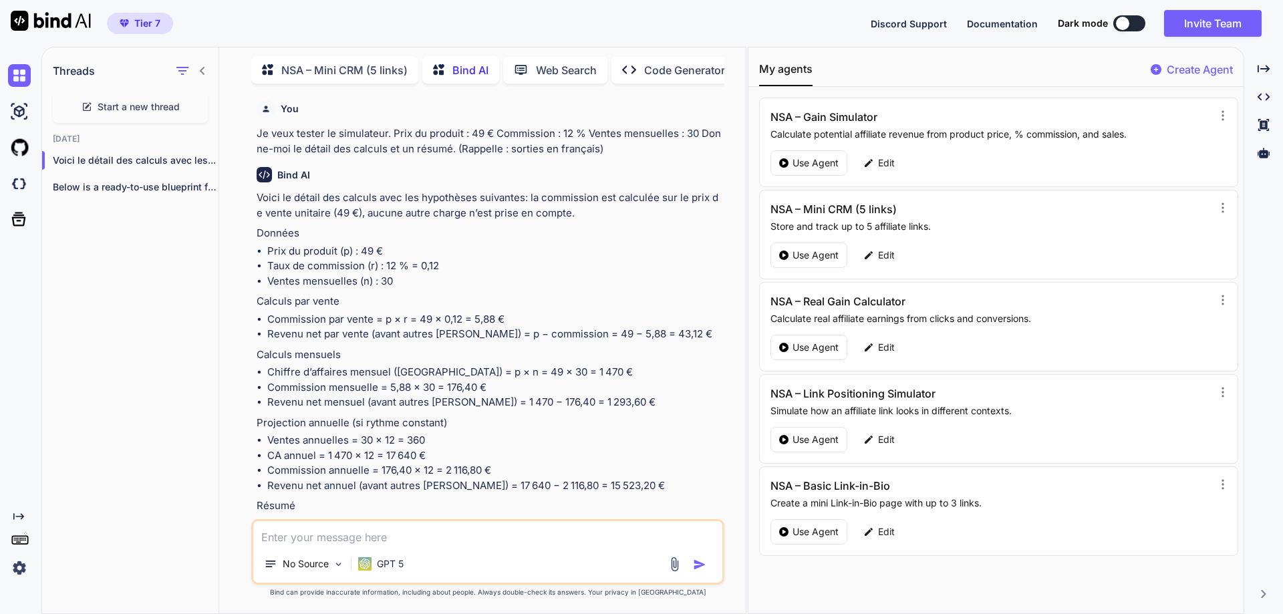
click at [352, 68] on p "NSA – Mini CRM (5 links)" at bounding box center [344, 70] width 126 height 16
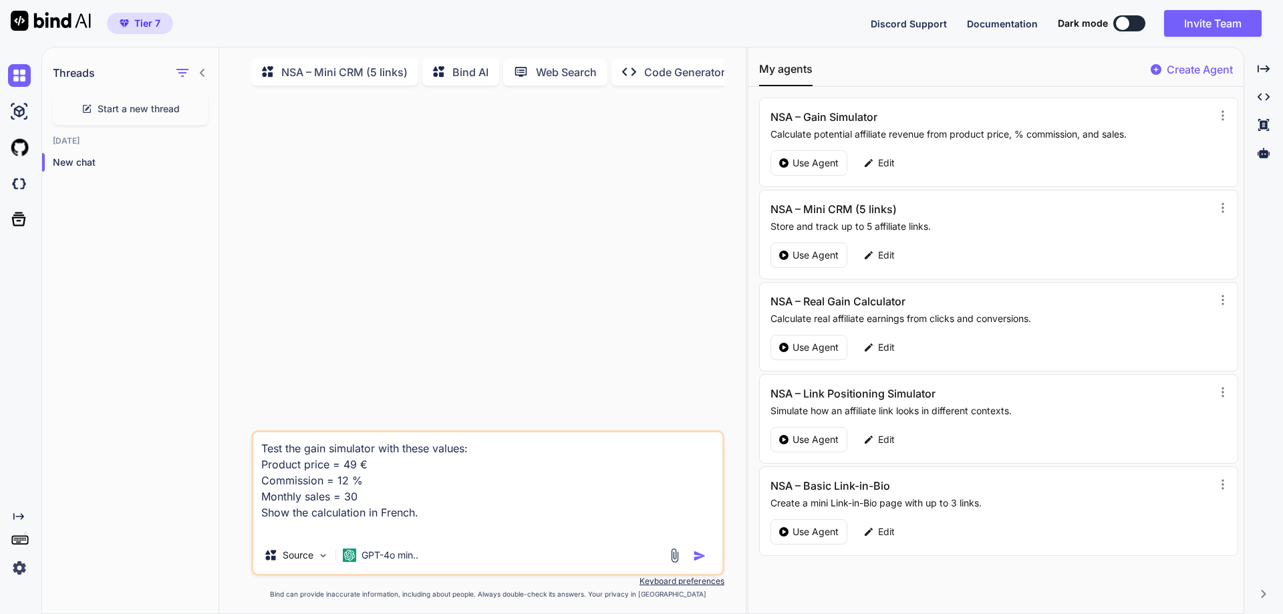
click at [445, 67] on icon at bounding box center [440, 73] width 14 height 14
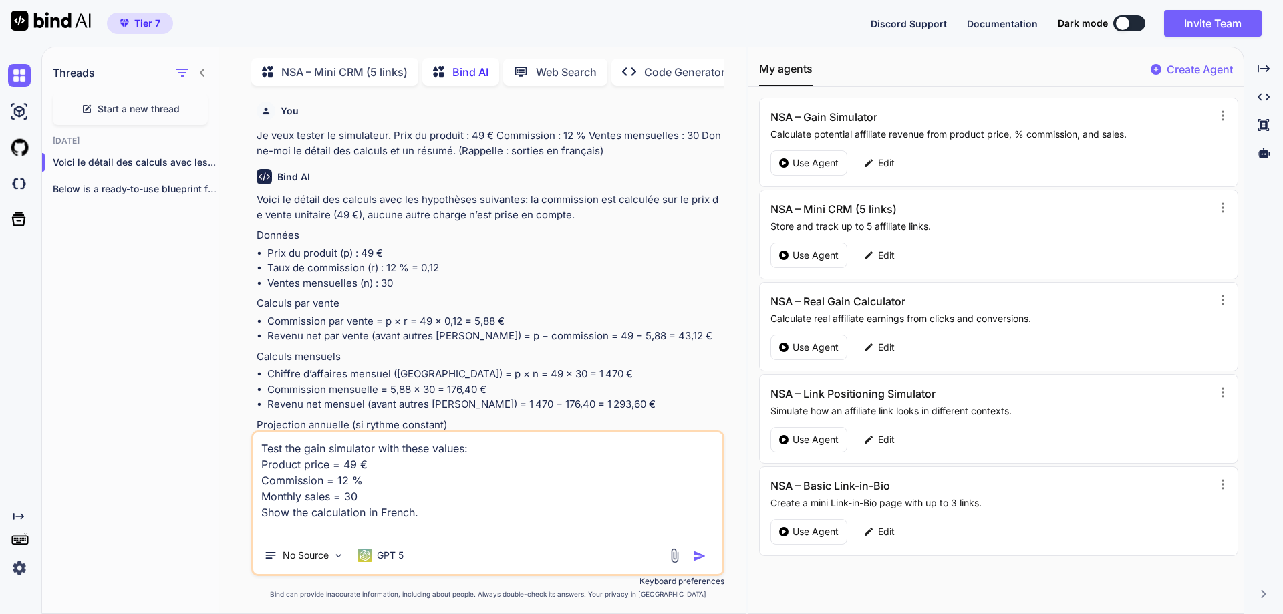
scroll to position [5, 0]
click at [140, 108] on span "Start a new thread" at bounding box center [139, 106] width 82 height 13
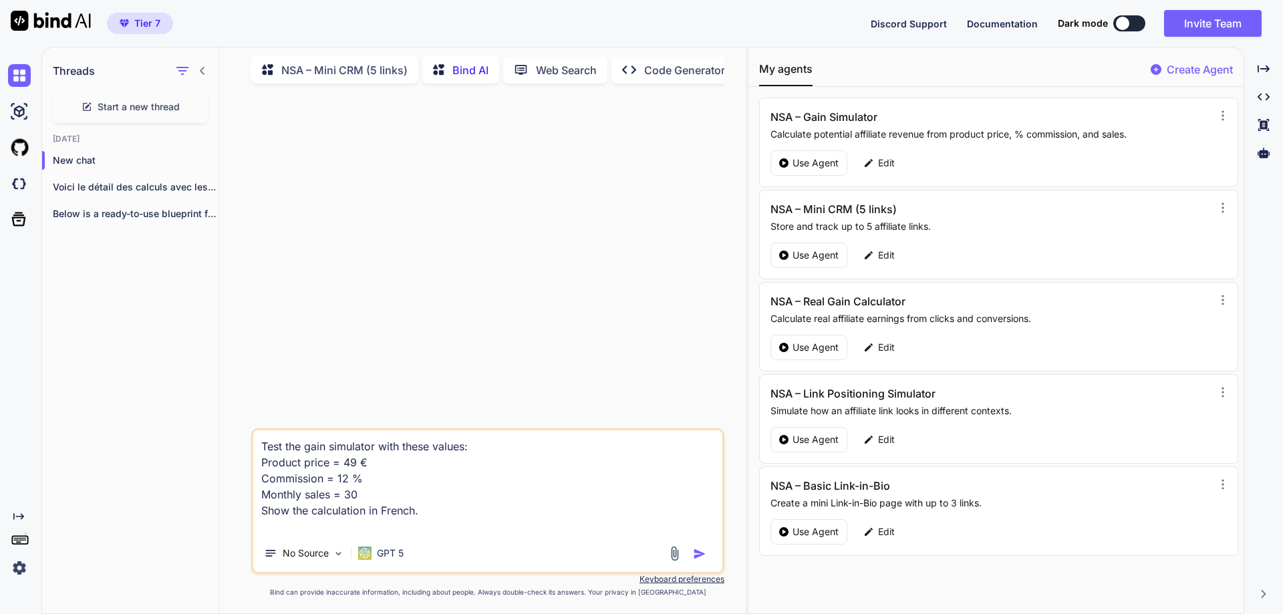
drag, startPoint x: 436, startPoint y: 513, endPoint x: 255, endPoint y: 444, distance: 193.8
click at [255, 444] on textarea "Test the gain simulator with these values: Product price = 49 € Commission = 12…" at bounding box center [487, 482] width 469 height 104
paste textarea "Add these 3 affiliate links: 1) "Brush Pro" – [URL][DOMAIN_NAME] 2) "[PERSON_NA…"
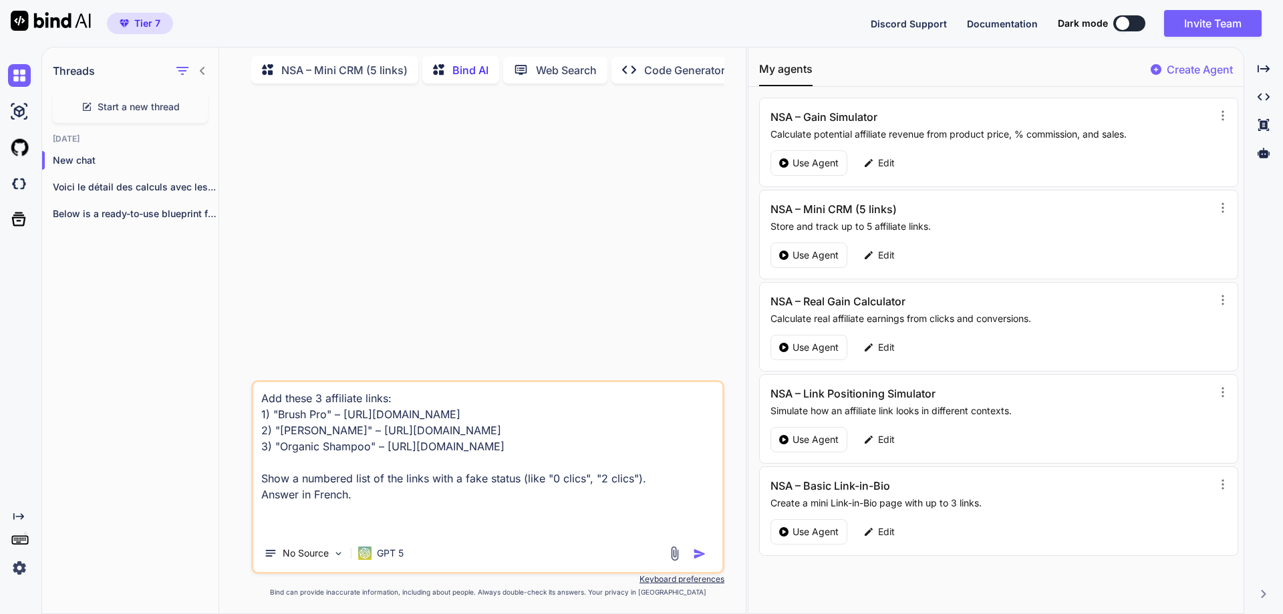
type textarea "Add these 3 affiliate links: 1) "Brush Pro" – [URL][DOMAIN_NAME] 2) "[PERSON_NA…"
click at [703, 553] on img "button" at bounding box center [699, 553] width 13 height 13
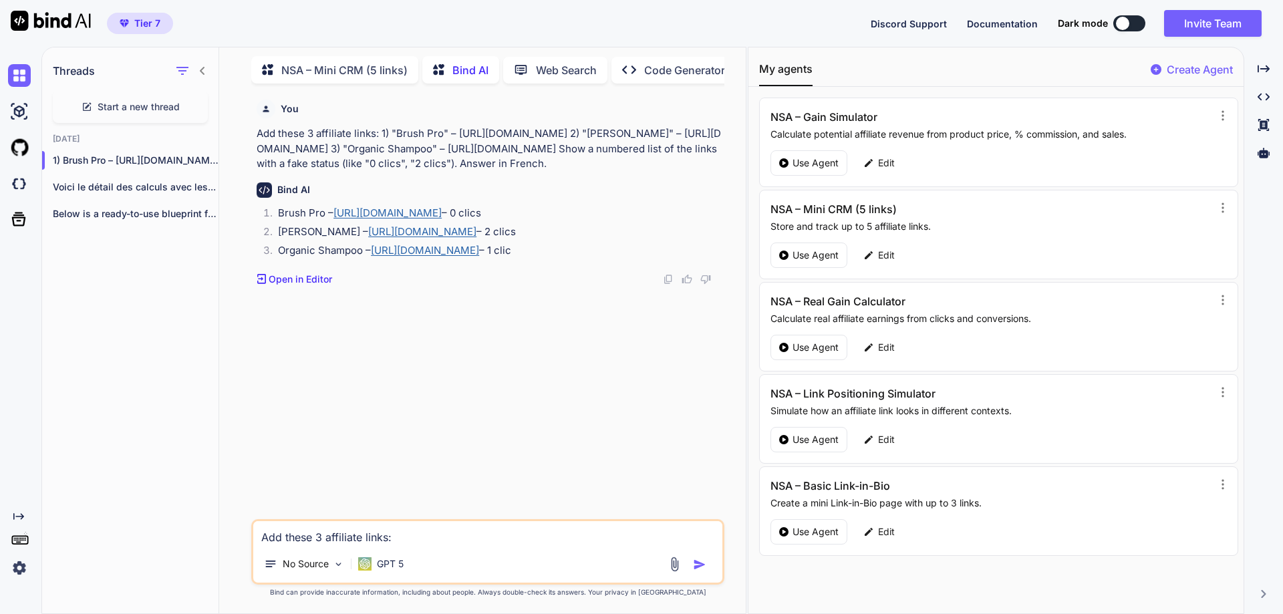
click at [666, 277] on img at bounding box center [668, 279] width 11 height 11
click at [797, 346] on p "Use Agent" at bounding box center [816, 347] width 46 height 13
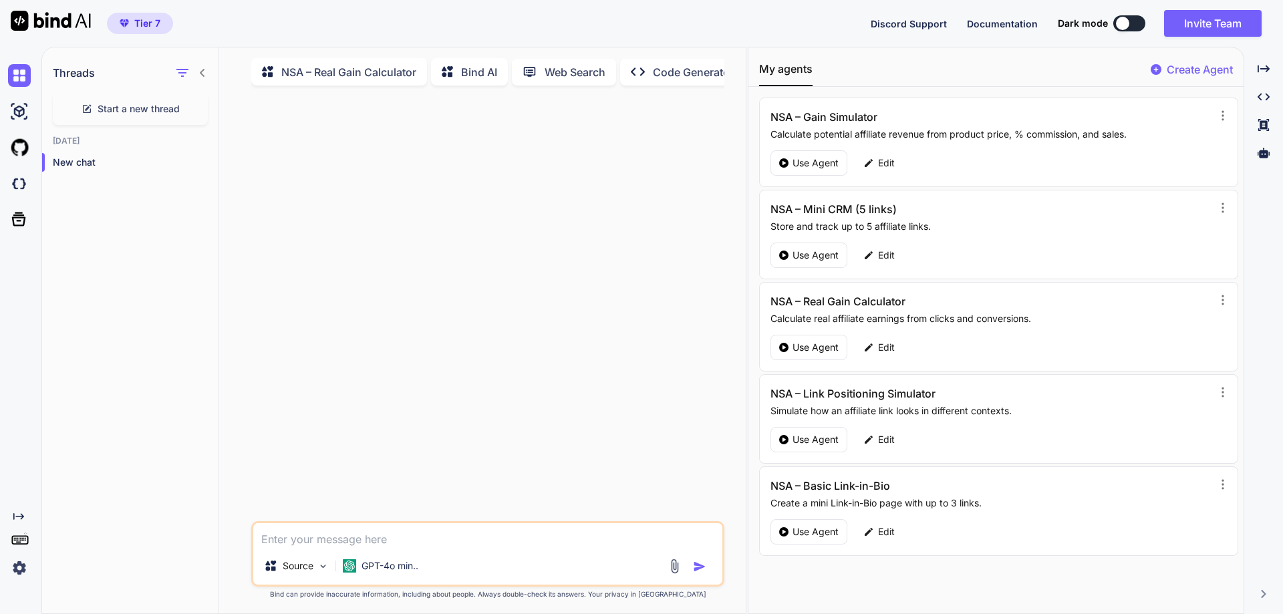
click at [312, 540] on textarea at bounding box center [487, 535] width 469 height 24
paste textarea "Clicks: 1200 Sales: 36 Average commission per sale: 7.50 € Calculate: - Convers…"
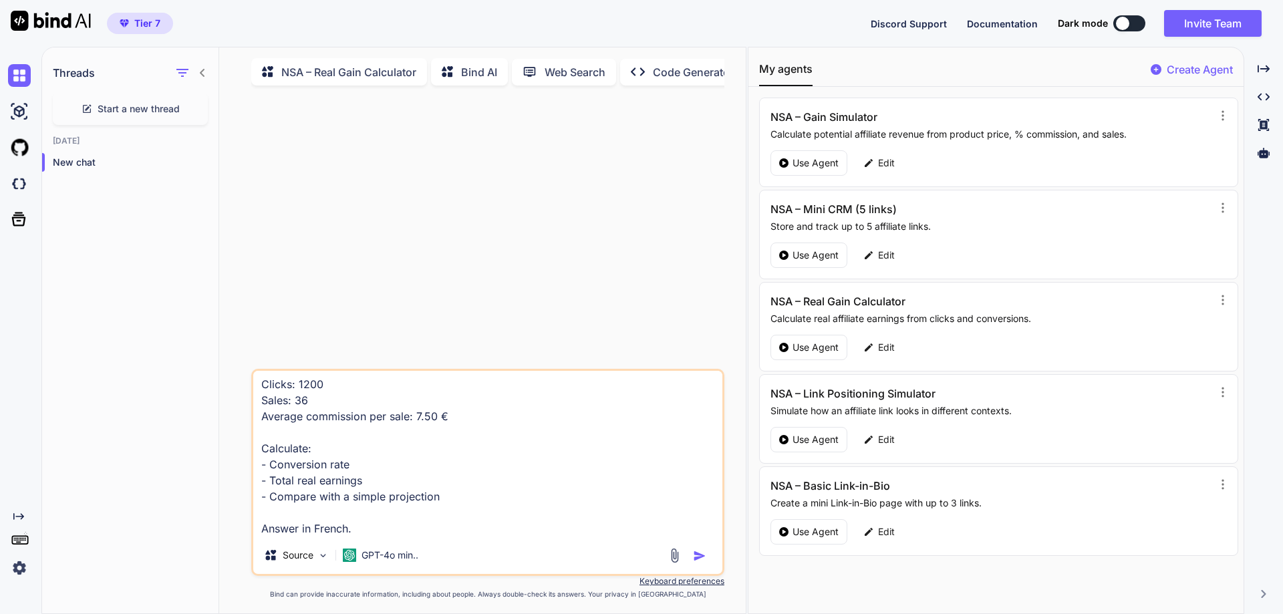
type textarea "Clicks: 1200 Sales: 36 Average commission per sale: 7.50 € Calculate: - Convers…"
click at [701, 561] on img "button" at bounding box center [699, 555] width 13 height 13
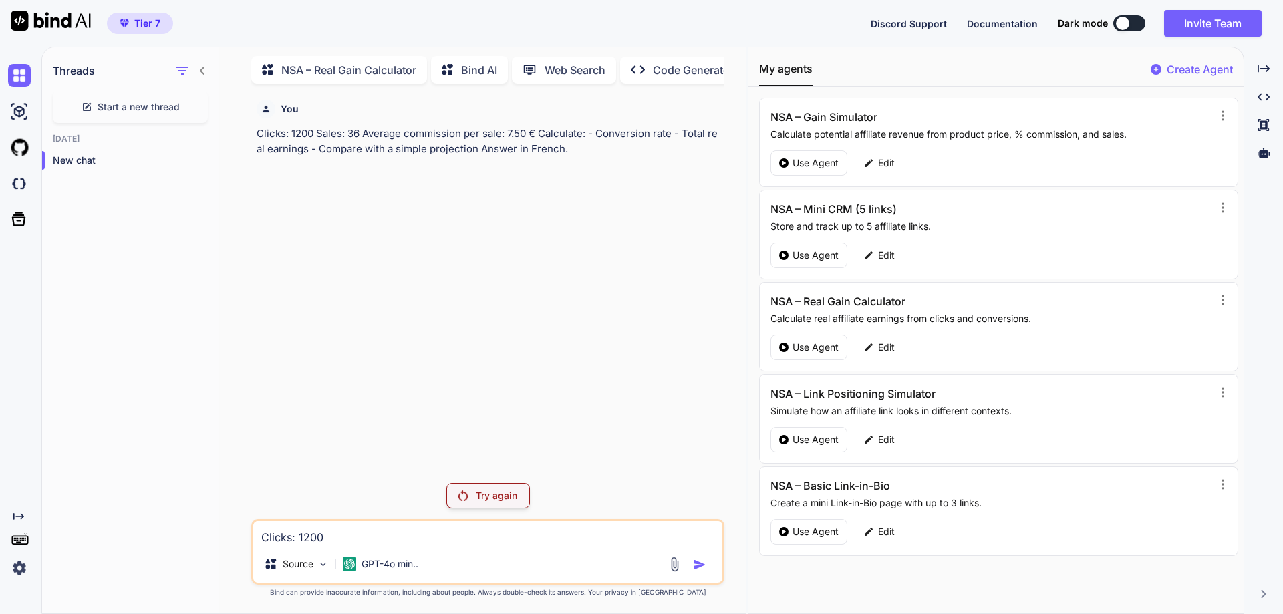
click at [473, 65] on p "Bind AI" at bounding box center [479, 70] width 36 height 16
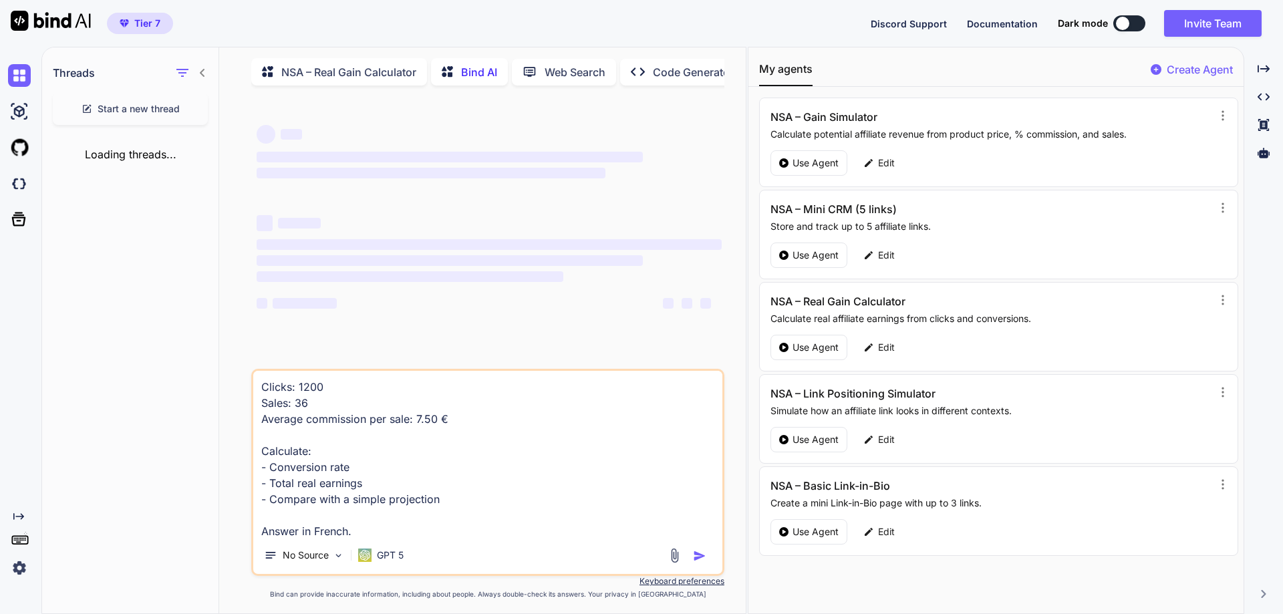
scroll to position [5, 0]
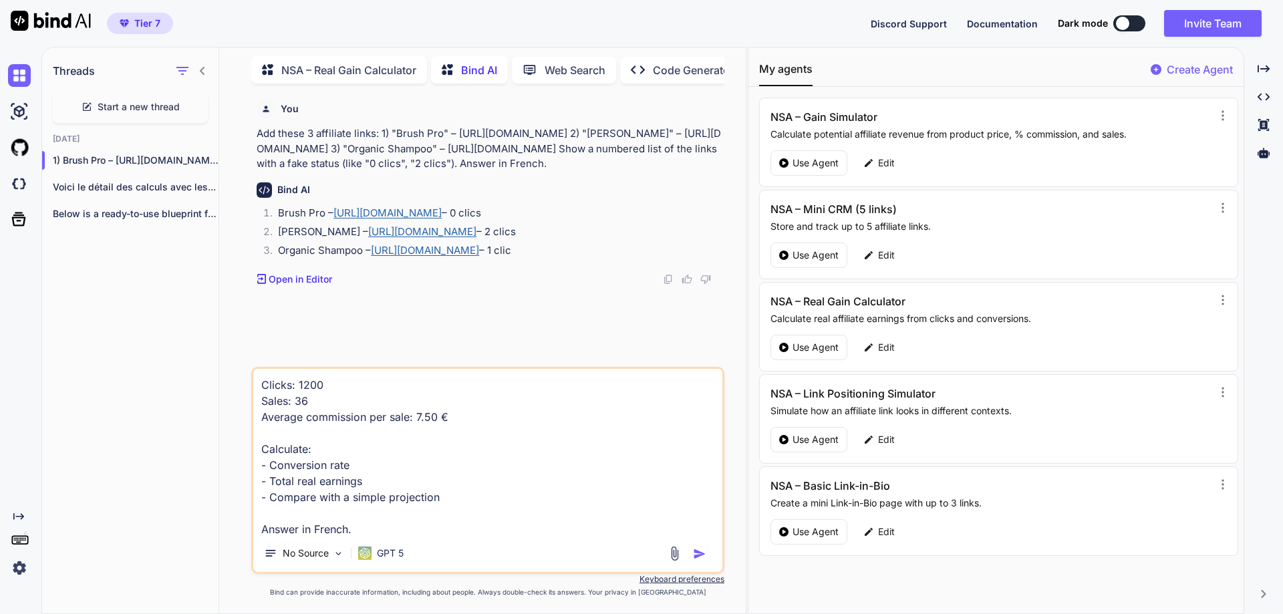
click at [138, 104] on span "Start a new thread" at bounding box center [139, 106] width 82 height 13
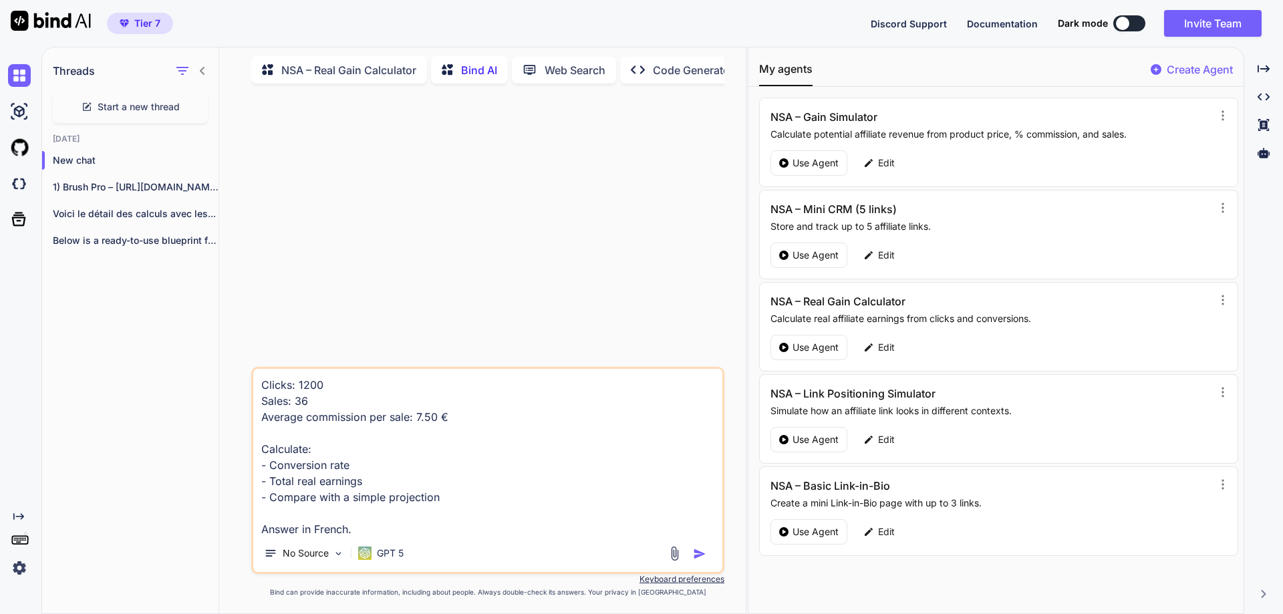
click at [699, 555] on img "button" at bounding box center [699, 553] width 13 height 13
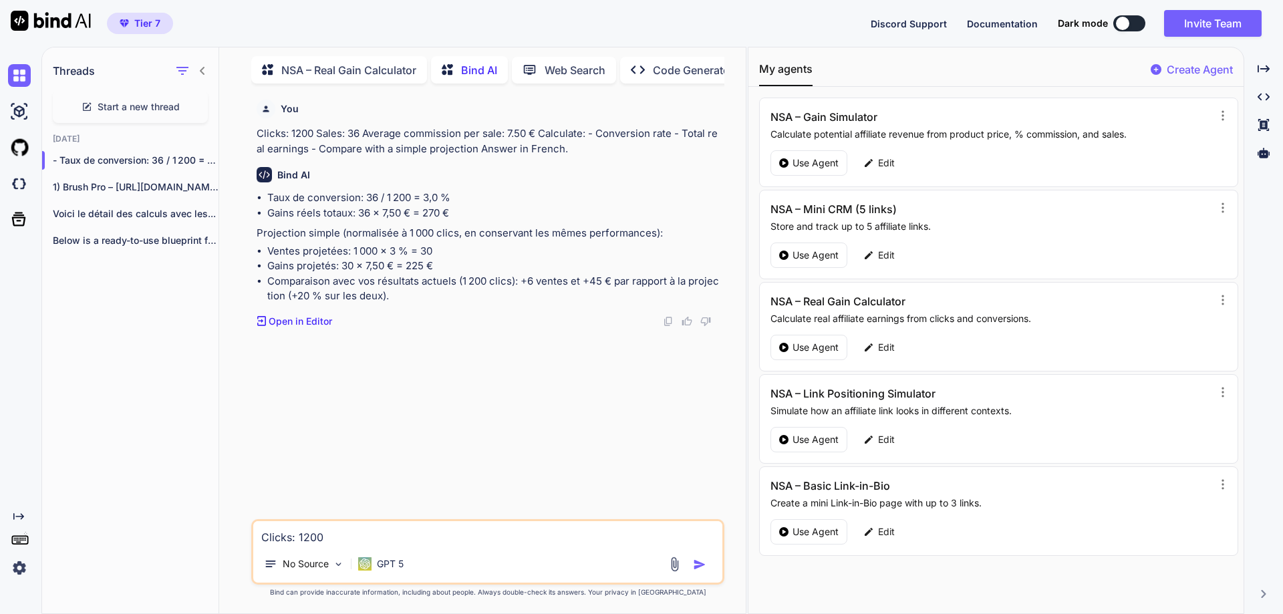
drag, startPoint x: 302, startPoint y: 323, endPoint x: 336, endPoint y: 368, distance: 56.4
click at [336, 368] on div "You Clicks: 1200 Sales: 36 Average commission per sale: 7.50 € Calculate: - Con…" at bounding box center [489, 306] width 471 height 425
click at [822, 443] on p "Use Agent" at bounding box center [816, 439] width 46 height 13
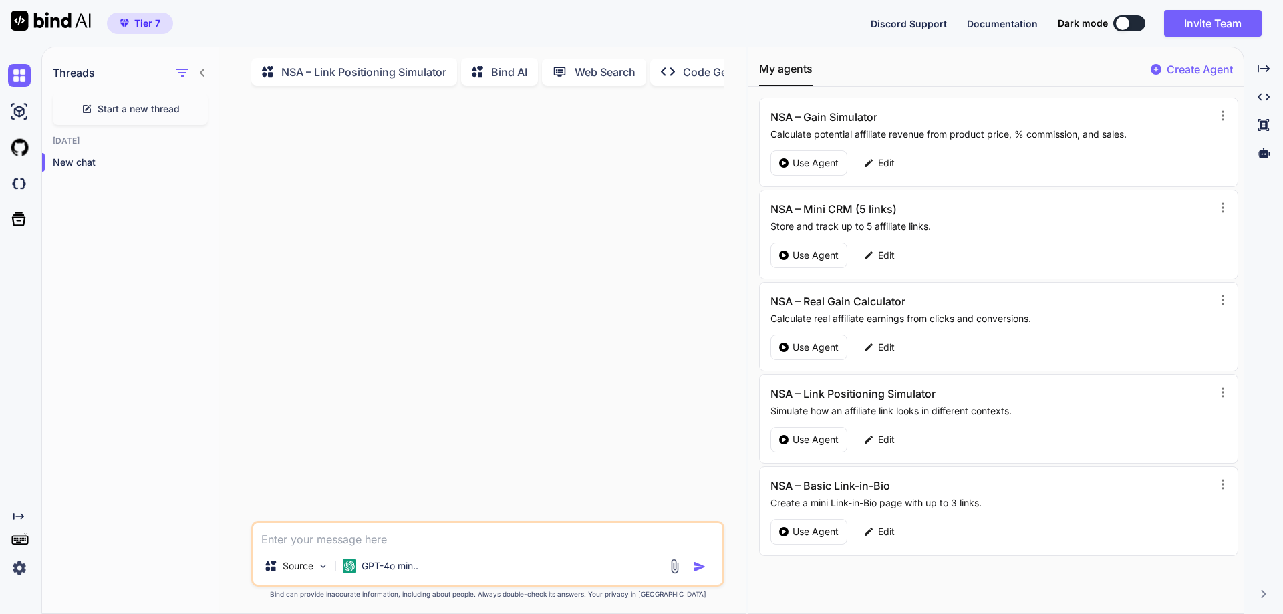
click at [158, 110] on span "Start a new thread" at bounding box center [139, 108] width 82 height 13
click at [507, 74] on p "Bind AI" at bounding box center [509, 72] width 36 height 16
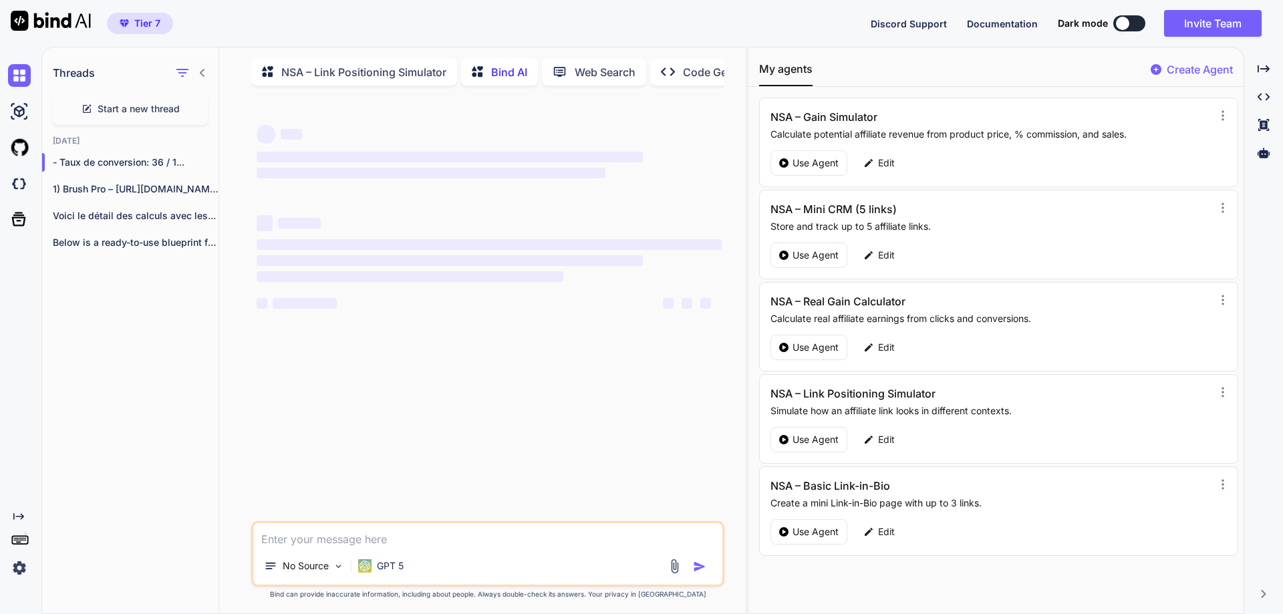
scroll to position [5, 0]
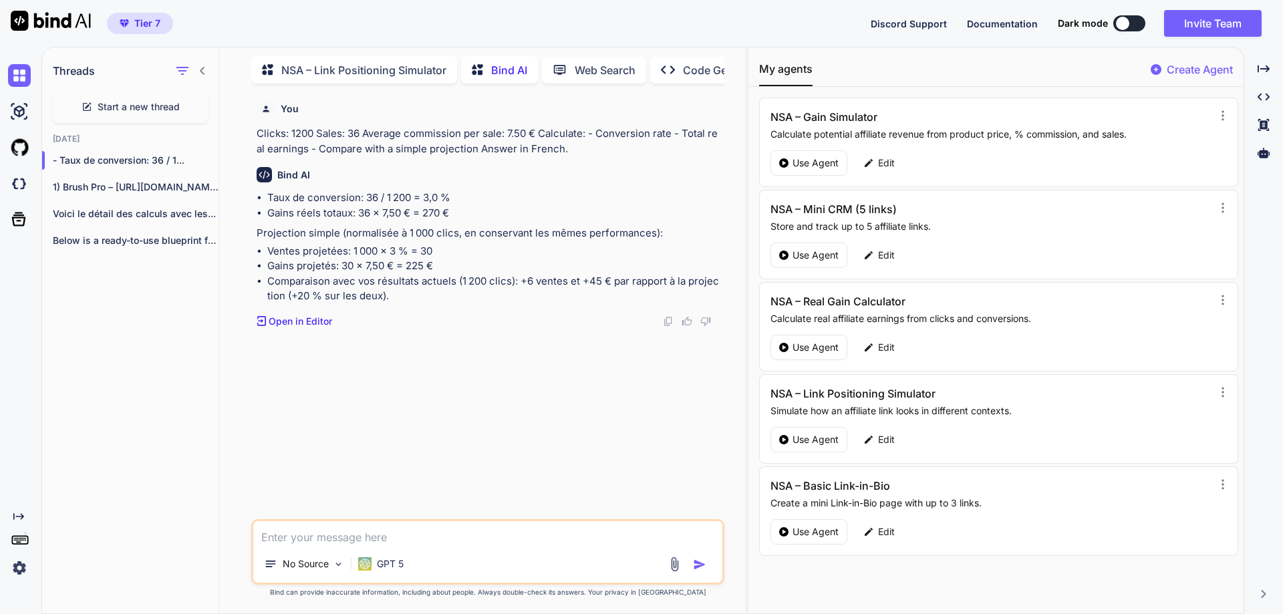
click at [130, 102] on span "Start a new thread" at bounding box center [139, 106] width 82 height 13
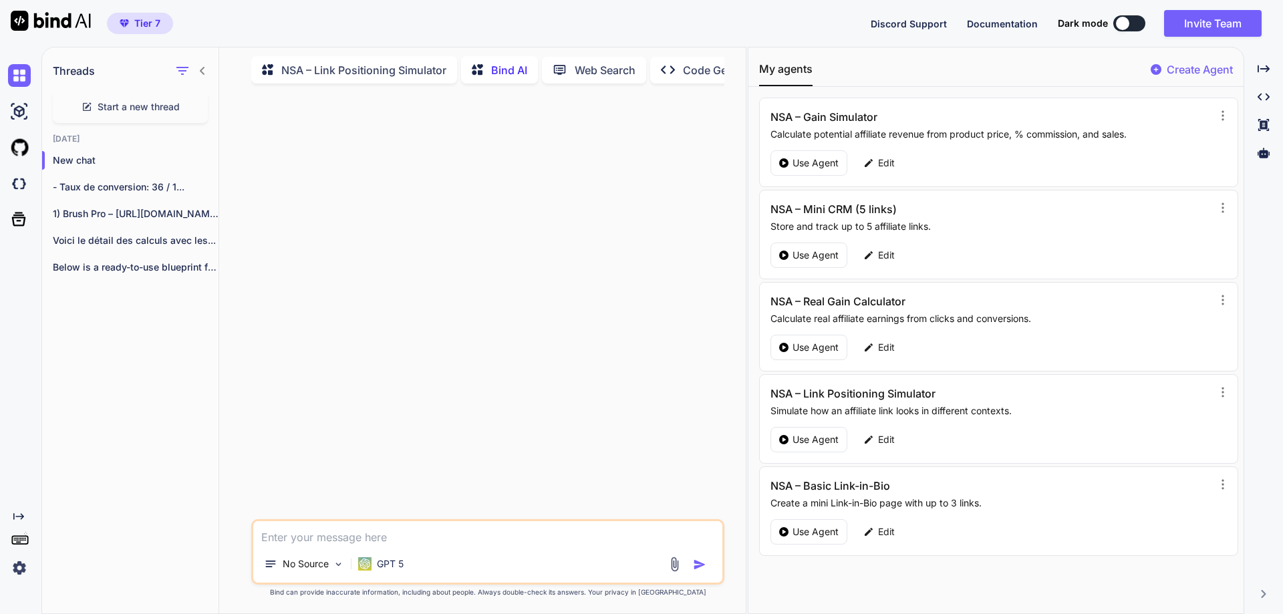
click at [466, 531] on textarea at bounding box center [487, 533] width 469 height 24
paste textarea "Scenario chosen: Blog post Product: "500W Energy Station" Generate a simple moc…"
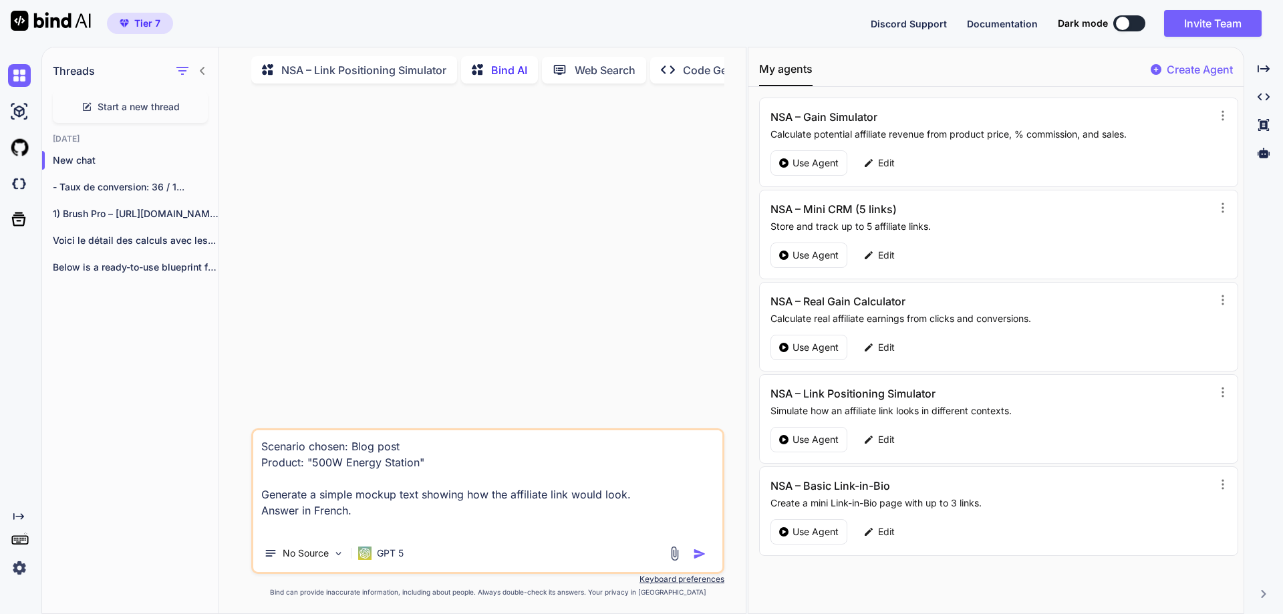
type textarea "Scenario chosen: Blog post Product: "500W Energy Station" Generate a simple moc…"
click at [697, 555] on img "button" at bounding box center [699, 553] width 13 height 13
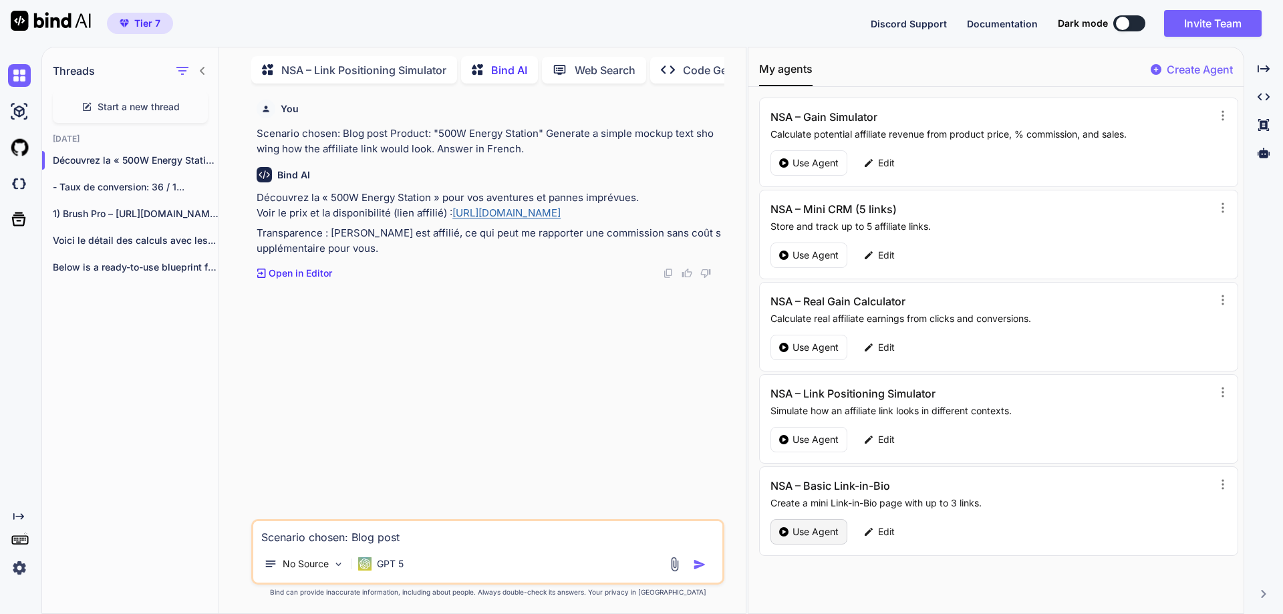
click at [815, 524] on div "Use Agent" at bounding box center [809, 531] width 77 height 25
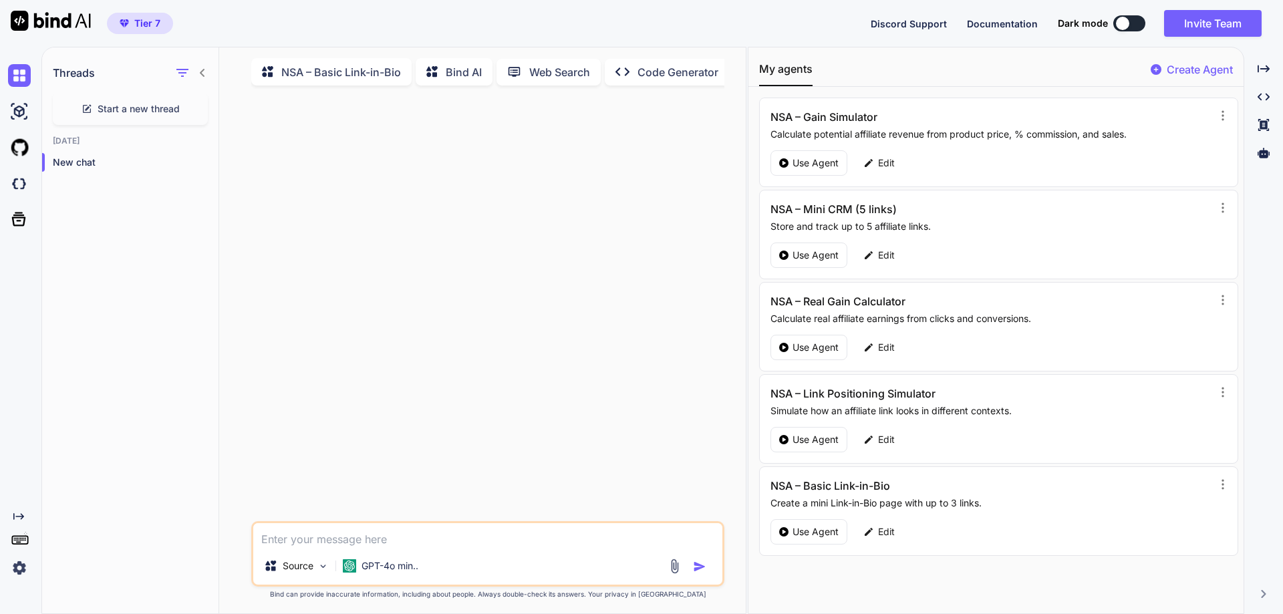
click at [458, 67] on p "Bind AI" at bounding box center [464, 72] width 36 height 16
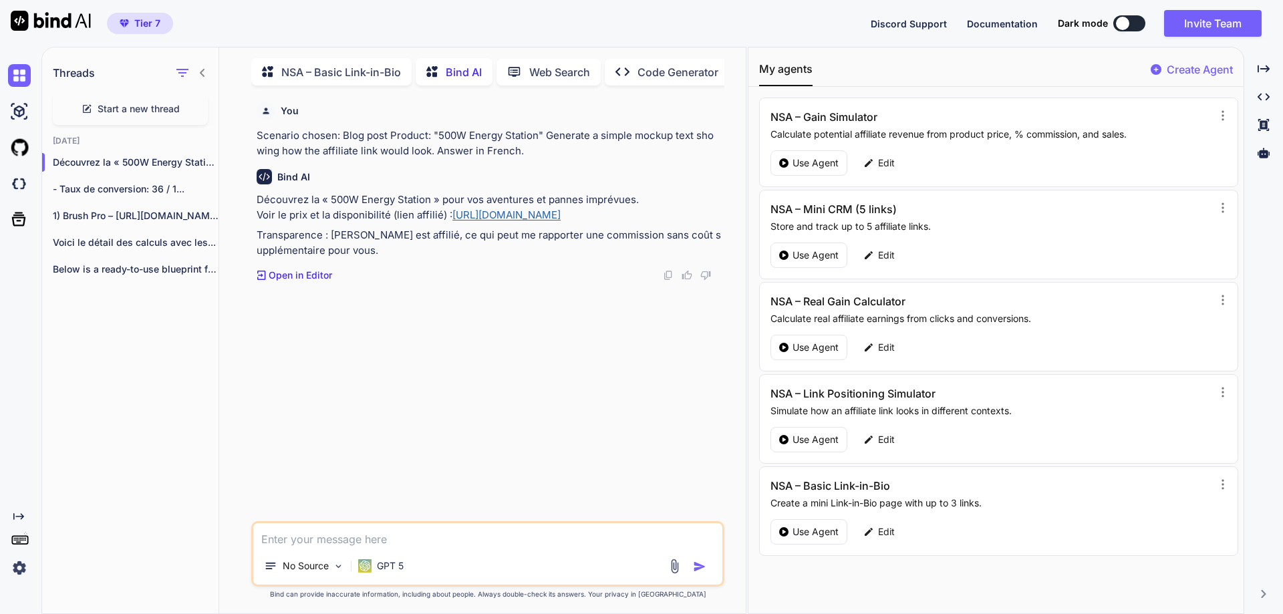
scroll to position [5, 0]
click at [156, 101] on span "Start a new thread" at bounding box center [139, 106] width 82 height 13
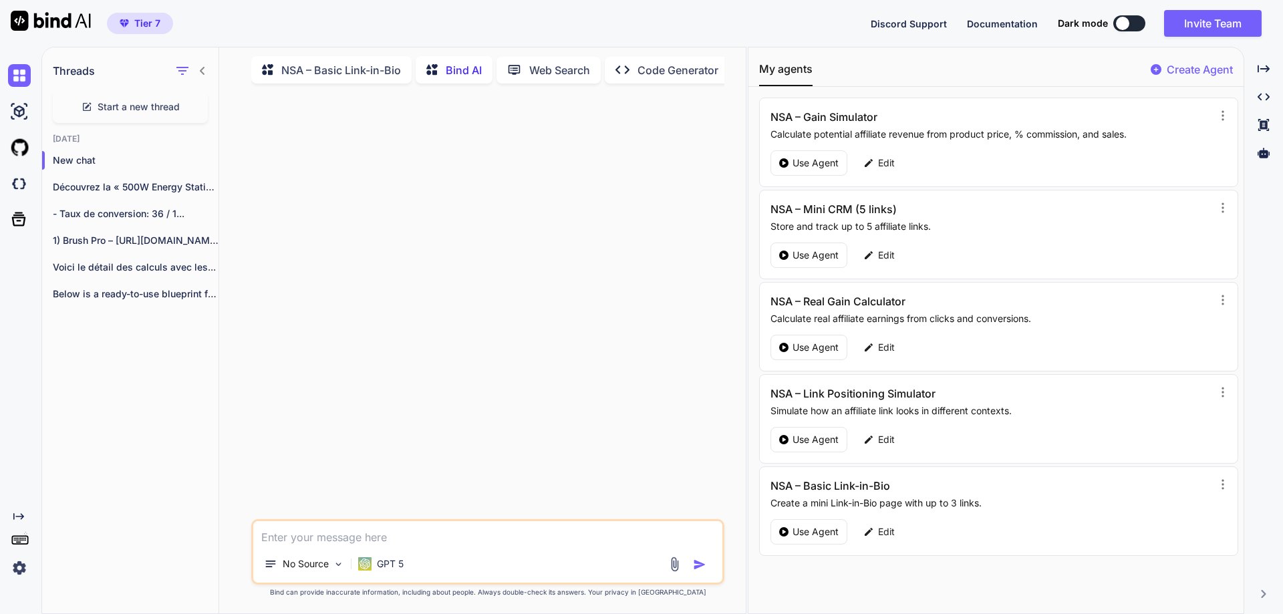
click at [379, 533] on textarea at bounding box center [487, 533] width 469 height 24
paste textarea "Create a Link-in-Bio page with these 3 links: - Affiliation Guide – [URL][DOMAI…"
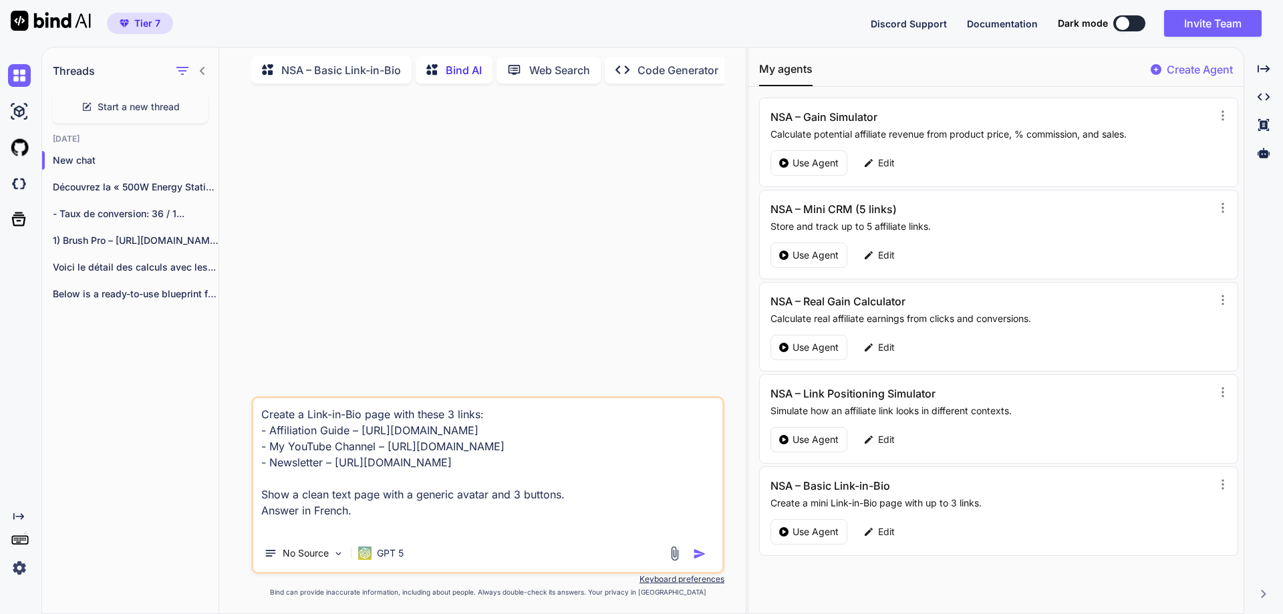
type textarea "Create a Link-in-Bio page with these 3 links: - Affiliation Guide – [URL][DOMAI…"
click at [701, 555] on img "button" at bounding box center [699, 553] width 13 height 13
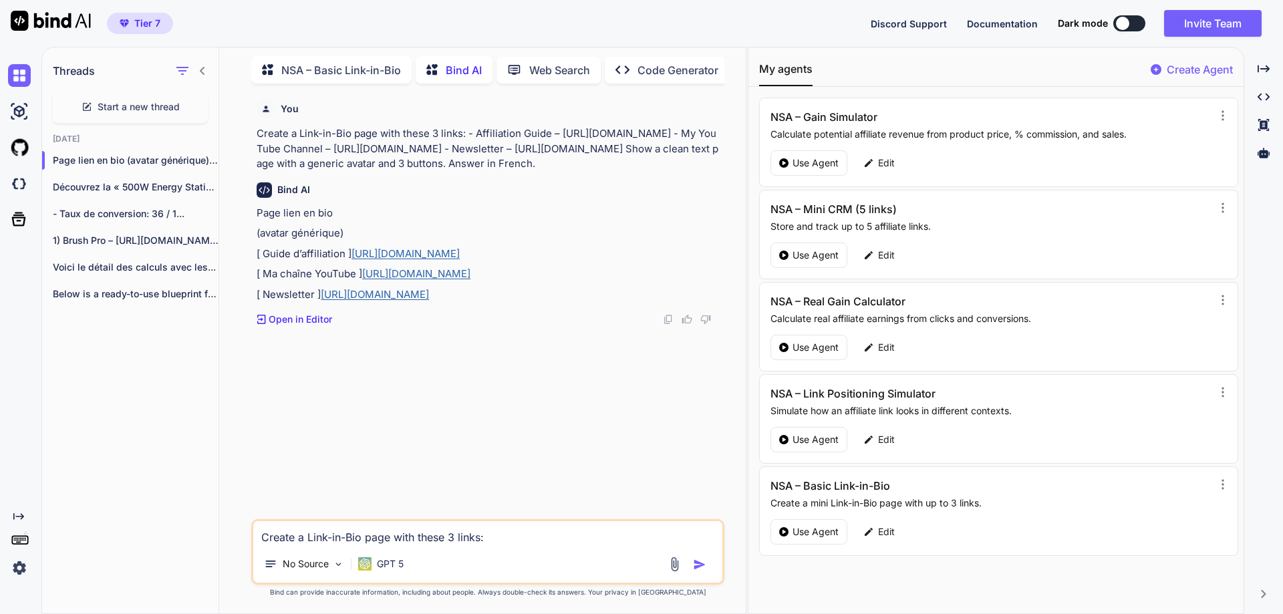
click at [658, 66] on p "Code Generator" at bounding box center [678, 70] width 81 height 16
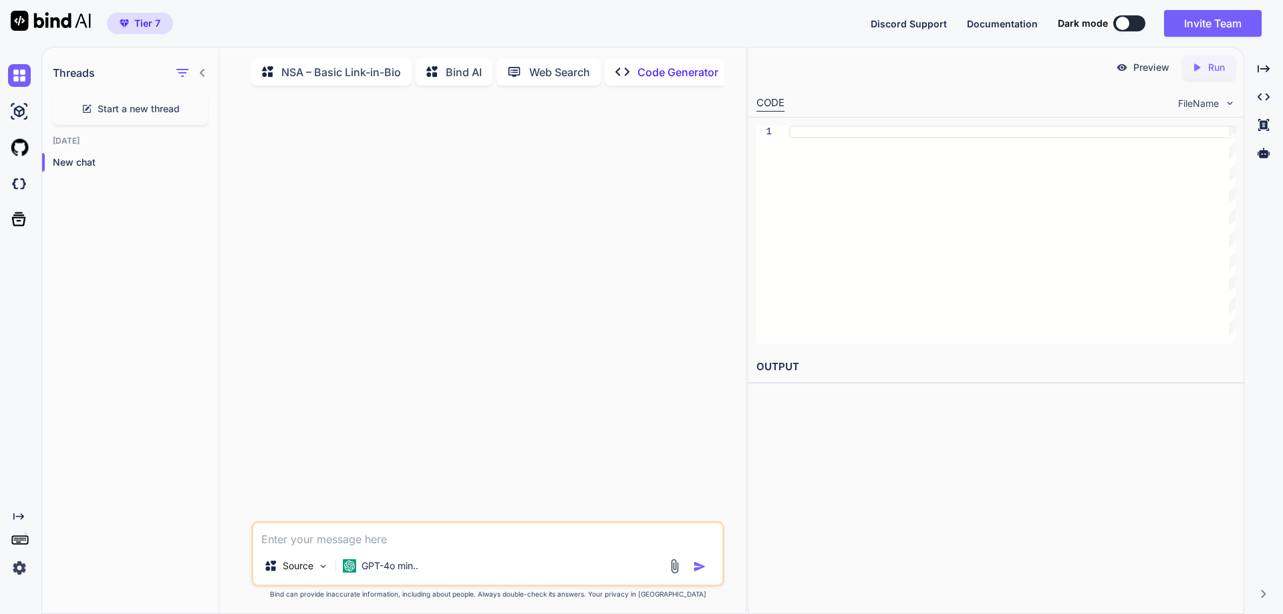
click at [344, 543] on textarea at bounding box center [487, 535] width 469 height 24
paste textarea "Lorem i dolors-amet CONS adip (el seddoeiu temp) incidi "Utla Etdolo Magnaaliqu…"
type textarea "Lorem i dolors-amet CONS adip (el seddoeiu temp) incidi "Utla Etdolo Magnaaliqu…"
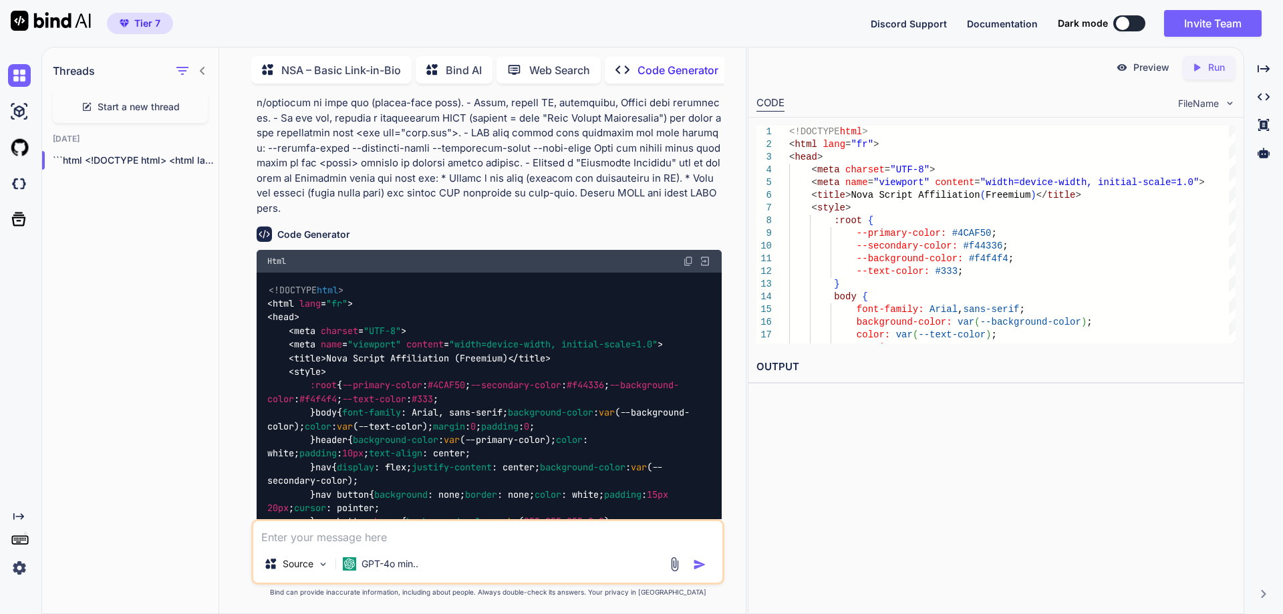
scroll to position [105, 0]
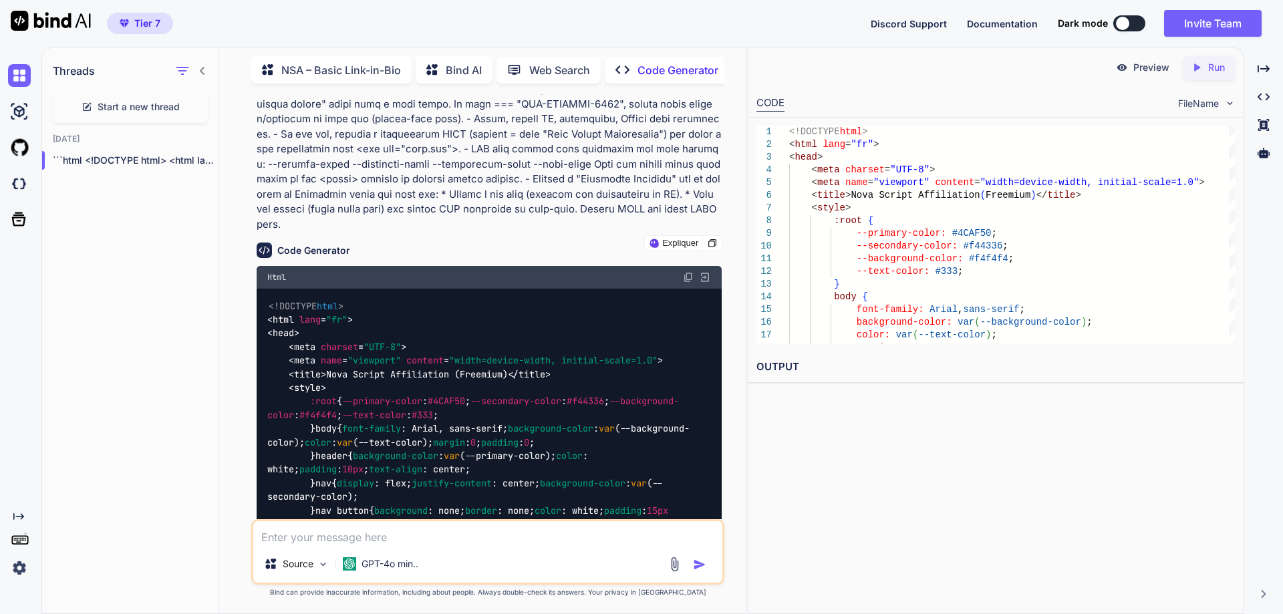
click at [687, 272] on img at bounding box center [688, 277] width 11 height 11
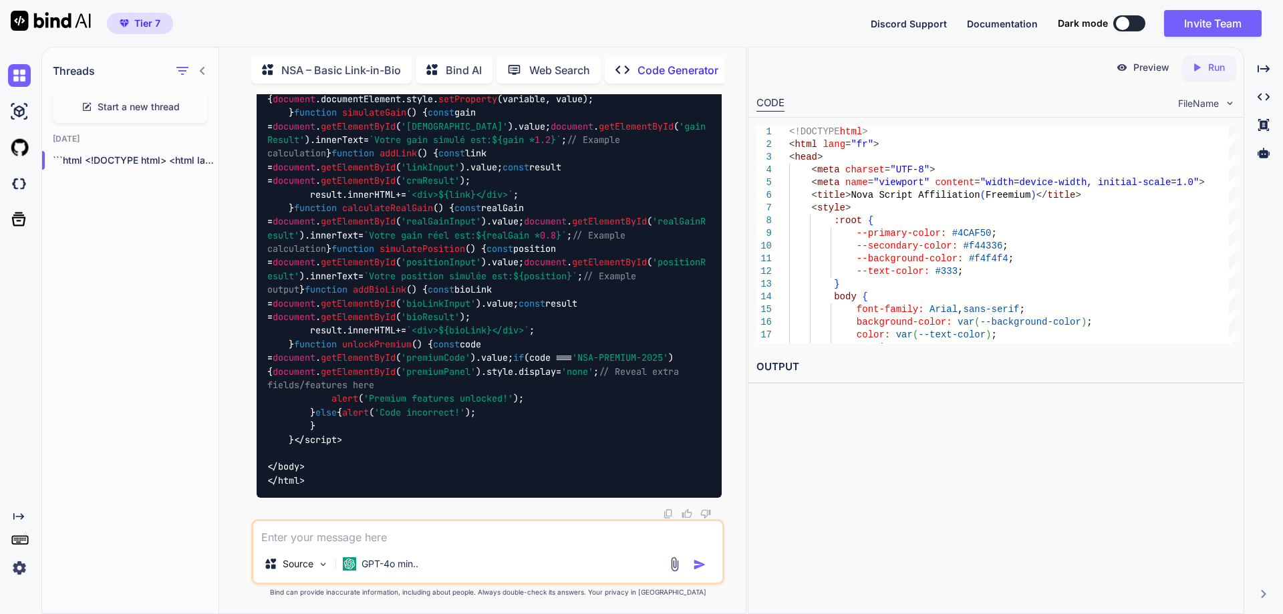
scroll to position [3132, 0]
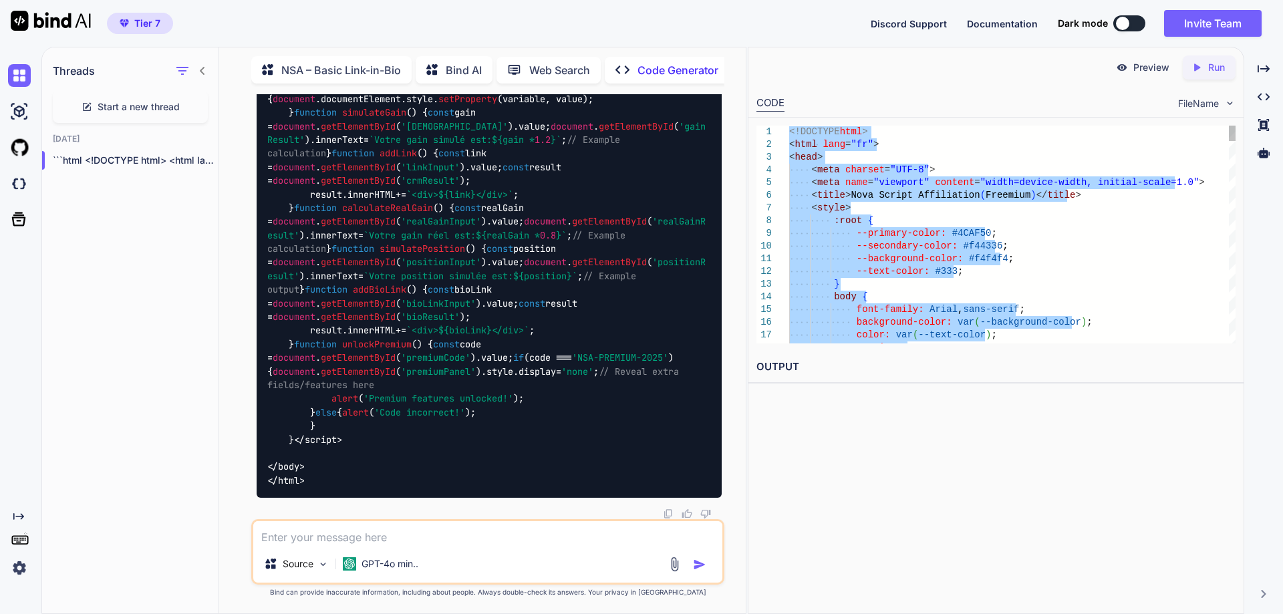
type textarea "<!DOCTYPE html> <html lang="fr"> <head> <meta charset="UTF-8"> <meta name="view…"
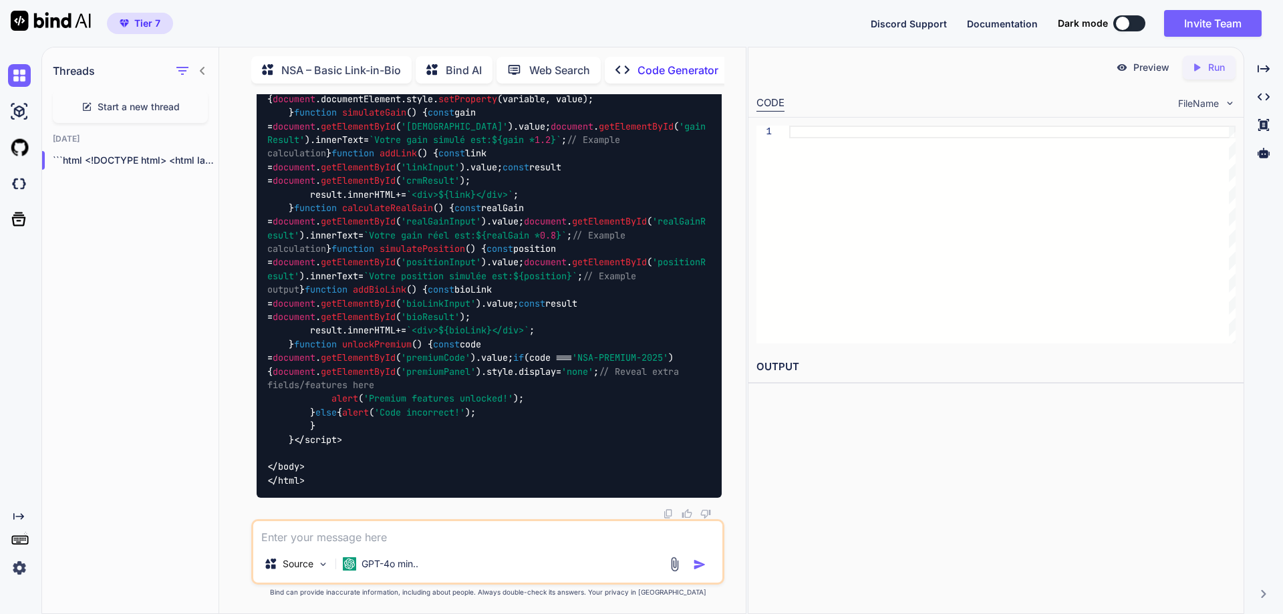
click at [872, 134] on div at bounding box center [1012, 235] width 447 height 218
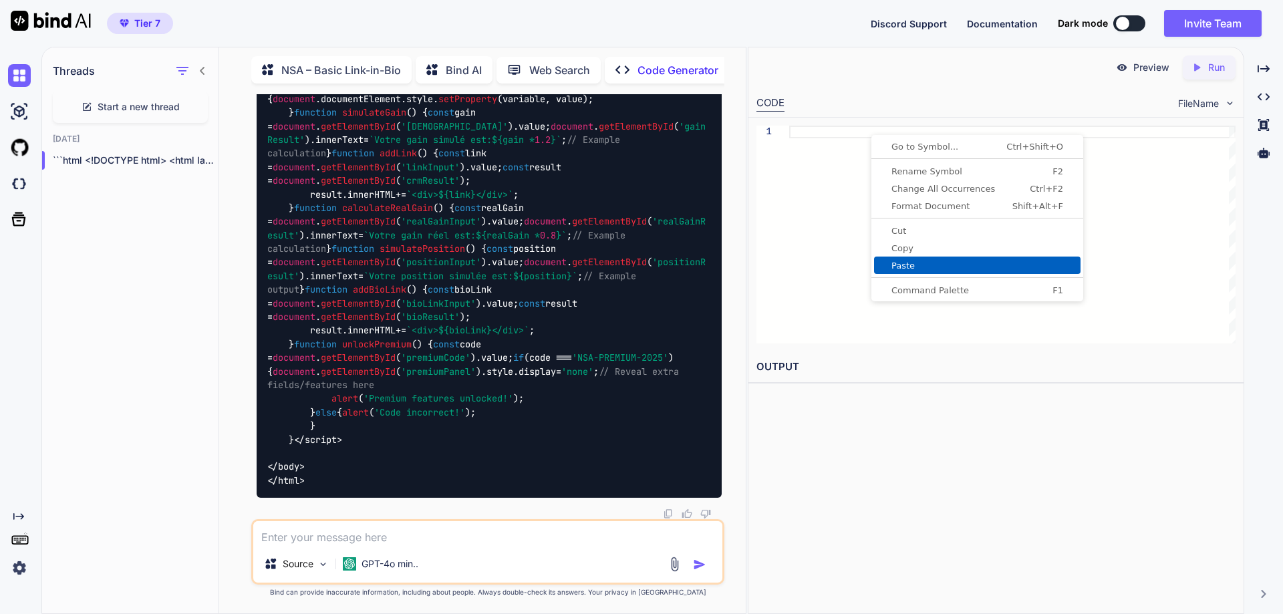
click at [915, 265] on span "Paste" at bounding box center [977, 265] width 207 height 9
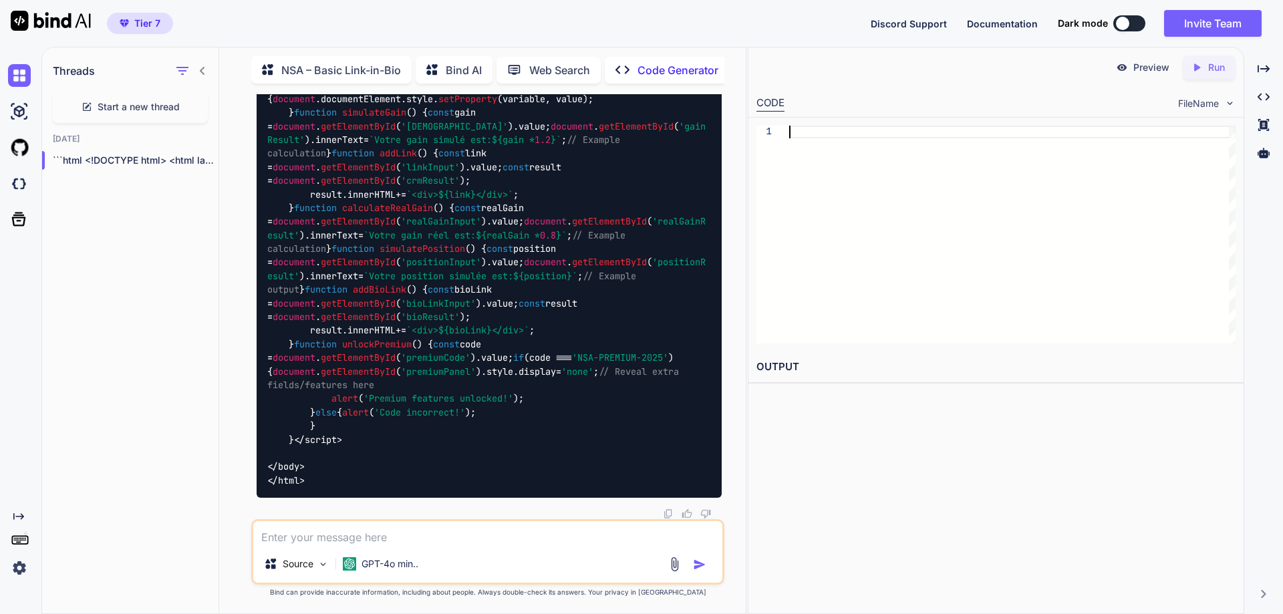
scroll to position [1, 0]
click at [833, 132] on div at bounding box center [1012, 235] width 447 height 218
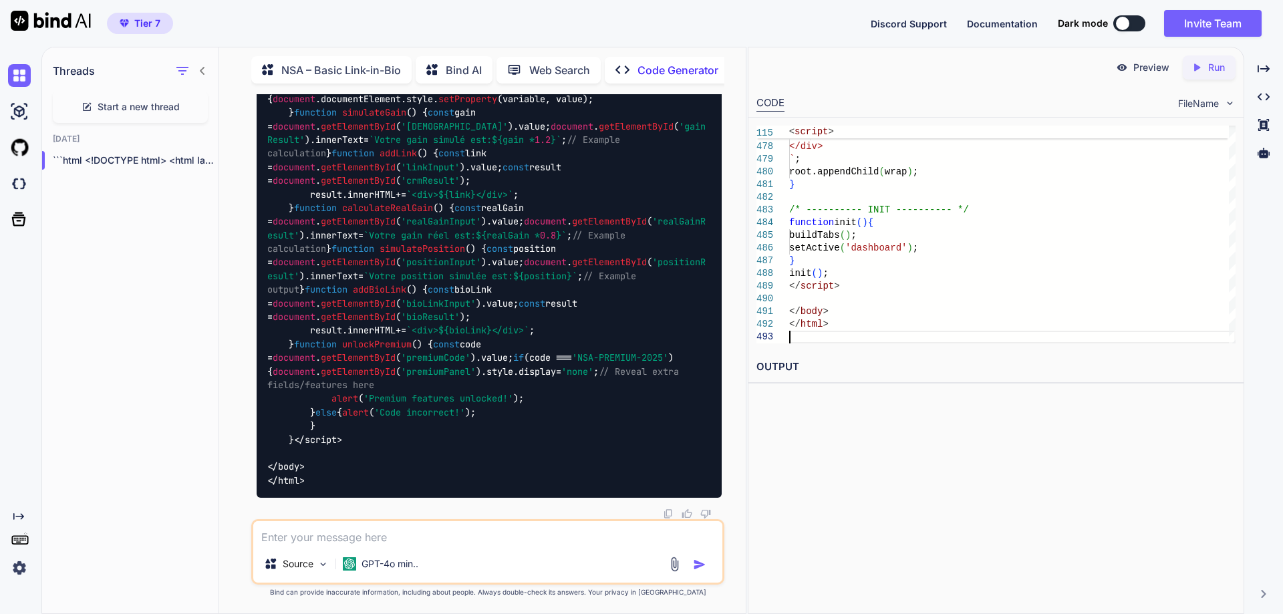
click at [1136, 71] on p "Preview" at bounding box center [1152, 67] width 36 height 13
click at [1217, 68] on p "Run" at bounding box center [1217, 67] width 17 height 13
